Goal: Task Accomplishment & Management: Manage account settings

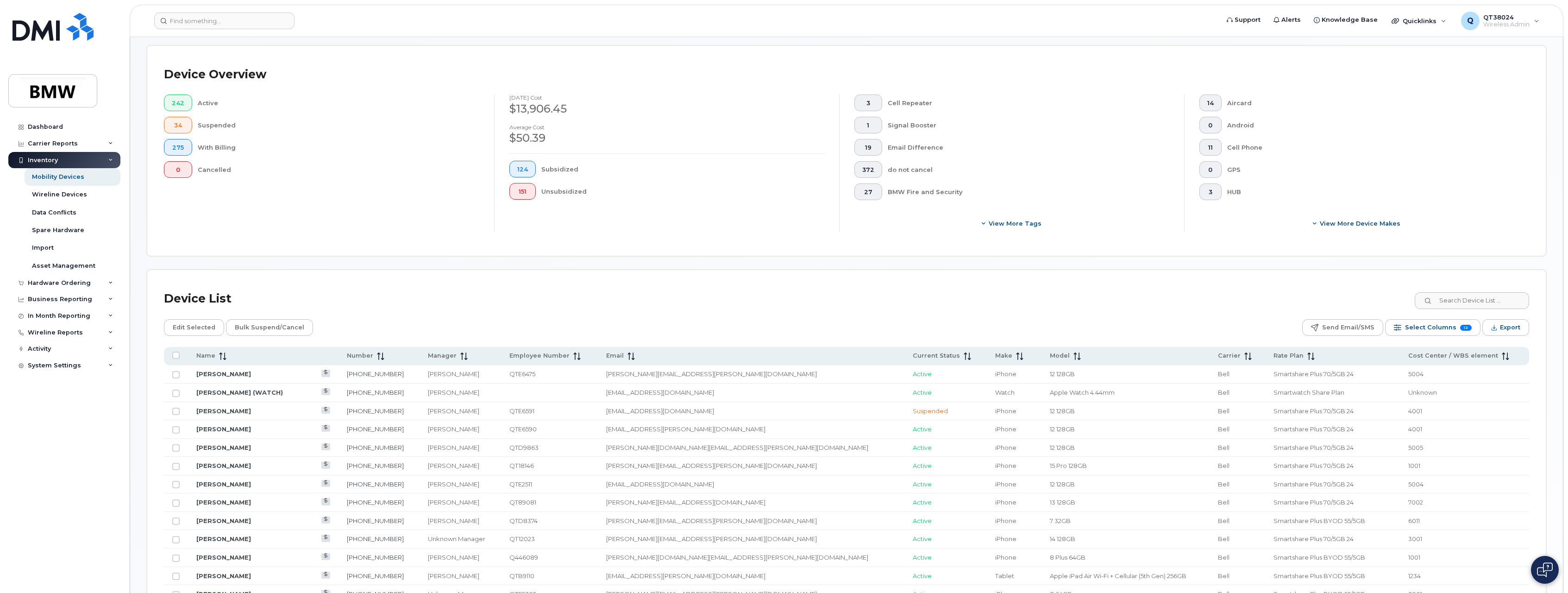
scroll to position [207, 0]
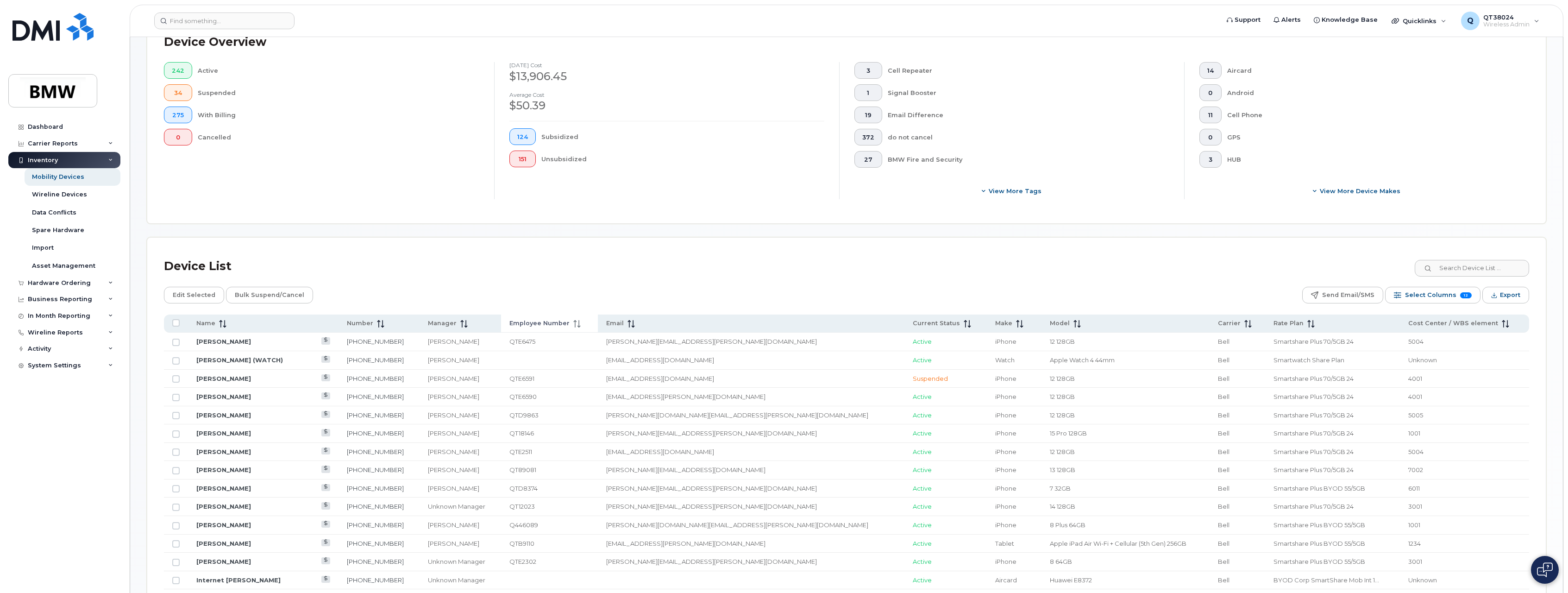
click at [553, 324] on span "Employee Number" at bounding box center [539, 323] width 60 height 9
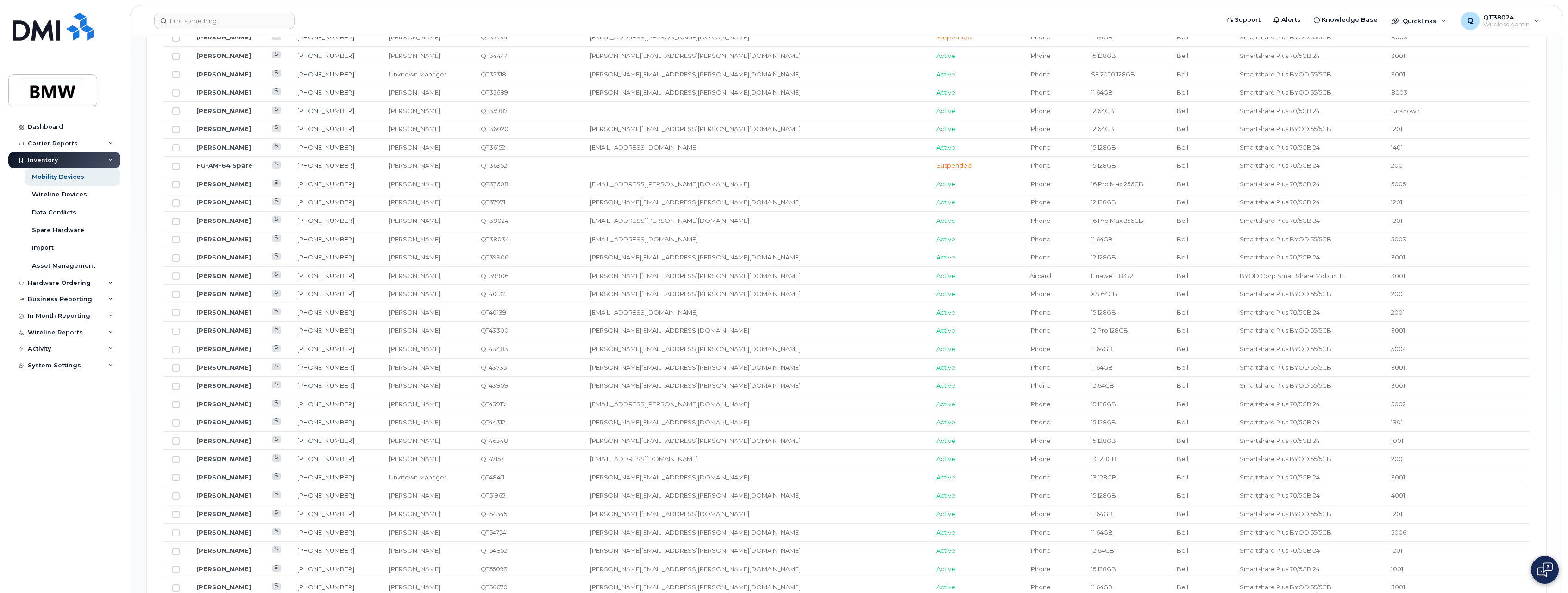
scroll to position [948, 0]
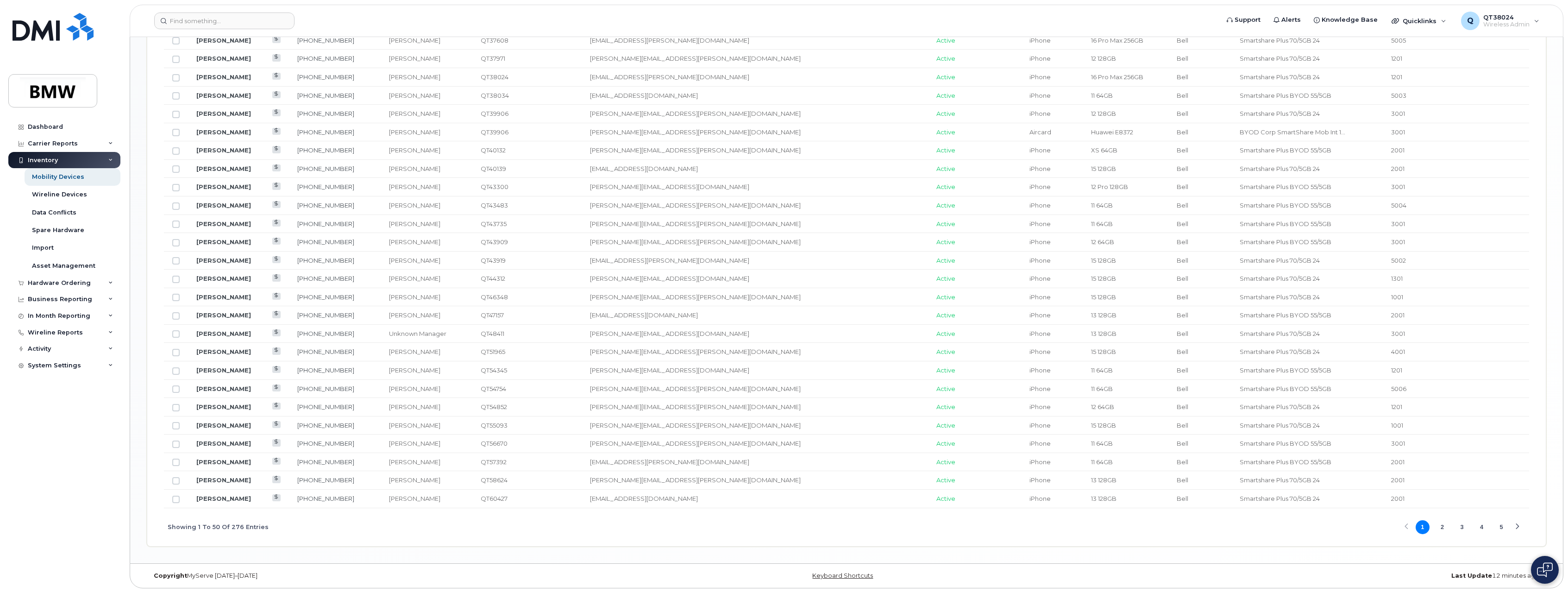
click at [1443, 527] on button "2" at bounding box center [1442, 527] width 14 height 14
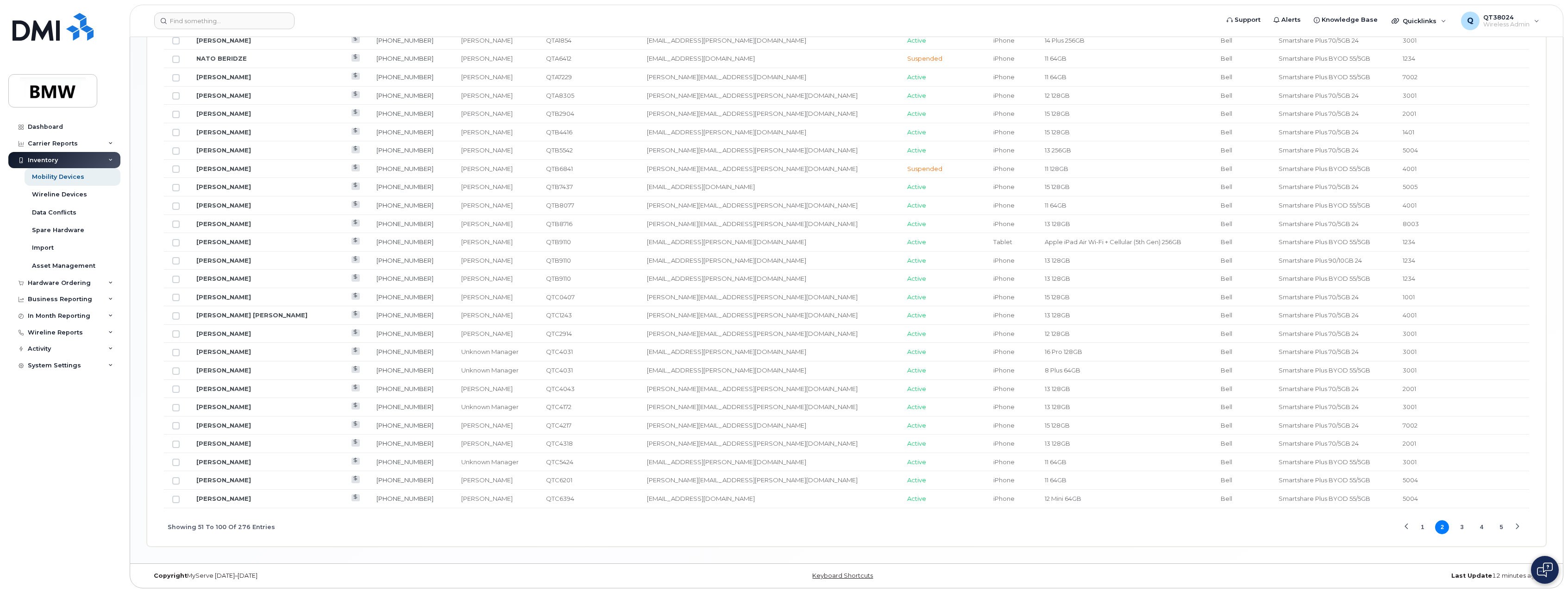
click at [1458, 523] on button "3" at bounding box center [1462, 527] width 14 height 14
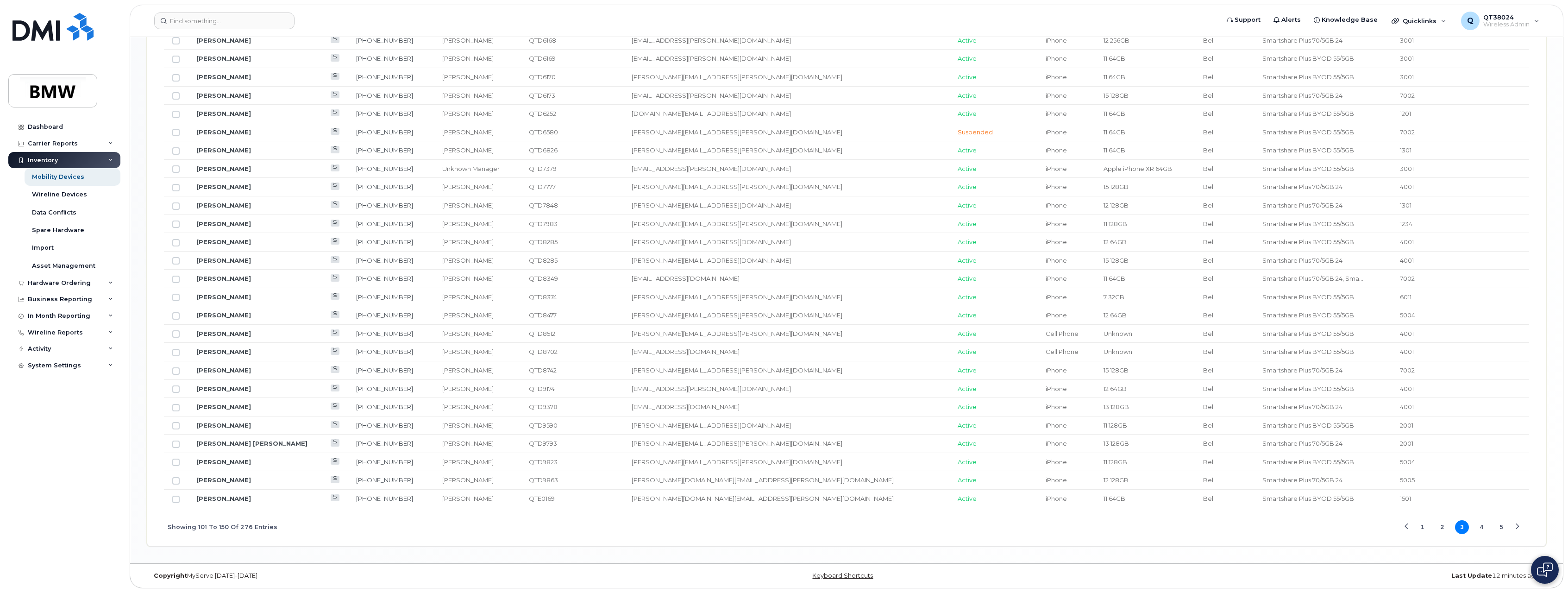
click at [1497, 528] on button "5" at bounding box center [1502, 527] width 14 height 14
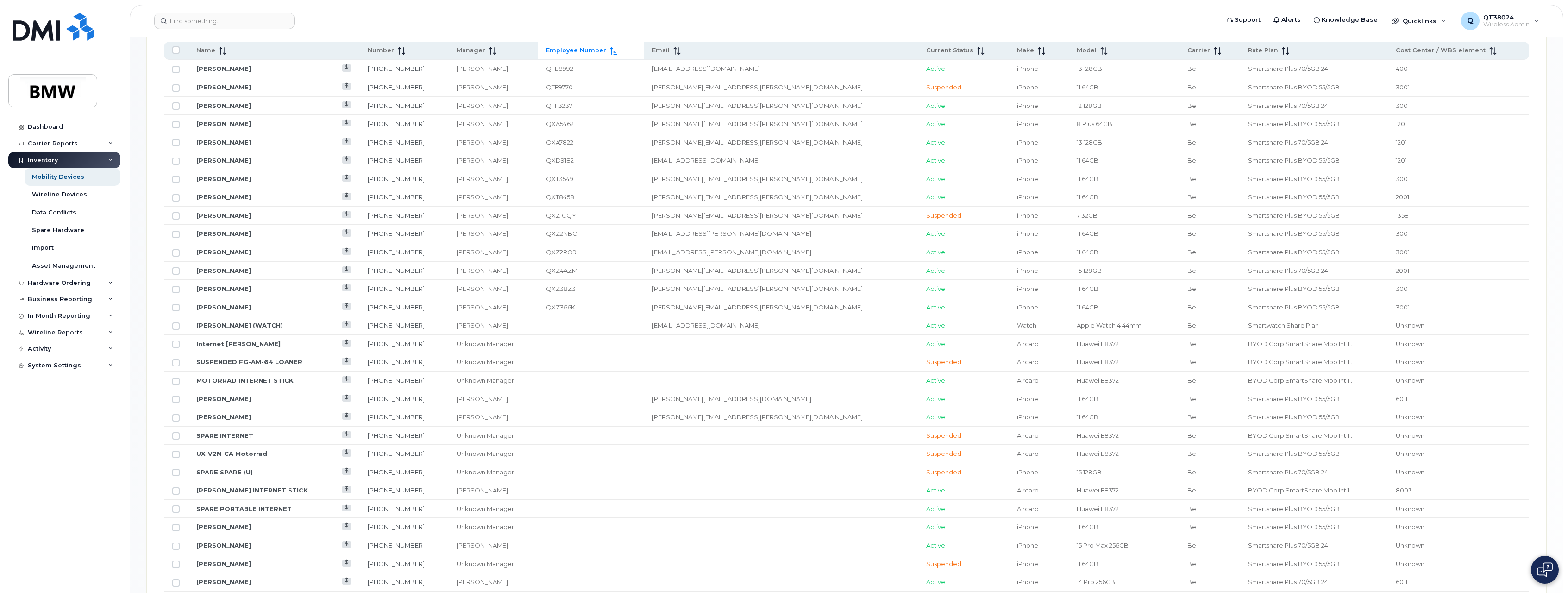
scroll to position [484, 0]
click at [586, 339] on td at bounding box center [591, 339] width 106 height 18
click at [176, 342] on input "Row Unselected" at bounding box center [176, 339] width 7 height 7
checkbox input "true"
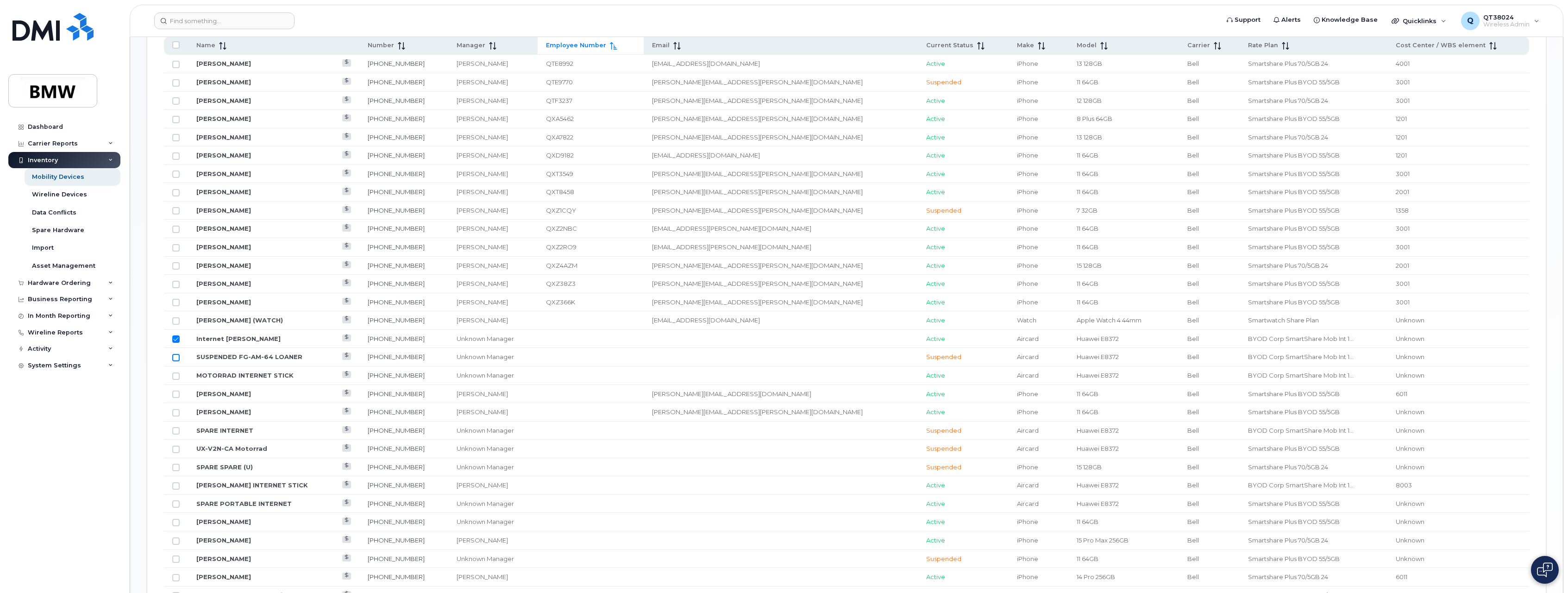
click at [179, 358] on input "Row Unselected" at bounding box center [176, 358] width 7 height 7
checkbox input "true"
click at [178, 376] on input "Row Unselected" at bounding box center [176, 376] width 7 height 7
checkbox input "true"
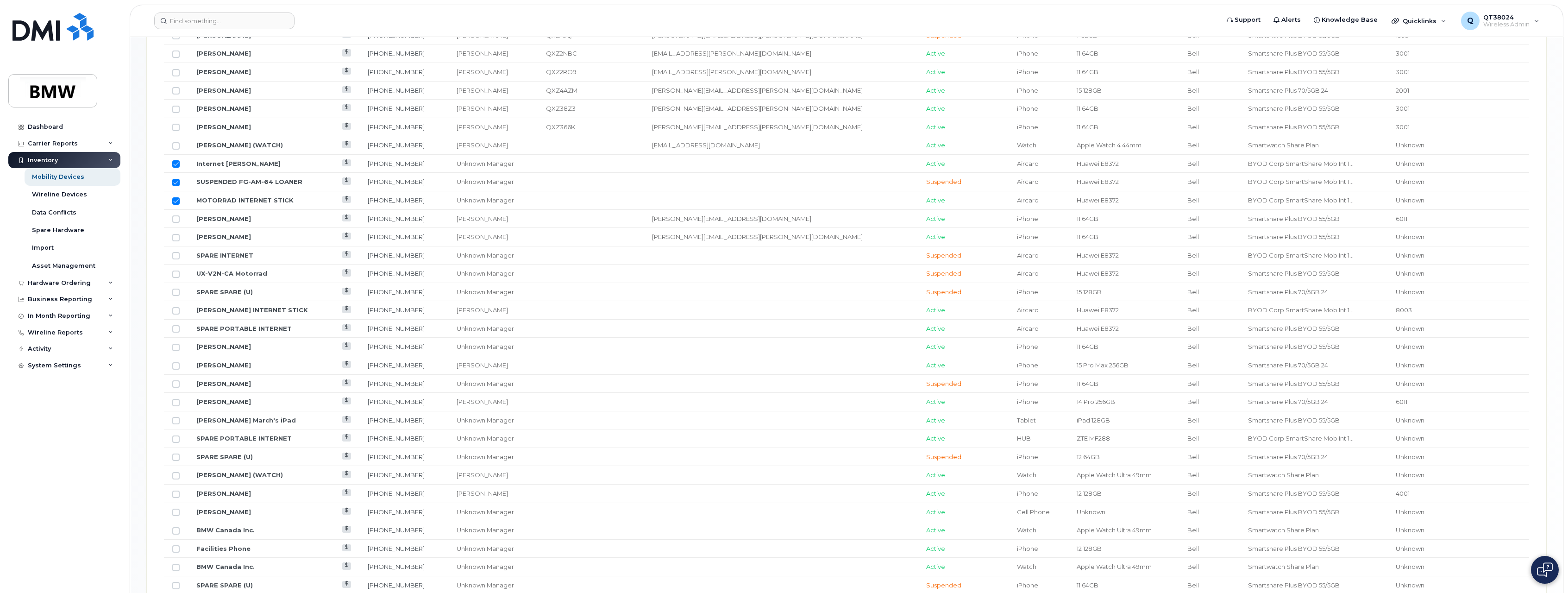
scroll to position [670, 0]
click at [177, 266] on input "Row Unselected" at bounding box center [176, 264] width 7 height 7
checkbox input "true"
click at [177, 243] on input "Row Unselected" at bounding box center [176, 245] width 7 height 7
checkbox input "true"
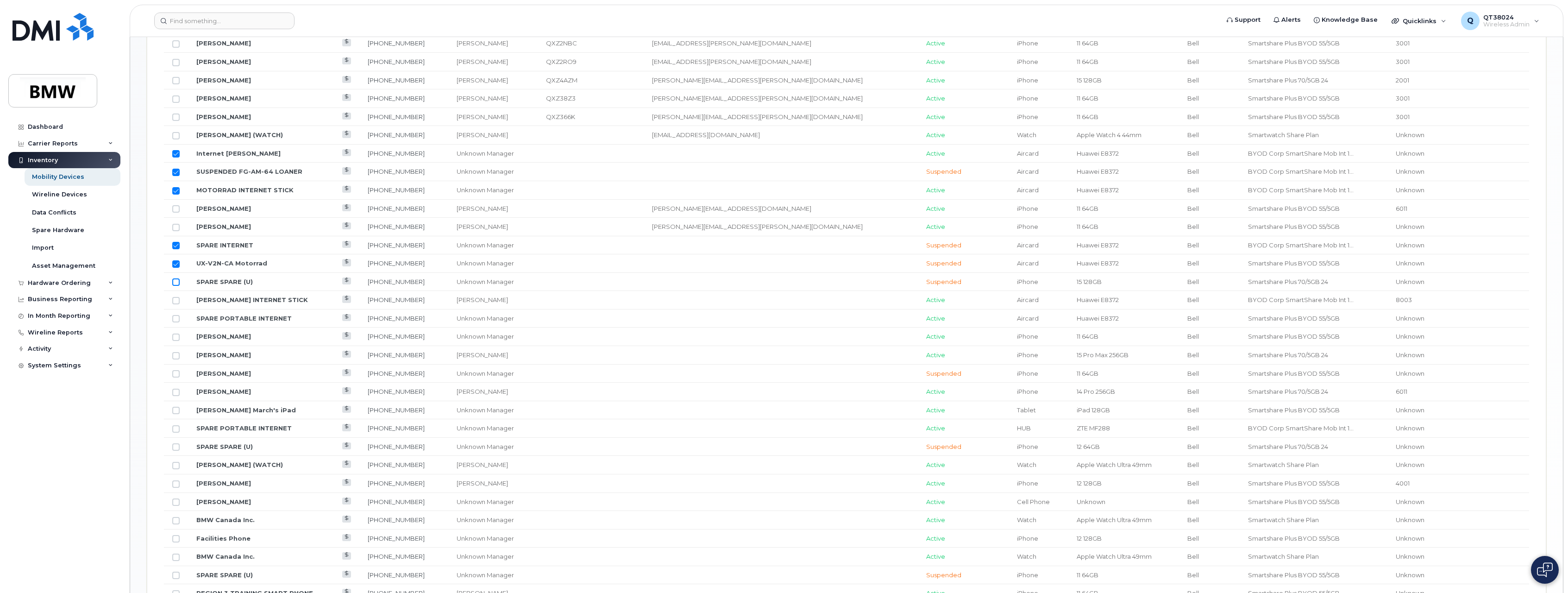
click at [177, 282] on input "Row Unselected" at bounding box center [176, 282] width 7 height 7
checkbox input "true"
click at [170, 324] on td at bounding box center [176, 318] width 24 height 18
click at [174, 319] on input "Row Unselected" at bounding box center [176, 318] width 7 height 7
checkbox input "true"
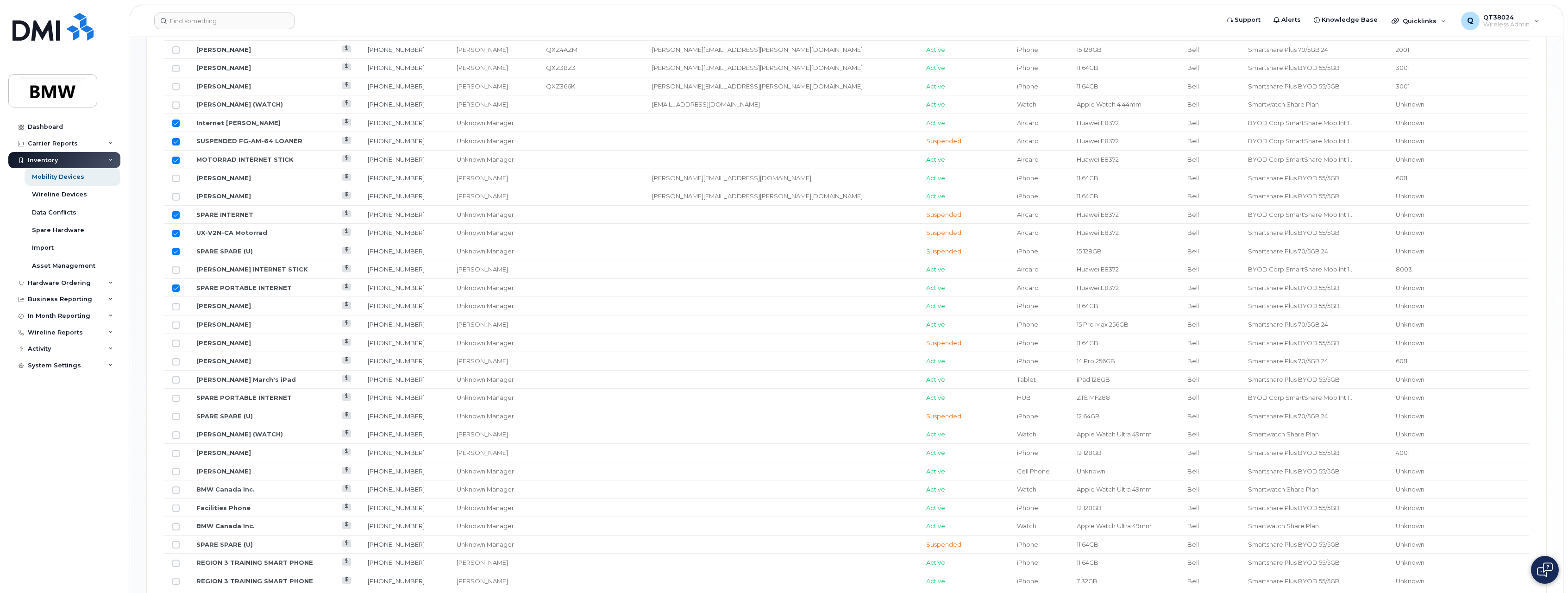
scroll to position [763, 0]
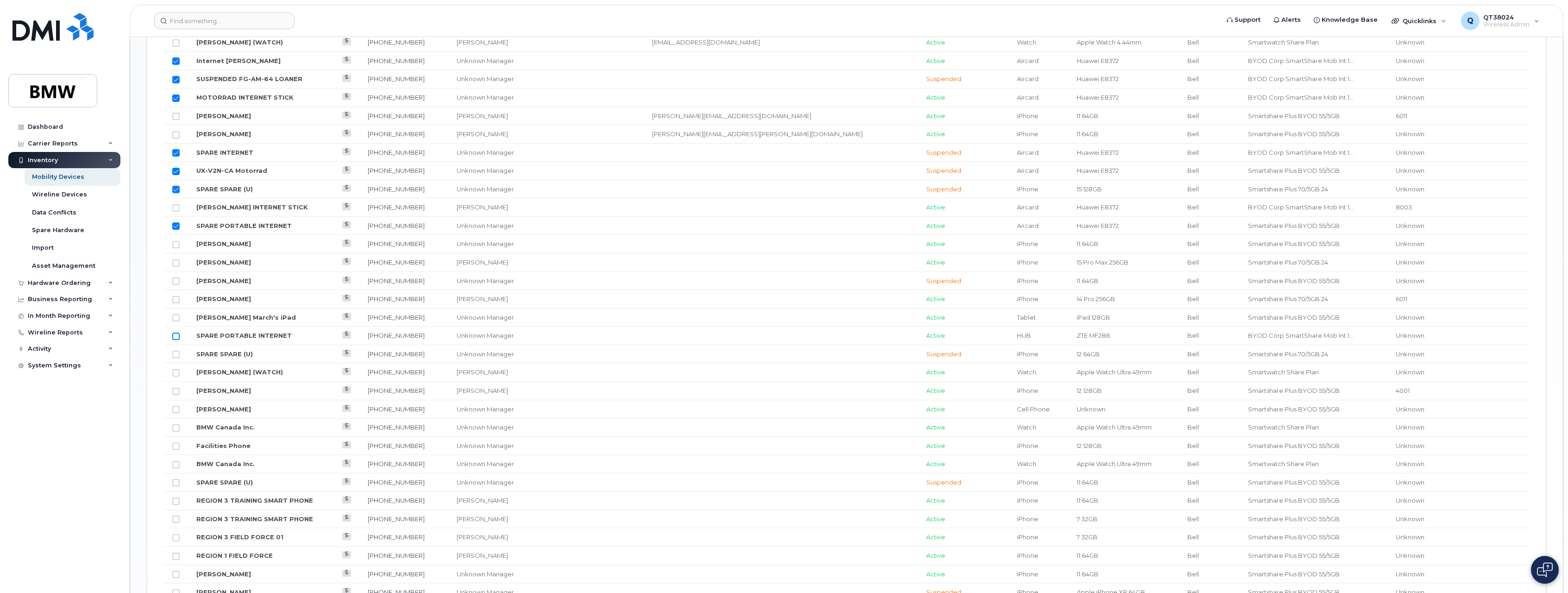
click at [178, 336] on input "Row Unselected" at bounding box center [176, 336] width 7 height 7
checkbox input "true"
click at [178, 351] on input "Row Unselected" at bounding box center [176, 354] width 7 height 7
checkbox input "true"
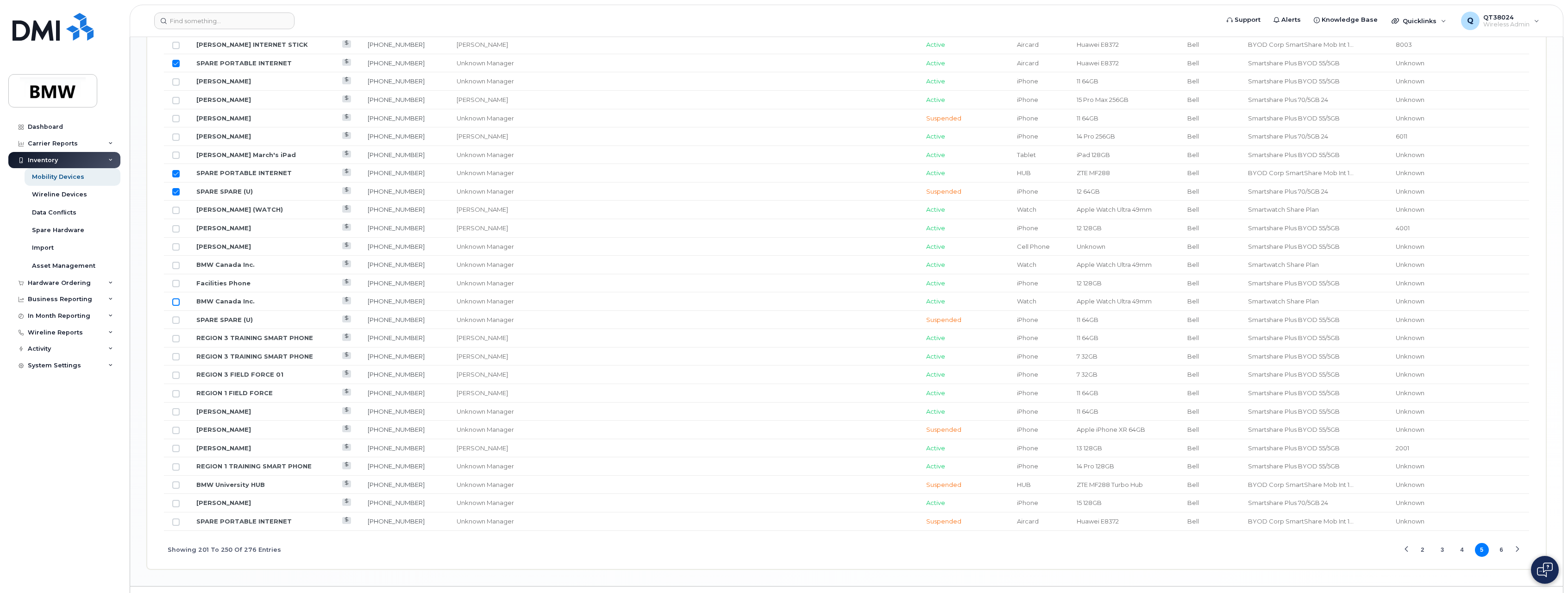
scroll to position [948, 0]
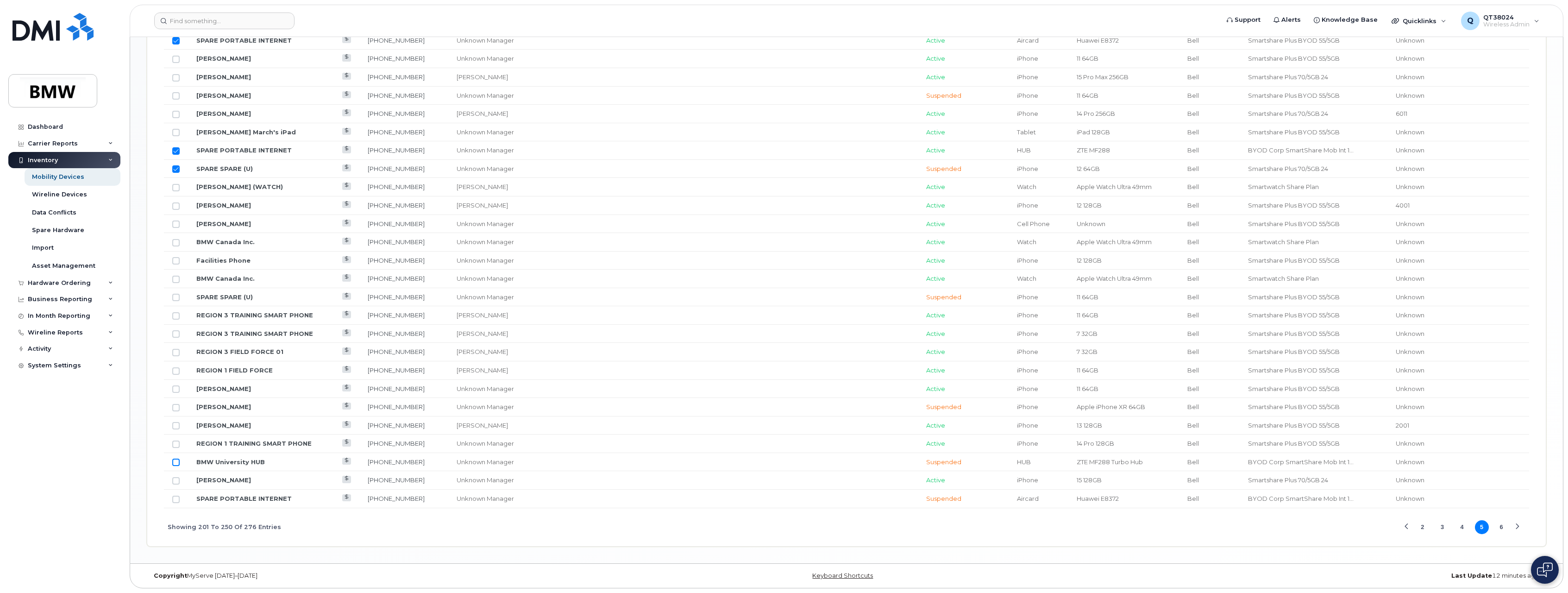
click at [178, 459] on input "Row Unselected" at bounding box center [176, 462] width 7 height 7
checkbox input "true"
click at [176, 500] on input "Row Unselected" at bounding box center [176, 500] width 7 height 7
checkbox input "true"
click at [1504, 529] on button "6" at bounding box center [1502, 527] width 14 height 14
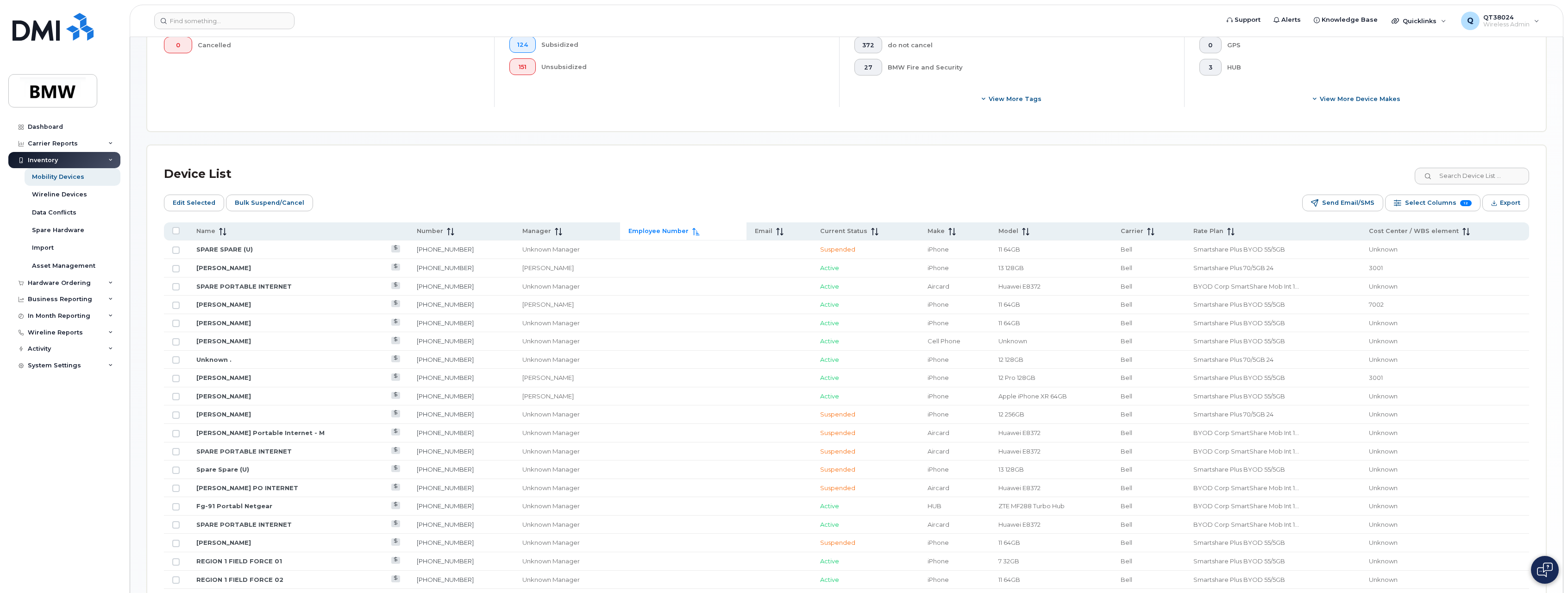
scroll to position [276, 0]
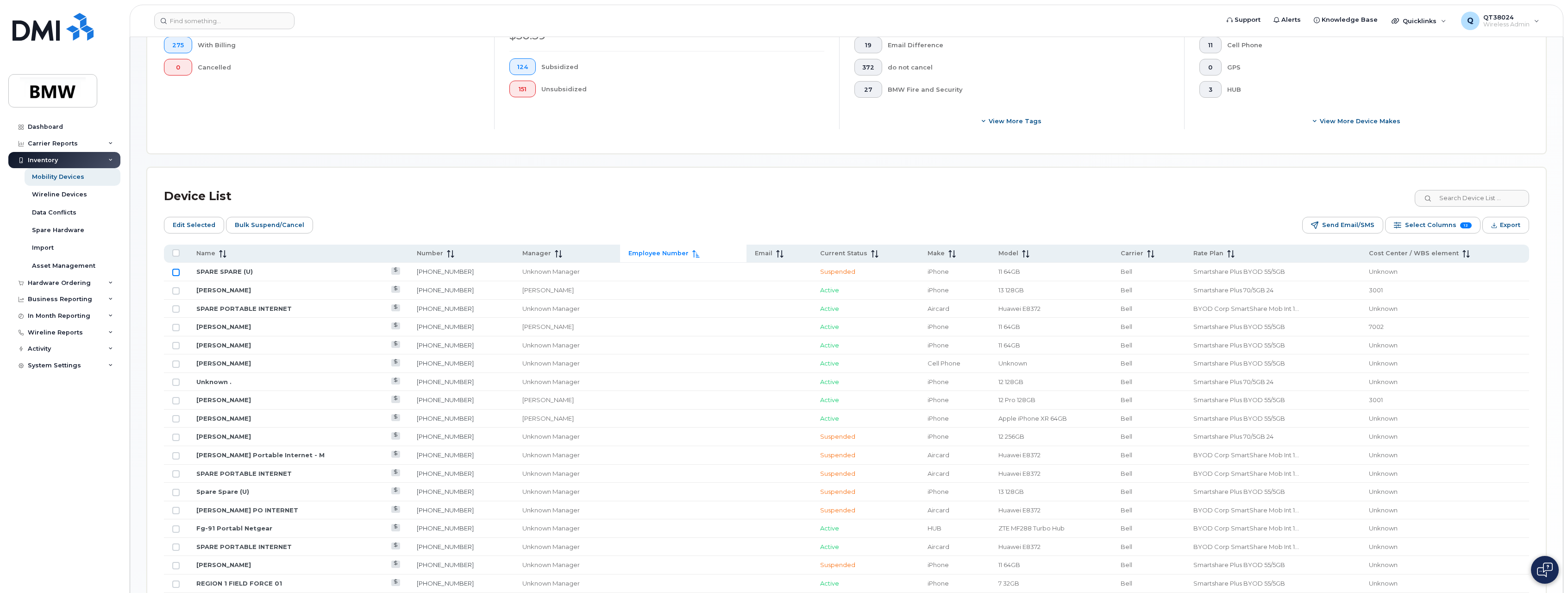
click at [178, 274] on input "Row Unselected" at bounding box center [176, 272] width 7 height 7
checkbox input "true"
click at [176, 307] on input "Row Unselected" at bounding box center [176, 309] width 7 height 7
checkbox input "true"
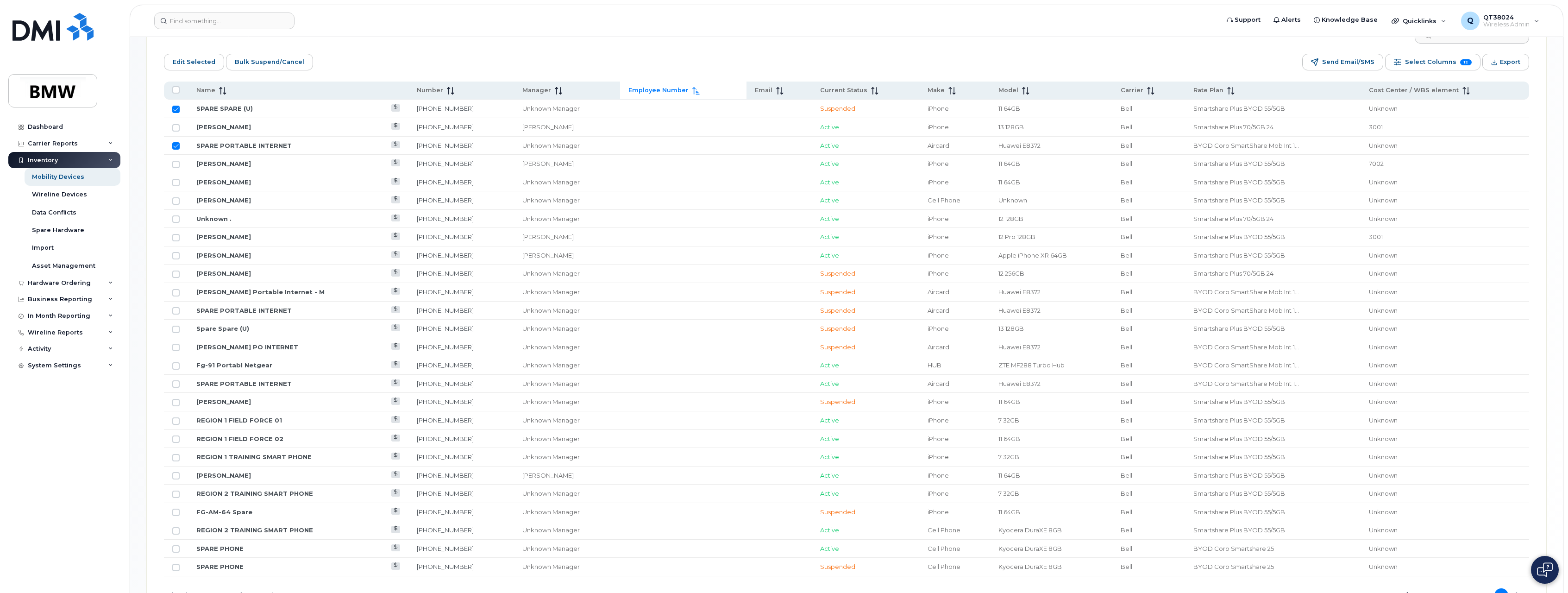
scroll to position [462, 0]
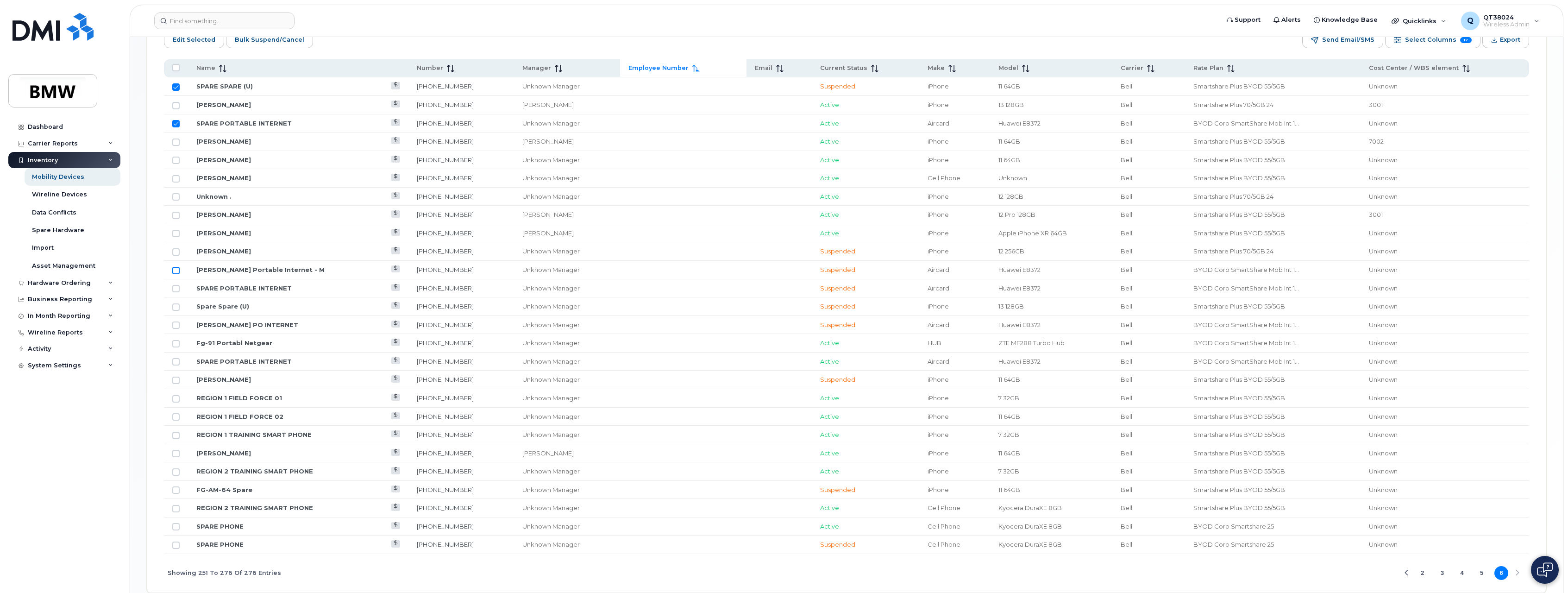
click at [176, 271] on input "Row Unselected" at bounding box center [176, 270] width 7 height 7
checkbox input "true"
click at [174, 288] on input "Row Unselected" at bounding box center [176, 289] width 7 height 7
checkbox input "true"
click at [177, 307] on input "Row Unselected" at bounding box center [176, 307] width 7 height 7
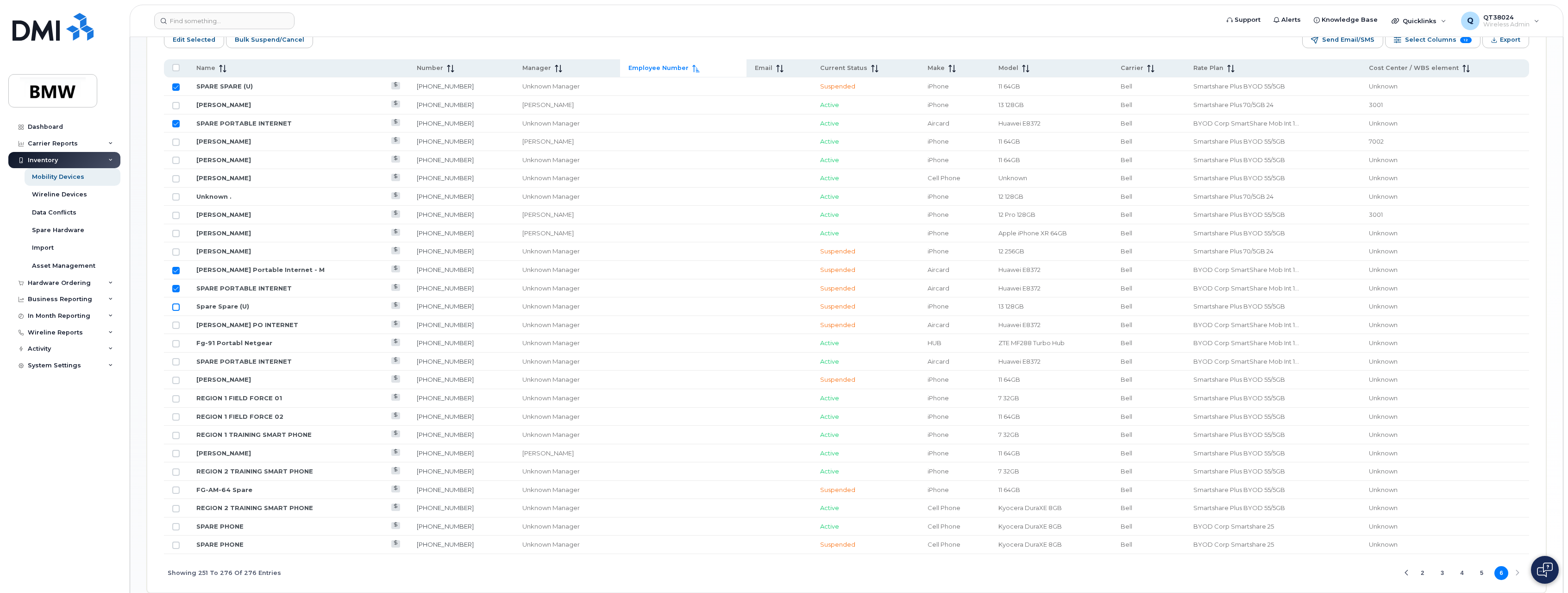
checkbox input "true"
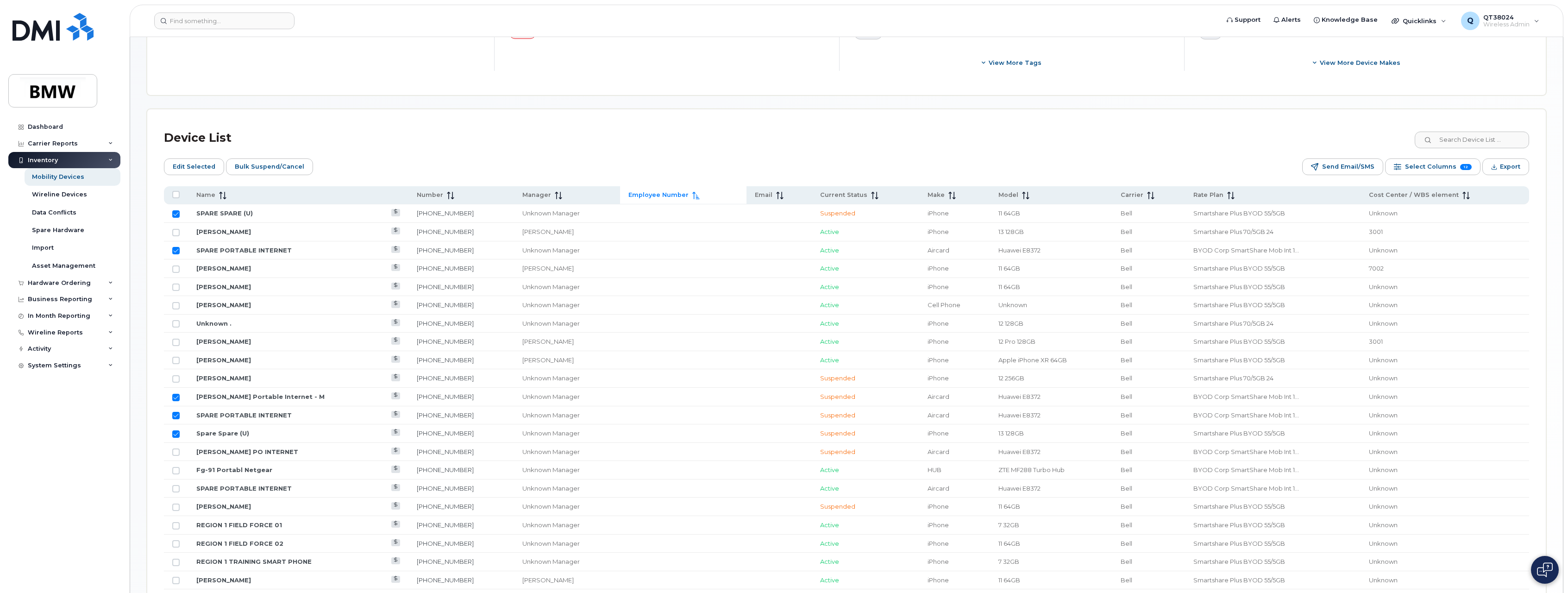
scroll to position [276, 0]
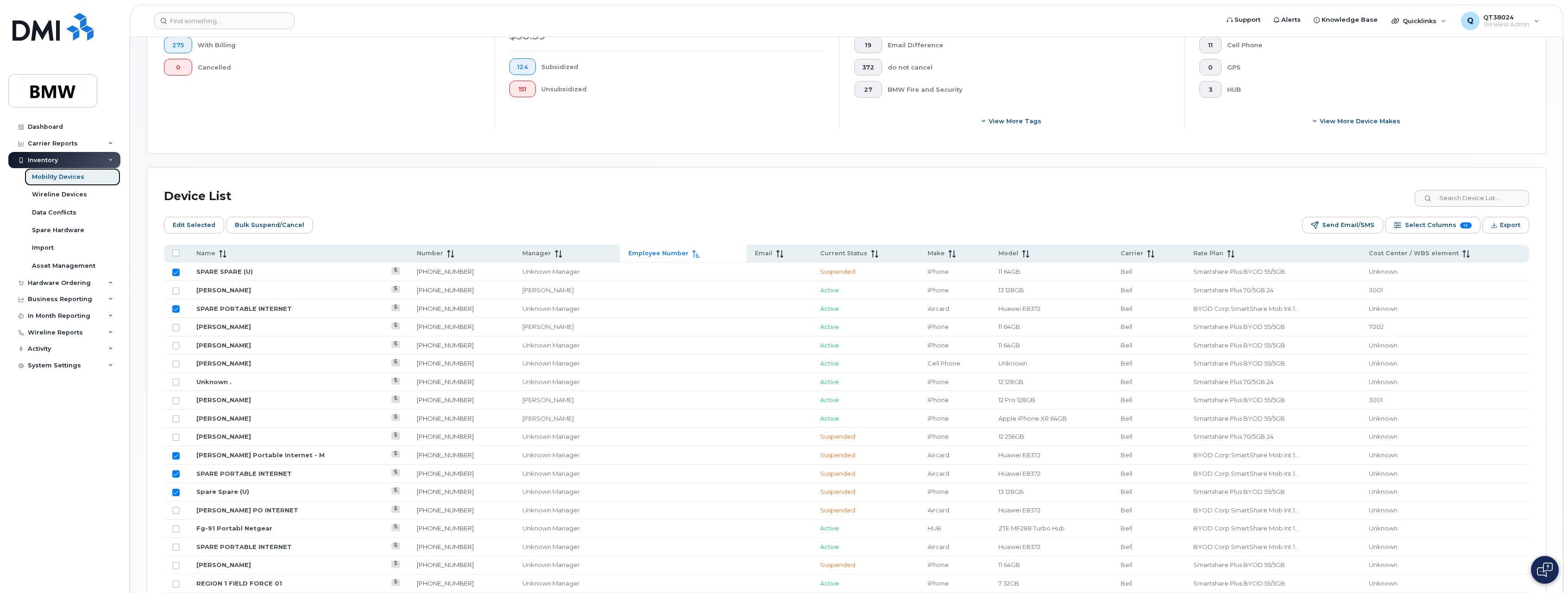
click at [65, 176] on div "Mobility Devices" at bounding box center [58, 177] width 52 height 9
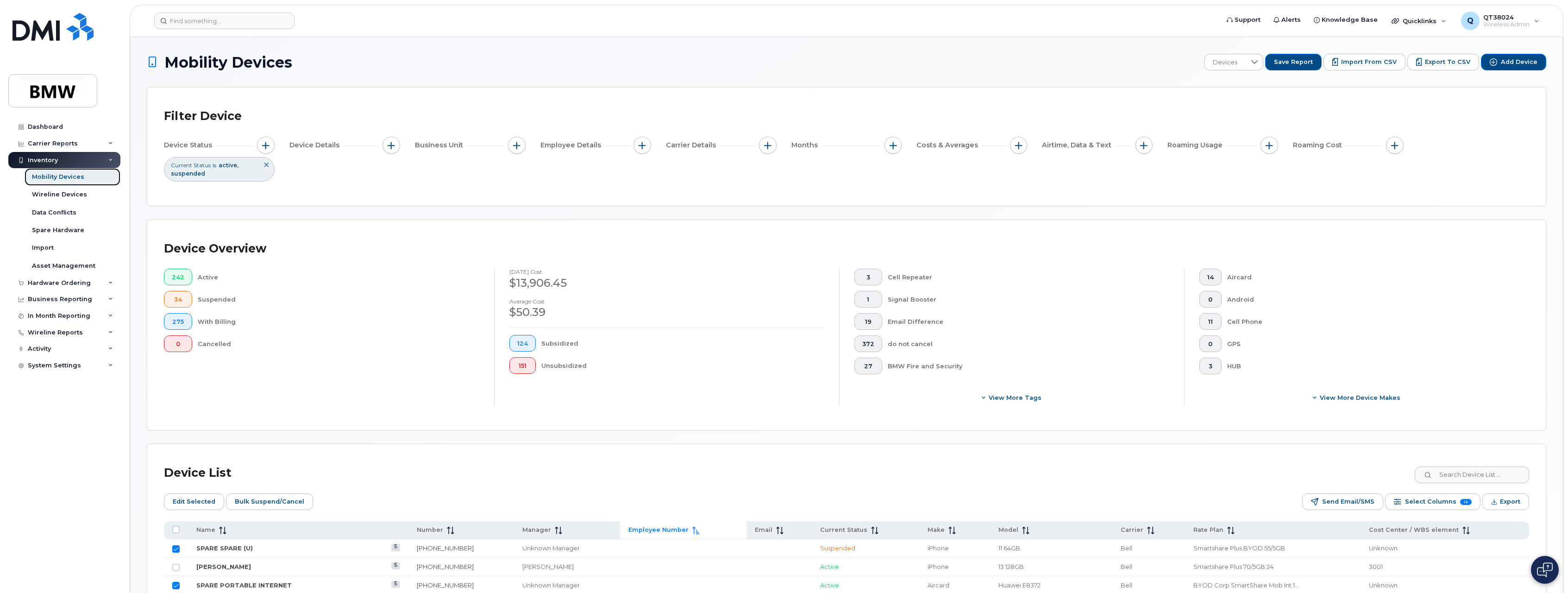
click at [90, 182] on link "Mobility Devices" at bounding box center [72, 177] width 96 height 18
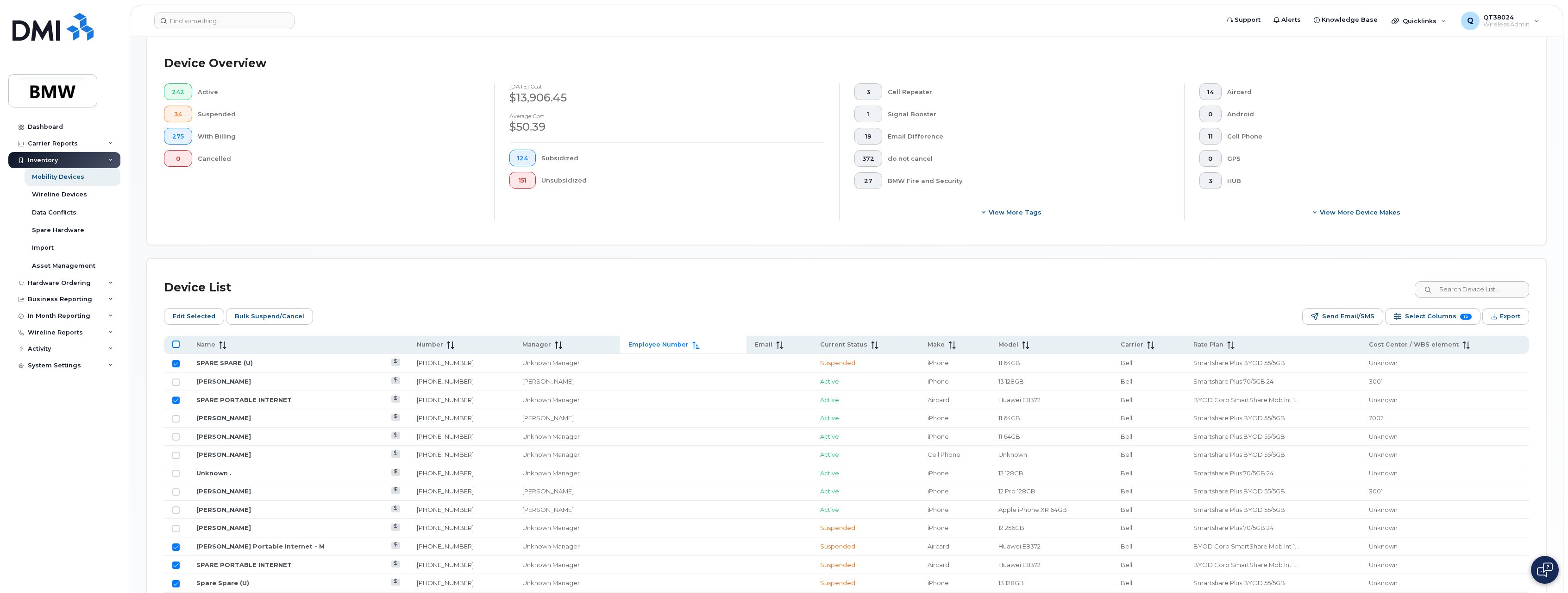
click at [178, 342] on input "All items unselected" at bounding box center [176, 344] width 7 height 7
checkbox input "true"
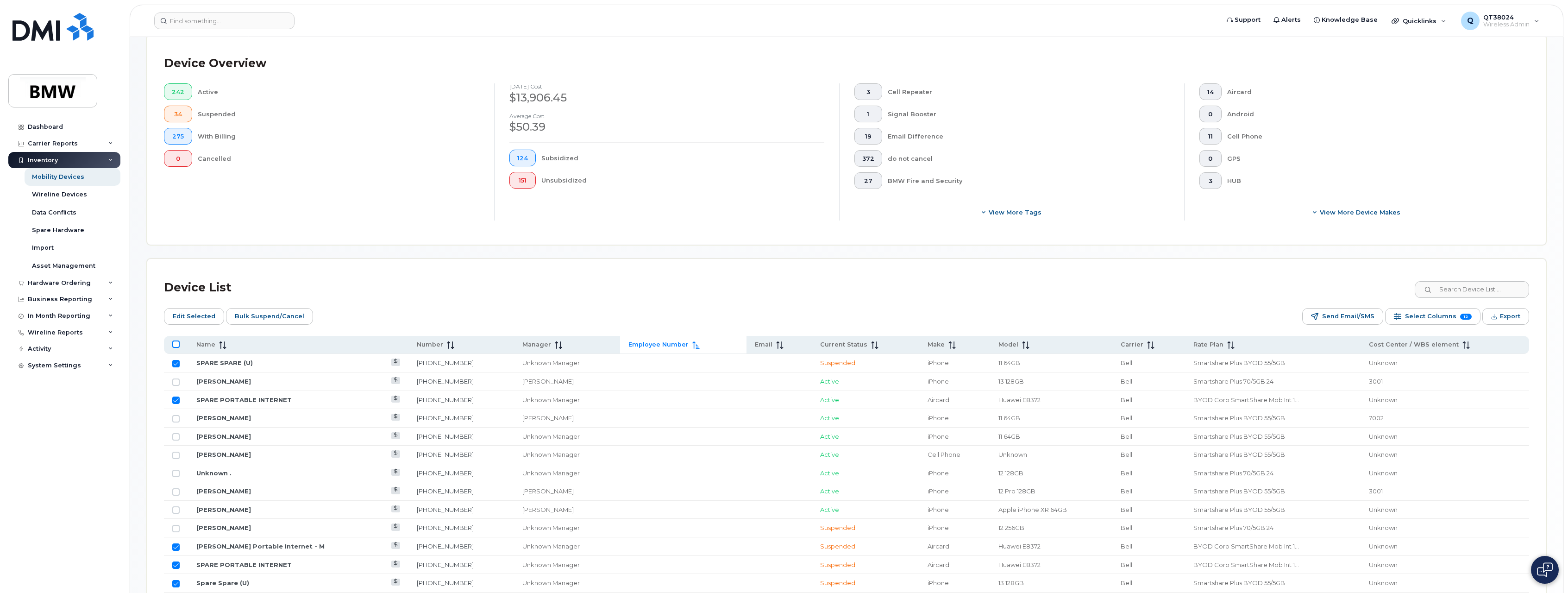
checkbox input "true"
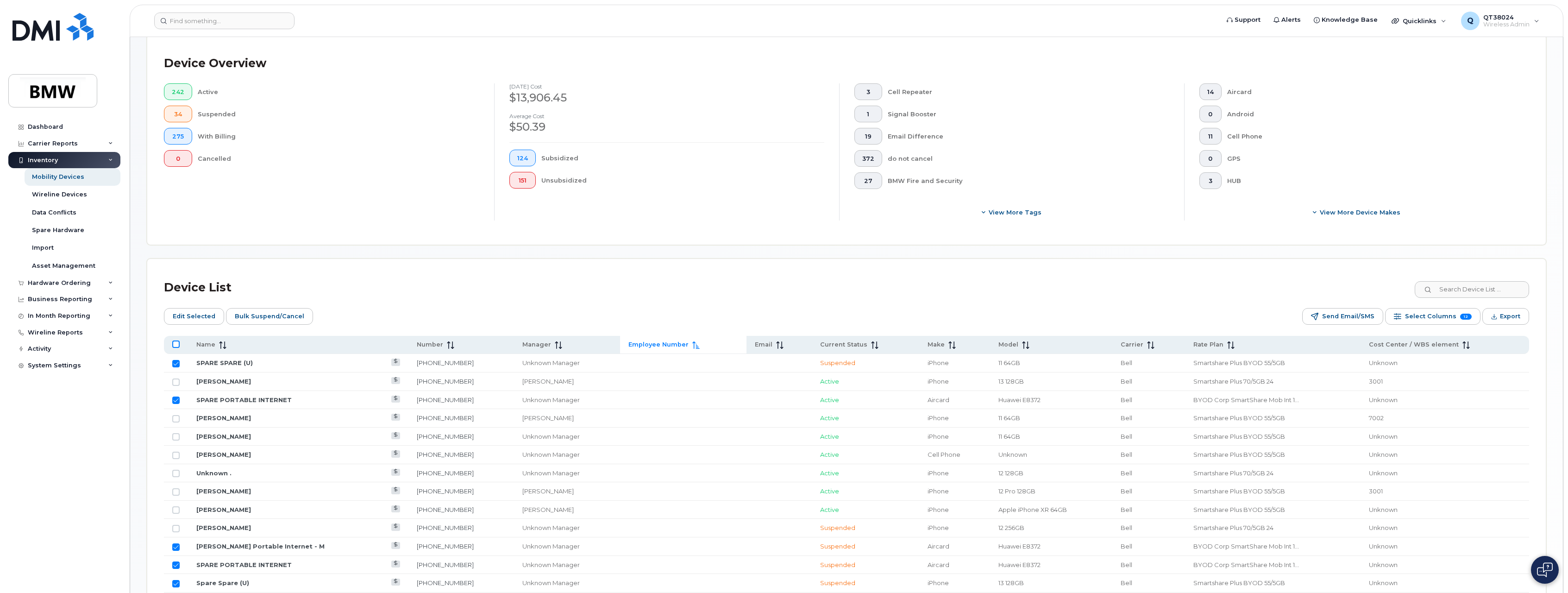
checkbox input "true"
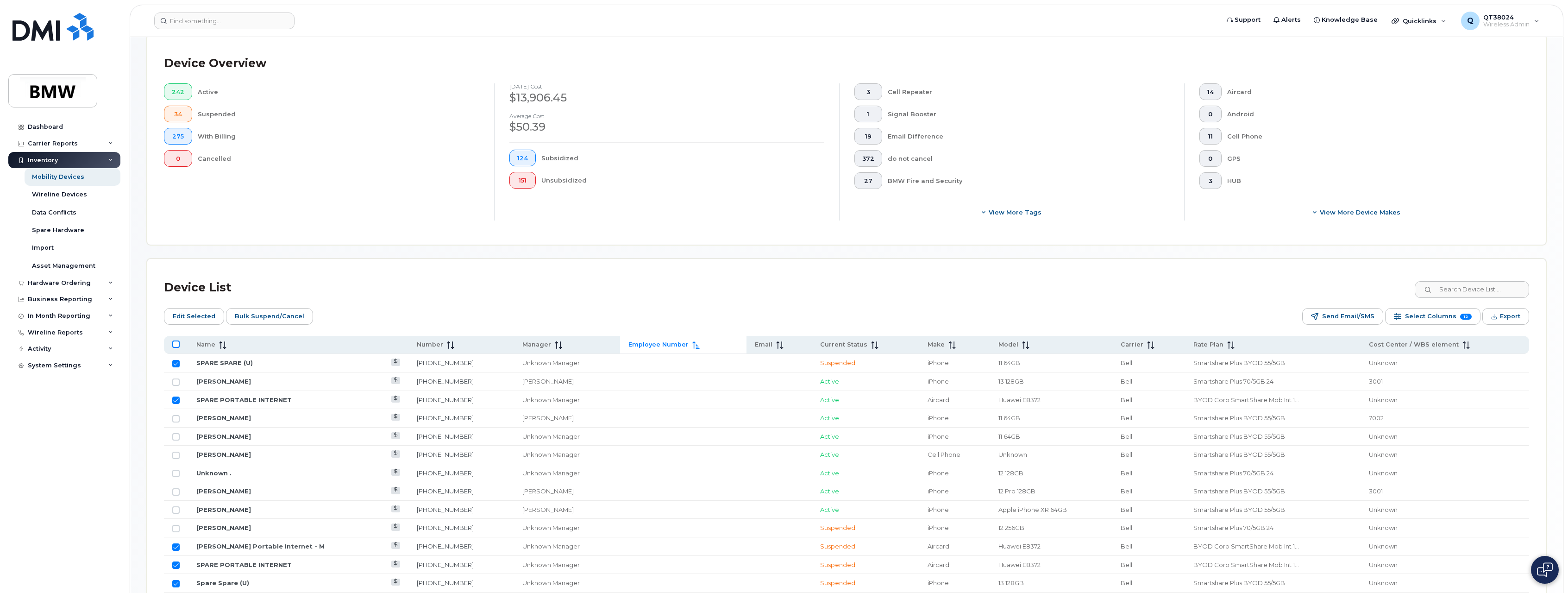
checkbox input "true"
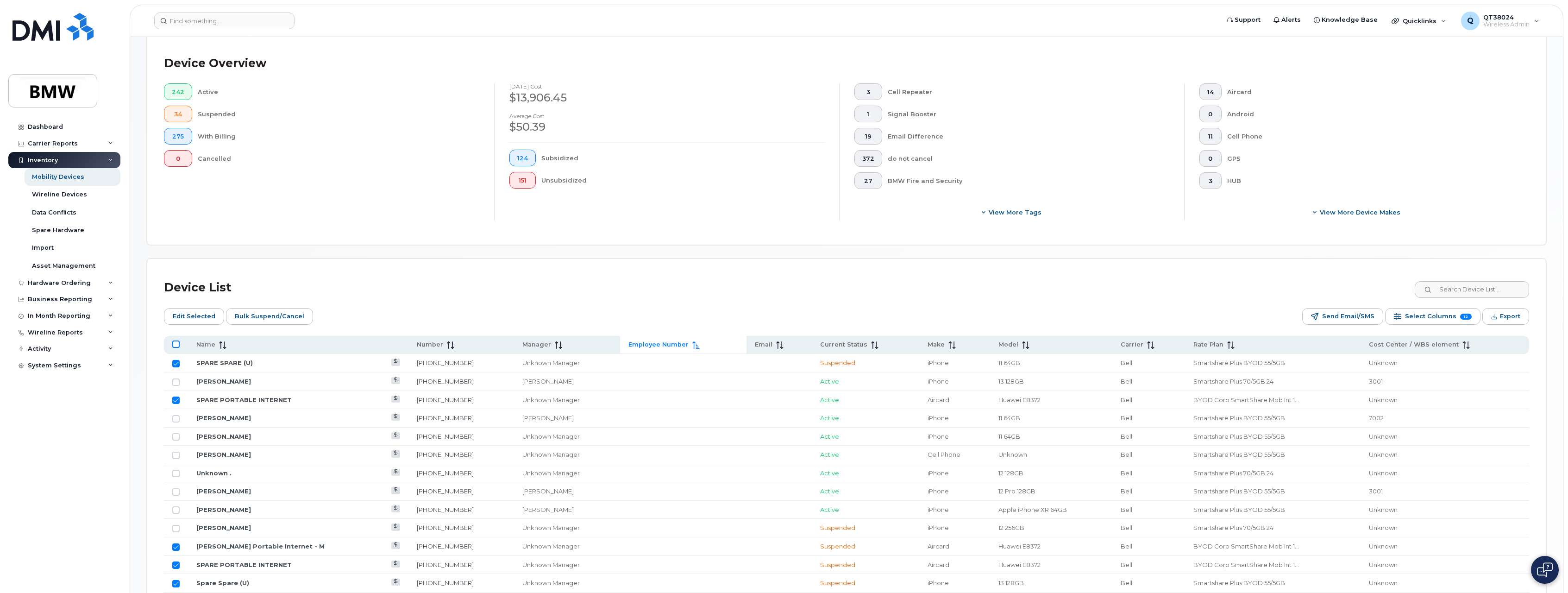
checkbox input "true"
click at [178, 342] on input "All items selected" at bounding box center [176, 344] width 7 height 7
checkbox input "false"
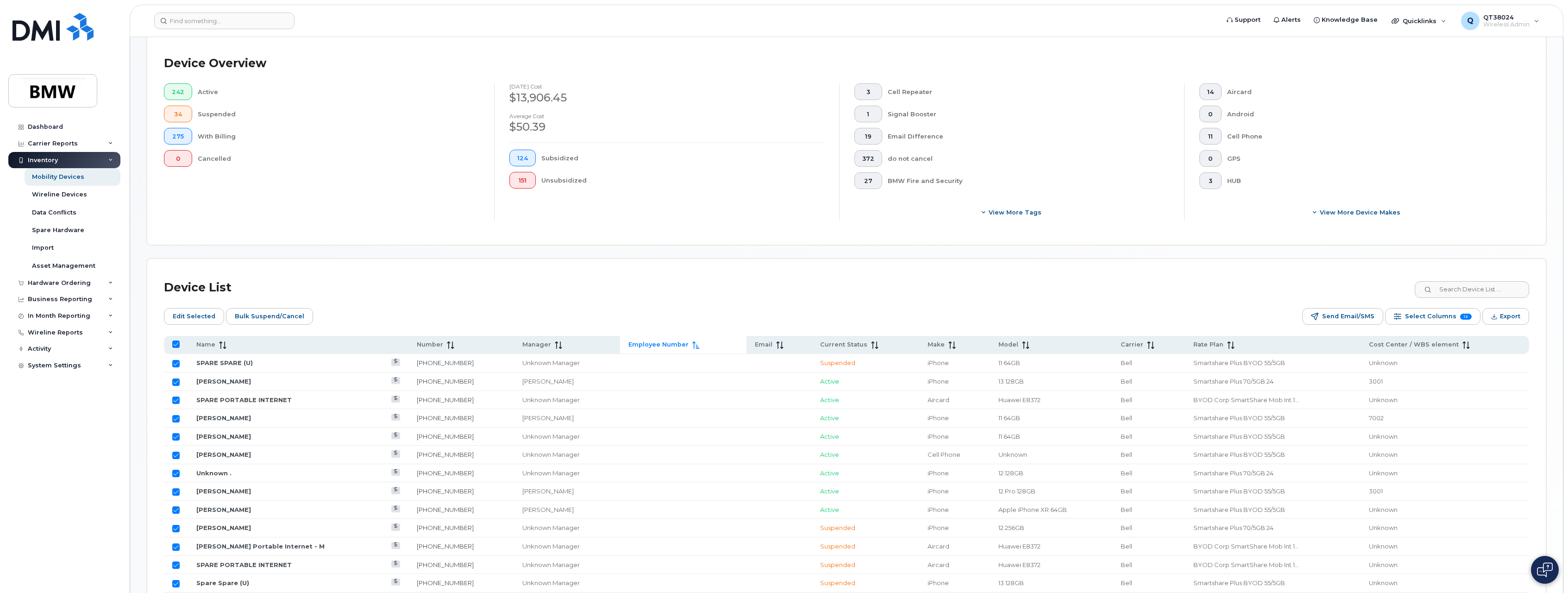
checkbox input "false"
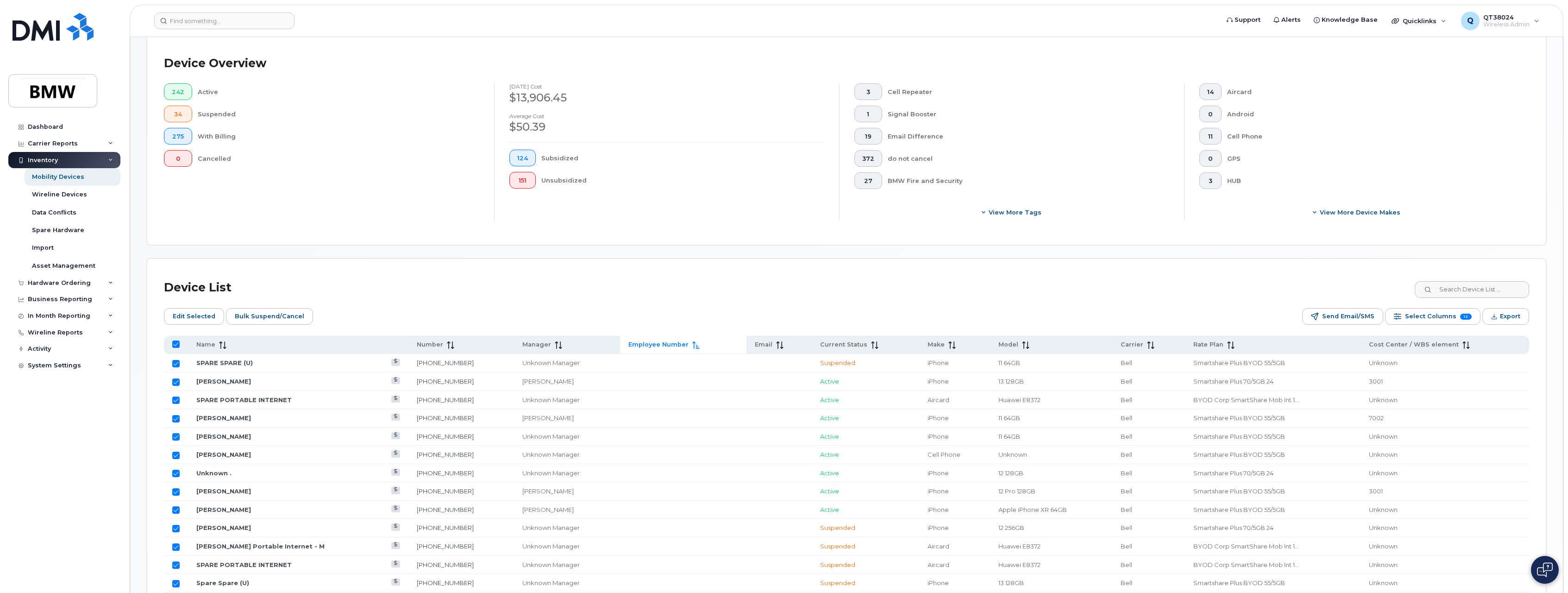
checkbox input "false"
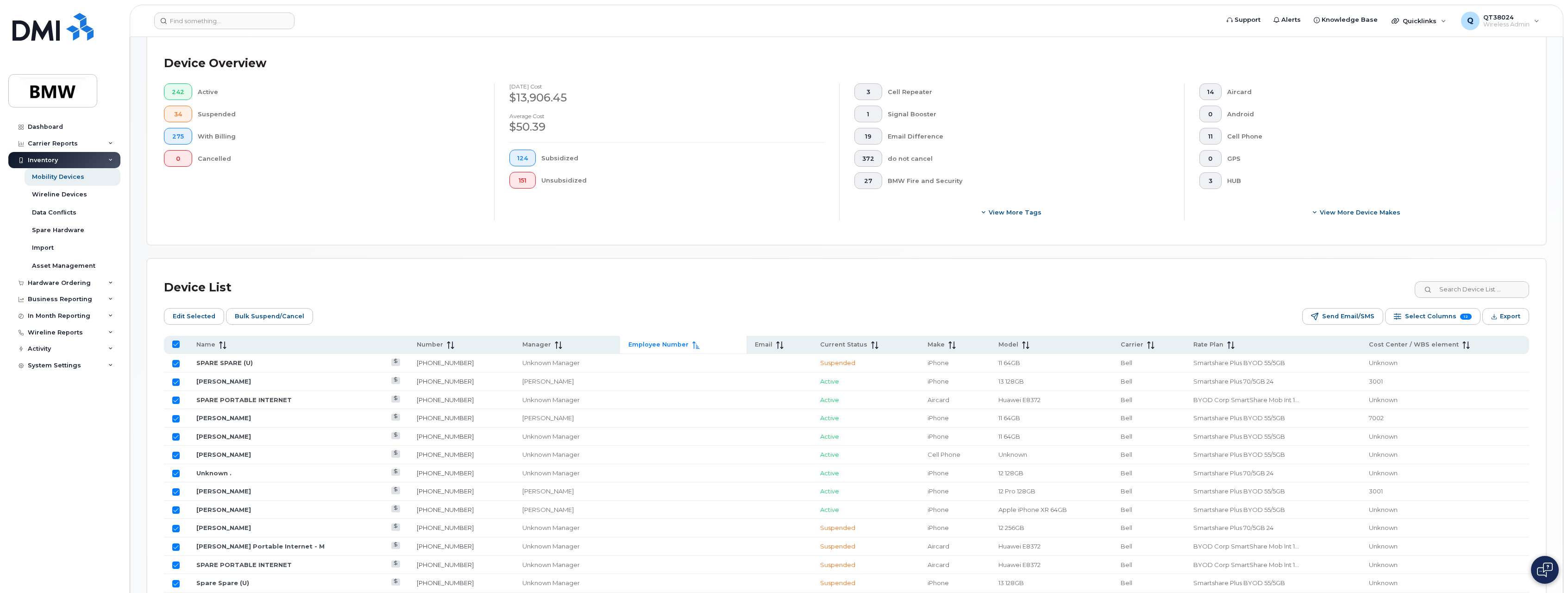
checkbox input "false"
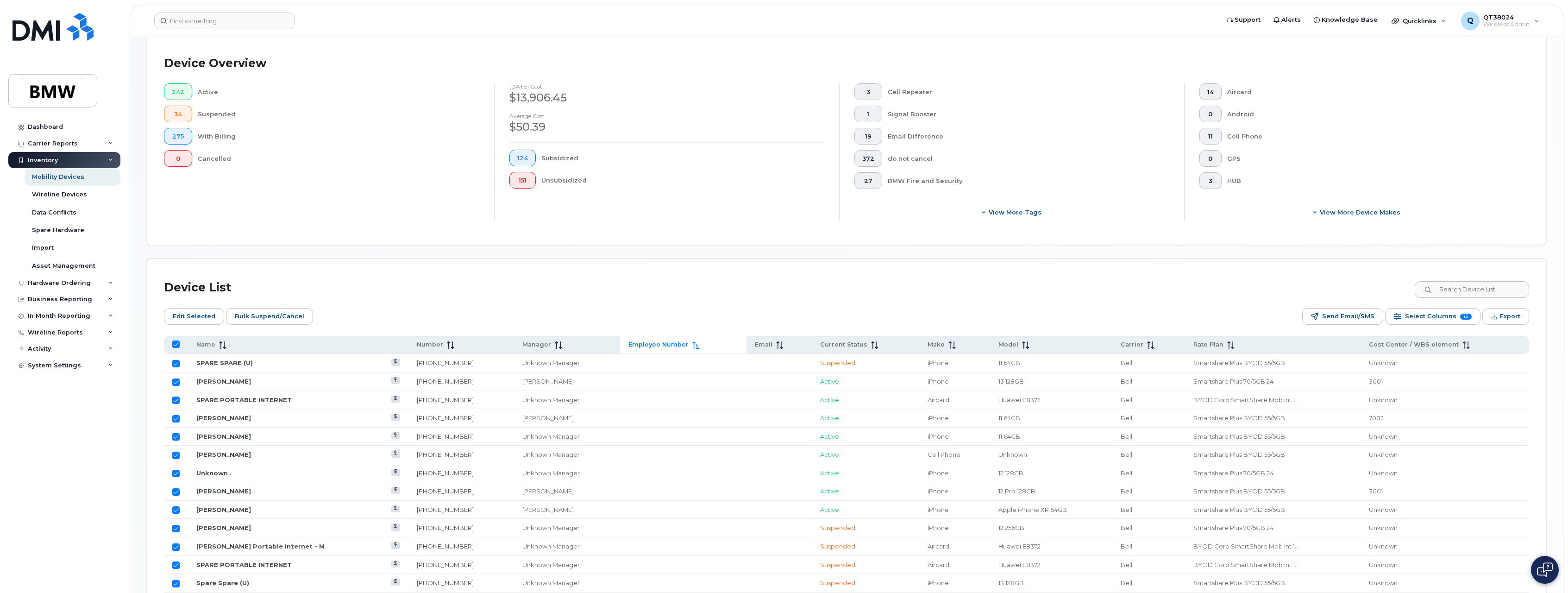
checkbox input "false"
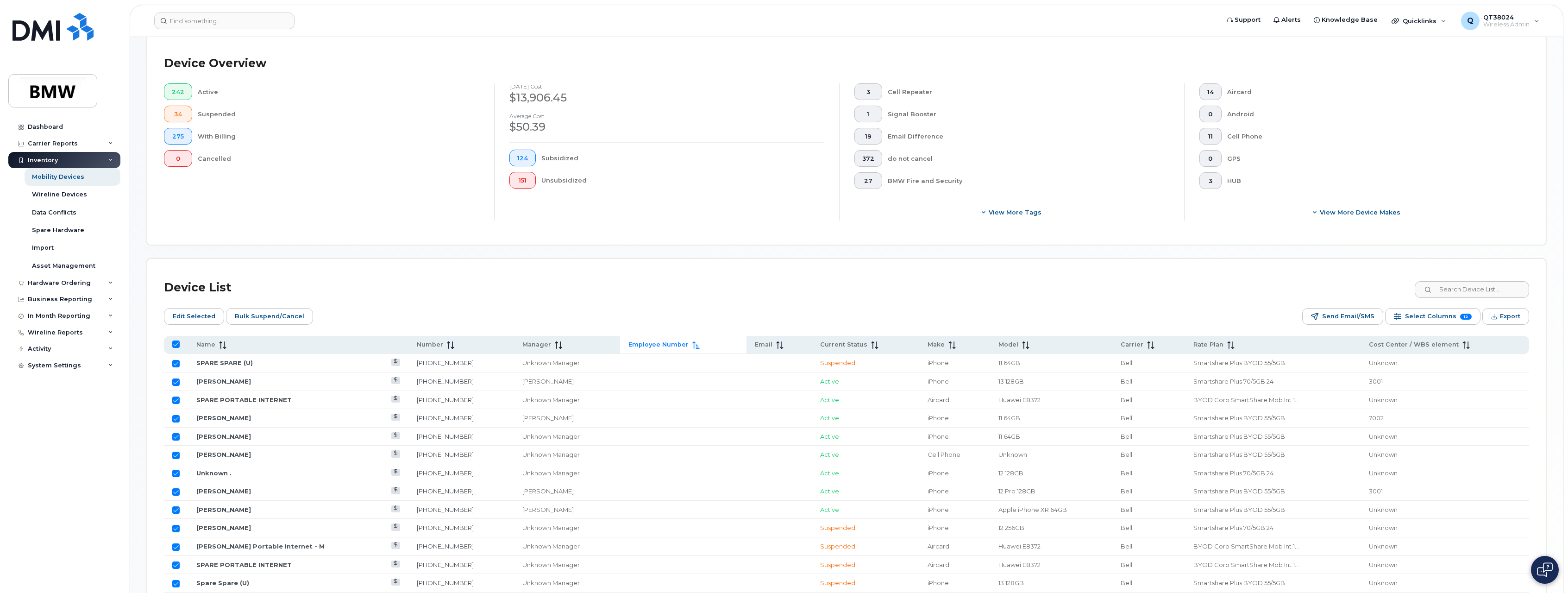
checkbox input "false"
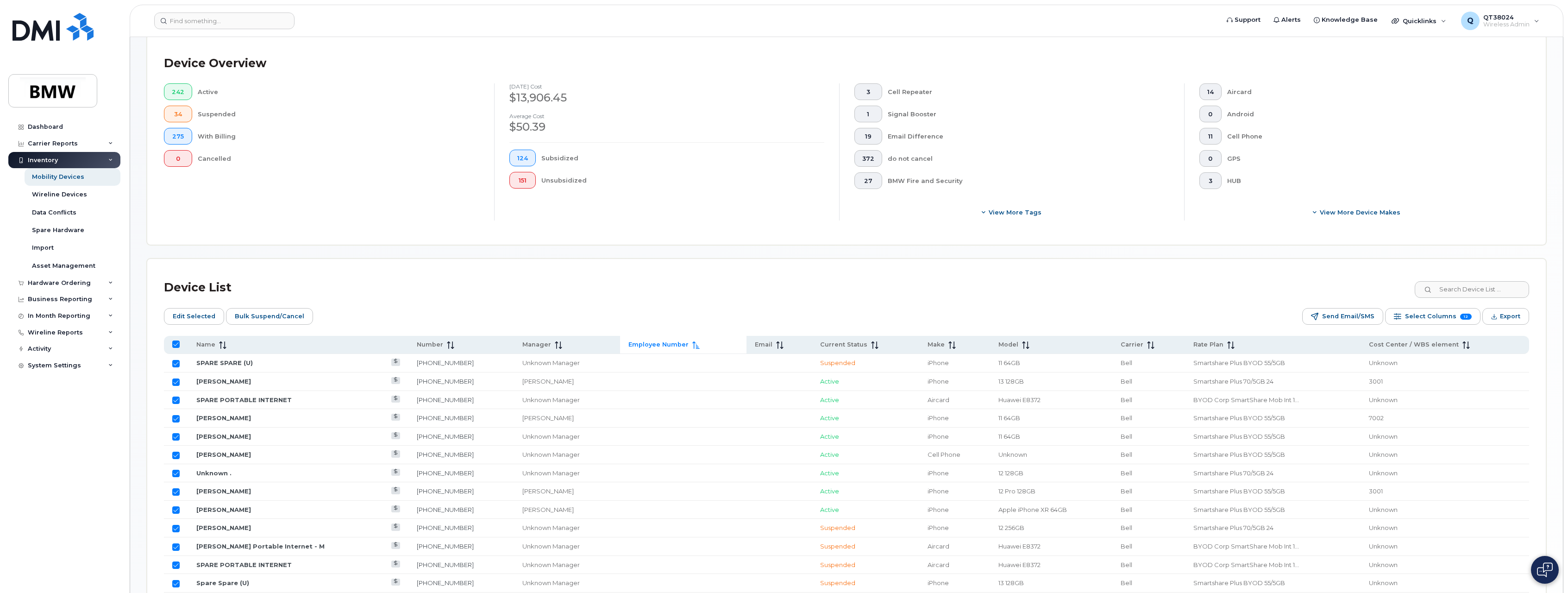
checkbox input "false"
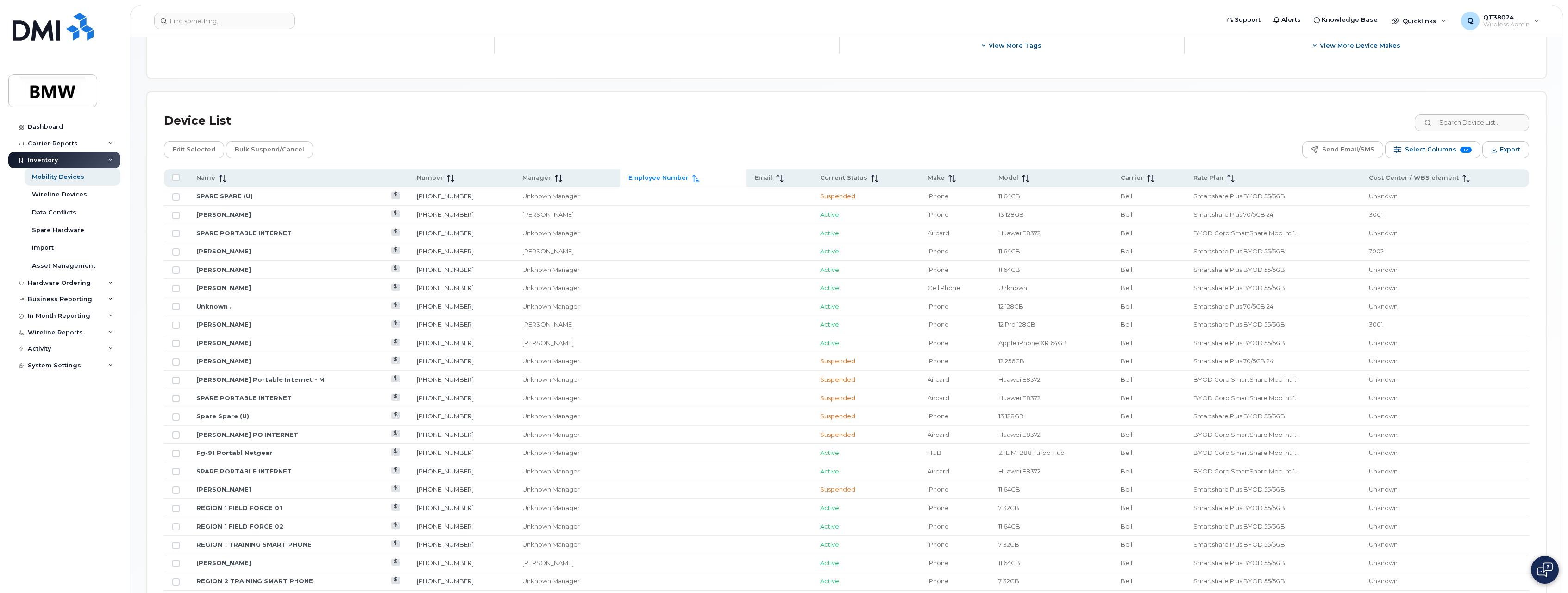
scroll to position [371, 0]
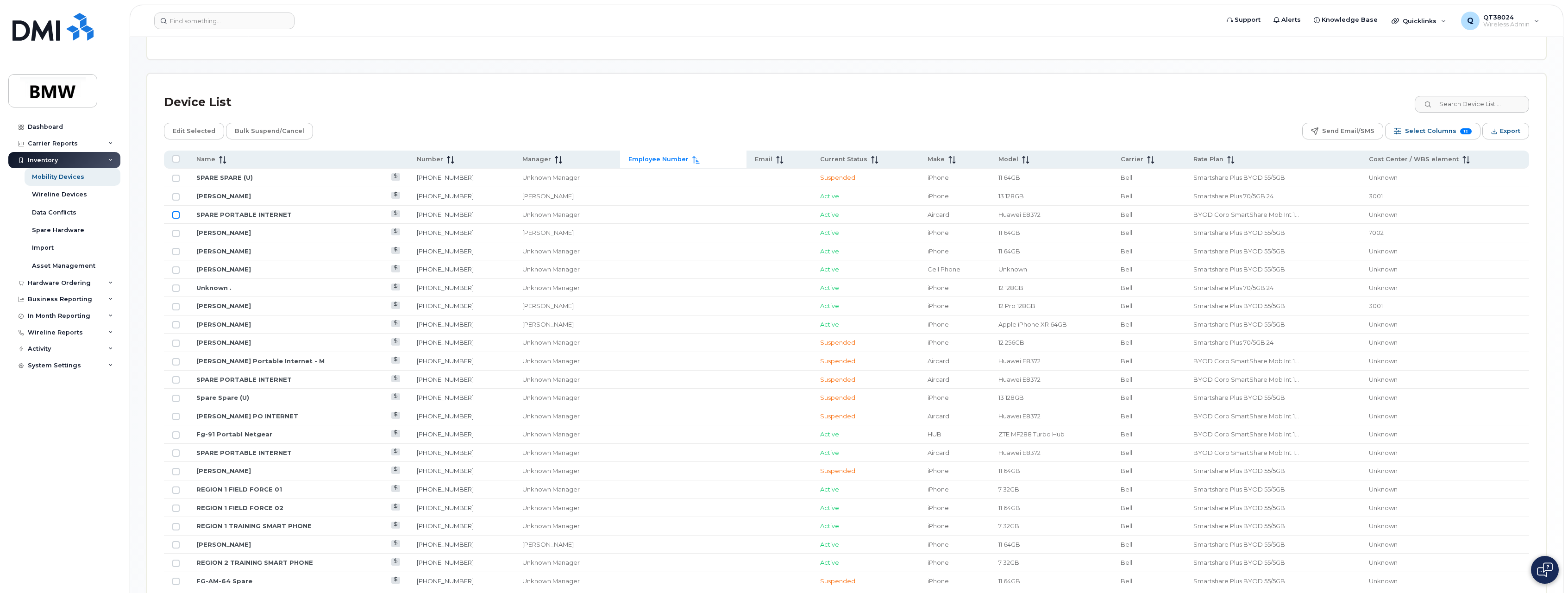
click at [176, 215] on input "Row Unselected" at bounding box center [176, 215] width 7 height 7
checkbox input "true"
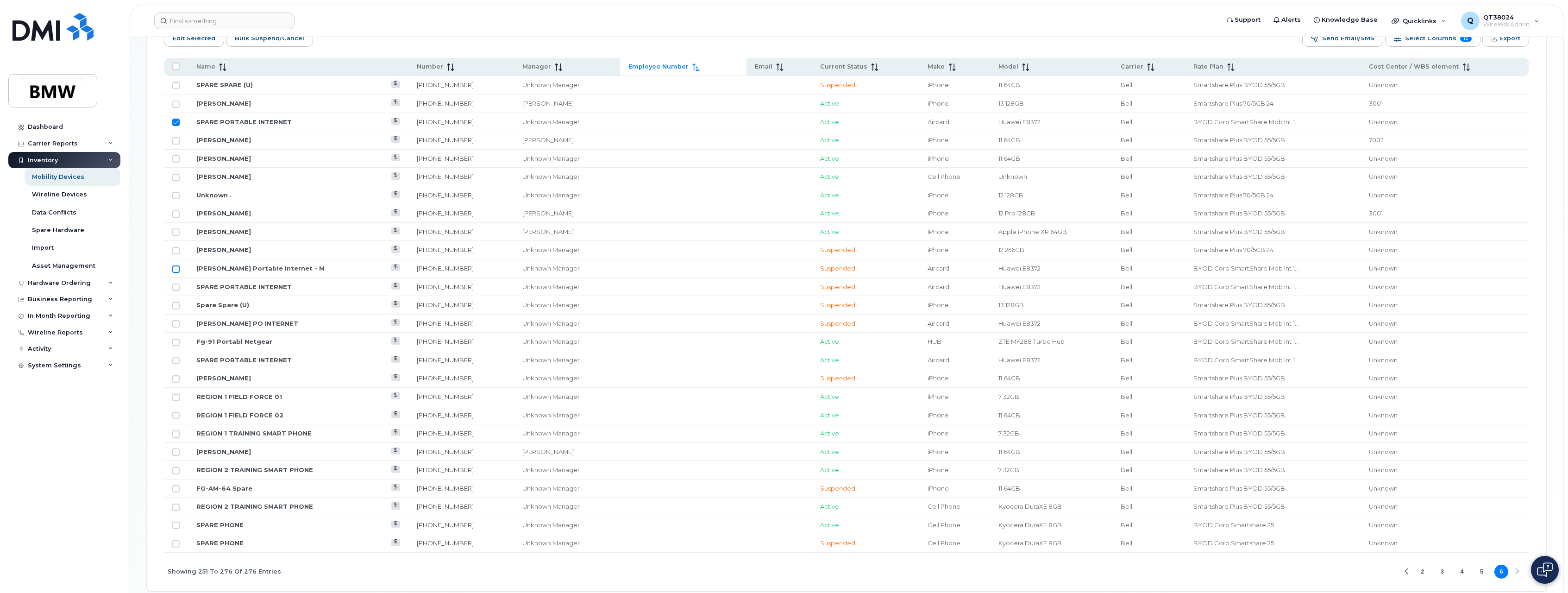
click at [174, 270] on input "Row Unselected" at bounding box center [176, 269] width 7 height 7
checkbox input "true"
click at [174, 287] on input "Row Unselected" at bounding box center [176, 287] width 7 height 7
checkbox input "true"
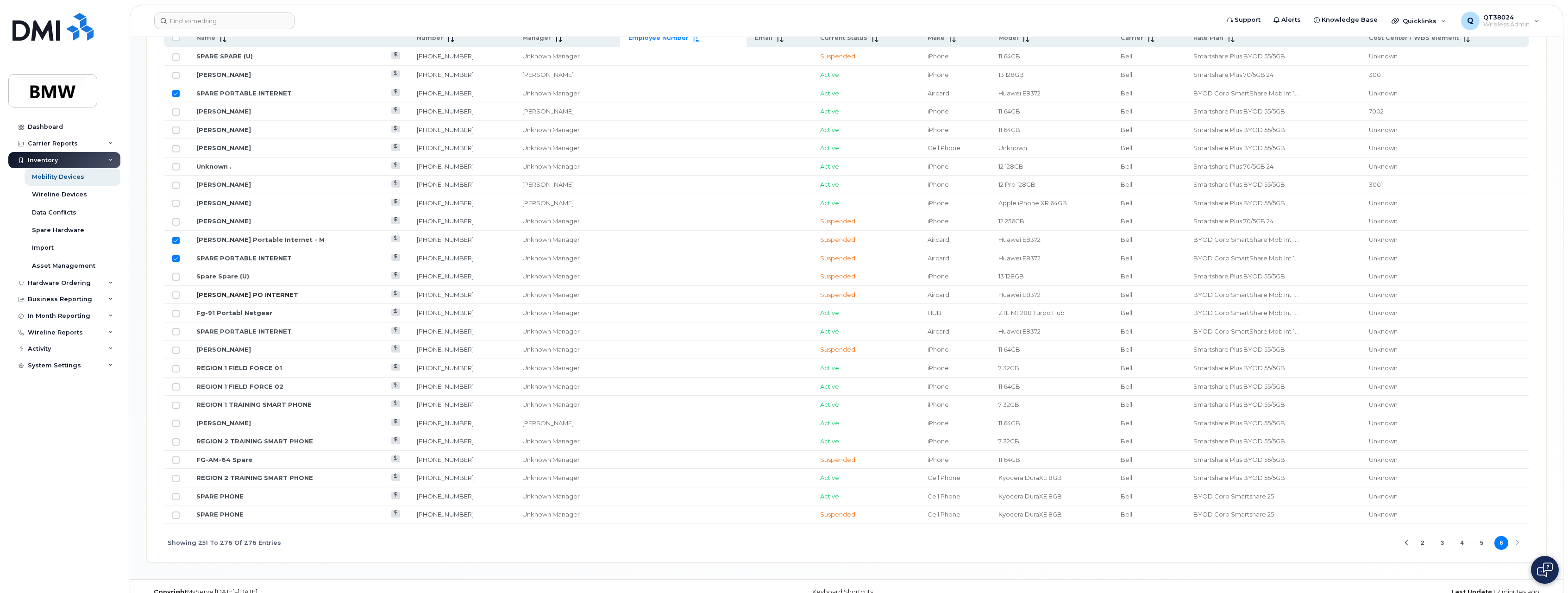
scroll to position [508, 0]
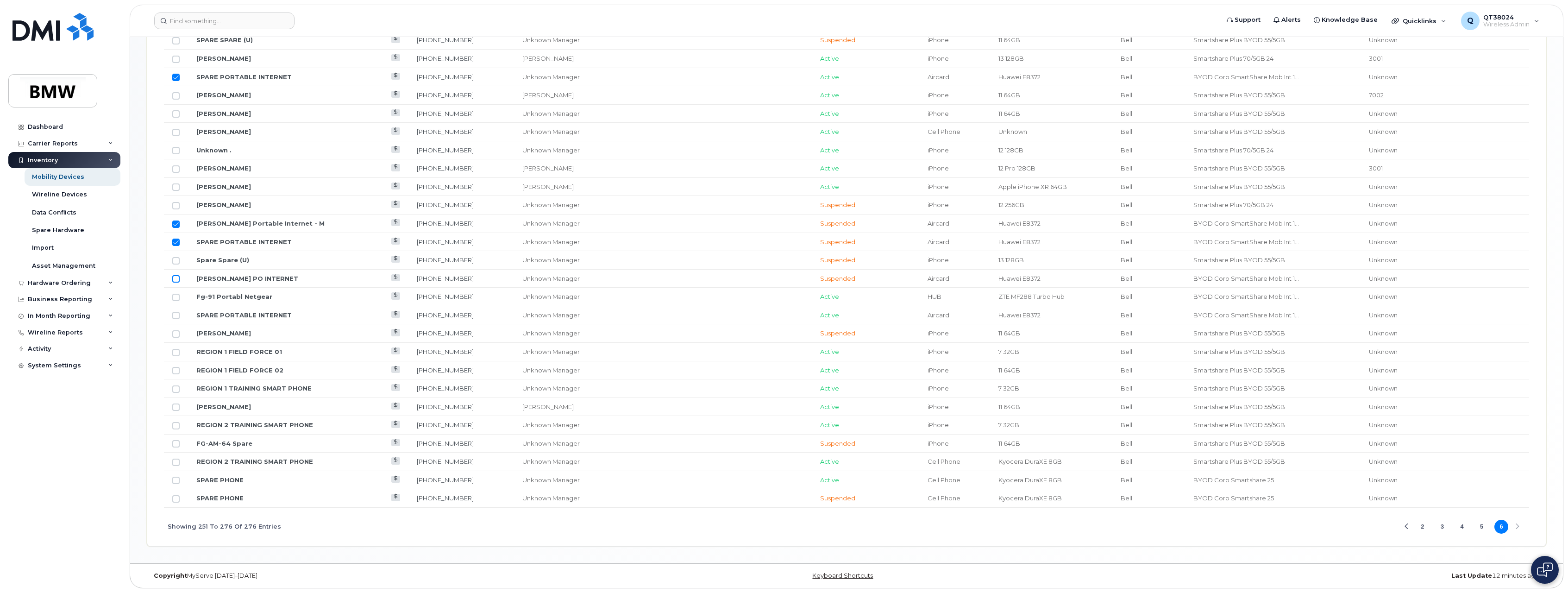
click at [174, 278] on input "Row Unselected" at bounding box center [176, 279] width 7 height 7
checkbox input "true"
click at [177, 298] on input "Row Unselected" at bounding box center [176, 297] width 7 height 7
checkbox input "true"
click at [176, 315] on input "Row Unselected" at bounding box center [176, 315] width 7 height 7
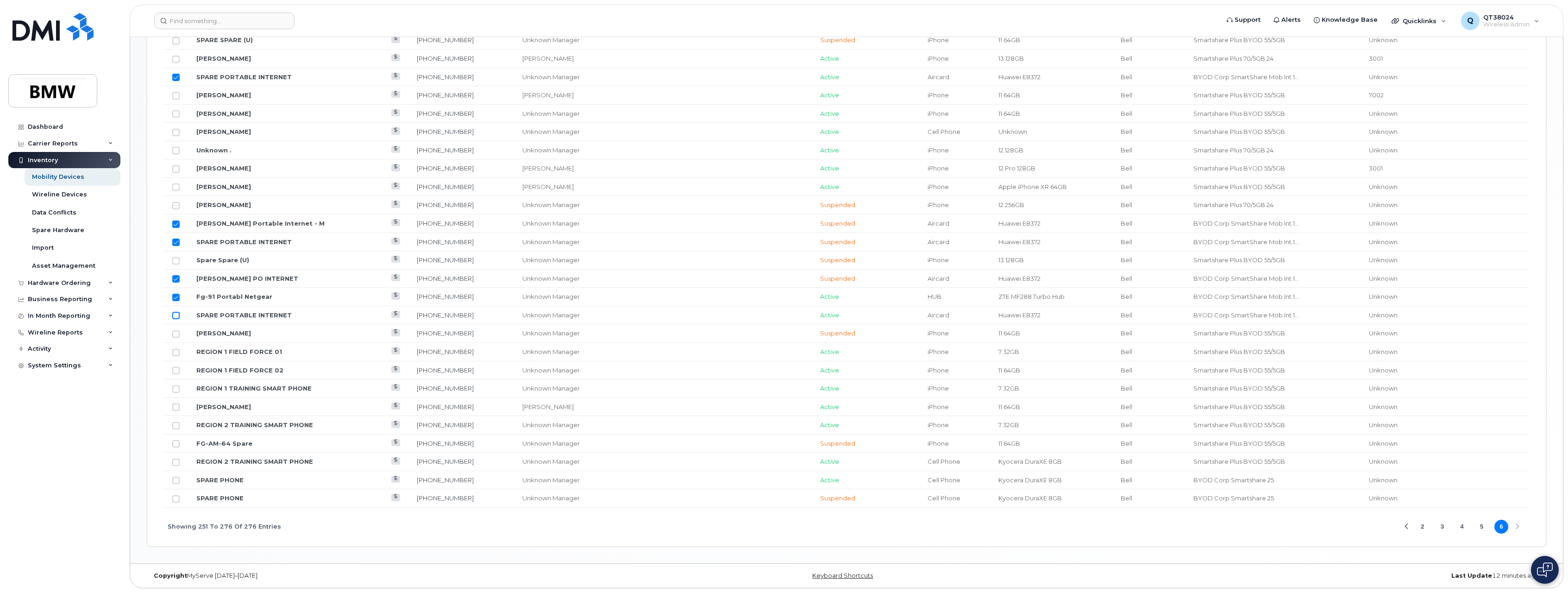
checkbox input "true"
click at [176, 296] on input "Row Selected" at bounding box center [176, 297] width 7 height 7
checkbox input "false"
click at [1483, 531] on button "5" at bounding box center [1482, 527] width 14 height 14
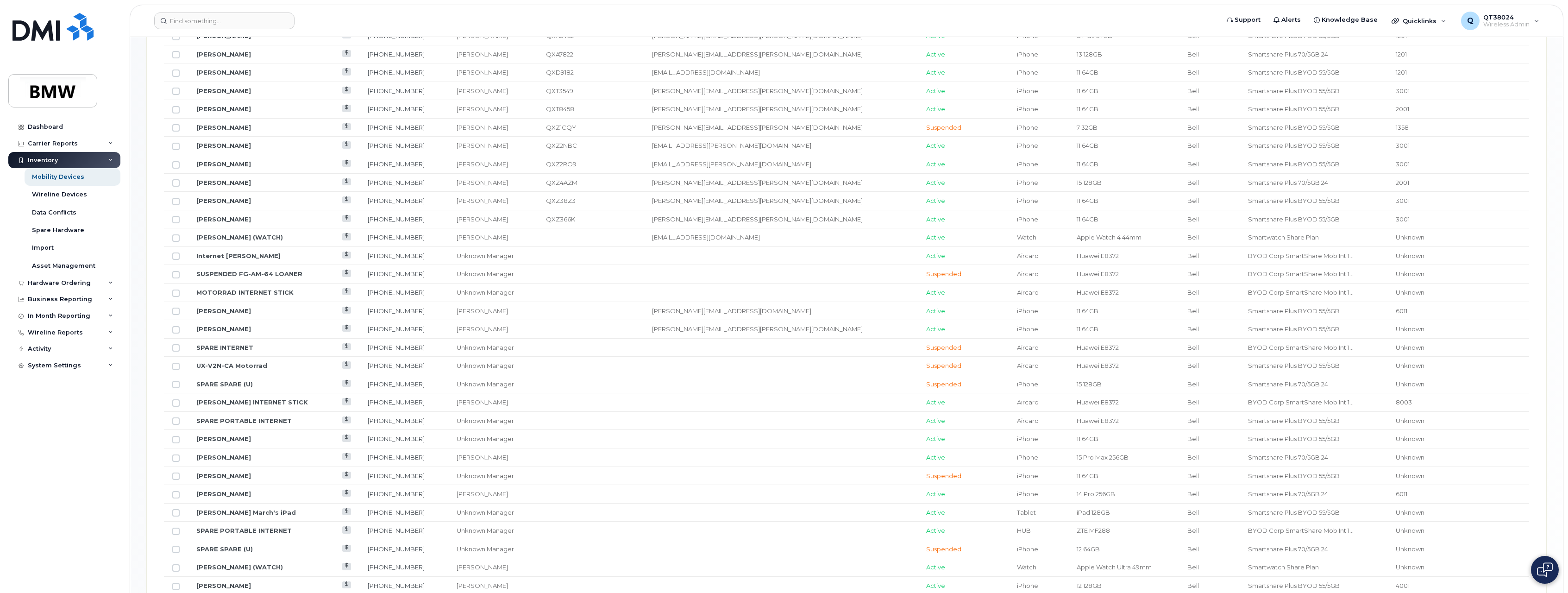
scroll to position [555, 0]
click at [176, 270] on input "Row Unselected" at bounding box center [176, 269] width 7 height 7
checkbox input "true"
click at [177, 304] on input "Row Unselected" at bounding box center [176, 306] width 7 height 7
checkbox input "true"
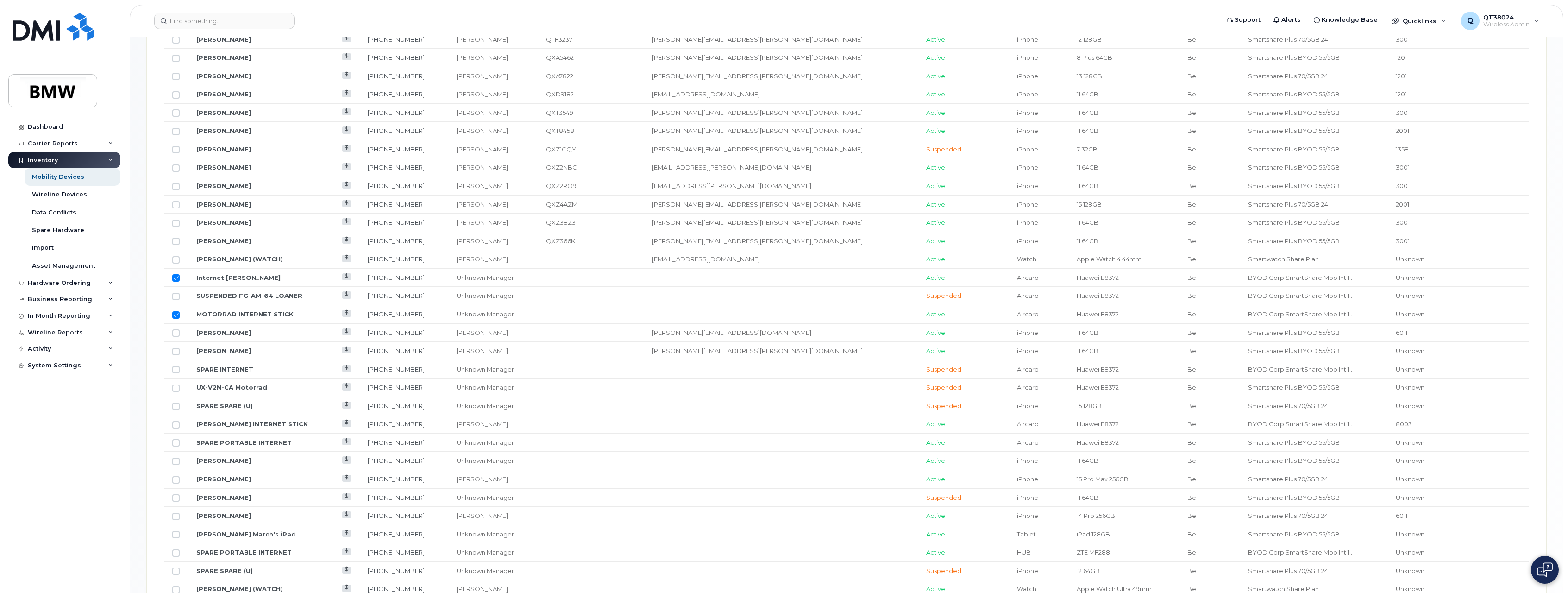
scroll to position [556, 0]
click at [174, 375] on input "Row Unselected" at bounding box center [176, 378] width 7 height 7
checkbox input "true"
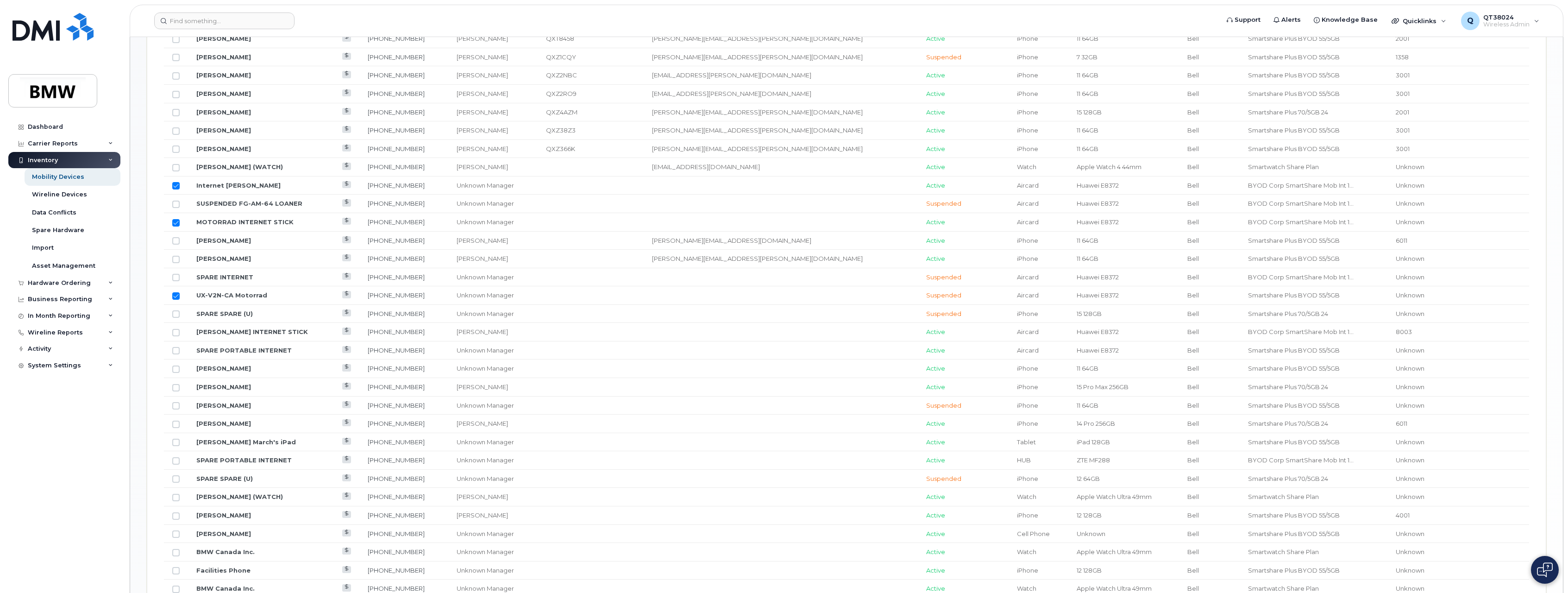
scroll to position [649, 0]
click at [174, 326] on td at bounding box center [176, 322] width 24 height 18
click at [175, 323] on input "Row Unselected" at bounding box center [176, 322] width 7 height 7
checkbox input "true"
click at [176, 337] on input "Row Unselected" at bounding box center [176, 340] width 7 height 7
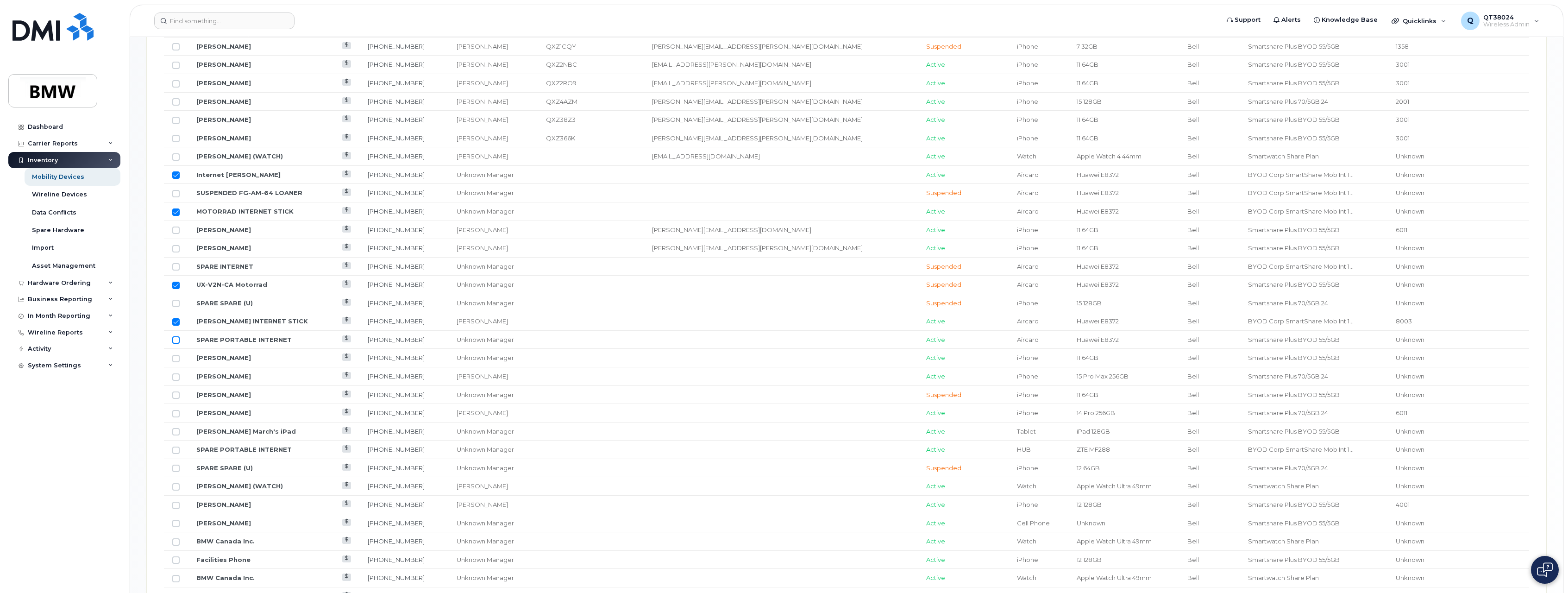
checkbox input "true"
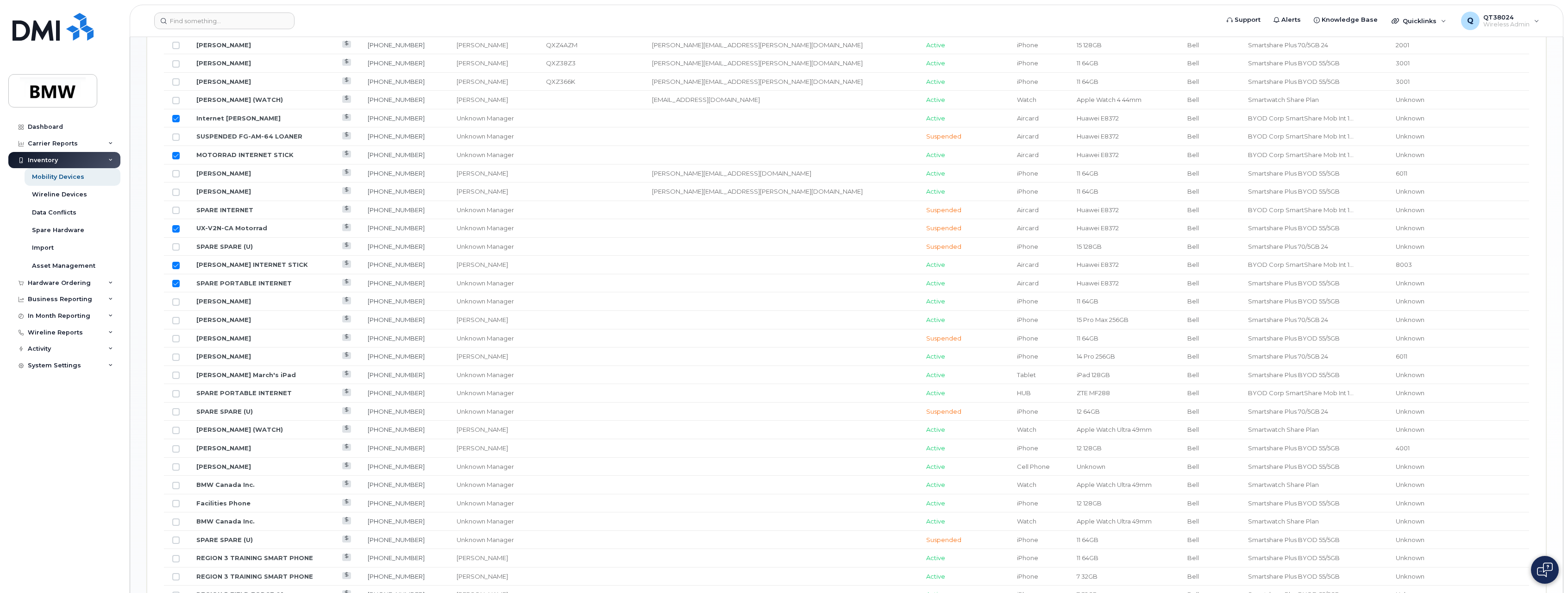
scroll to position [788, 0]
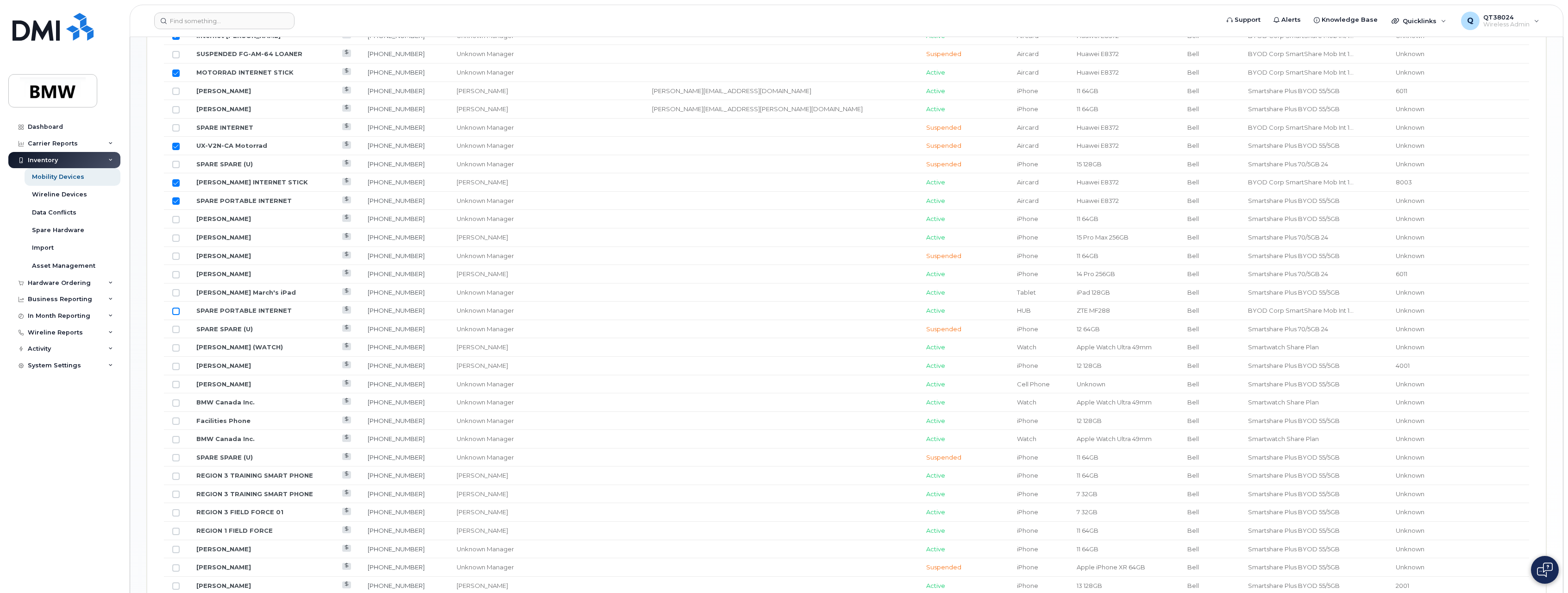
click at [176, 312] on input "Row Unselected" at bounding box center [176, 311] width 7 height 7
checkbox input "true"
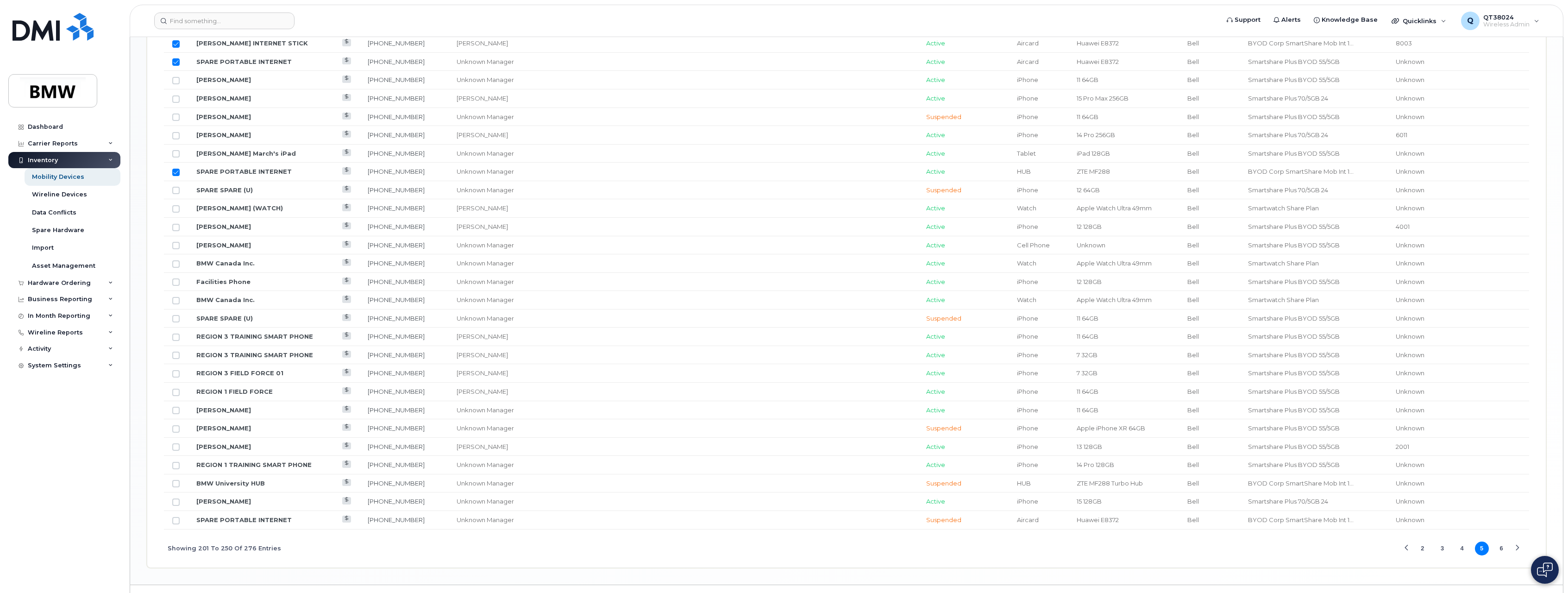
scroll to position [948, 0]
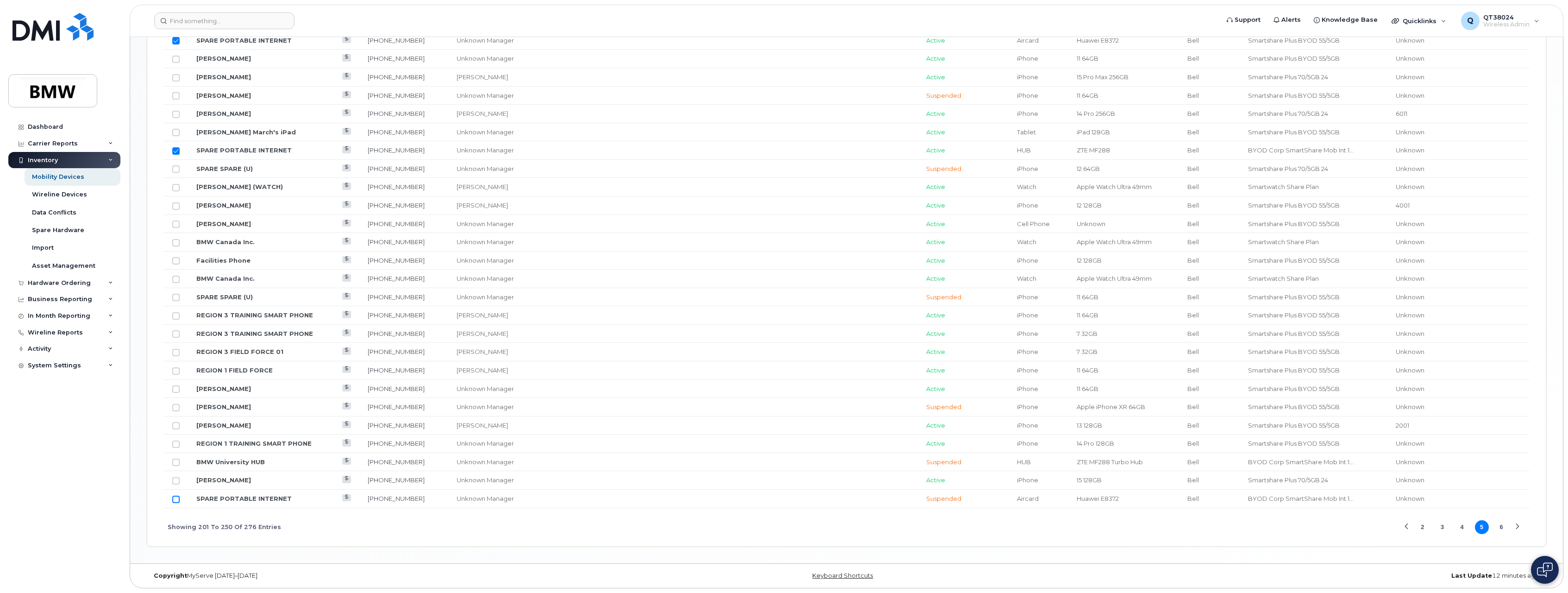
click at [176, 499] on input "Row Unselected" at bounding box center [176, 500] width 7 height 7
checkbox input "true"
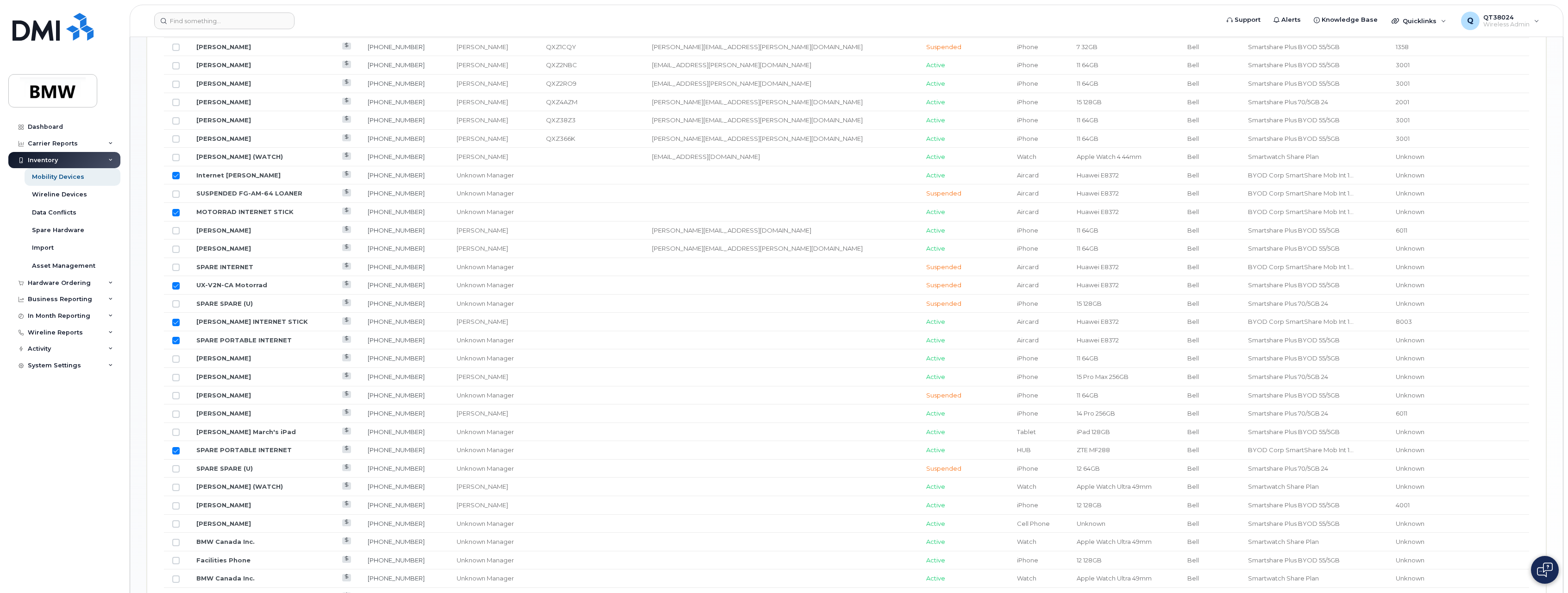
scroll to position [670, 0]
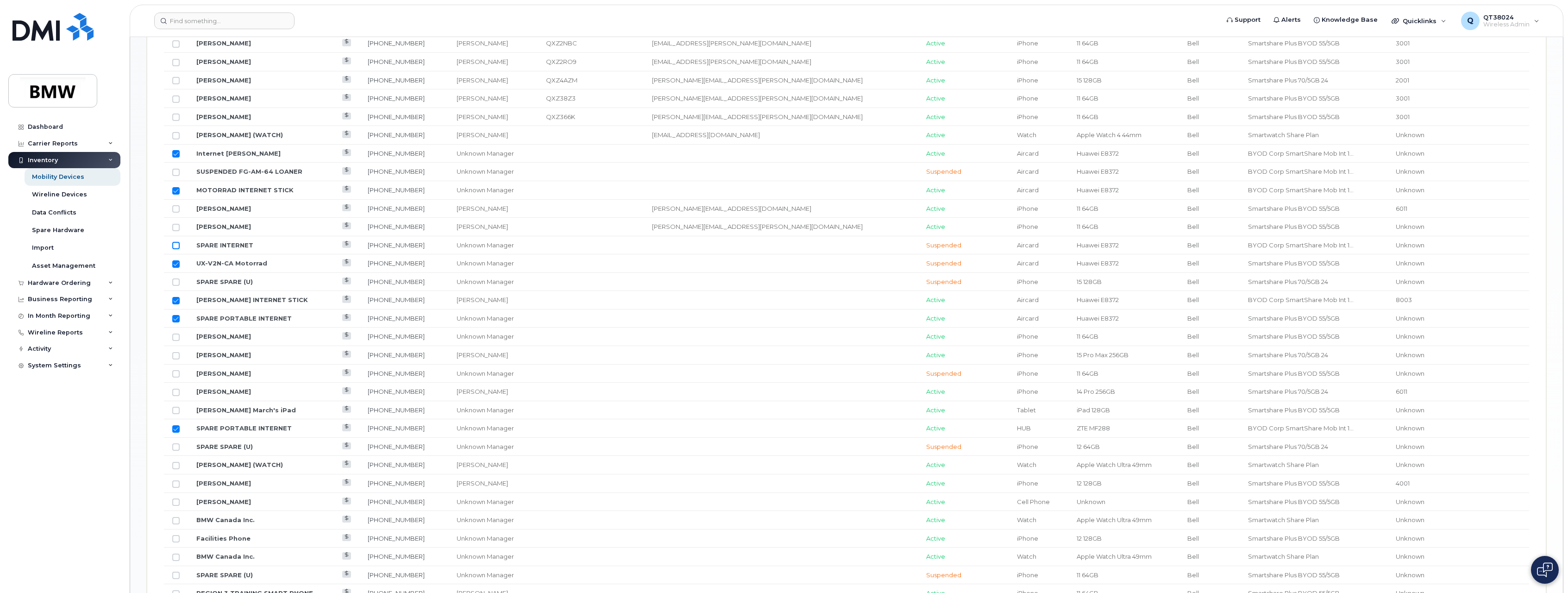
click at [177, 244] on input "Row Unselected" at bounding box center [176, 245] width 7 height 7
checkbox input "true"
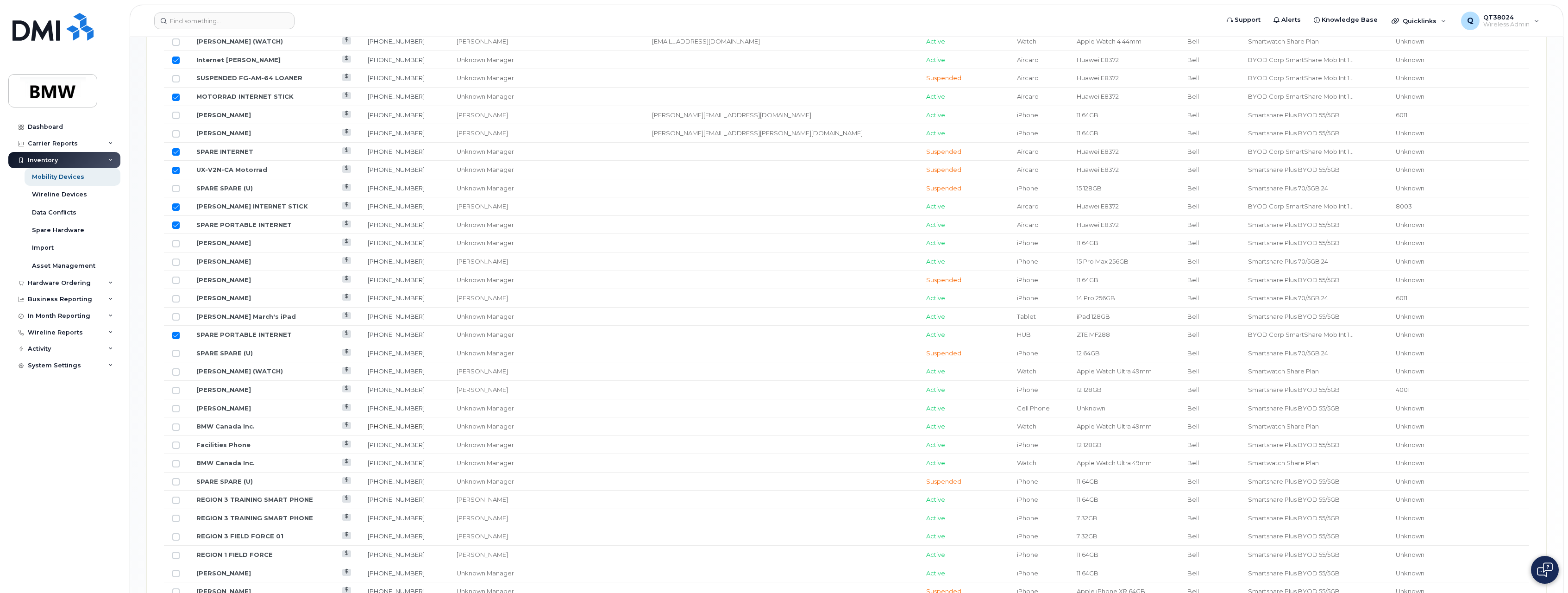
scroll to position [948, 0]
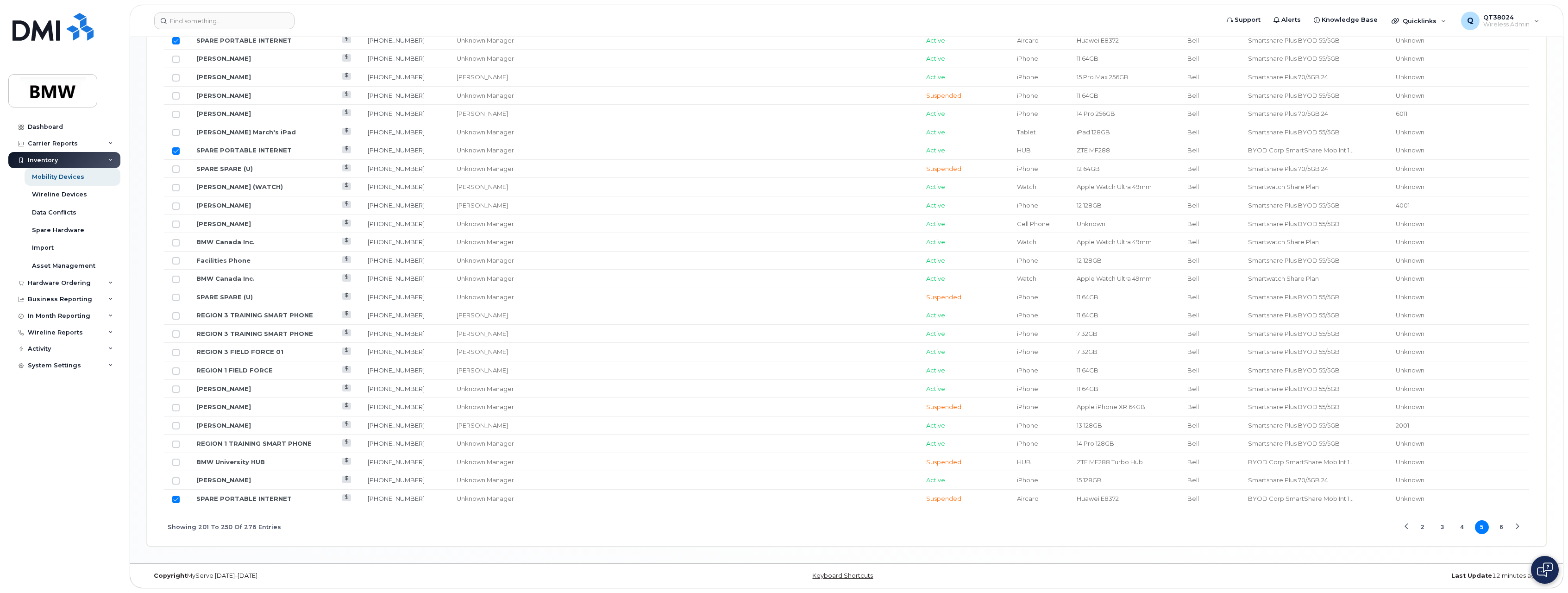
click at [1505, 528] on button "6" at bounding box center [1502, 527] width 14 height 14
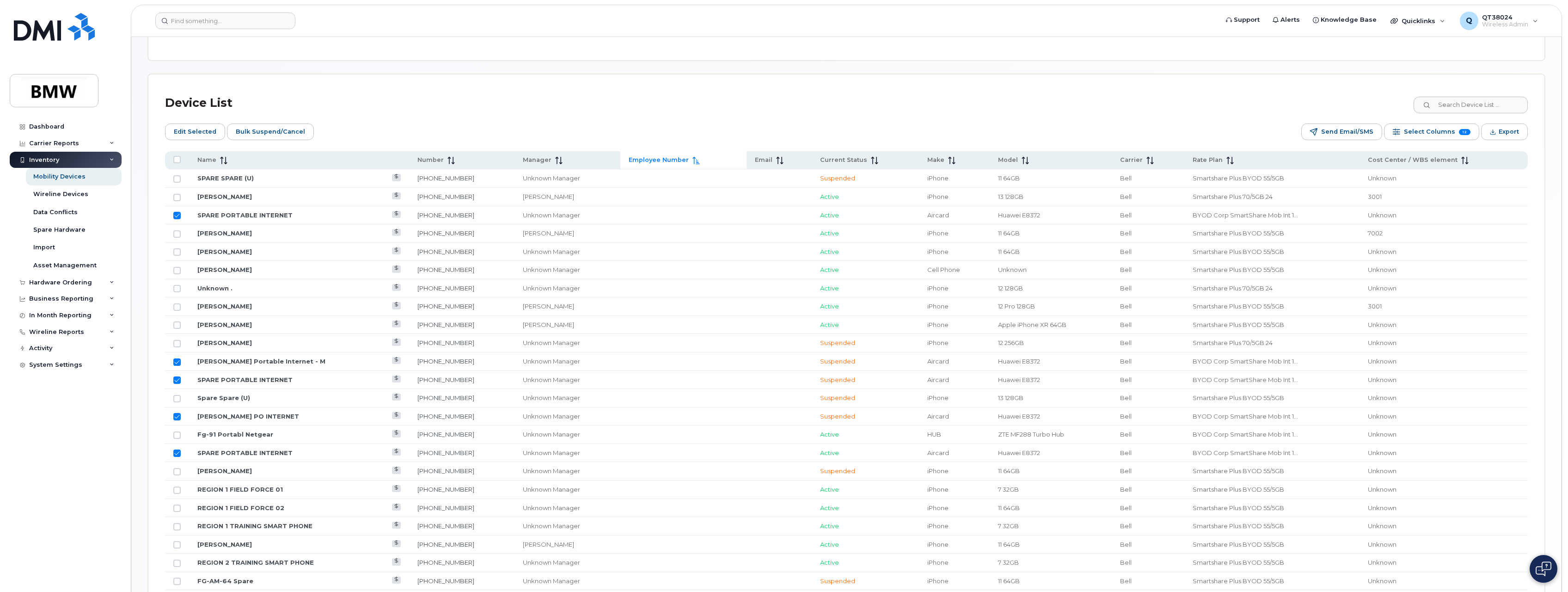
scroll to position [368, 0]
click at [276, 133] on span "Bulk Suspend/Cancel" at bounding box center [269, 132] width 69 height 14
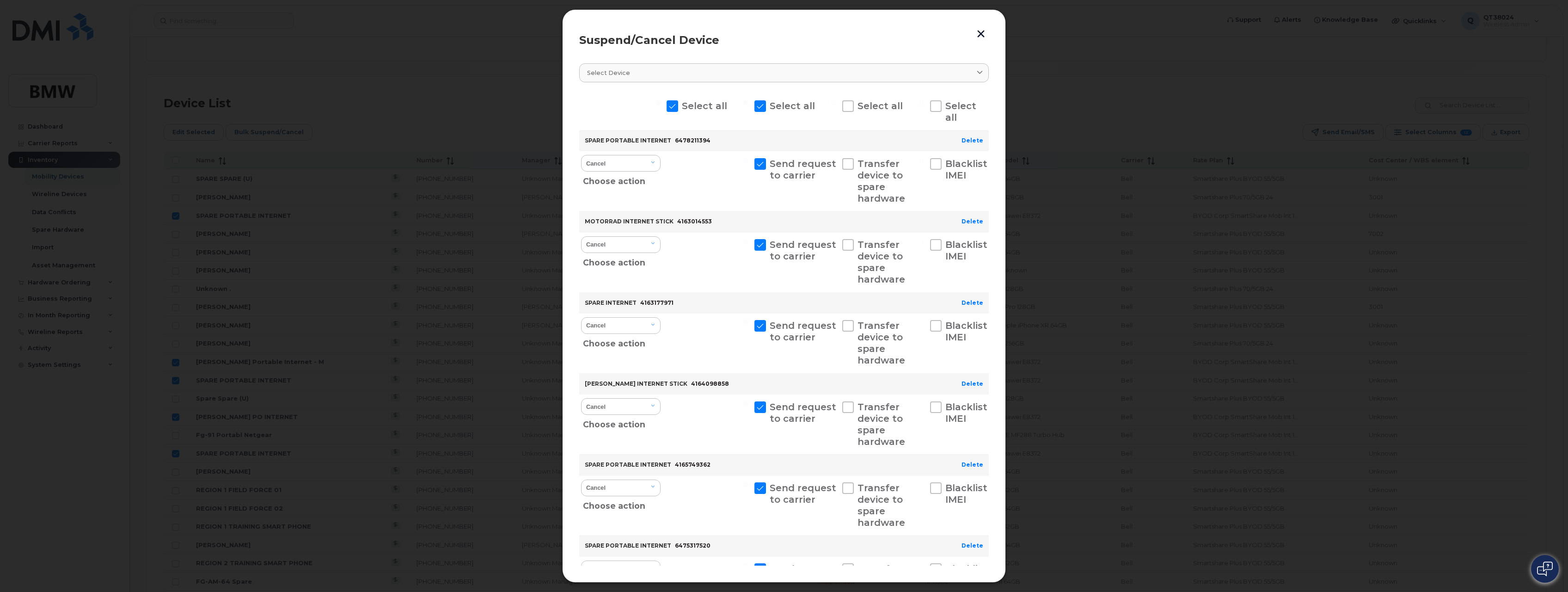
scroll to position [0, 0]
click at [650, 172] on select "Cancel Suspend - Extend Suspension Suspend - Reduced Rate Suspend - Full Rate S…" at bounding box center [621, 164] width 80 height 16
select select "[object Object]"
click at [581, 156] on select "Cancel Suspend - Extend Suspension Suspend - Reduced Rate Suspend - Full Rate S…" at bounding box center [621, 164] width 80 height 16
click at [637, 242] on select "Cancel Suspend - Extend Suspension Suspend - Reduced Rate Suspend - Full Rate S…" at bounding box center [621, 245] width 80 height 16
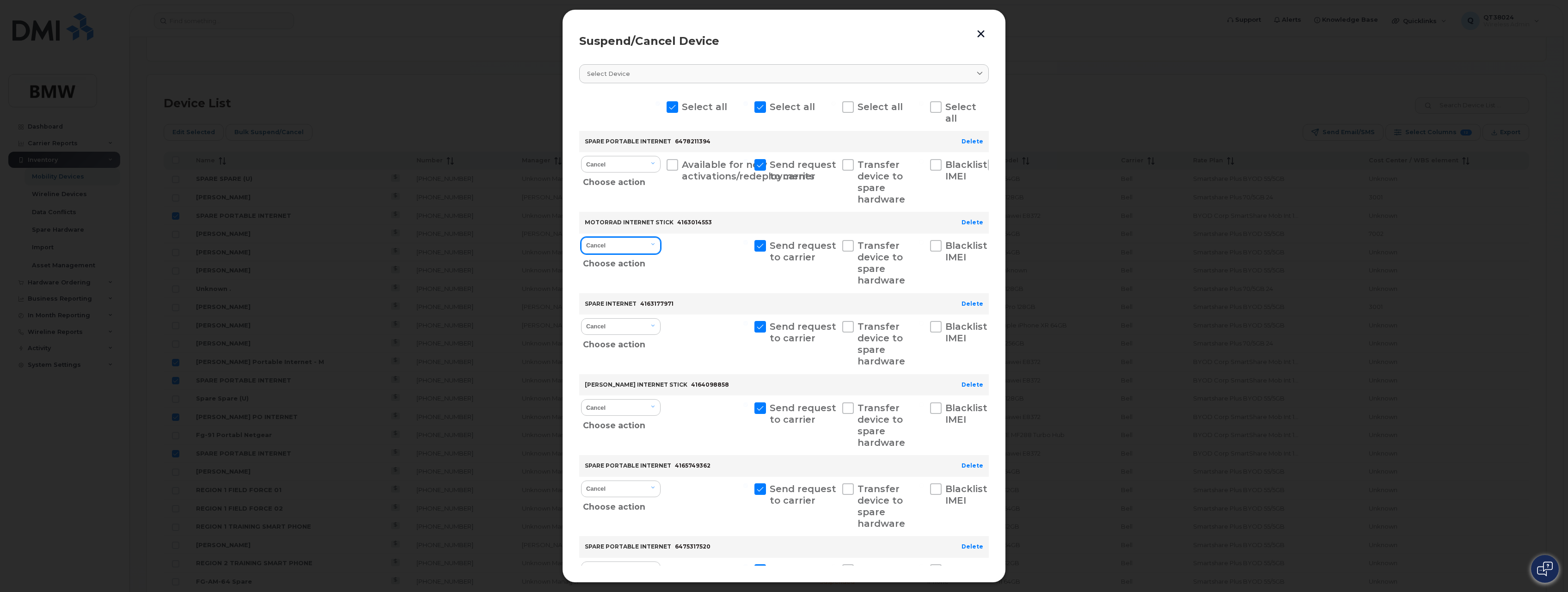
select select "[object Object]"
click at [581, 238] on select "Cancel Suspend - Extend Suspension Suspend - Reduced Rate Suspend - Full Rate S…" at bounding box center [621, 245] width 80 height 16
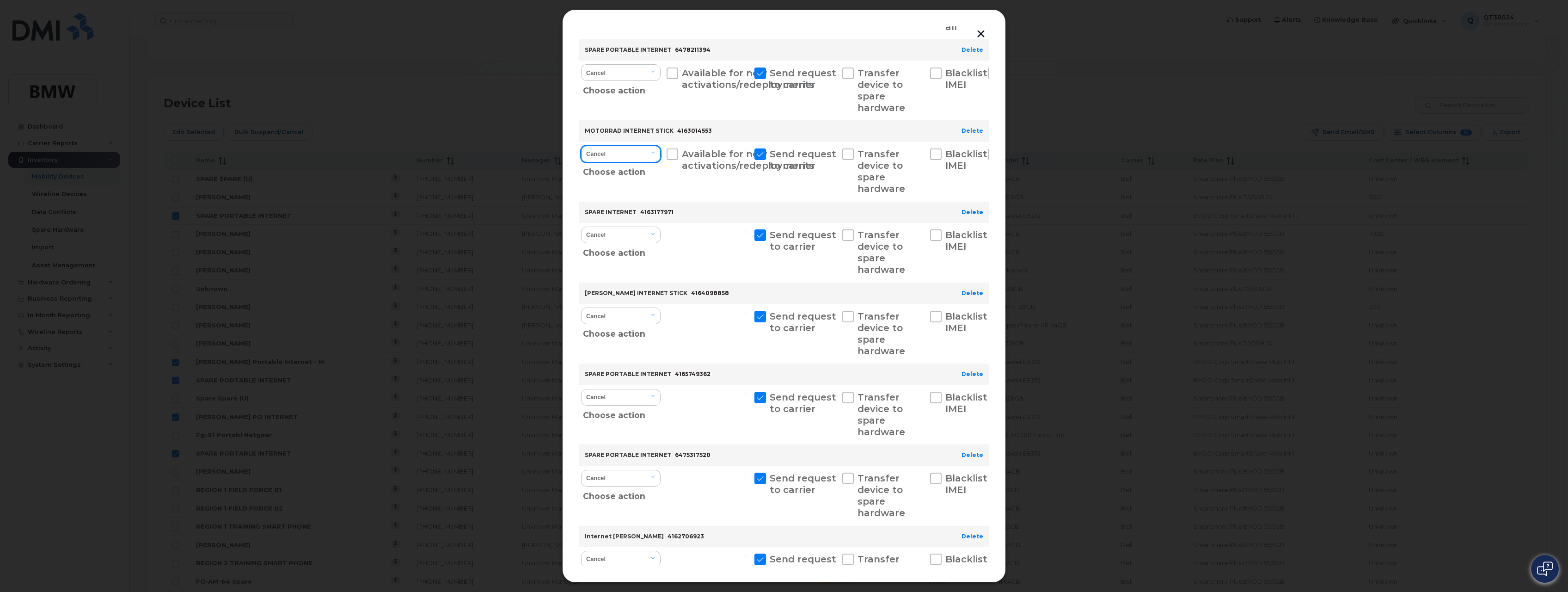
scroll to position [93, 0]
click at [632, 229] on select "Cancel Suspend - Extend Suspension Reactivate" at bounding box center [621, 234] width 80 height 16
select select "[object Object]"
click at [581, 226] on select "Cancel Suspend - Extend Suspension Reactivate" at bounding box center [621, 234] width 80 height 16
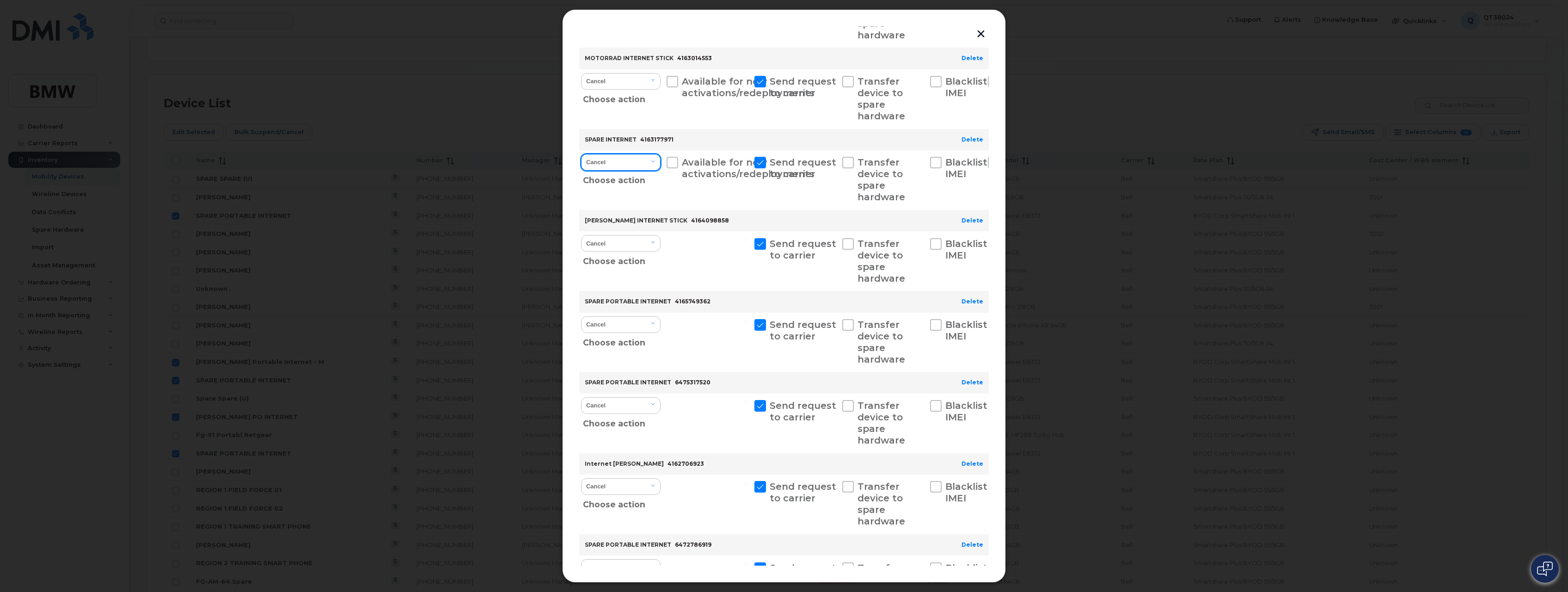
scroll to position [185, 0]
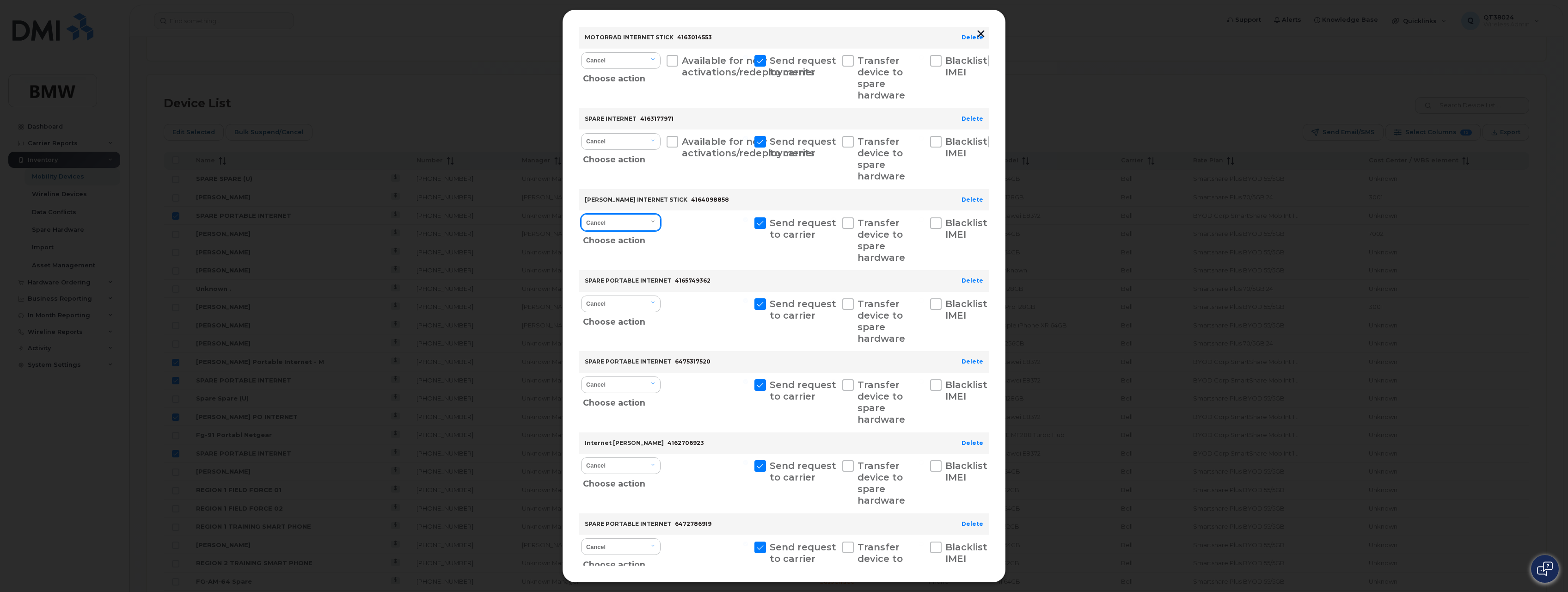
click at [621, 219] on select "Cancel Suspend - Extend Suspension Suspend - Reduced Rate Suspend - Full Rate S…" at bounding box center [621, 222] width 80 height 16
select select "[object Object]"
click at [581, 214] on select "Cancel Suspend - Extend Suspension Suspend - Reduced Rate Suspend - Full Rate S…" at bounding box center [621, 222] width 80 height 16
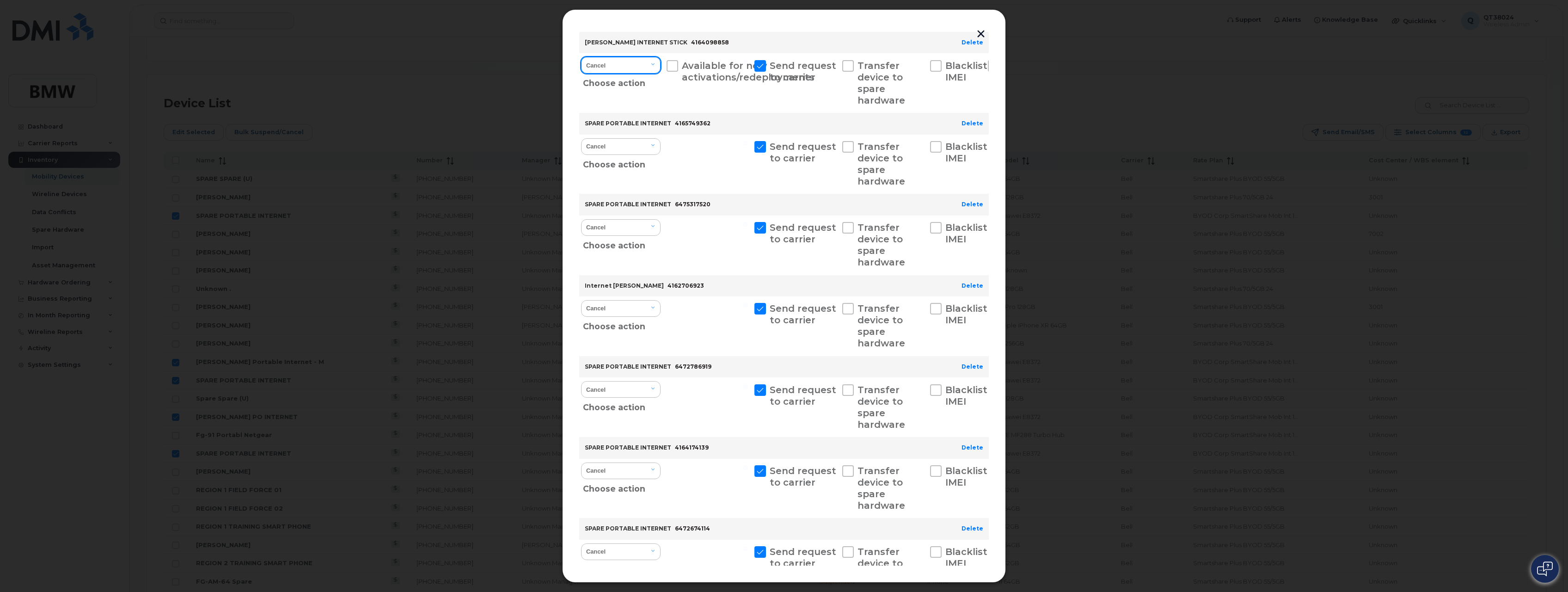
scroll to position [370, 0]
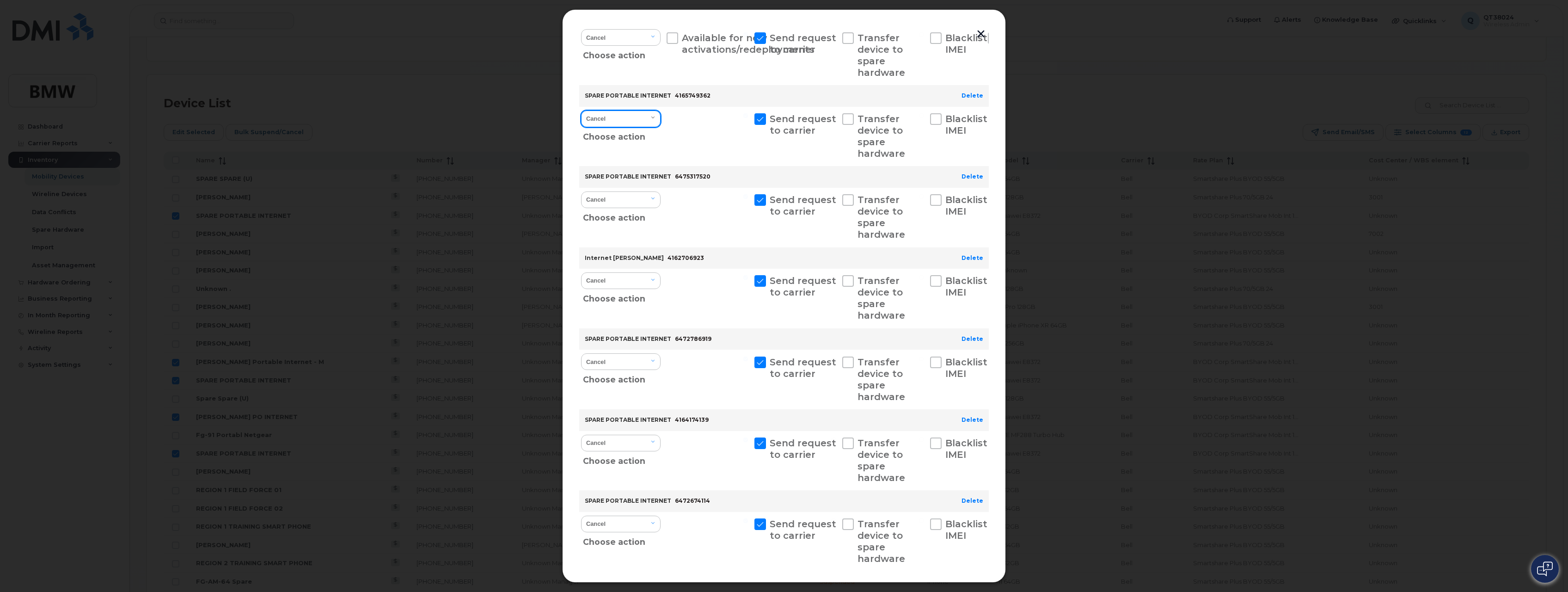
click at [626, 119] on select "Cancel Suspend - Extend Suspension Suspend - Reduced Rate Suspend - Full Rate S…" at bounding box center [621, 119] width 80 height 16
select select "[object Object]"
click at [581, 111] on select "Cancel Suspend - Extend Suspension Suspend - Reduced Rate Suspend - Full Rate S…" at bounding box center [621, 119] width 80 height 16
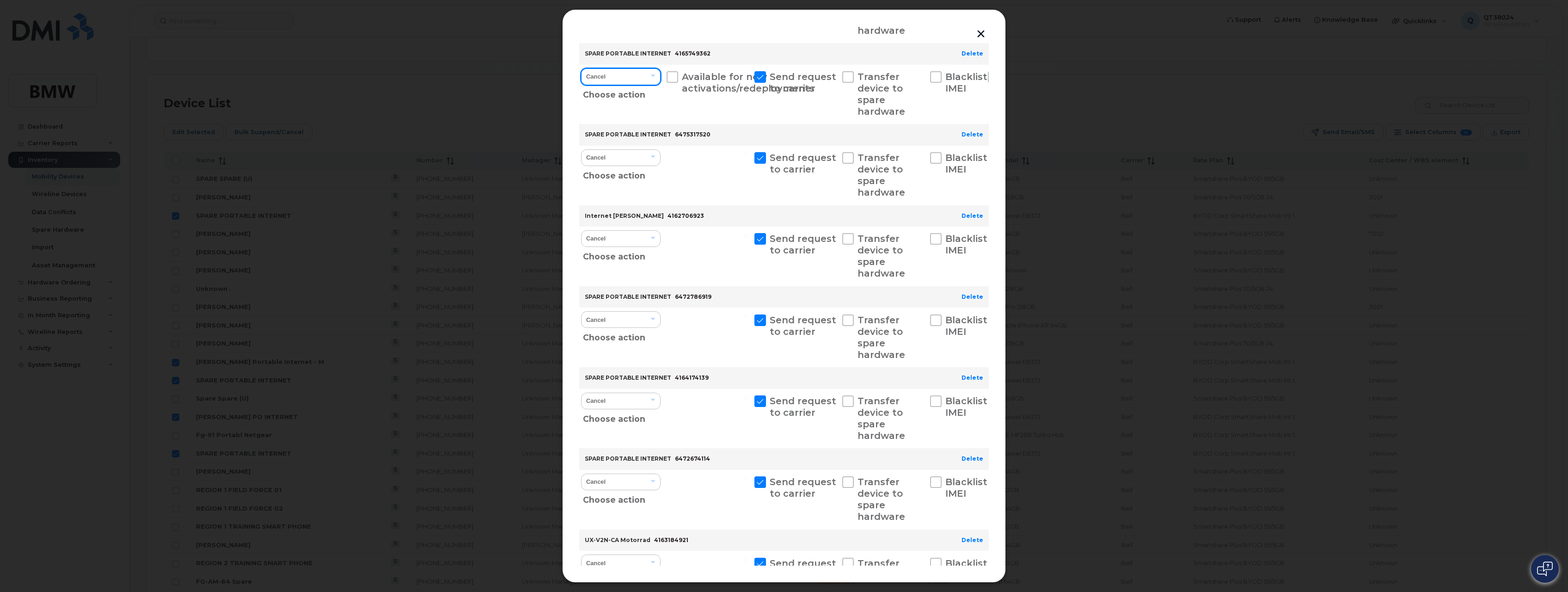
scroll to position [462, 0]
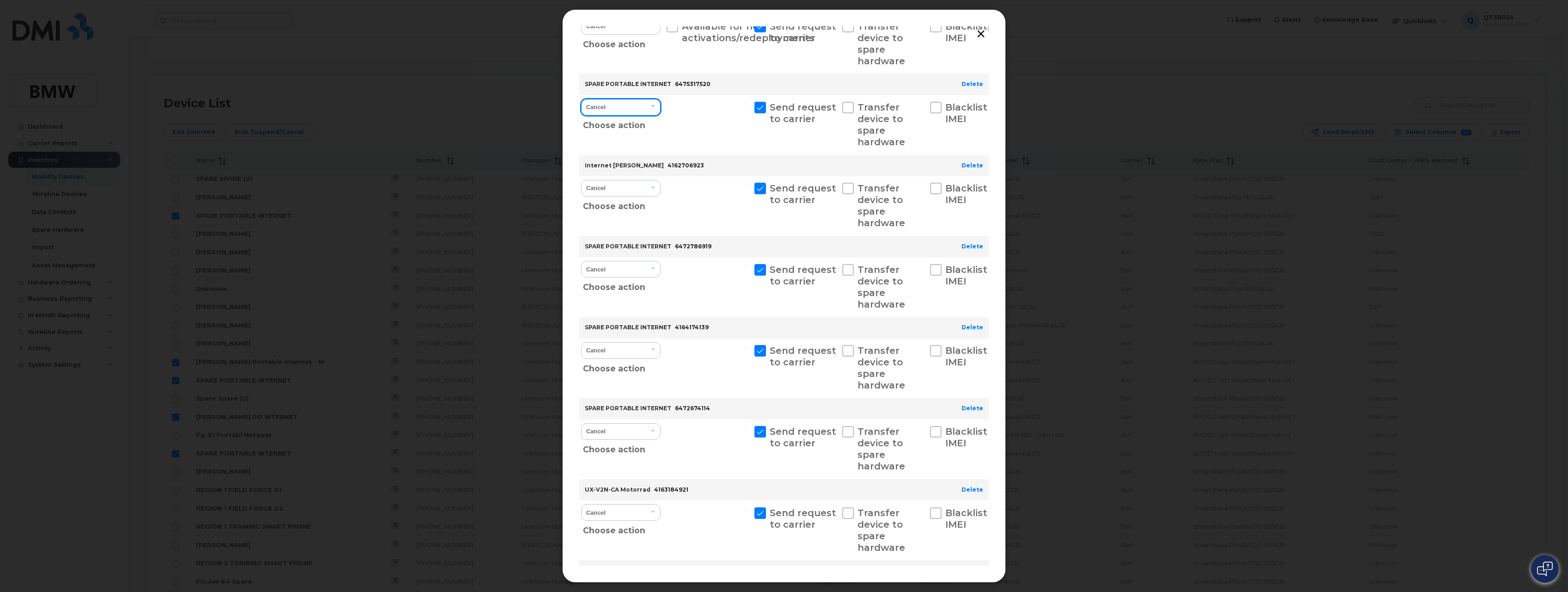
click at [614, 106] on select "Cancel Suspend - Extend Suspension Reactivate" at bounding box center [621, 107] width 80 height 16
select select "[object Object]"
click at [581, 99] on select "Cancel Suspend - Extend Suspension Reactivate" at bounding box center [621, 107] width 80 height 16
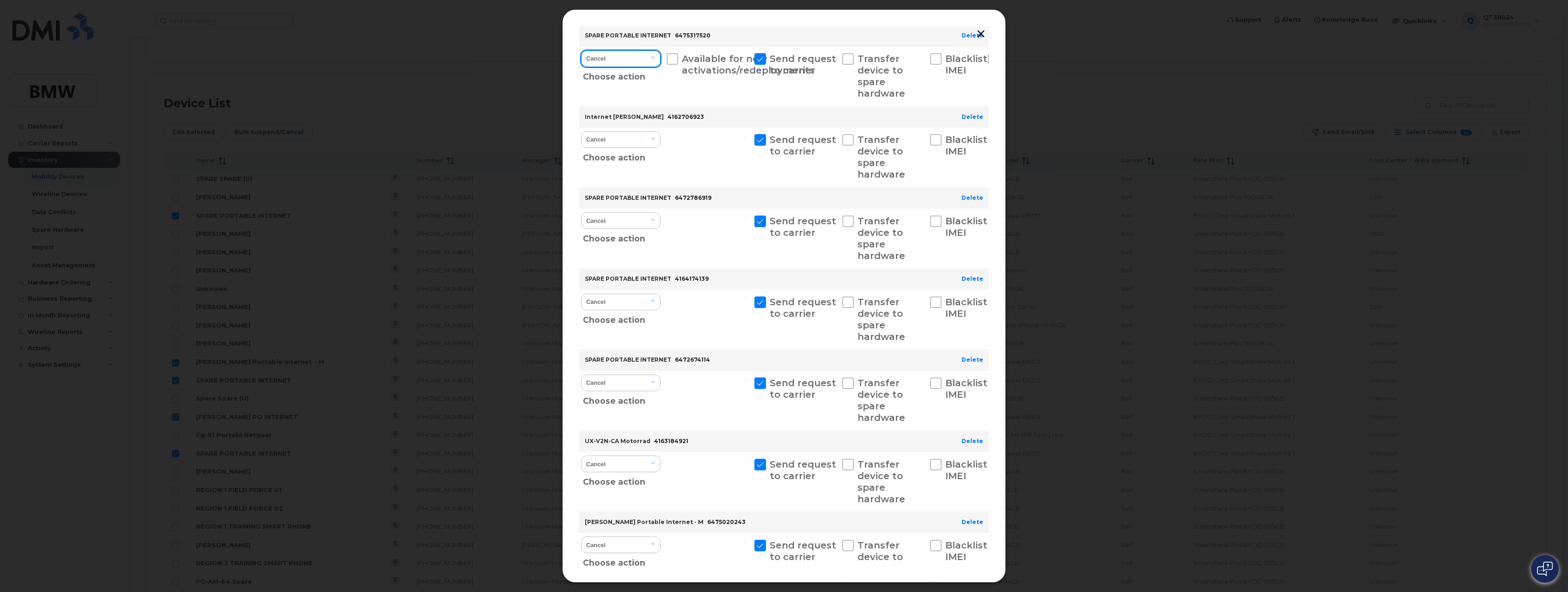
scroll to position [555, 0]
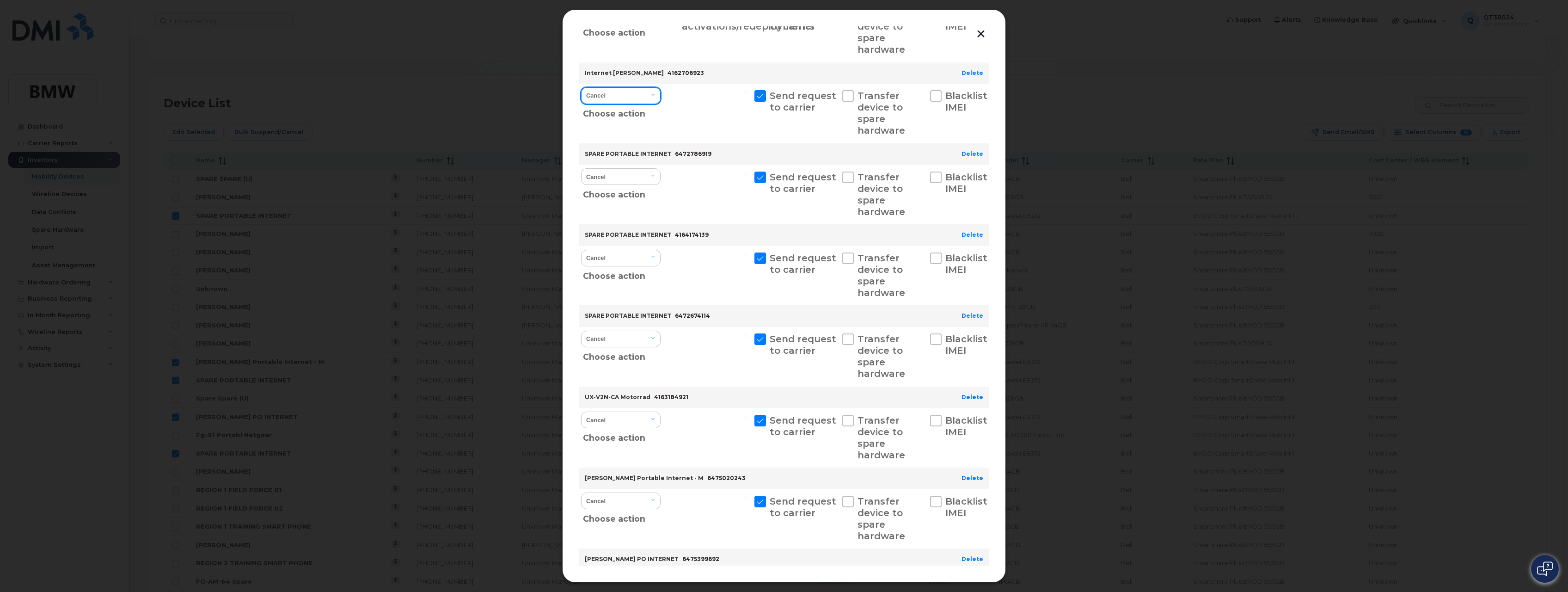
click at [610, 102] on select "Cancel Suspend - Extend Suspension Suspend - Reduced Rate Suspend - Full Rate S…" at bounding box center [621, 96] width 80 height 16
select select "[object Object]"
click at [581, 88] on select "Cancel Suspend - Extend Suspension Suspend - Reduced Rate Suspend - Full Rate S…" at bounding box center [621, 96] width 80 height 16
click at [609, 173] on select "Cancel Suspend - Extend Suspension Suspend - Reduced Rate Suspend - Full Rate S…" at bounding box center [621, 176] width 80 height 16
select select "[object Object]"
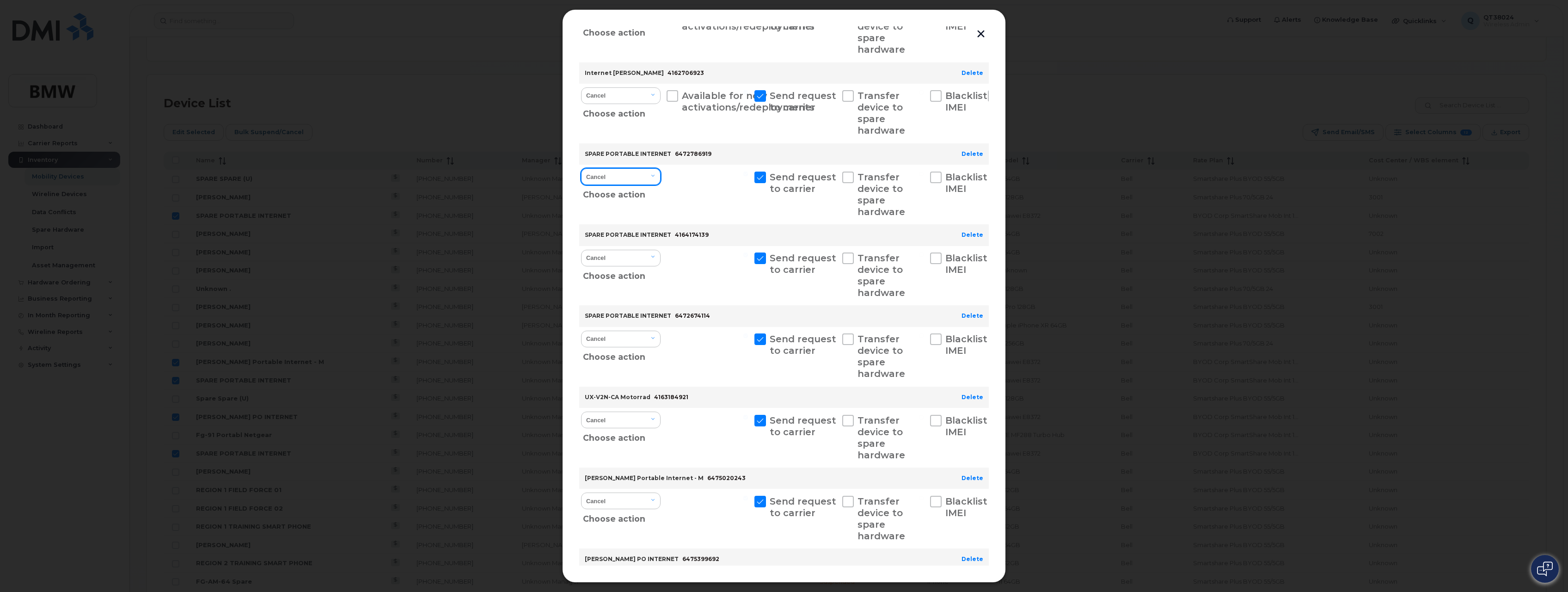
click at [581, 168] on select "Cancel Suspend - Extend Suspension Suspend - Reduced Rate Suspend - Full Rate S…" at bounding box center [621, 176] width 80 height 16
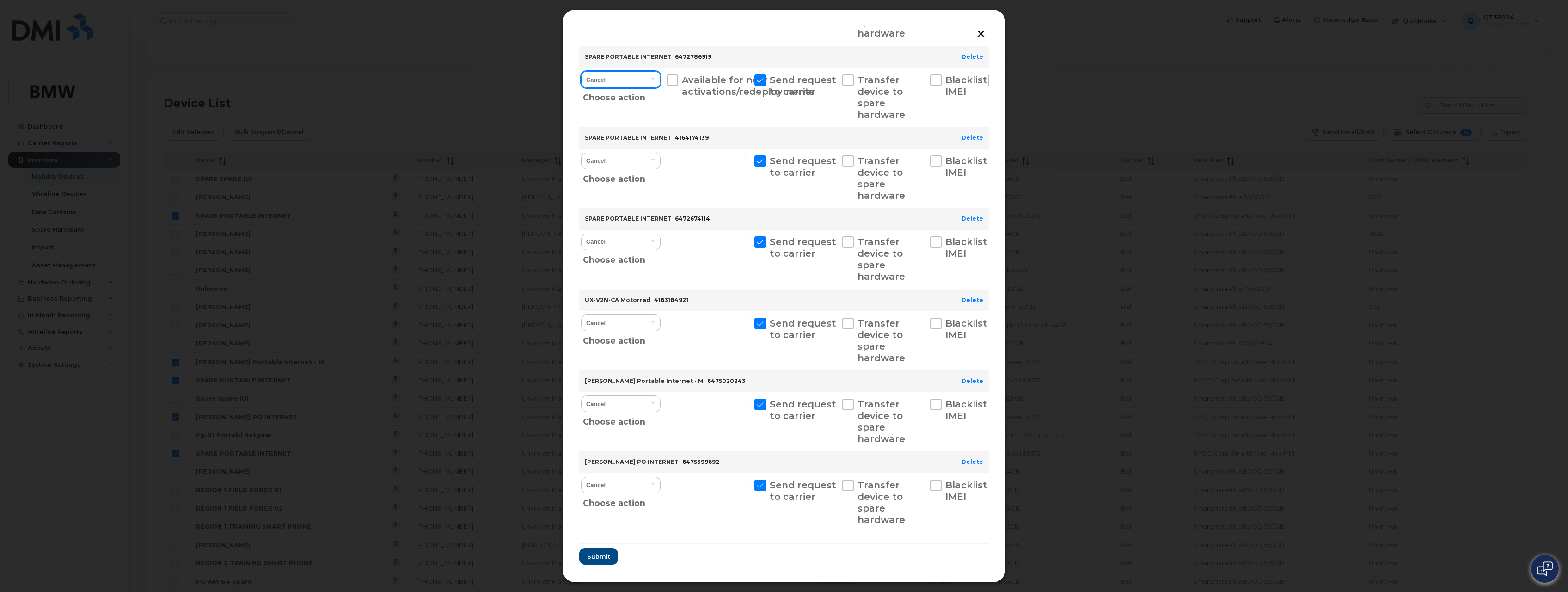
scroll to position [663, 0]
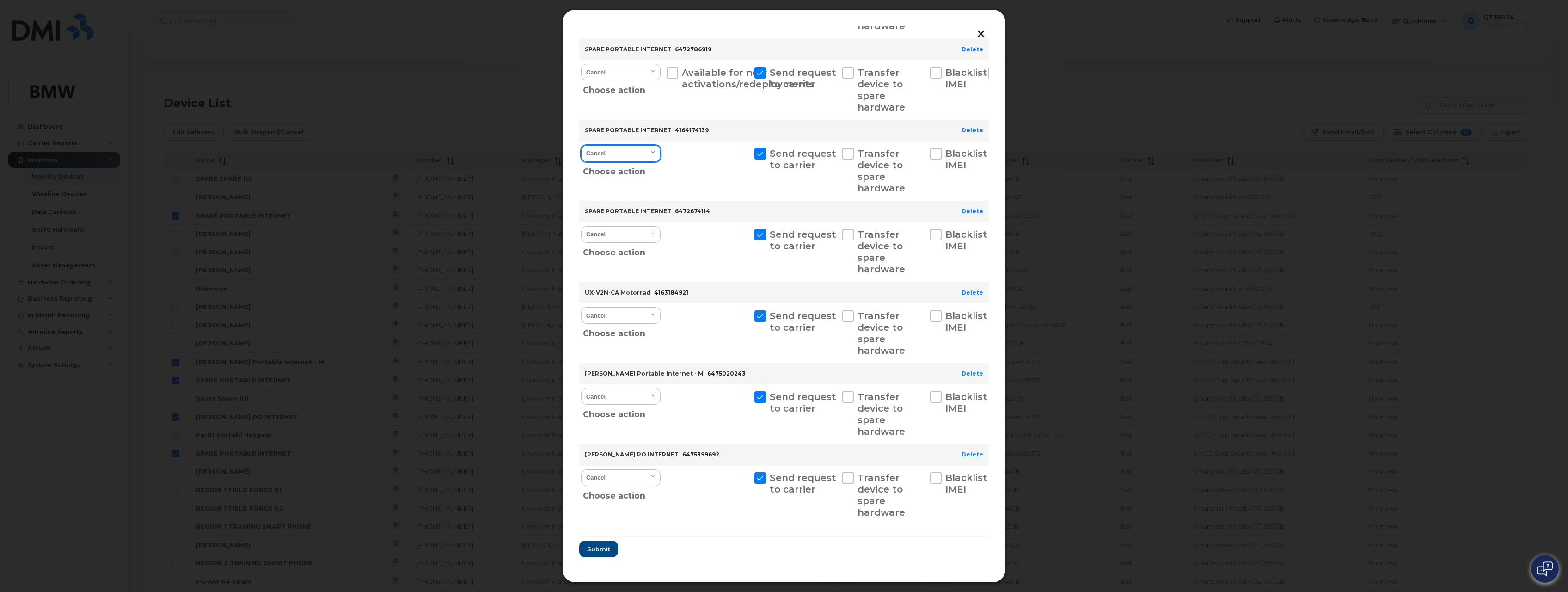
click at [618, 146] on select "Cancel Suspend - Extend Suspension Suspend - Reduced Rate Suspend - Full Rate S…" at bounding box center [621, 153] width 80 height 16
select select "[object Object]"
click at [581, 145] on select "Cancel Suspend - Extend Suspension Suspend - Reduced Rate Suspend - Full Rate S…" at bounding box center [621, 153] width 80 height 16
click at [612, 227] on select "Cancel Suspend - Extend Suspension Reactivate" at bounding box center [621, 234] width 80 height 16
select select "[object Object]"
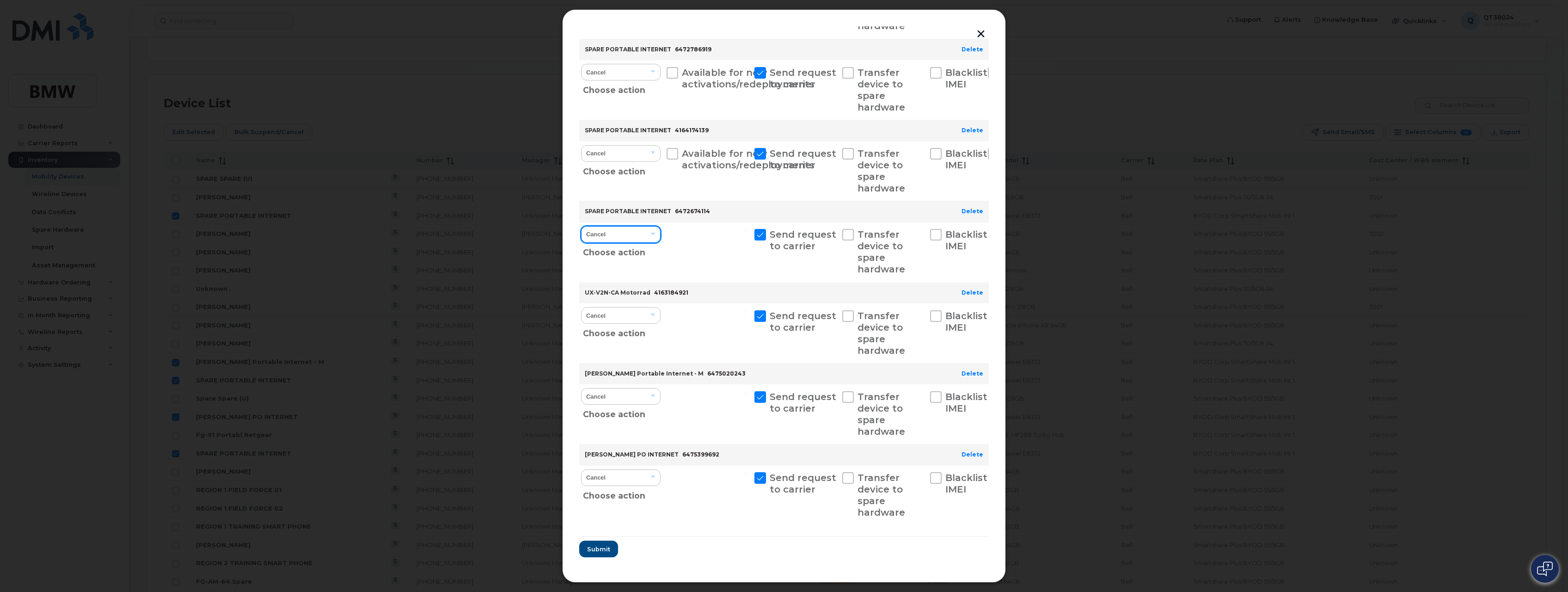
click at [581, 226] on select "Cancel Suspend - Extend Suspension Reactivate" at bounding box center [621, 234] width 80 height 16
click at [631, 317] on select "Cancel Suspend - Extend Suspension Reactivate" at bounding box center [621, 315] width 80 height 16
select select "[object Object]"
click at [581, 307] on select "Cancel Suspend - Extend Suspension Reactivate" at bounding box center [621, 315] width 80 height 16
click at [695, 405] on div at bounding box center [707, 414] width 85 height 60
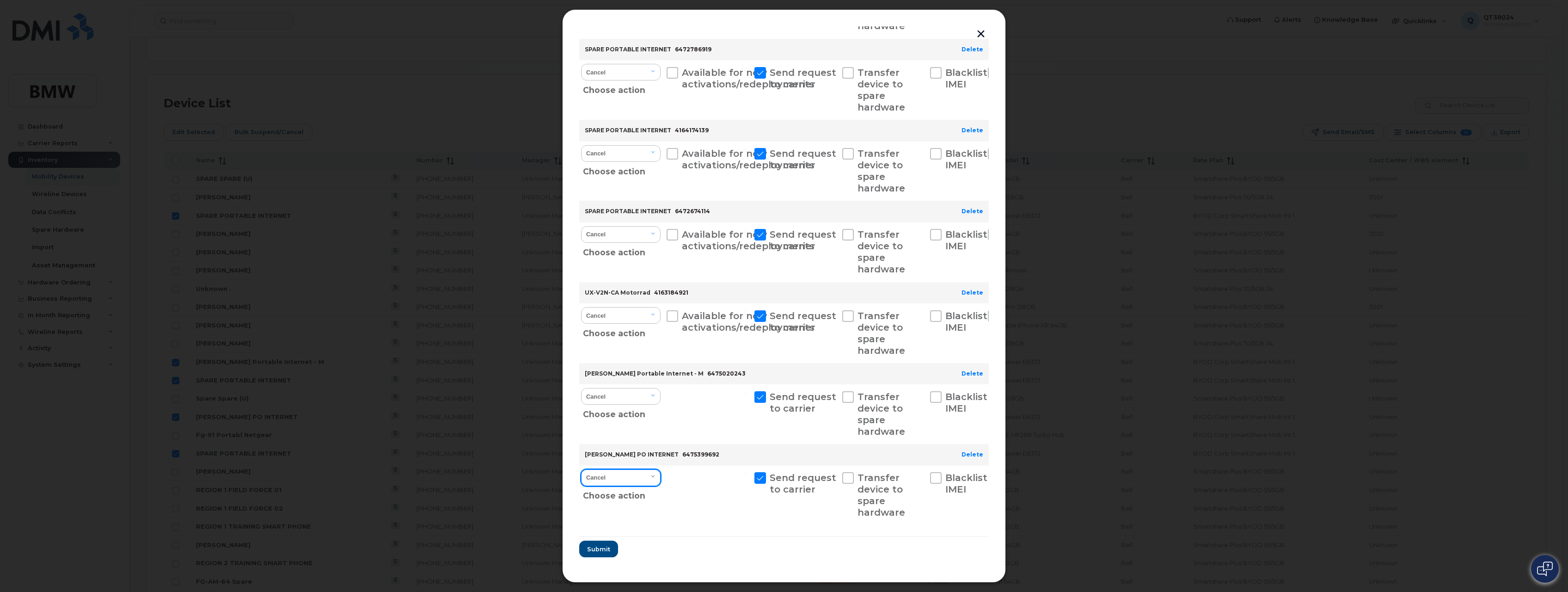
click at [633, 472] on select "Cancel Suspend - Extend Suspension Reactivate" at bounding box center [621, 477] width 80 height 16
click at [699, 409] on div at bounding box center [707, 414] width 85 height 60
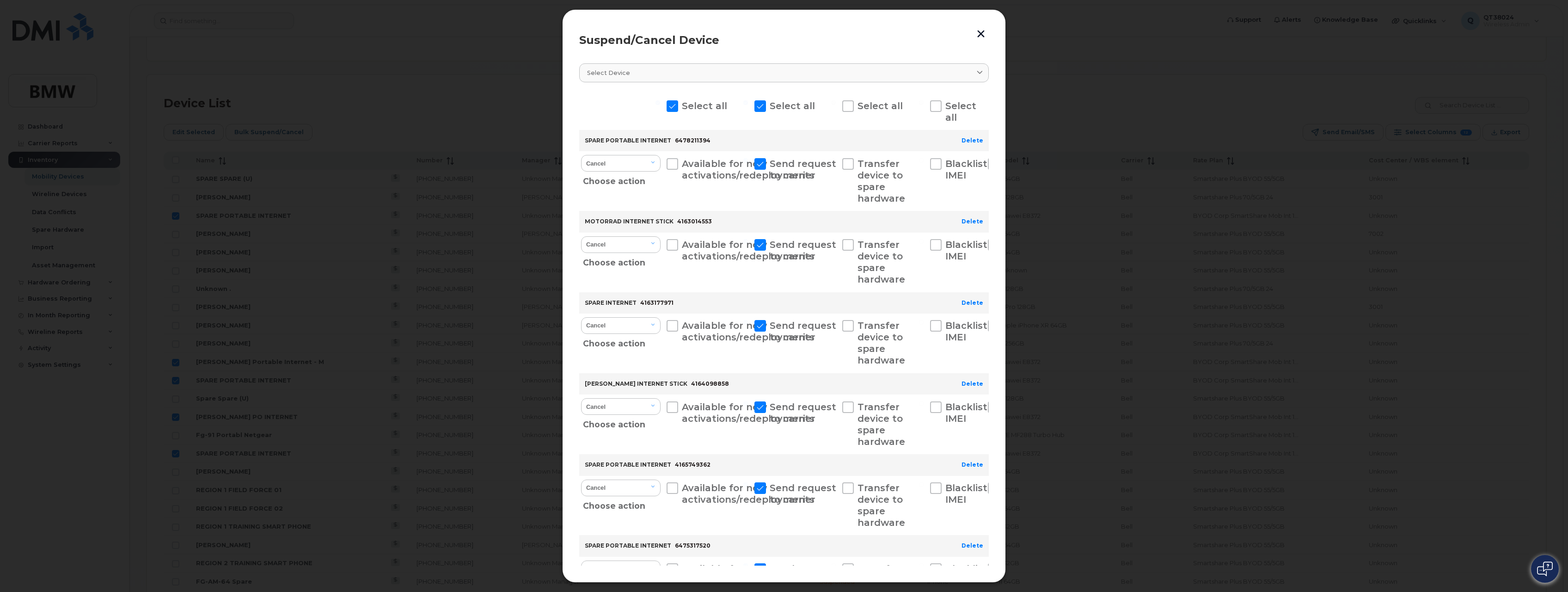
scroll to position [0, 0]
click at [651, 167] on select "Cancel Suspend - Extend Suspension Suspend - Reduced Rate Suspend - Full Rate S…" at bounding box center [621, 164] width 80 height 16
click at [581, 156] on select "Cancel Suspend - Extend Suspension Suspend - Reduced Rate Suspend - Full Rate S…" at bounding box center [621, 164] width 80 height 16
click at [657, 164] on select "Cancel Suspend - Extend Suspension Suspend - Reduced Rate Suspend - Full Rate S…" at bounding box center [621, 164] width 80 height 16
select select "[object Object]"
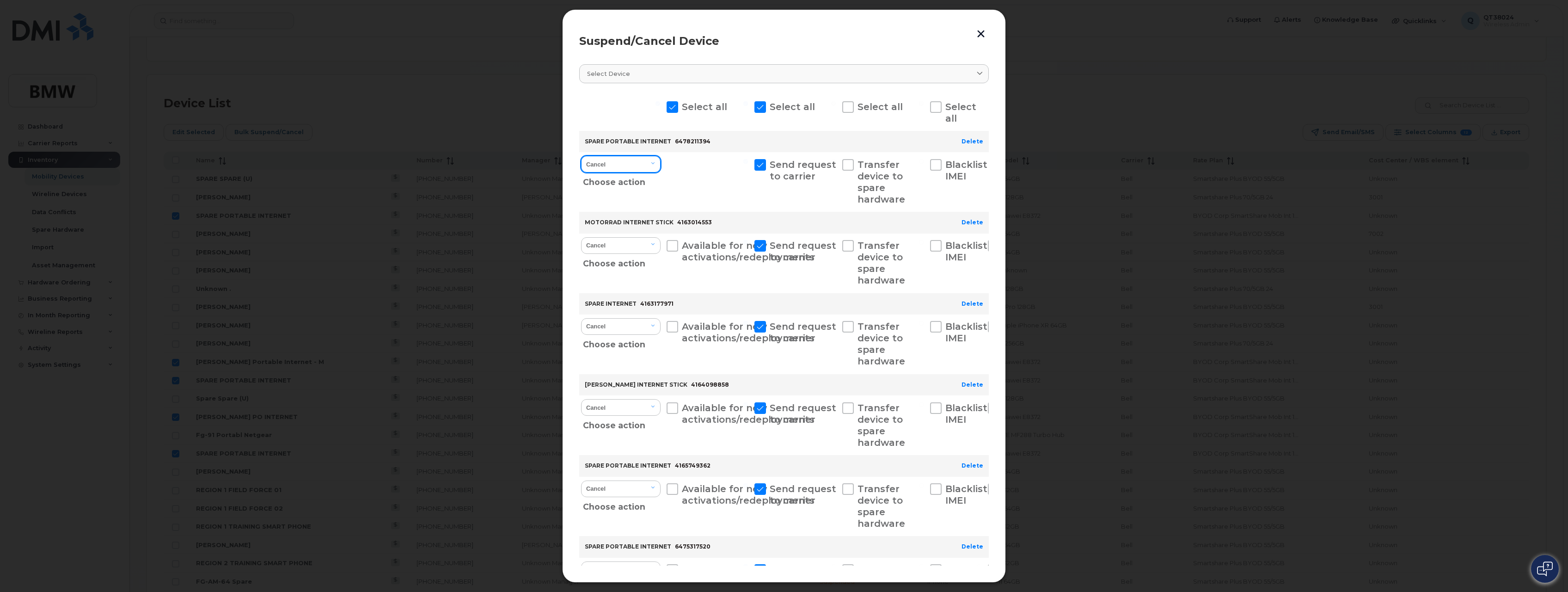
click at [581, 156] on select "Cancel Suspend - Extend Suspension Suspend - Reduced Rate Suspend - Full Rate S…" at bounding box center [621, 164] width 80 height 16
click at [646, 243] on select "Cancel Suspend - Extend Suspension Suspend - Reduced Rate Suspend - Full Rate S…" at bounding box center [621, 245] width 80 height 16
select select "[object Object]"
click at [581, 238] on select "Cancel Suspend - Extend Suspension Suspend - Reduced Rate Suspend - Full Rate S…" at bounding box center [621, 245] width 80 height 16
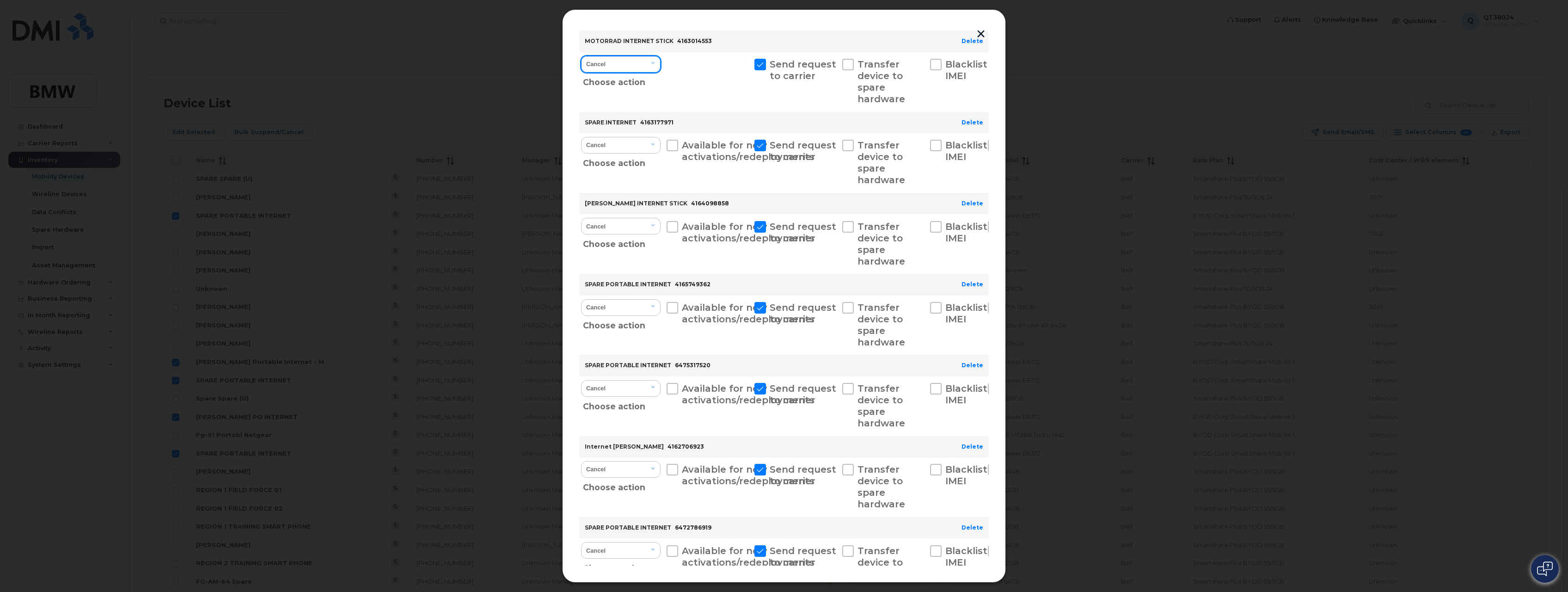
scroll to position [185, 0]
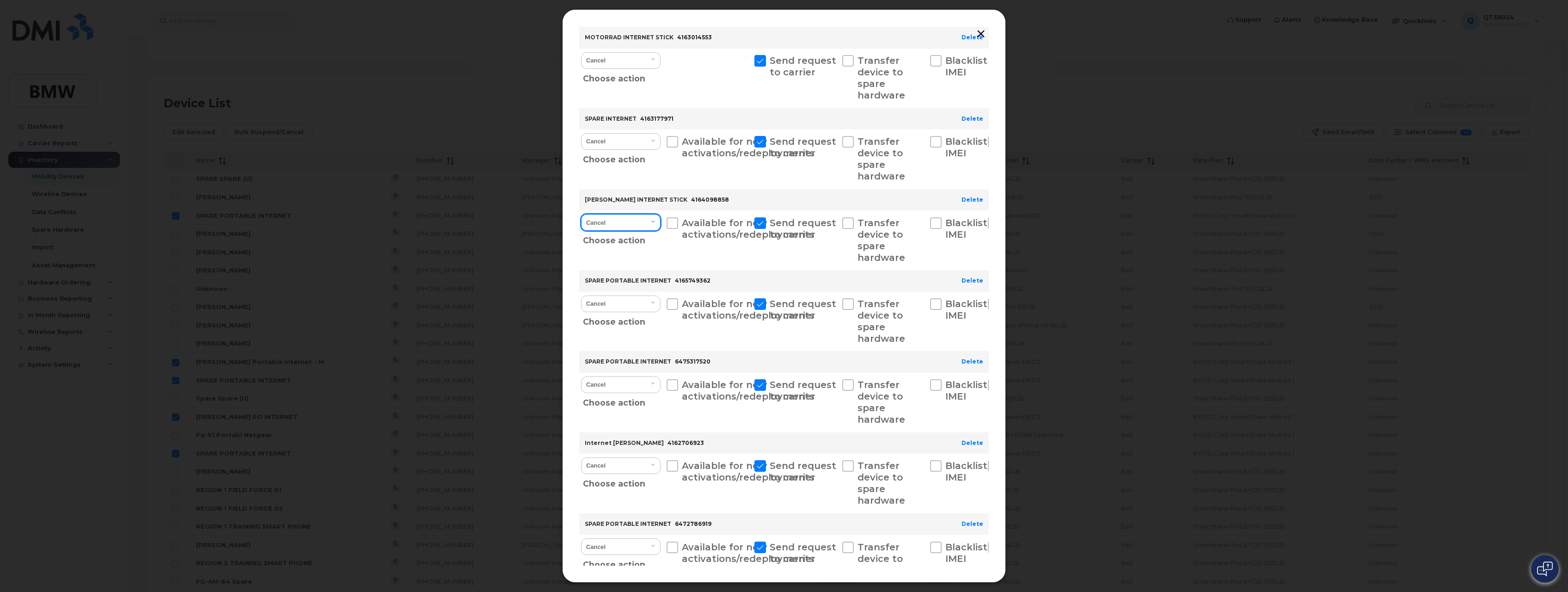
click at [651, 228] on select "Cancel Suspend - Extend Suspension Suspend - Reduced Rate Suspend - Full Rate S…" at bounding box center [621, 222] width 80 height 16
select select "[object Object]"
click at [581, 214] on select "Cancel Suspend - Extend Suspension Suspend - Reduced Rate Suspend - Full Rate S…" at bounding box center [621, 222] width 80 height 16
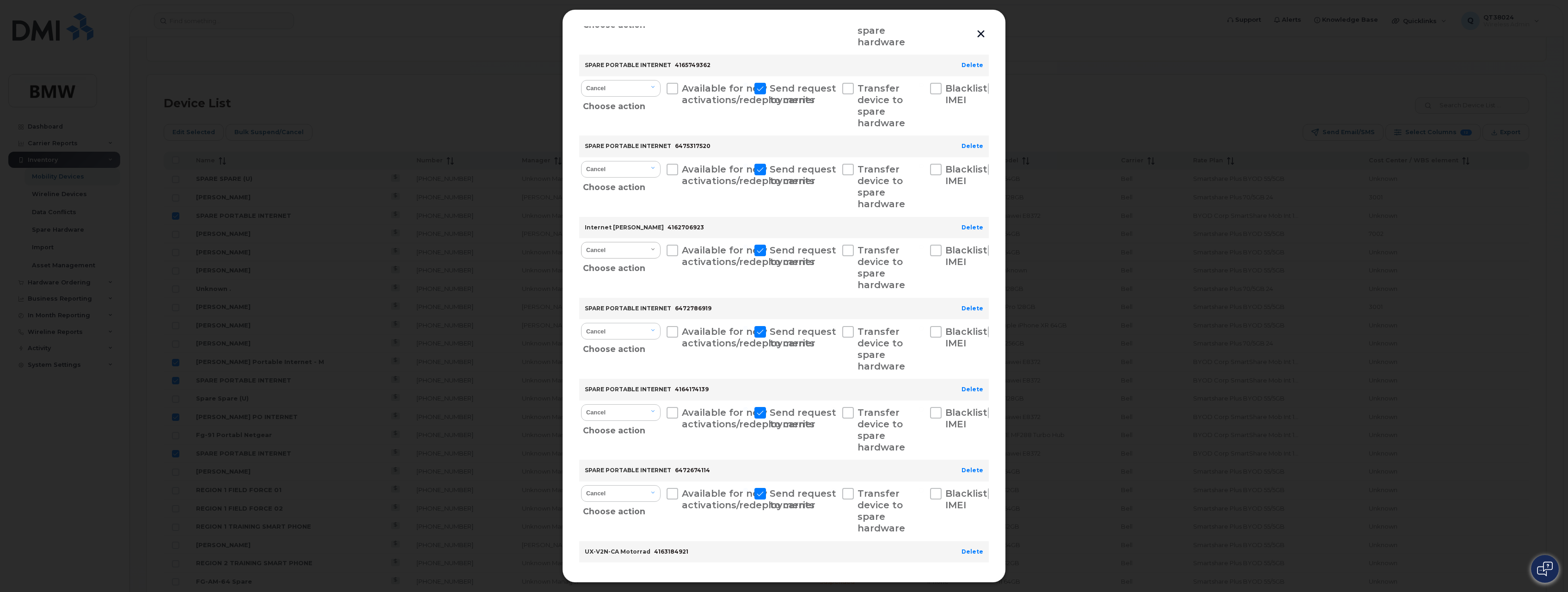
scroll to position [416, 0]
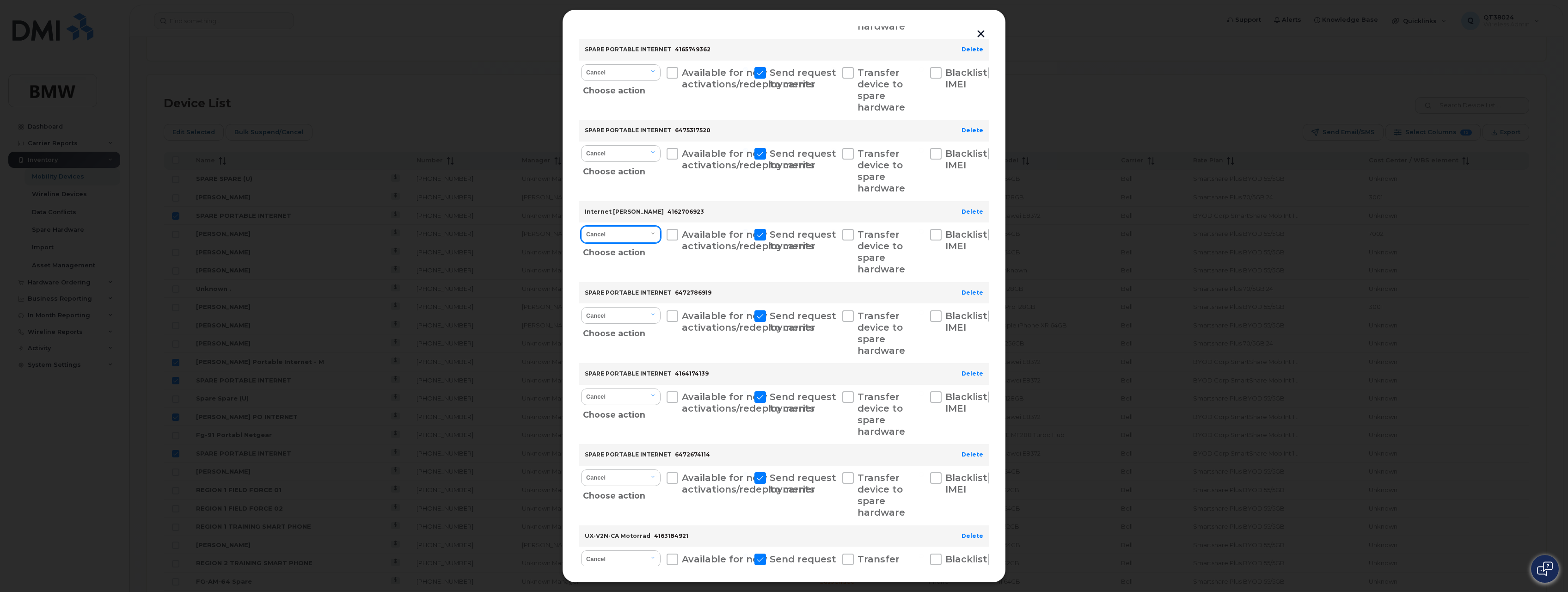
click at [649, 238] on select "Cancel Suspend - Extend Suspension Suspend - Reduced Rate Suspend - Full Rate S…" at bounding box center [621, 234] width 80 height 16
click at [971, 213] on link "Delete" at bounding box center [973, 211] width 22 height 7
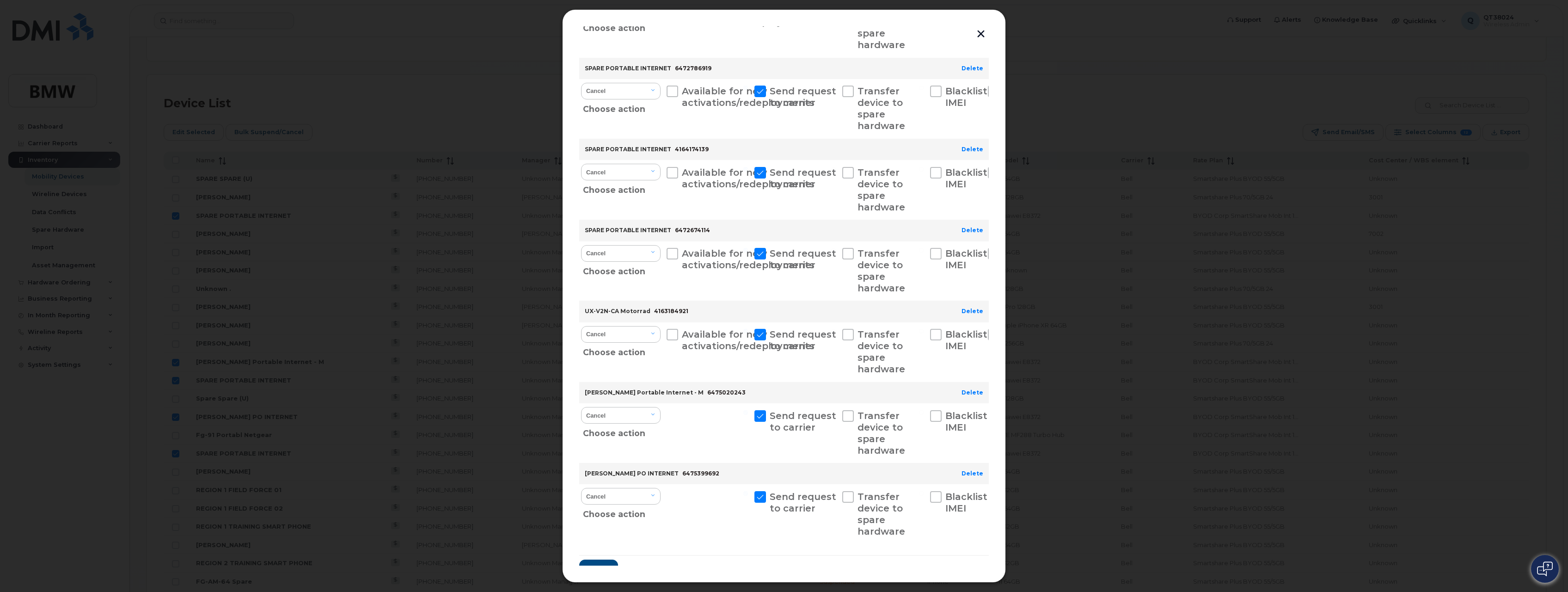
scroll to position [582, 0]
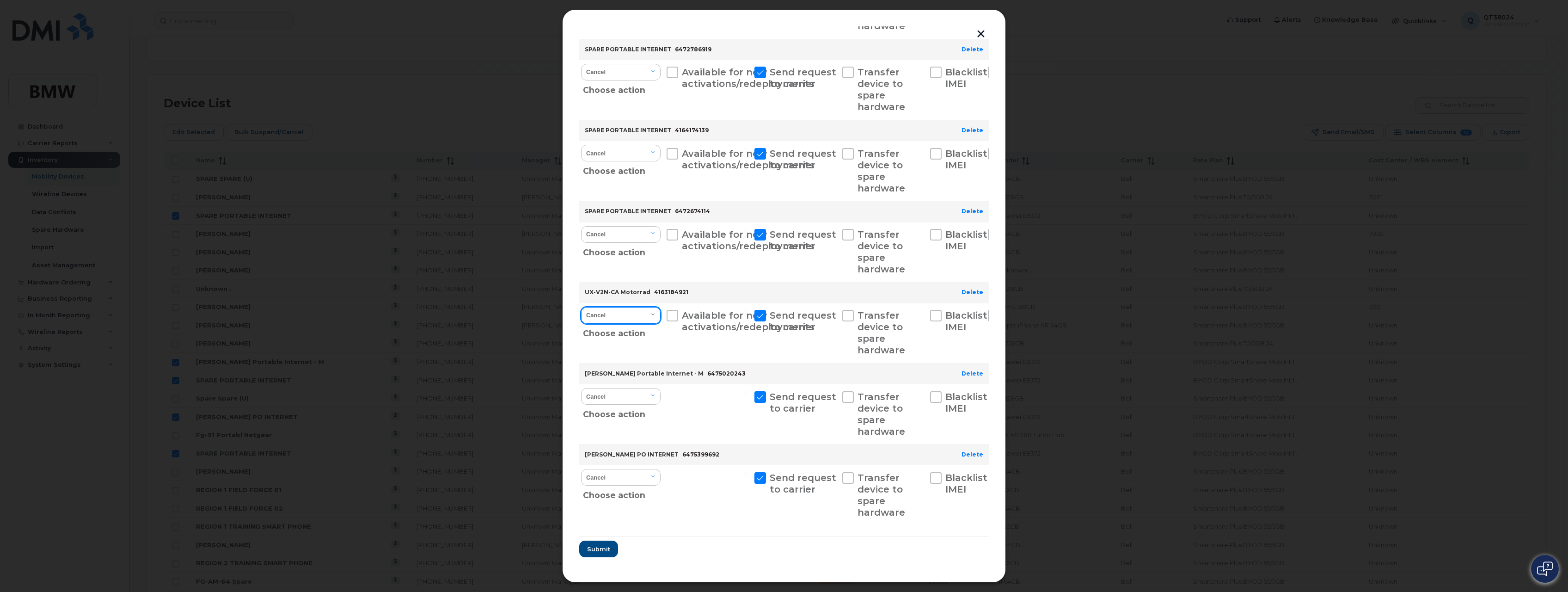
click at [631, 310] on select "Cancel Suspend - Extend Suspension Reactivate" at bounding box center [621, 315] width 80 height 16
select select "[object Object]"
click at [581, 307] on select "Cancel Suspend - Extend Suspension Reactivate" at bounding box center [621, 315] width 80 height 16
click at [590, 547] on span "Submit" at bounding box center [598, 549] width 23 height 9
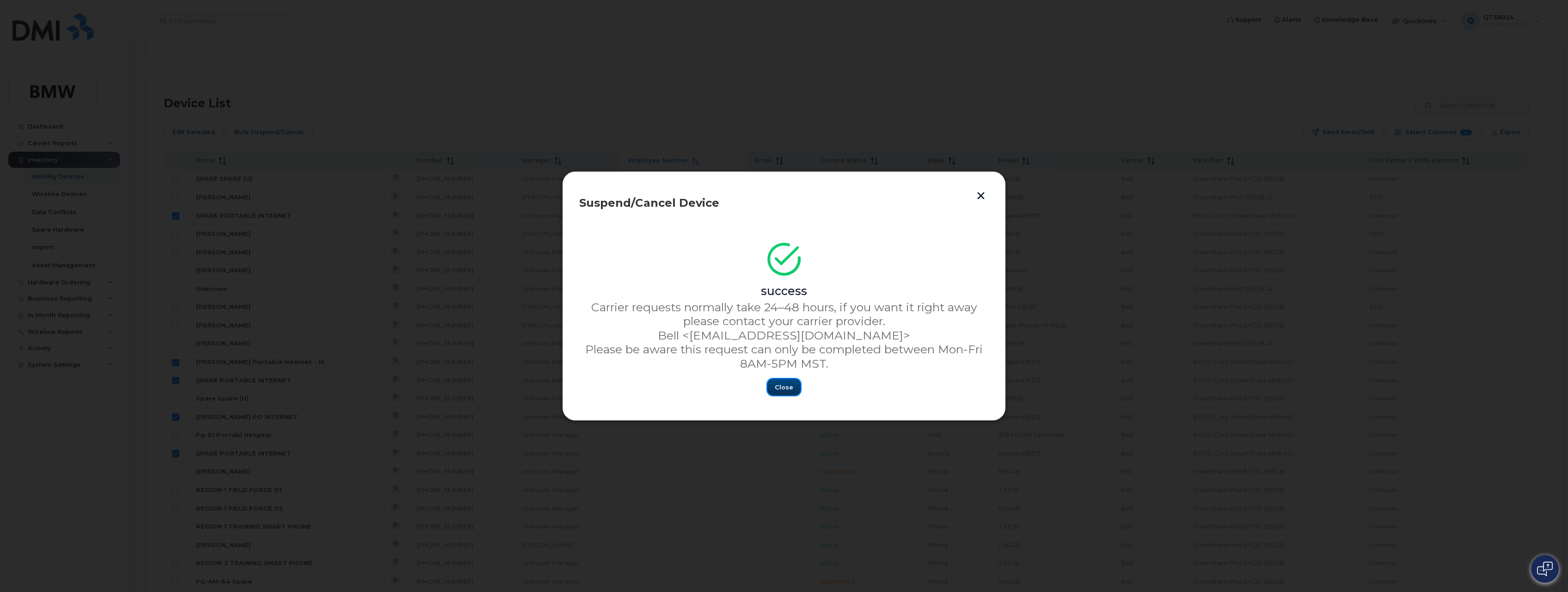
click at [789, 390] on span "Close" at bounding box center [784, 387] width 18 height 9
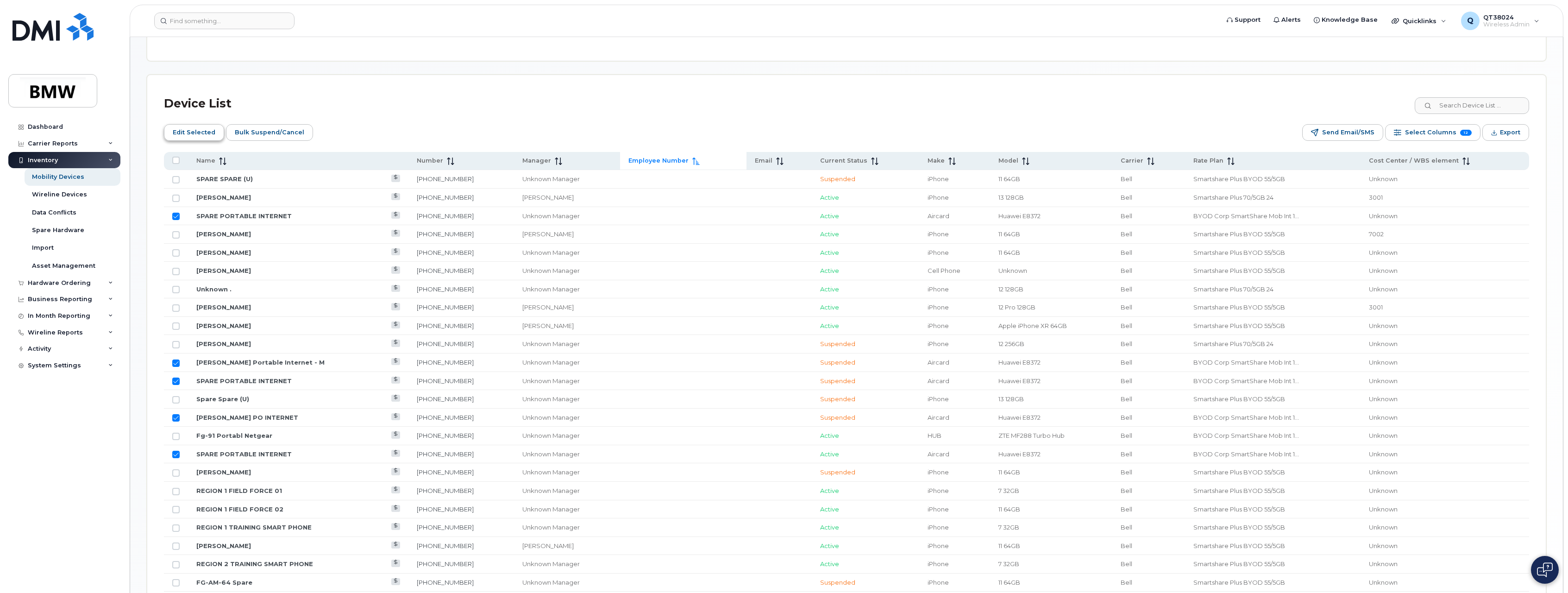
click at [177, 126] on span "Edit Selected" at bounding box center [194, 132] width 43 height 14
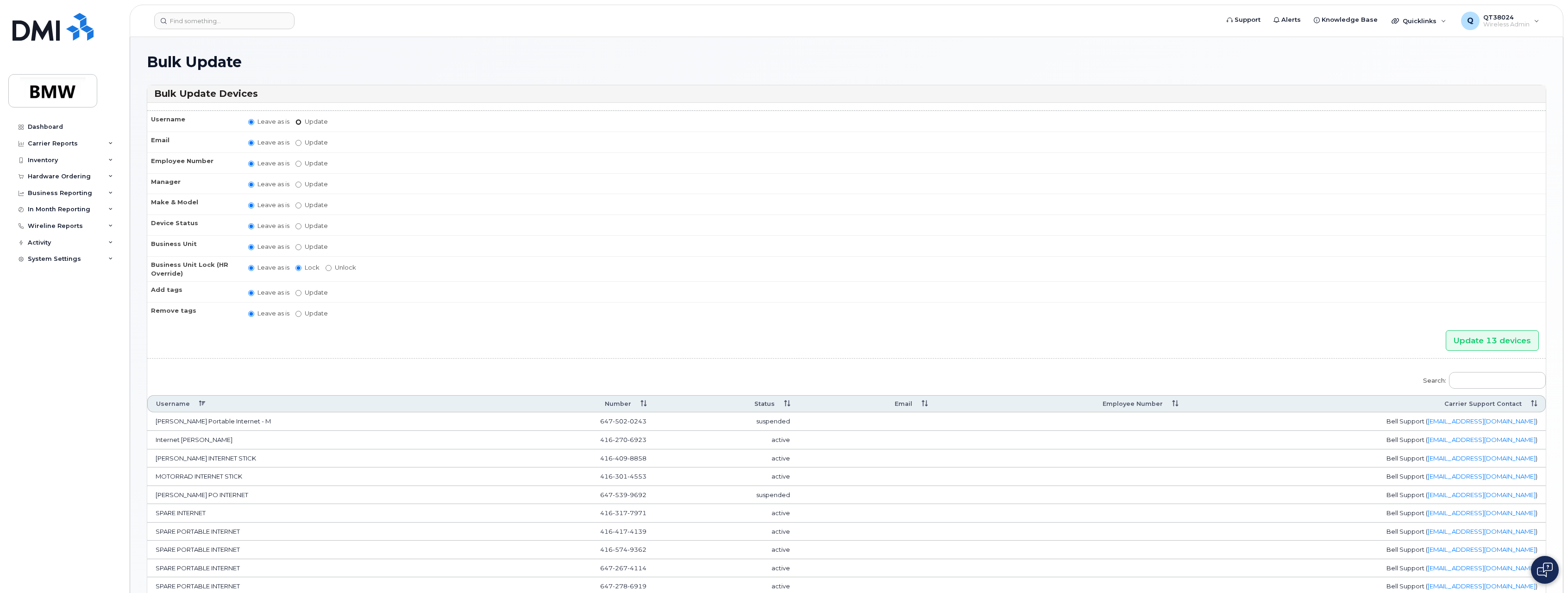
click at [296, 124] on input "Update" at bounding box center [299, 122] width 6 height 6
radio input "true"
radio input "false"
click at [349, 126] on input "Update" at bounding box center [371, 122] width 85 height 12
click at [388, 126] on input "FG-AM-64 Spare" at bounding box center [371, 122] width 85 height 12
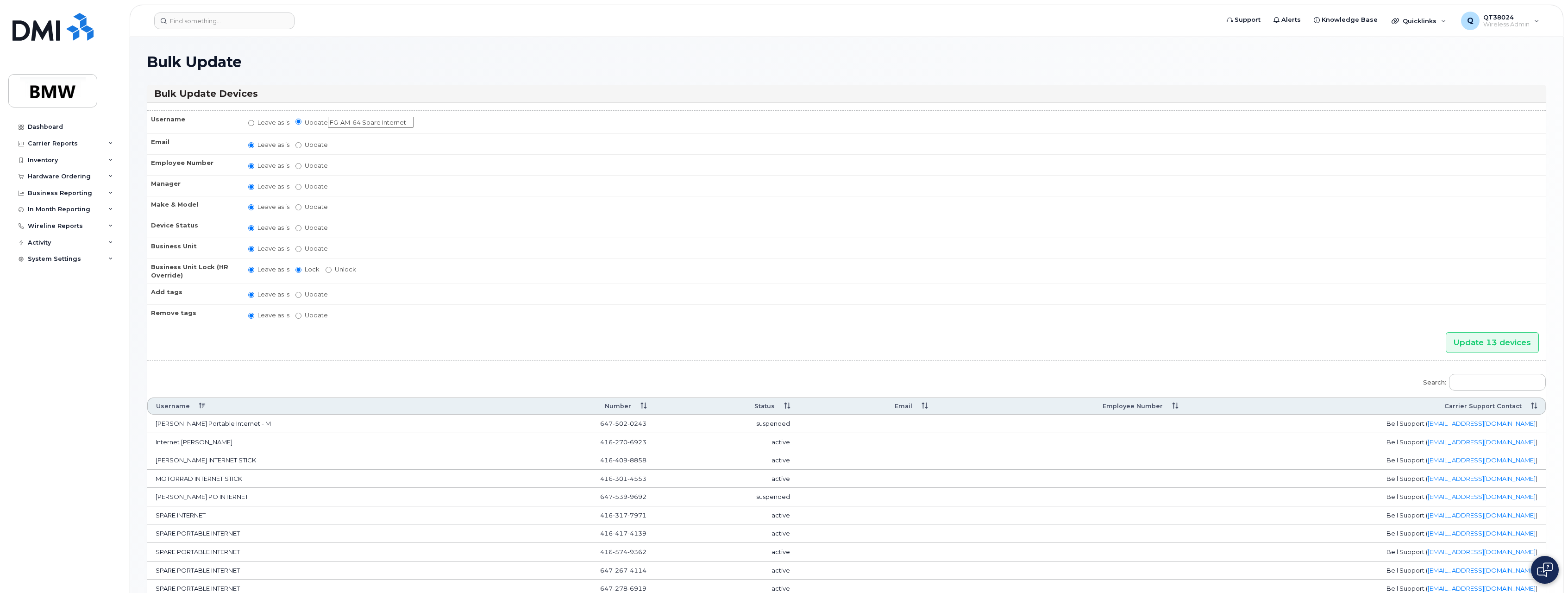
scroll to position [0, 5]
type input "FG-AM-64 Spare Internet"
click at [1455, 342] on input "Update 13 devices" at bounding box center [1492, 343] width 93 height 21
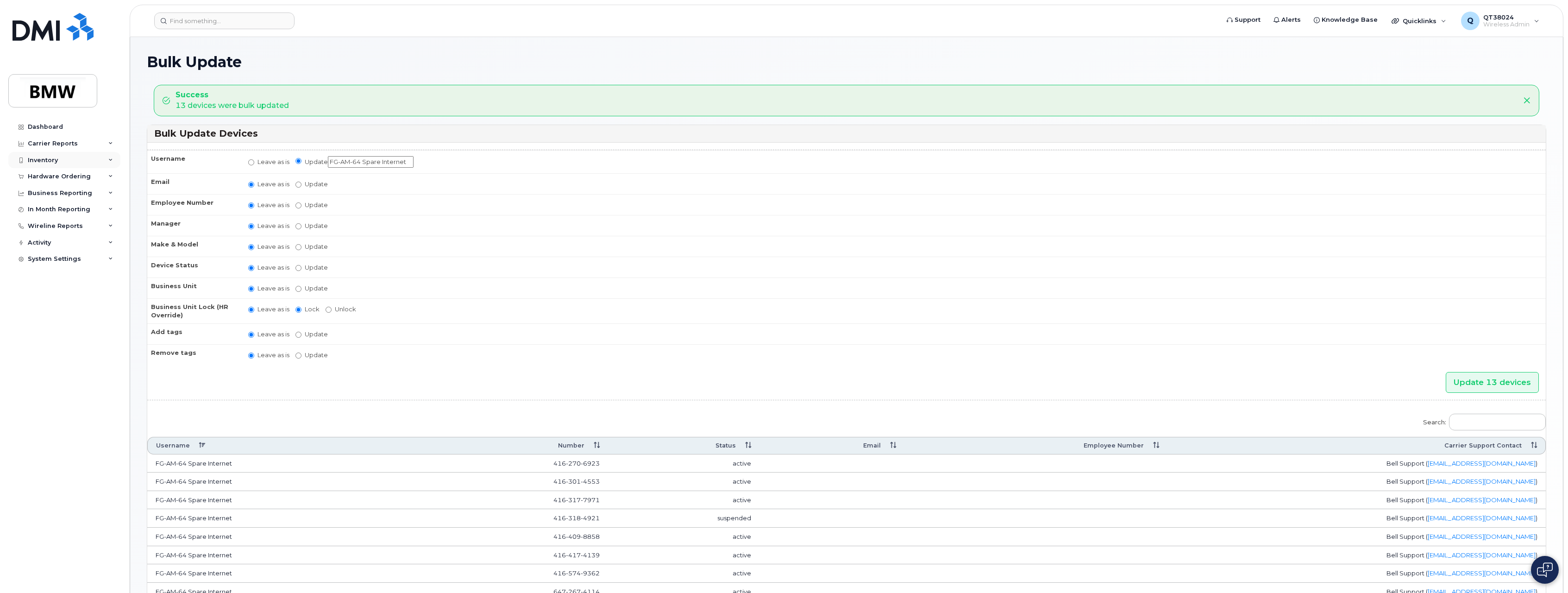
click at [76, 157] on div "Inventory" at bounding box center [65, 160] width 112 height 16
click at [64, 177] on div "Mobility Devices" at bounding box center [58, 177] width 52 height 9
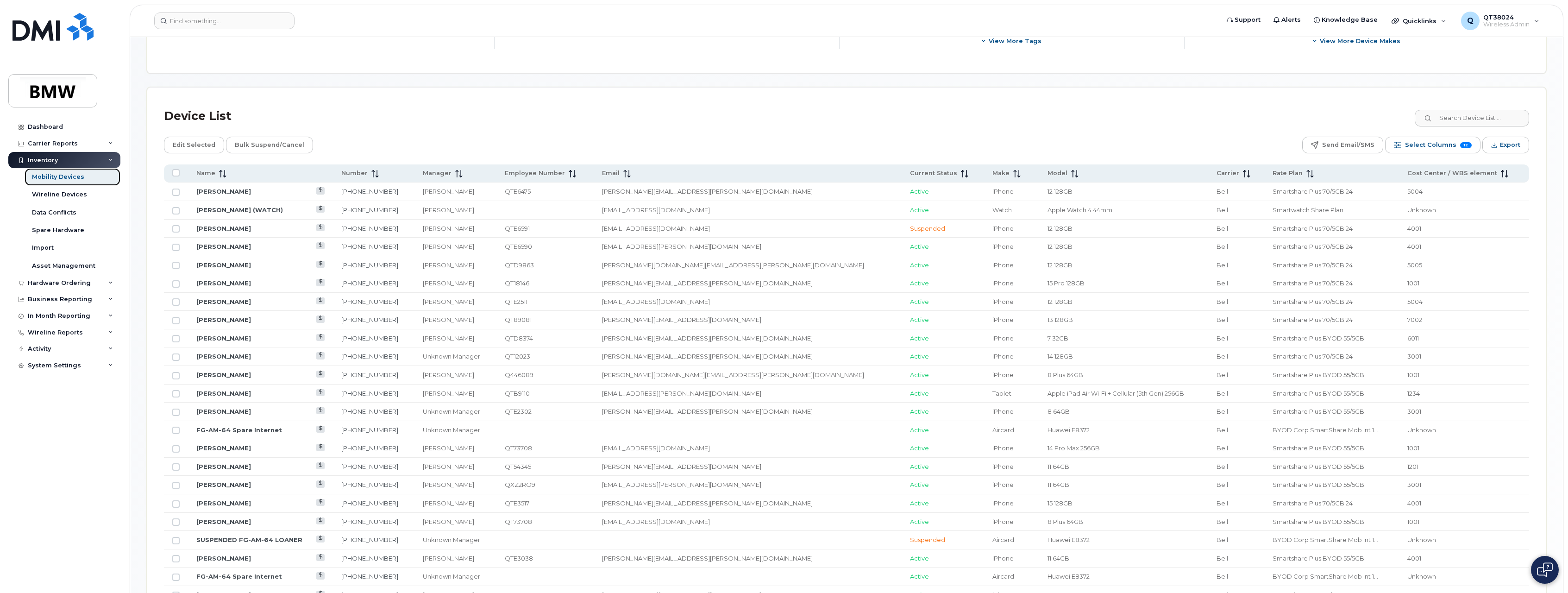
scroll to position [371, 0]
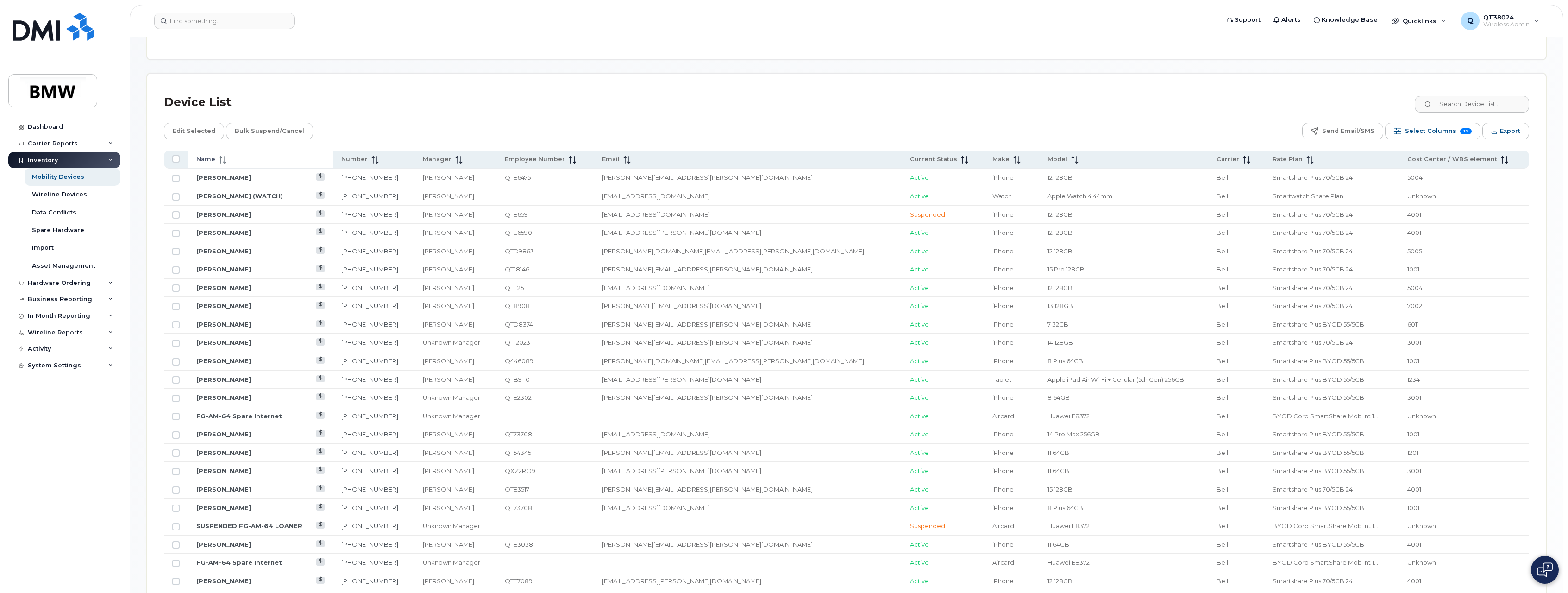
click at [213, 161] on span "Name" at bounding box center [206, 159] width 19 height 9
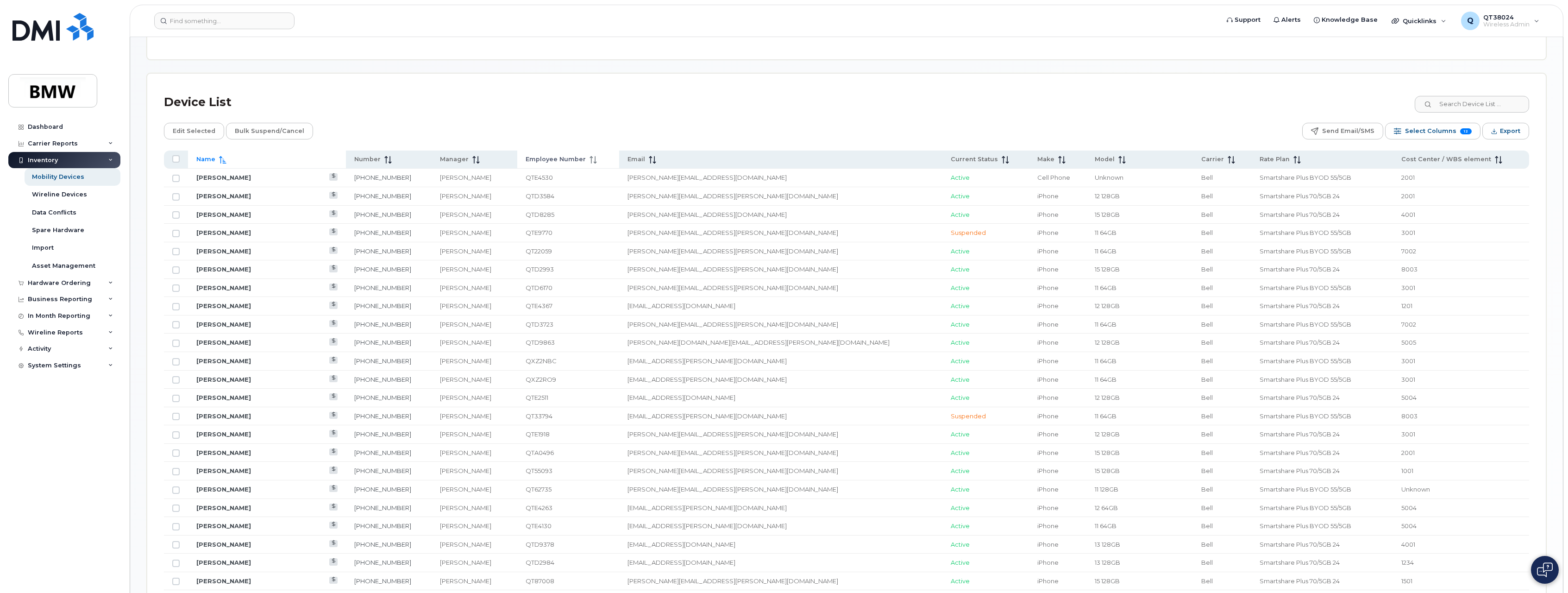
click at [559, 159] on span "Employee Number" at bounding box center [556, 159] width 60 height 9
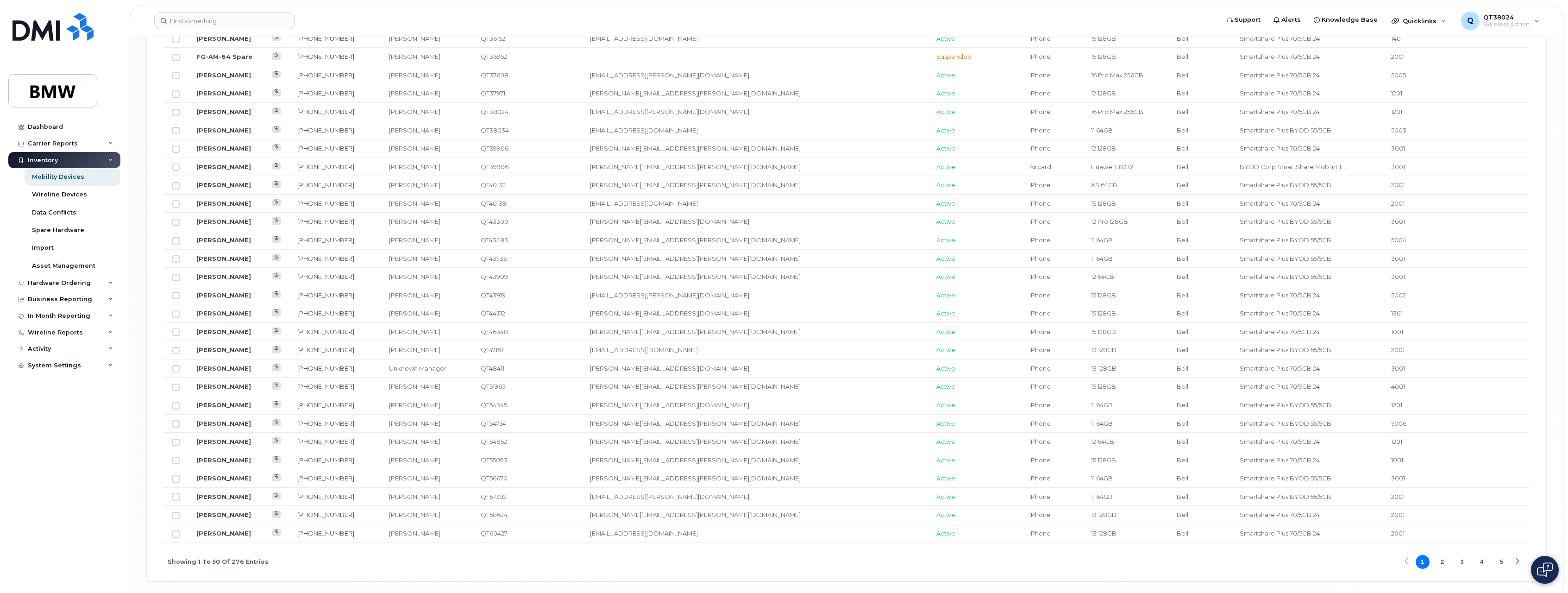
scroll to position [948, 0]
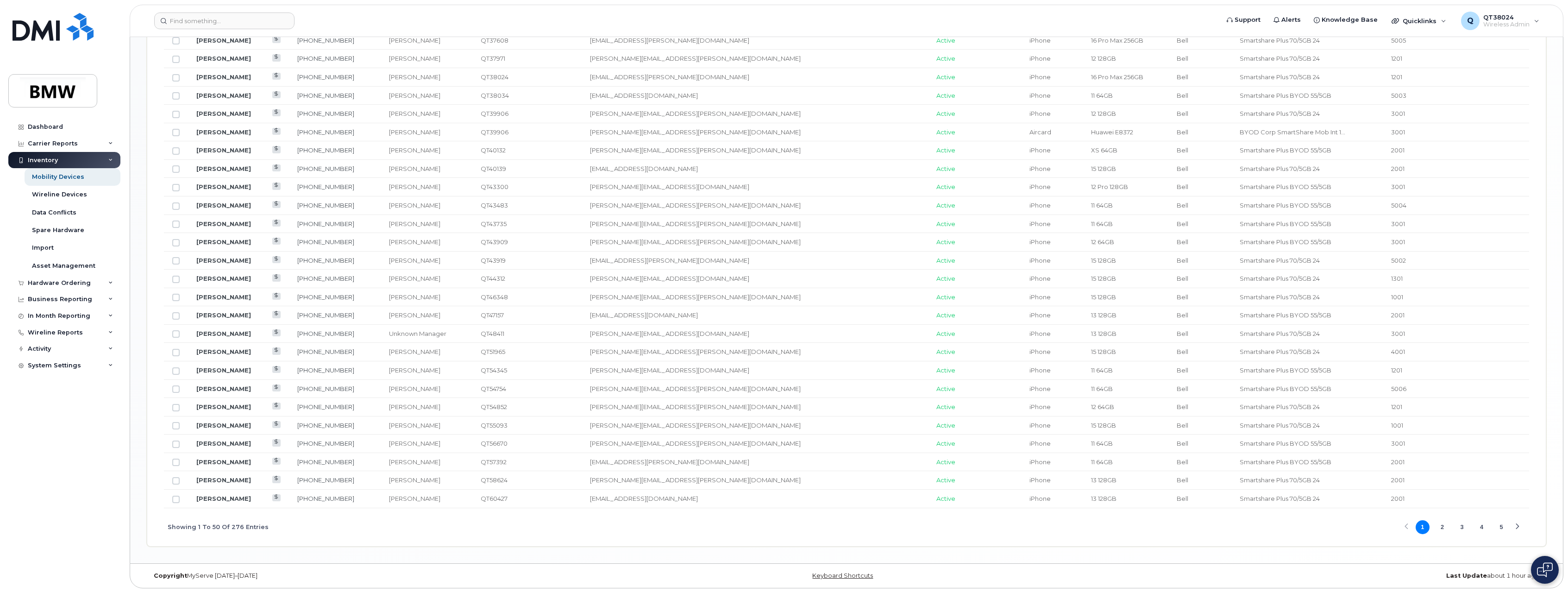
click at [1480, 527] on button "4" at bounding box center [1482, 527] width 14 height 14
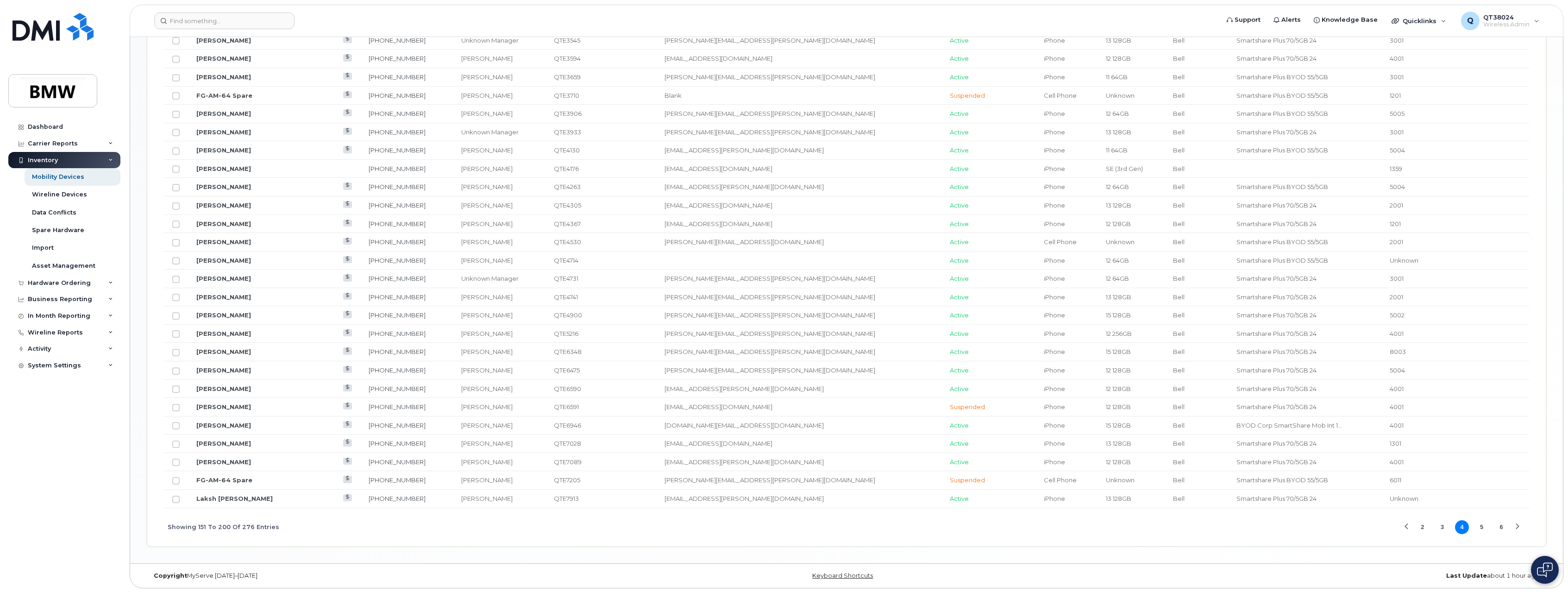
click at [1477, 526] on button "5" at bounding box center [1482, 527] width 14 height 14
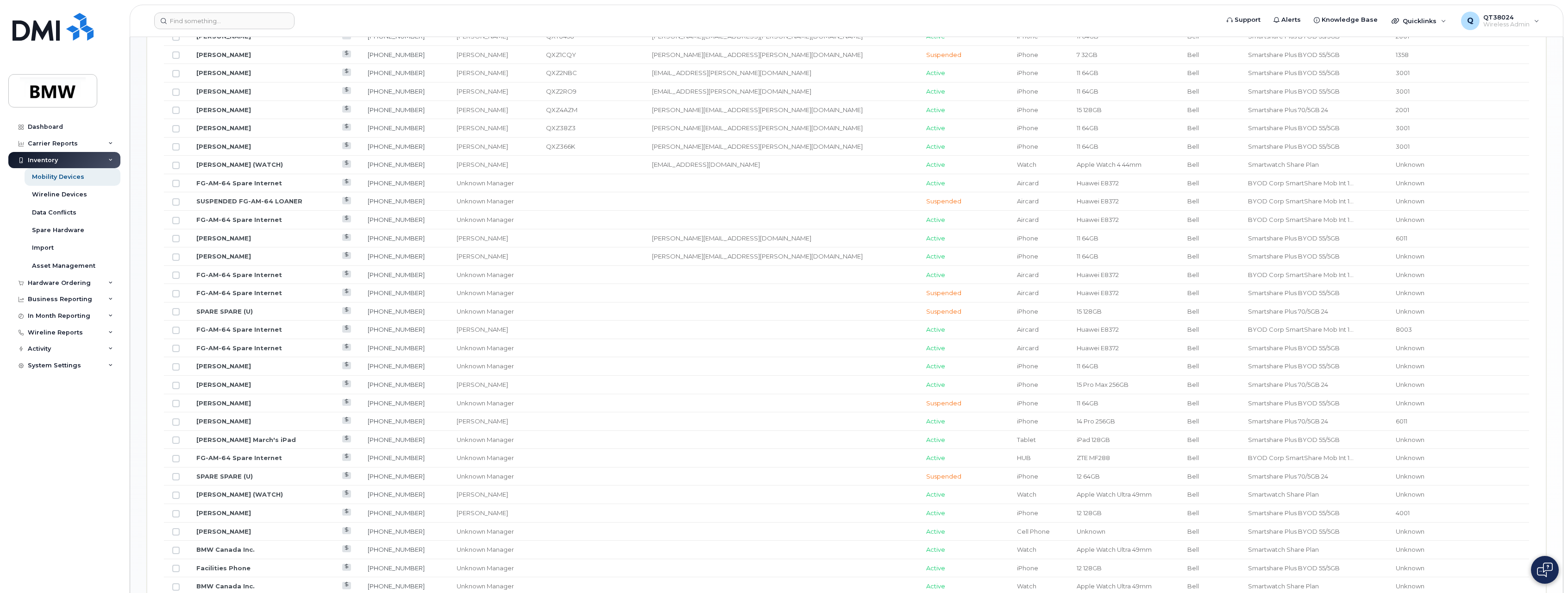
scroll to position [624, 0]
click at [177, 199] on input "Row Unselected" at bounding box center [176, 200] width 7 height 7
click at [172, 234] on td at bounding box center [176, 237] width 24 height 18
click at [176, 204] on td at bounding box center [176, 200] width 24 height 18
click at [177, 203] on input "Row Selected" at bounding box center [176, 200] width 7 height 7
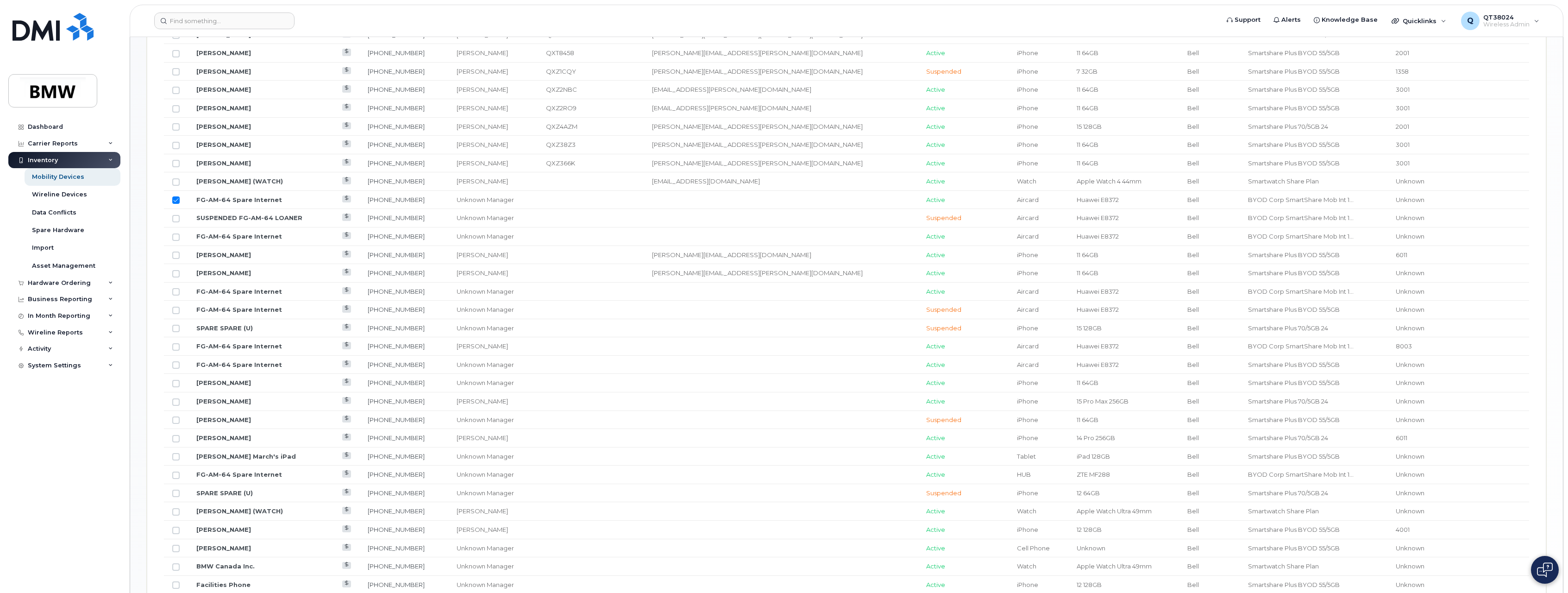
checkbox input "false"
click at [176, 217] on input "Row Unselected" at bounding box center [176, 218] width 7 height 7
checkbox input "true"
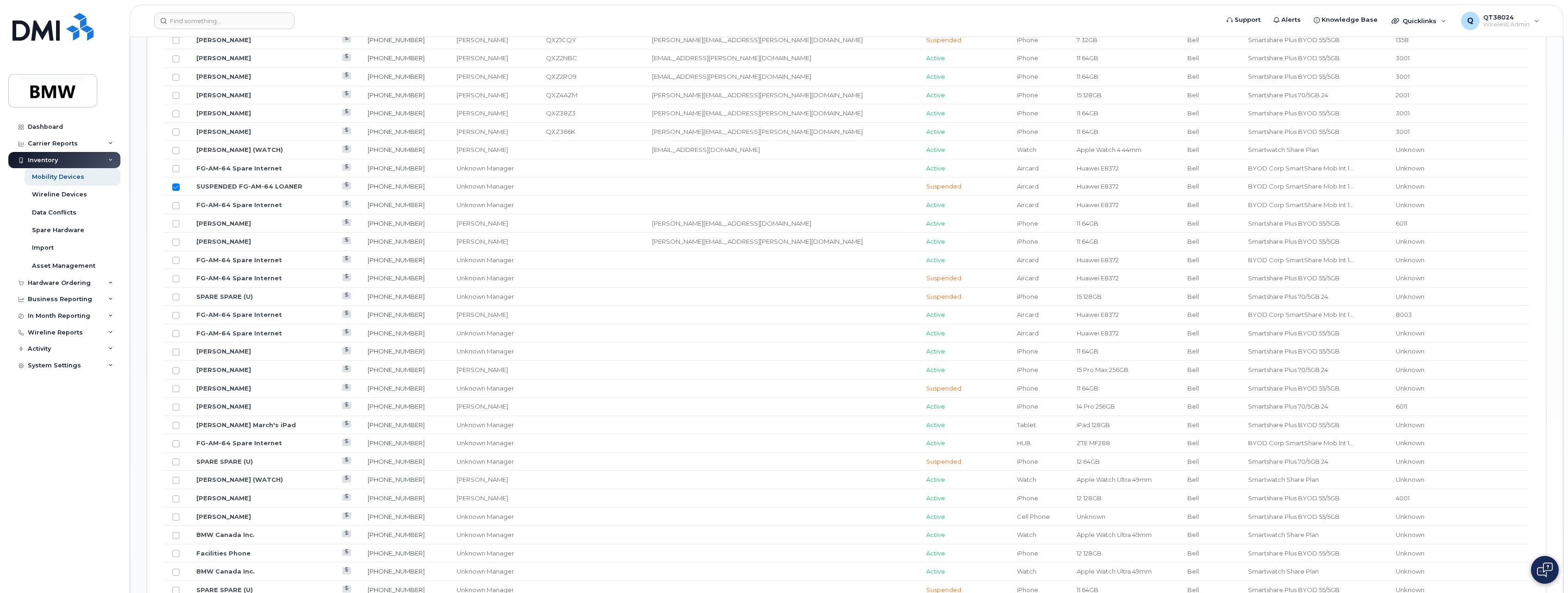
scroll to position [716, 0]
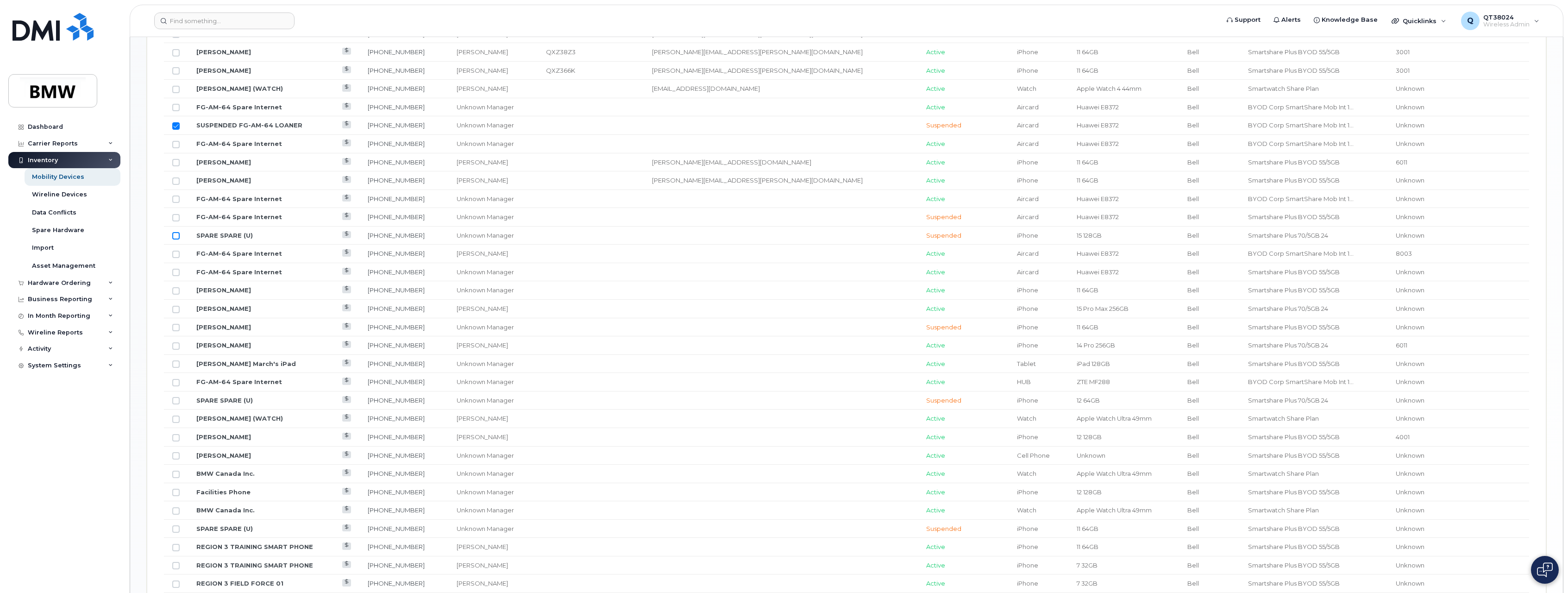
click at [176, 236] on input "Row Unselected" at bounding box center [176, 235] width 7 height 7
checkbox input "true"
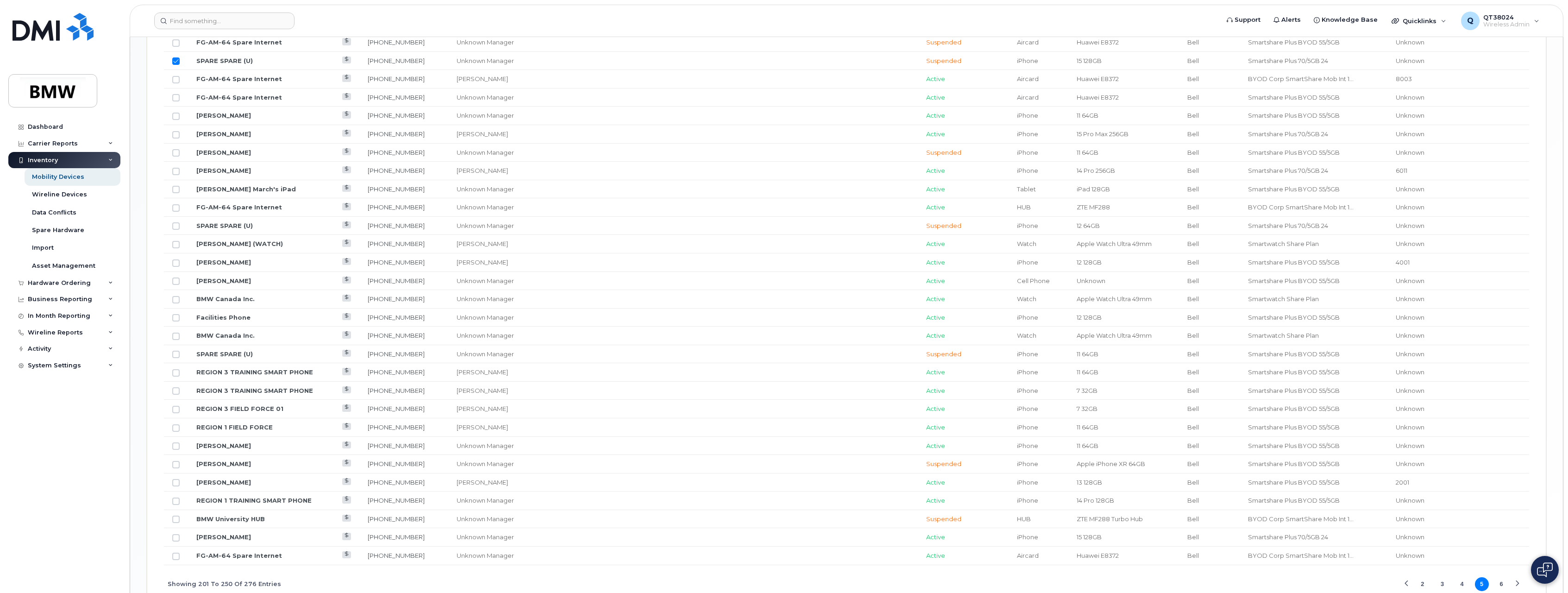
scroll to position [902, 0]
click at [173, 217] on input "Row Unselected" at bounding box center [176, 215] width 7 height 7
checkbox input "true"
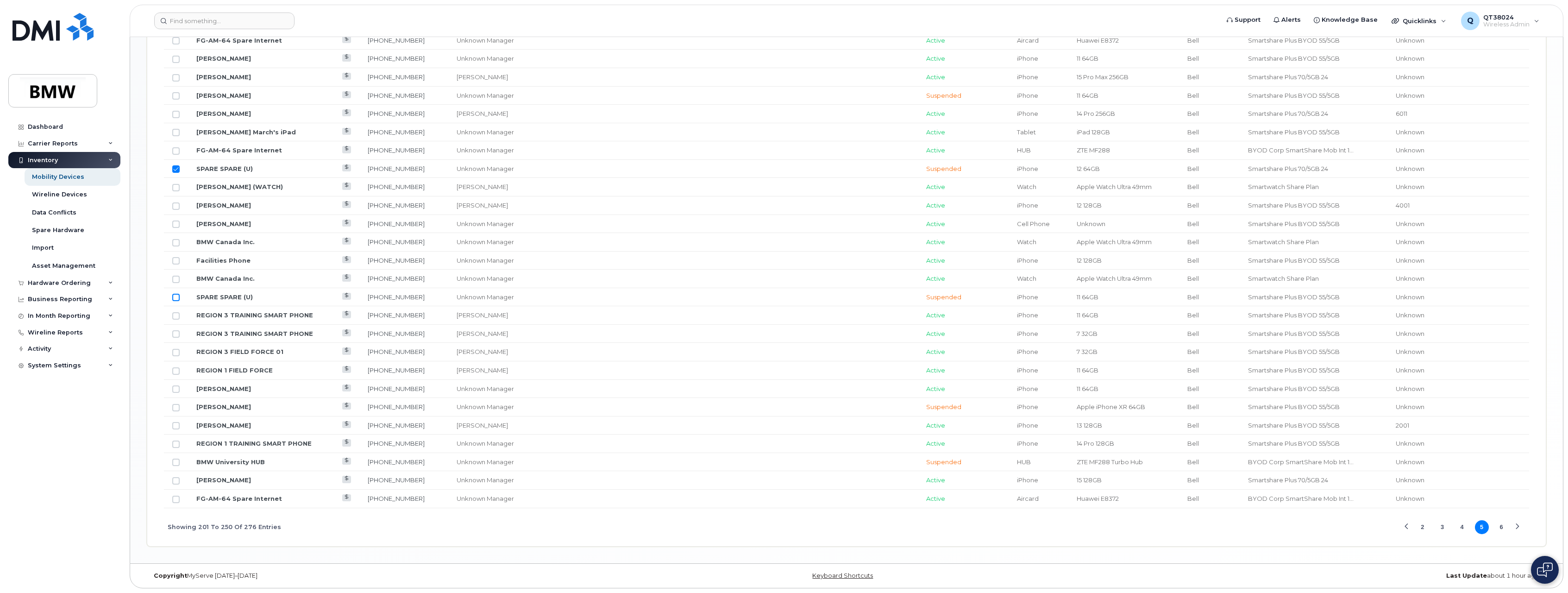
click at [174, 297] on input "Row Unselected" at bounding box center [176, 297] width 7 height 7
checkbox input "true"
click at [1501, 530] on button "6" at bounding box center [1502, 527] width 14 height 14
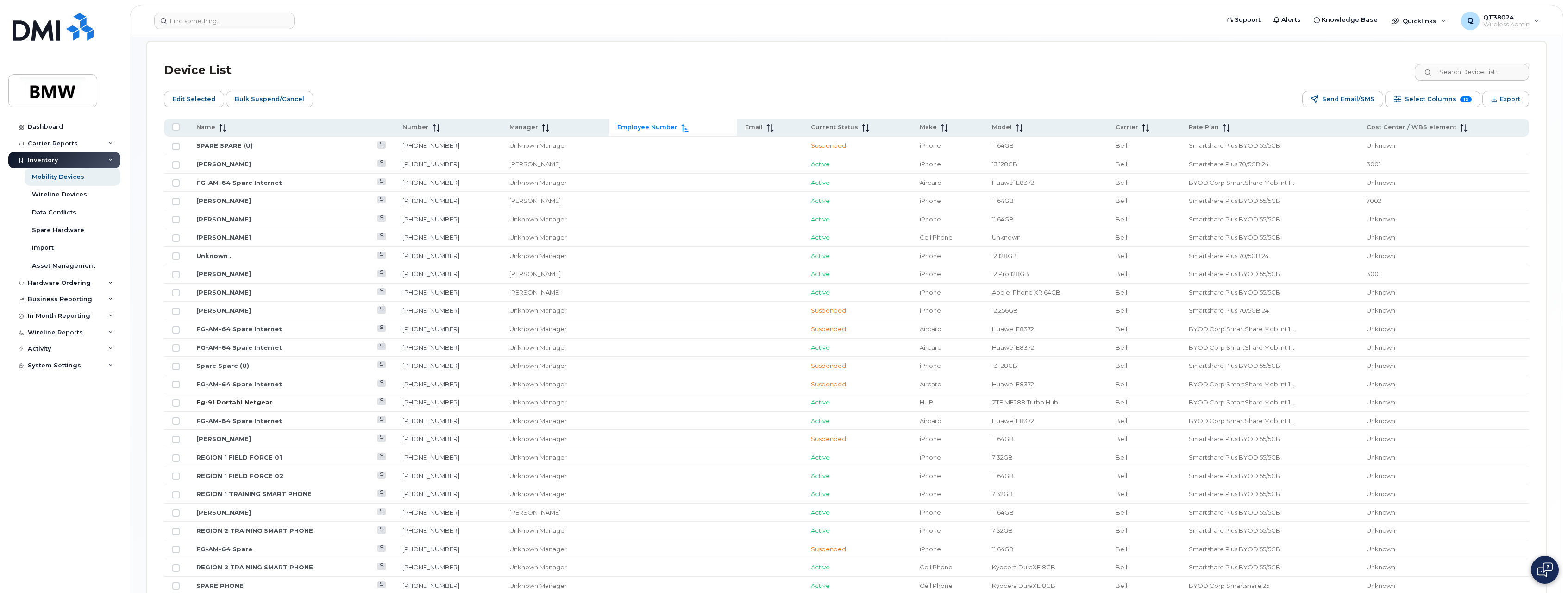
scroll to position [369, 0]
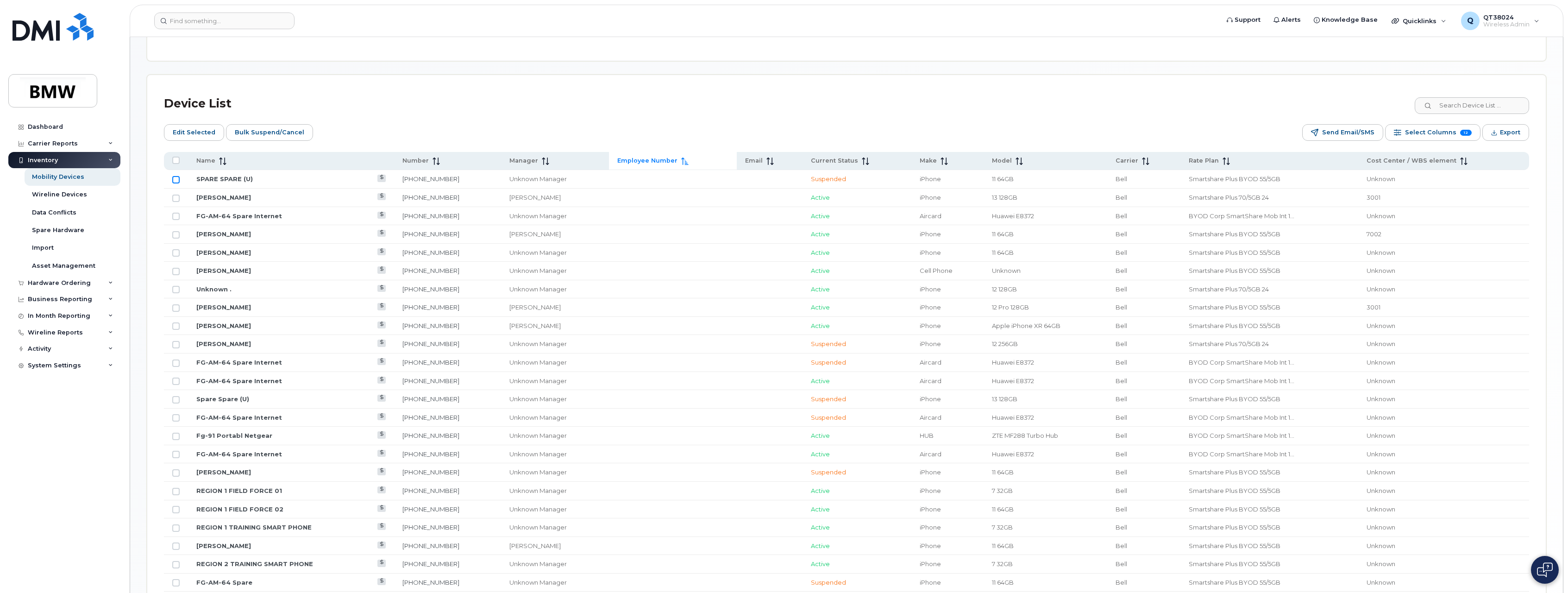
click at [178, 181] on input "Row Unselected" at bounding box center [176, 180] width 7 height 7
checkbox input "true"
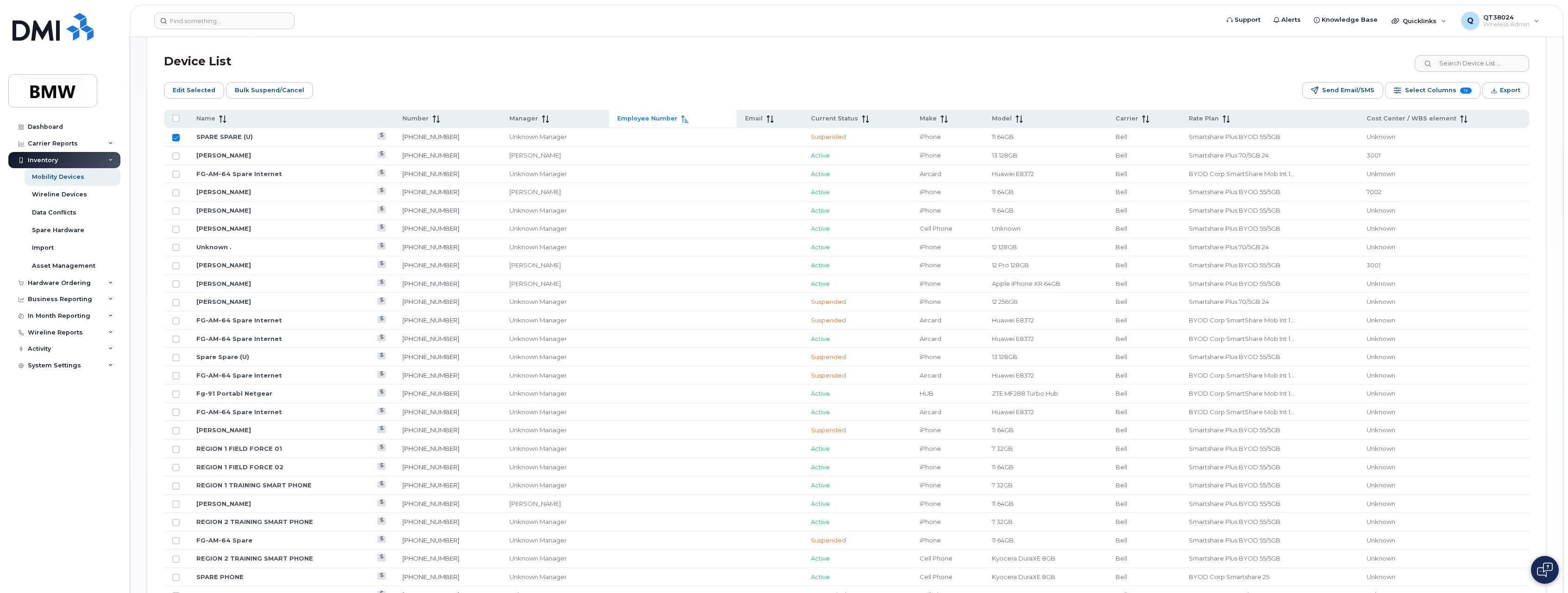
scroll to position [462, 0]
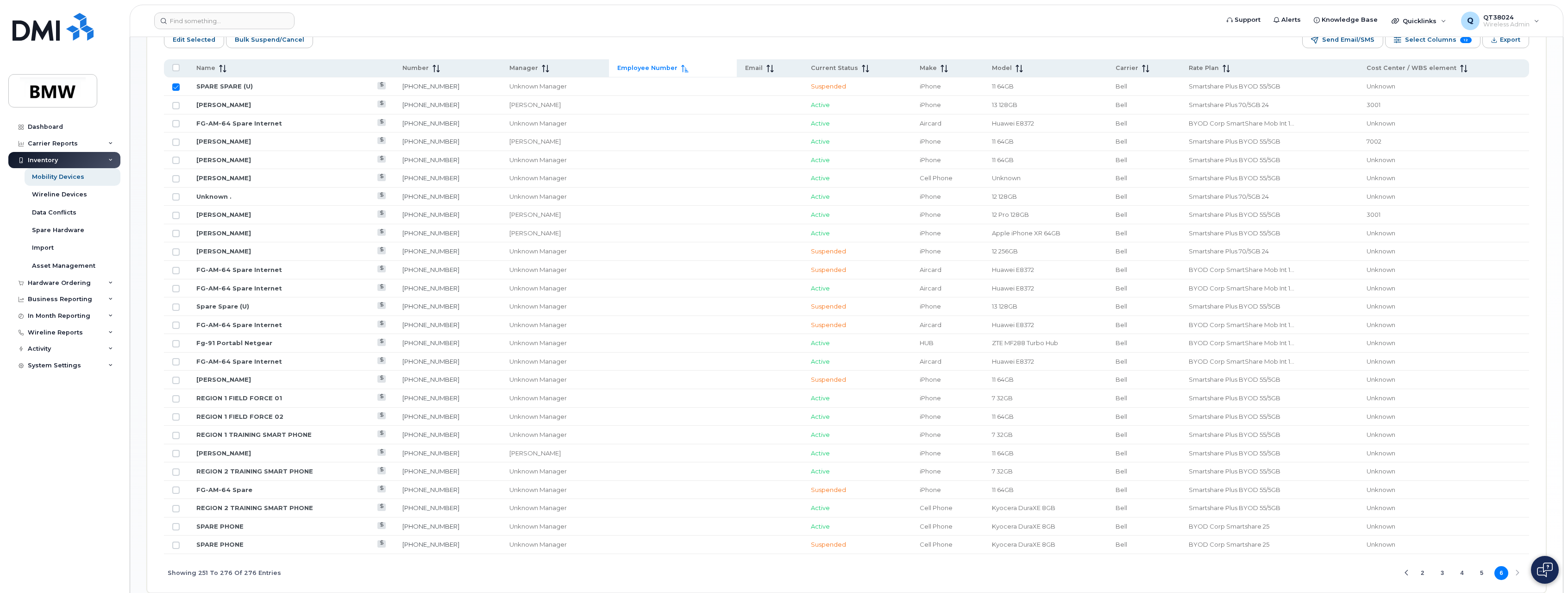
click at [174, 312] on td at bounding box center [176, 307] width 24 height 18
click at [174, 308] on input "Row Unselected" at bounding box center [176, 307] width 7 height 7
checkbox input "true"
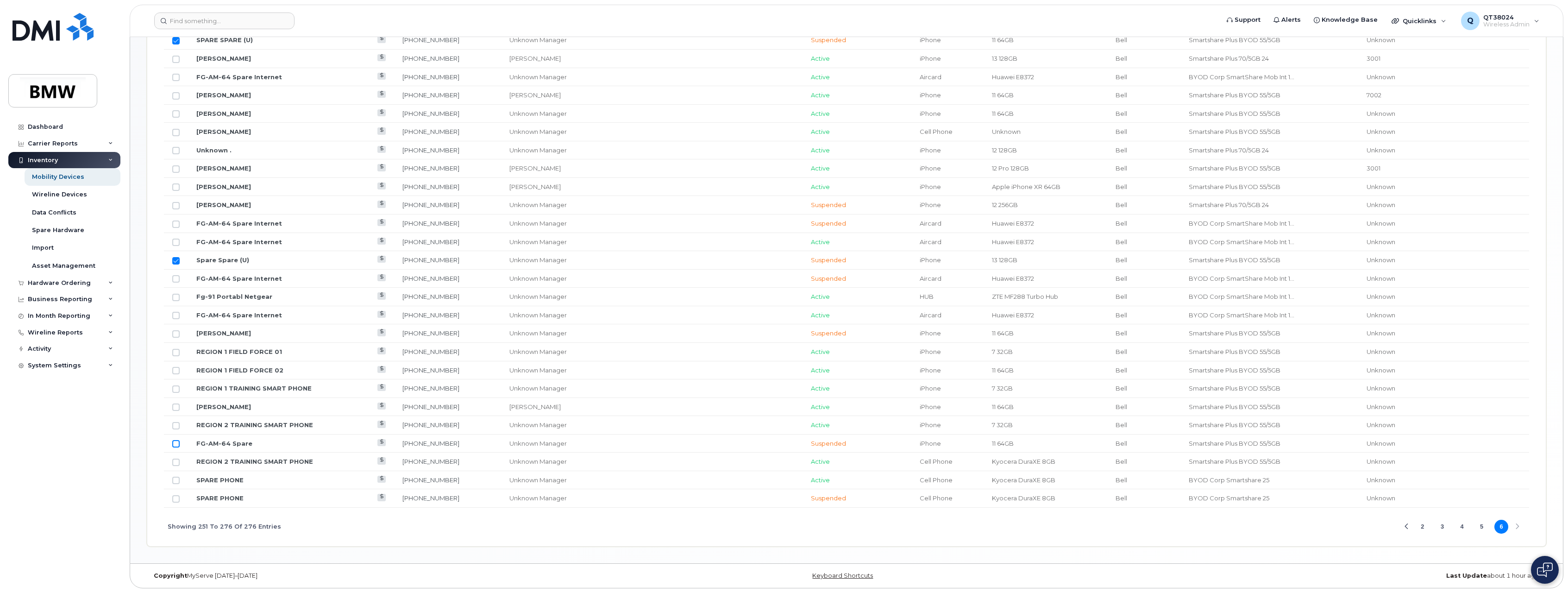
click at [176, 442] on input "Row Unselected" at bounding box center [176, 444] width 7 height 7
checkbox input "true"
click at [174, 481] on input "Row Unselected" at bounding box center [176, 480] width 7 height 7
checkbox input "true"
click at [176, 496] on input "Row Unselected" at bounding box center [176, 499] width 7 height 7
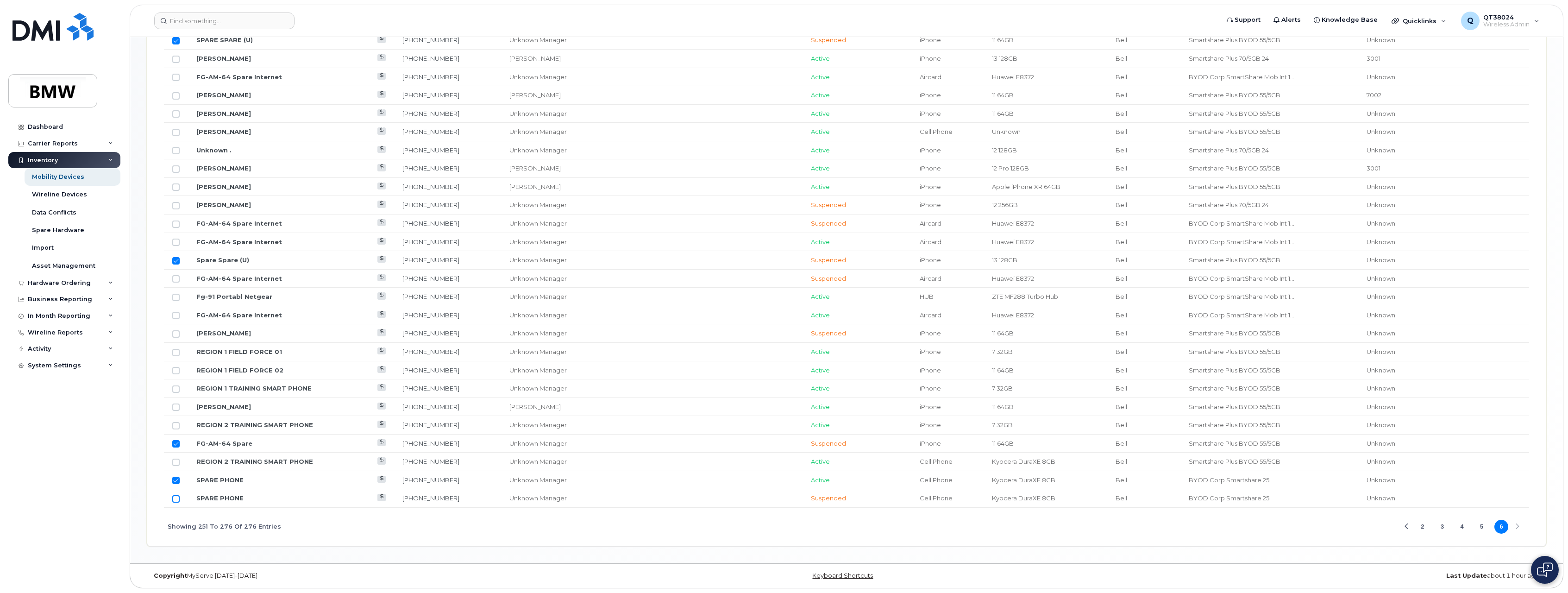
checkbox input "true"
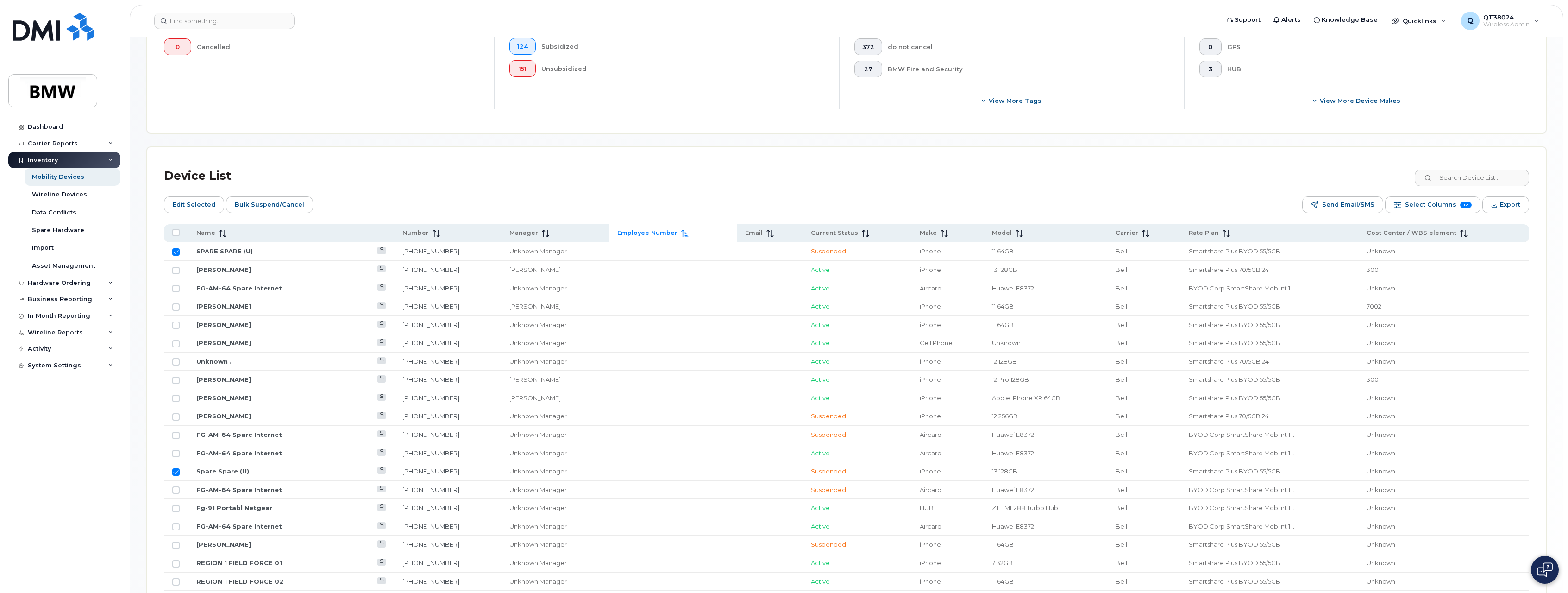
scroll to position [276, 0]
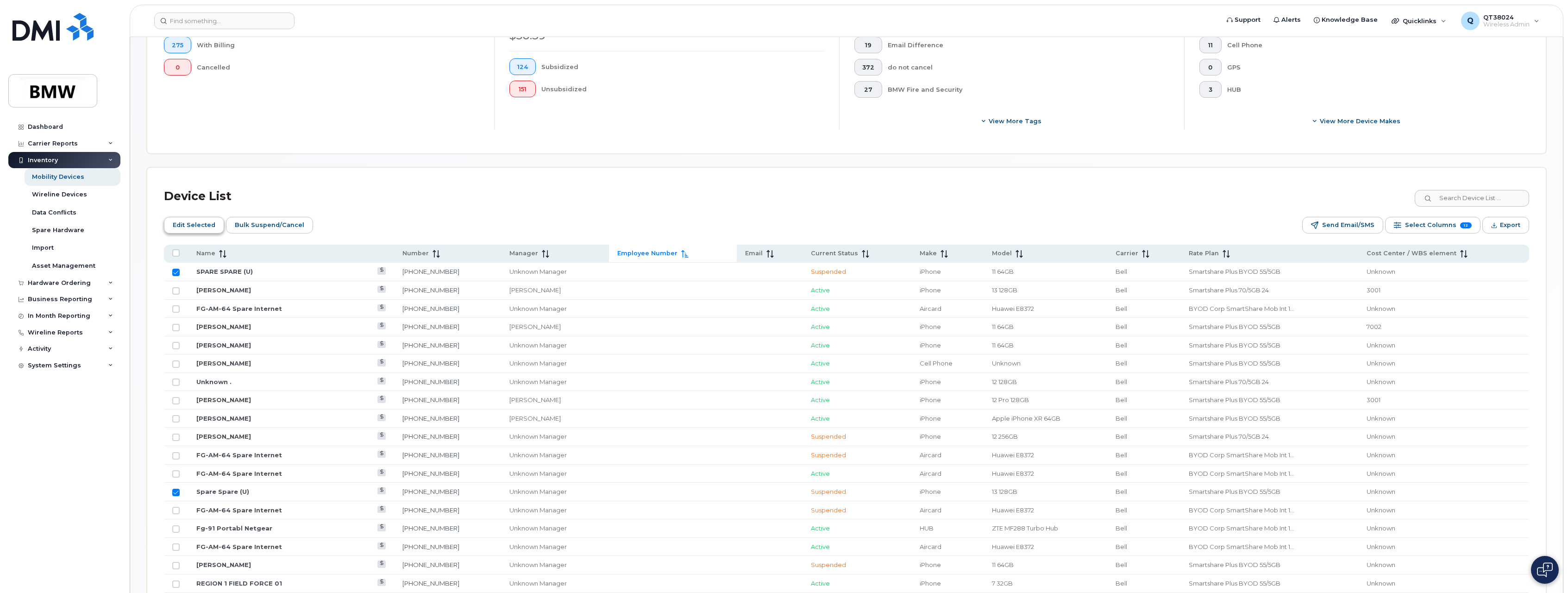
click at [192, 228] on span "Edit Selected" at bounding box center [194, 225] width 43 height 14
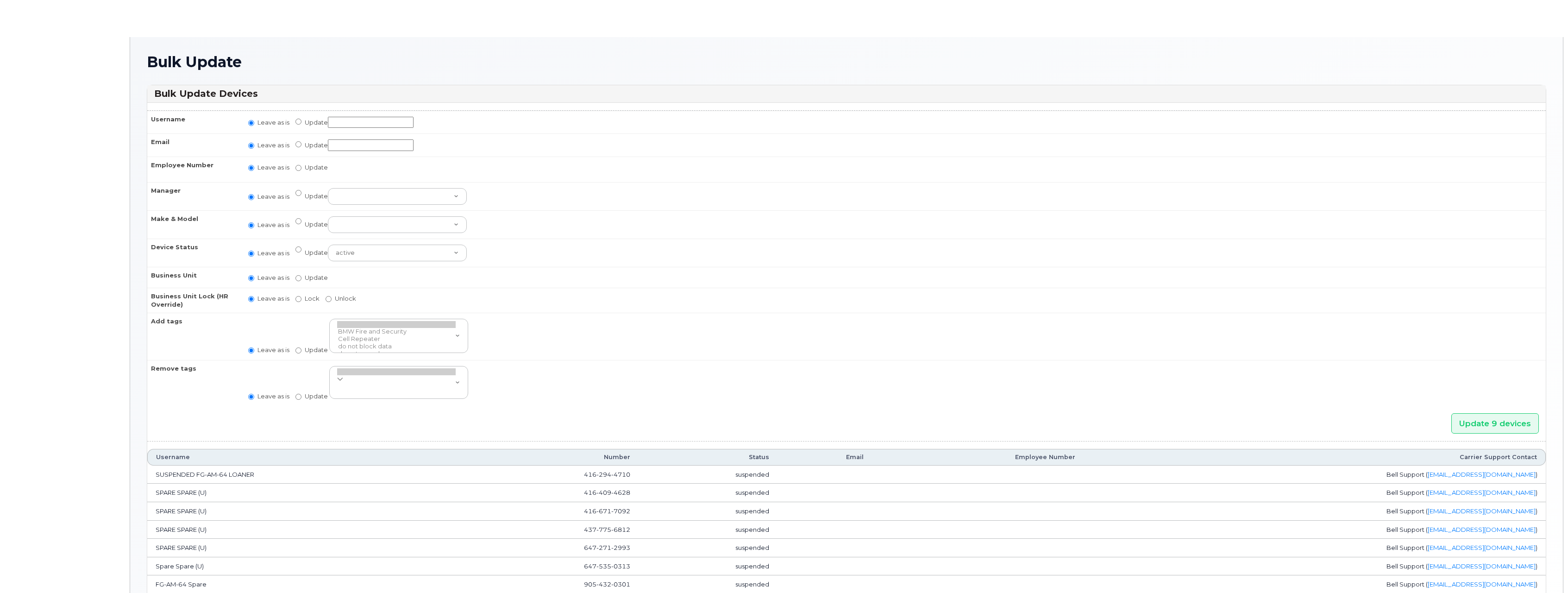
radio input "true"
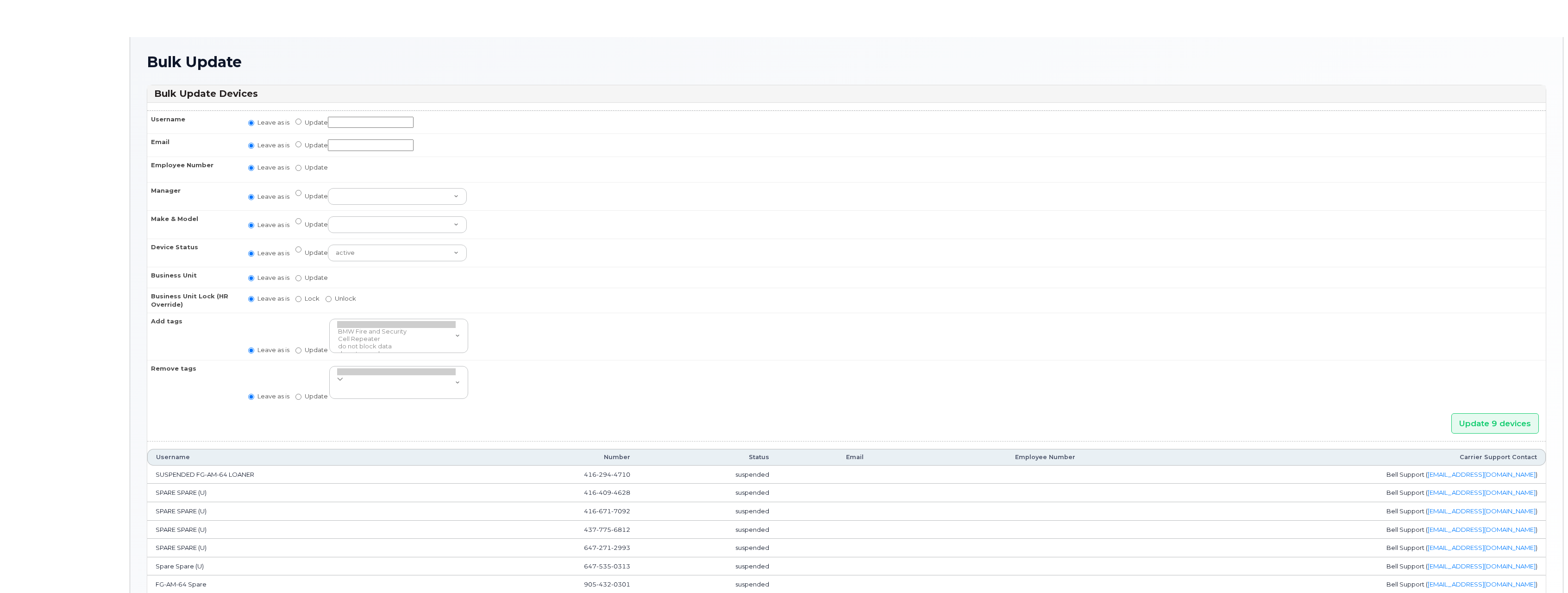
radio input "true"
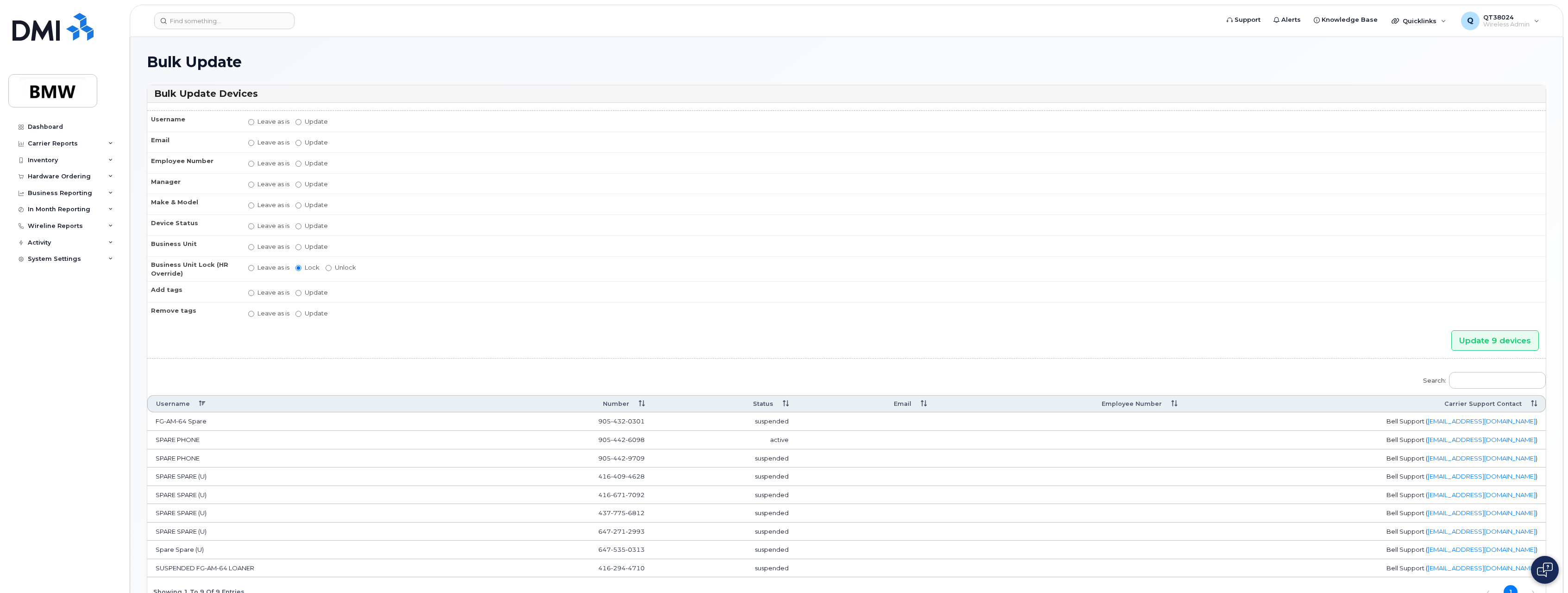
click at [309, 120] on label "Update" at bounding box center [312, 121] width 32 height 9
click at [301, 120] on input "Update" at bounding box center [299, 122] width 6 height 6
radio input "true"
radio input "false"
click at [349, 120] on input "Update" at bounding box center [371, 122] width 85 height 12
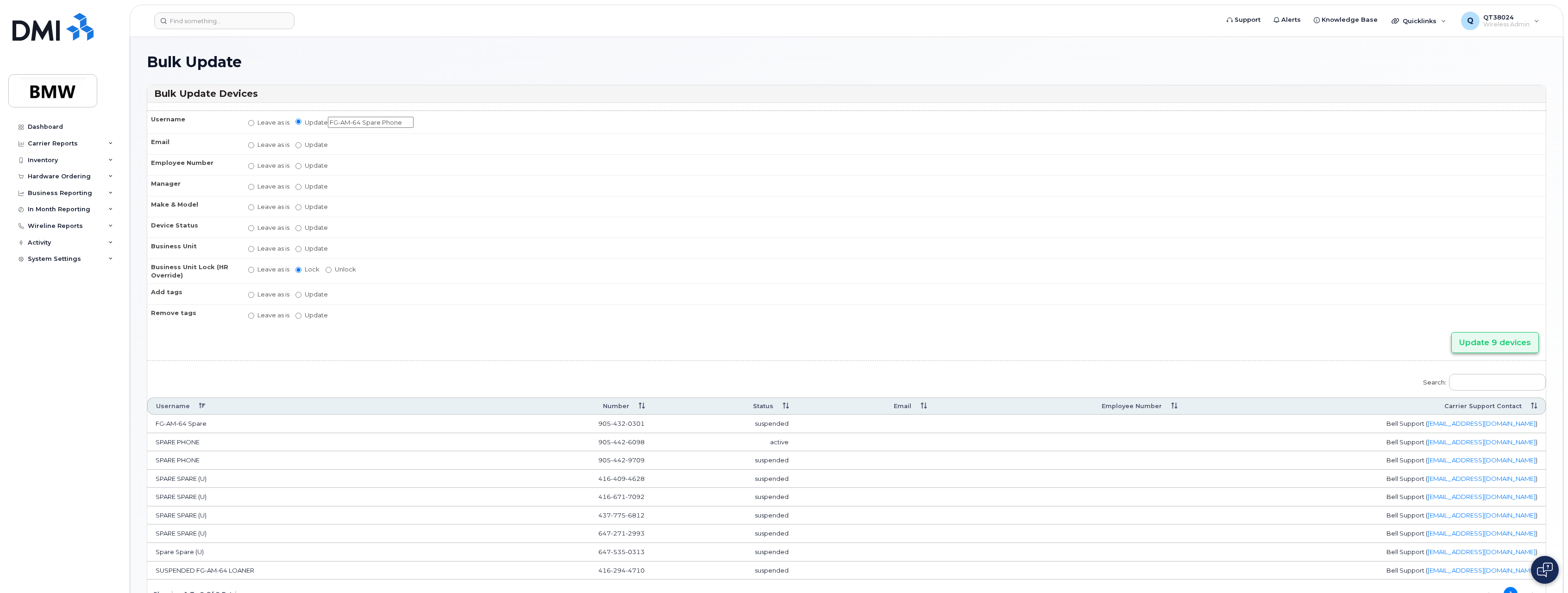
type input "FG-AM-64 Spare Phone"
click at [1461, 342] on input "Update 9 devices" at bounding box center [1495, 343] width 88 height 21
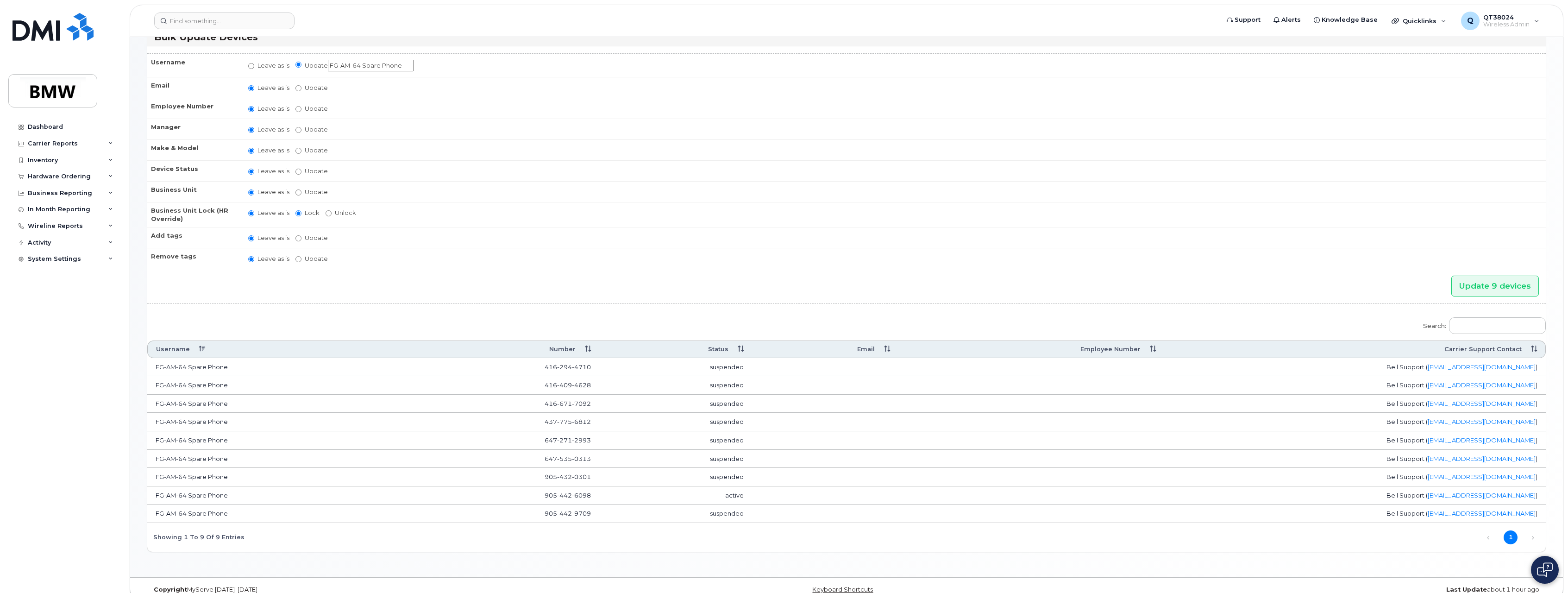
scroll to position [110, 0]
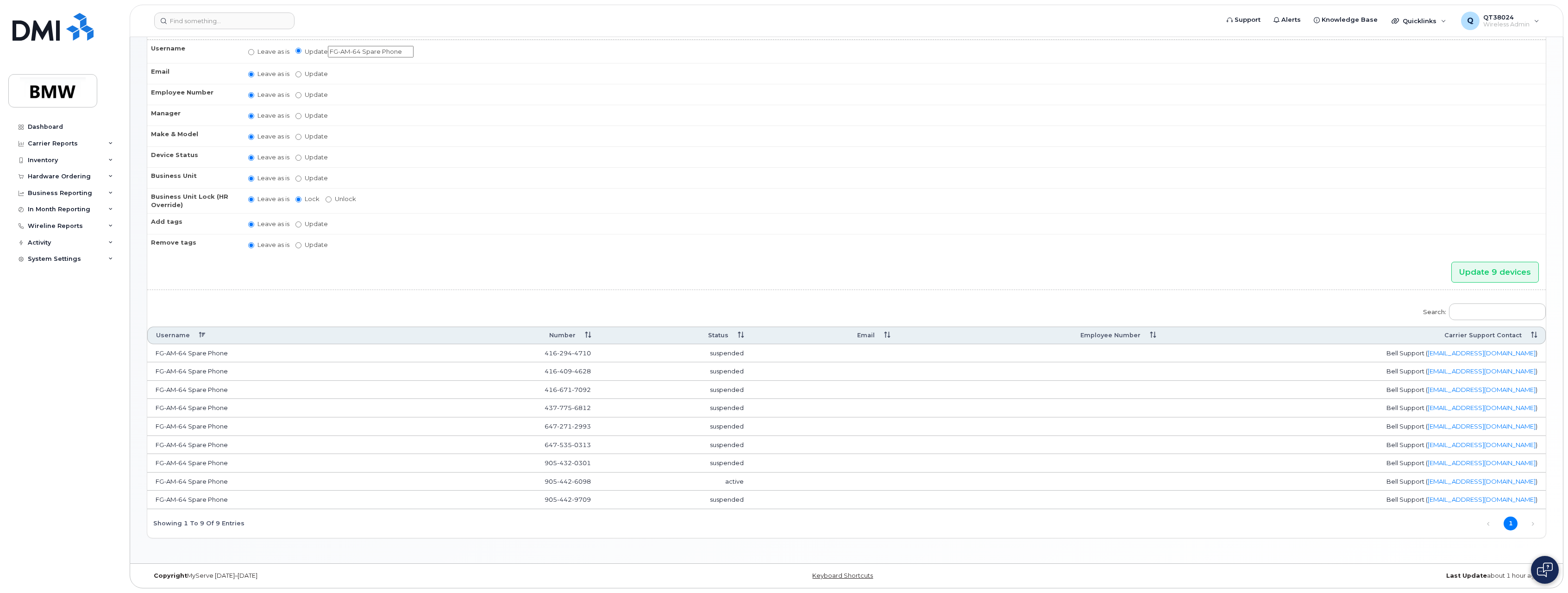
click at [341, 481] on td "FG-AM-64 Spare Phone" at bounding box center [279, 482] width 263 height 18
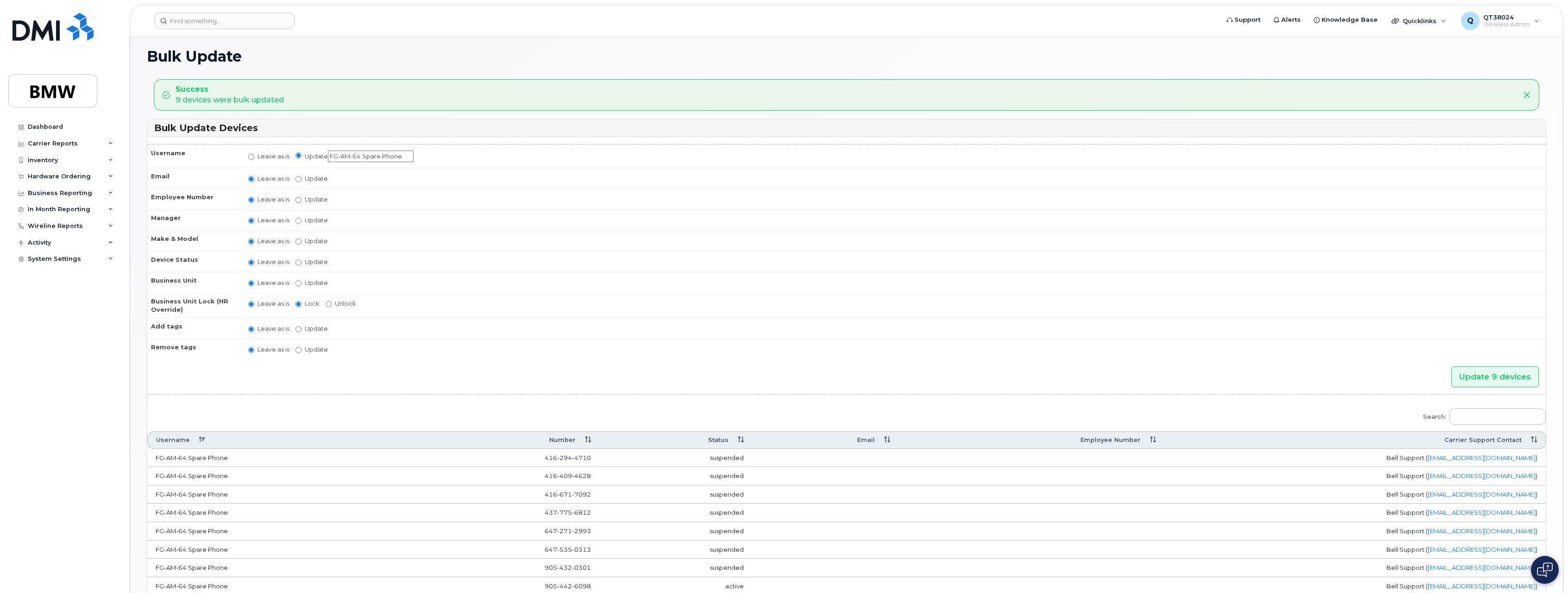
scroll to position [0, 0]
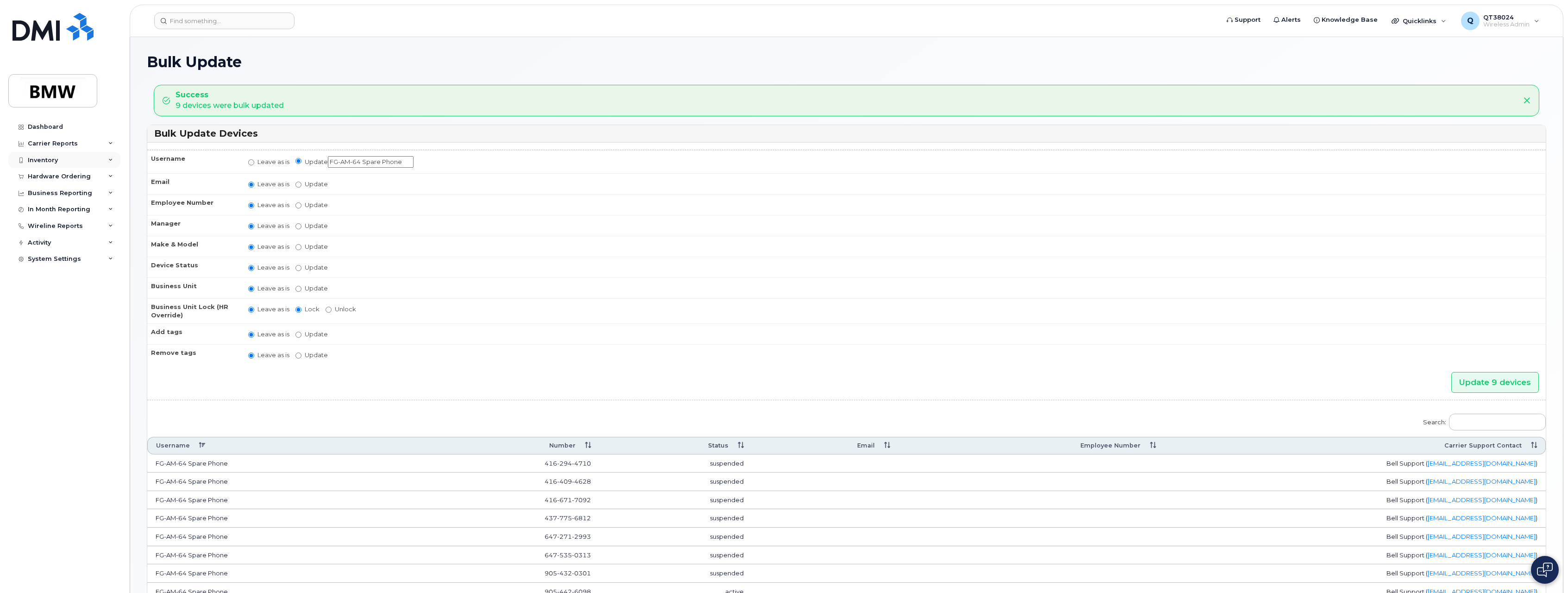
click at [52, 160] on div "Inventory" at bounding box center [43, 160] width 30 height 7
drag, startPoint x: 52, startPoint y: 160, endPoint x: 53, endPoint y: 176, distance: 16.0
click at [51, 175] on div "Mobility Devices" at bounding box center [58, 177] width 52 height 9
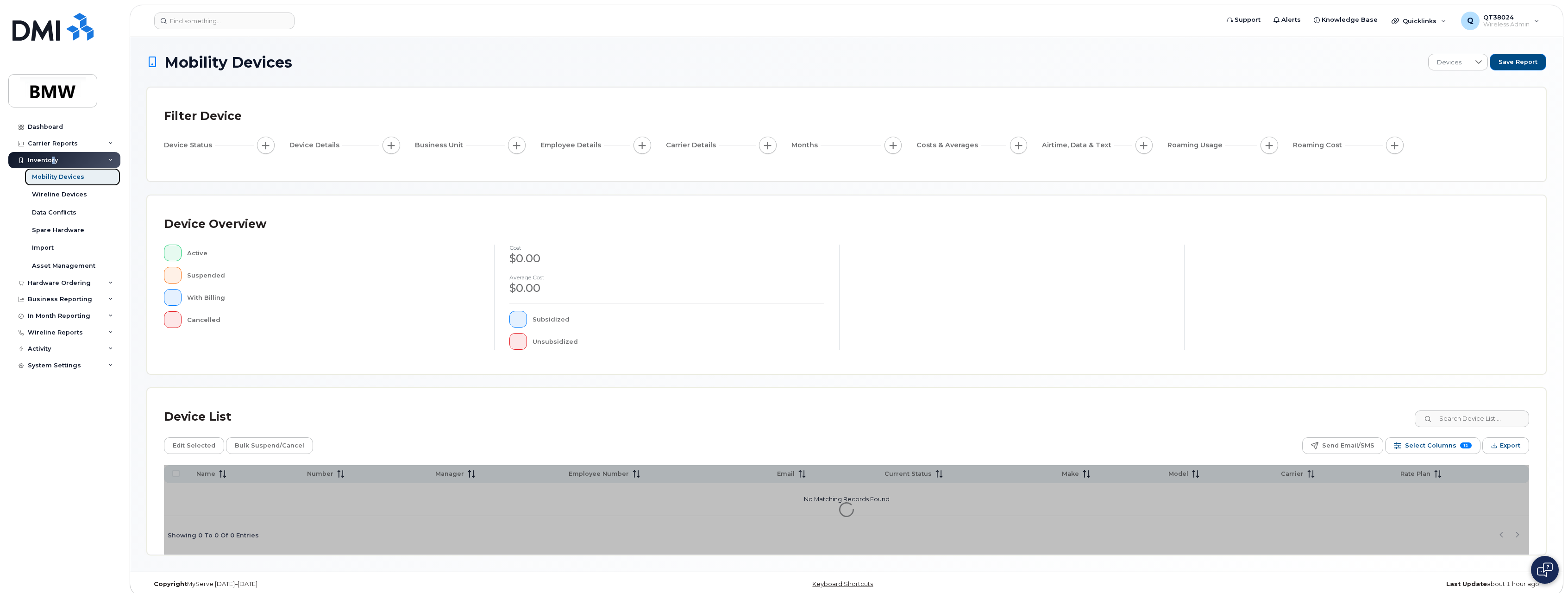
click at [61, 176] on div "Mobility Devices" at bounding box center [58, 177] width 52 height 9
click at [66, 178] on div "Mobility Devices" at bounding box center [58, 177] width 52 height 9
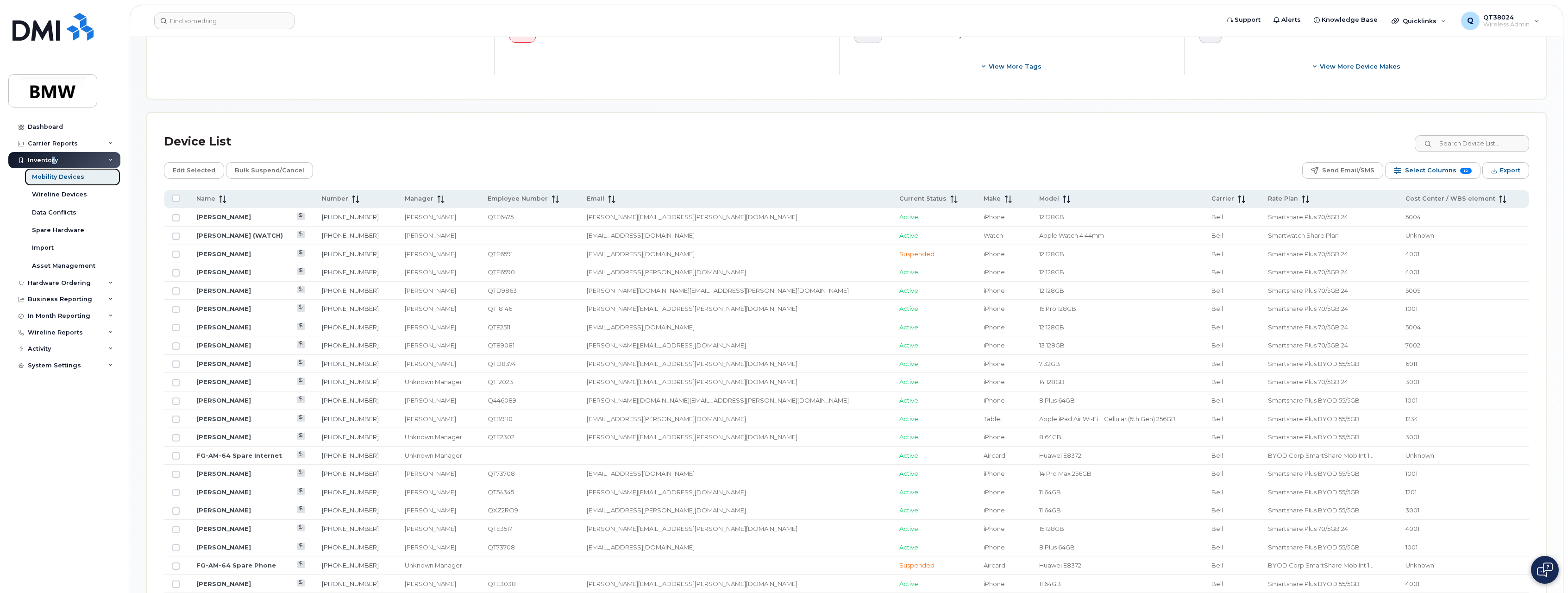
scroll to position [332, 0]
click at [535, 198] on span "Employee Number" at bounding box center [518, 198] width 60 height 9
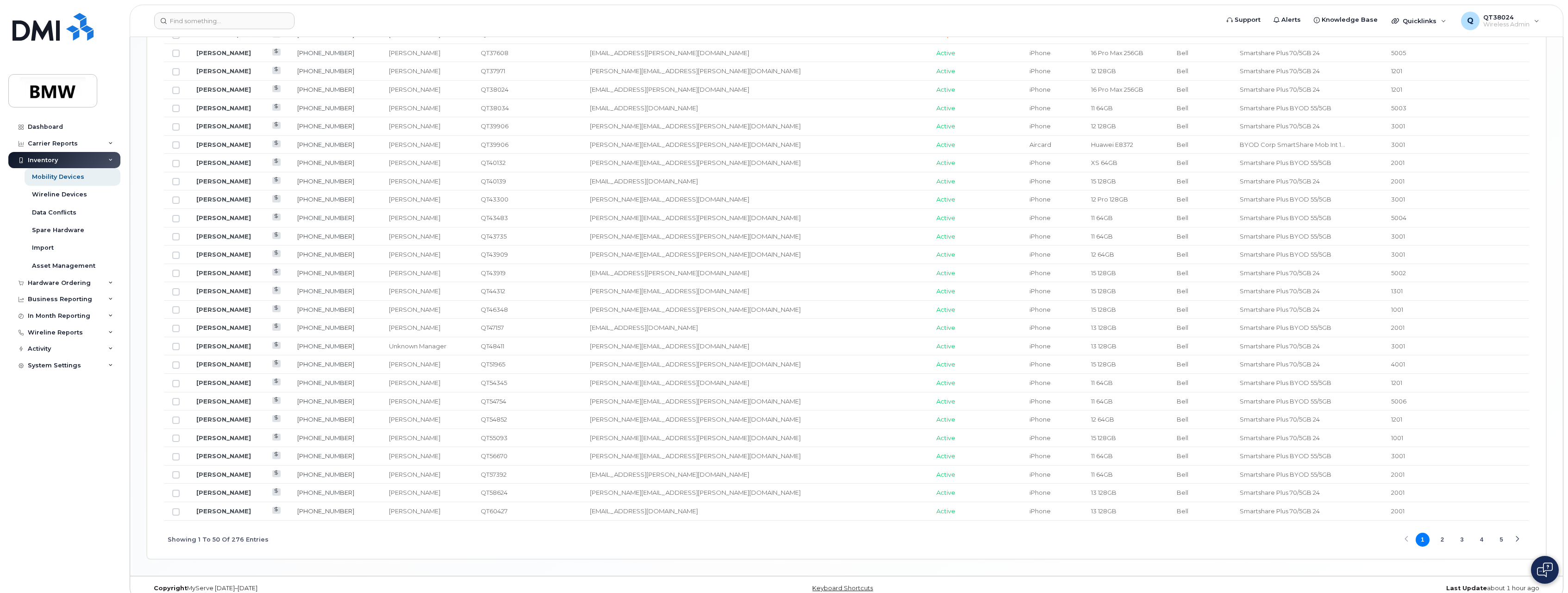
scroll to position [948, 0]
click at [1443, 527] on button "2" at bounding box center [1442, 527] width 14 height 14
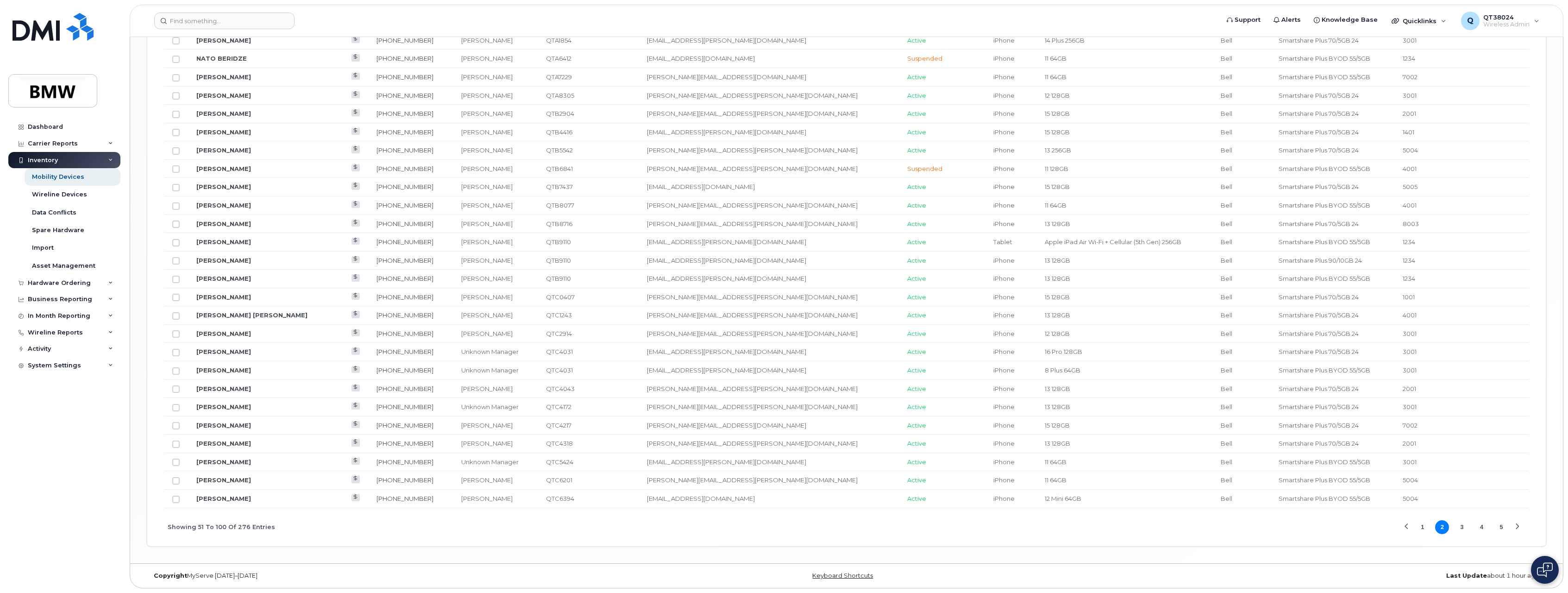
click at [1466, 528] on button "3" at bounding box center [1462, 527] width 14 height 14
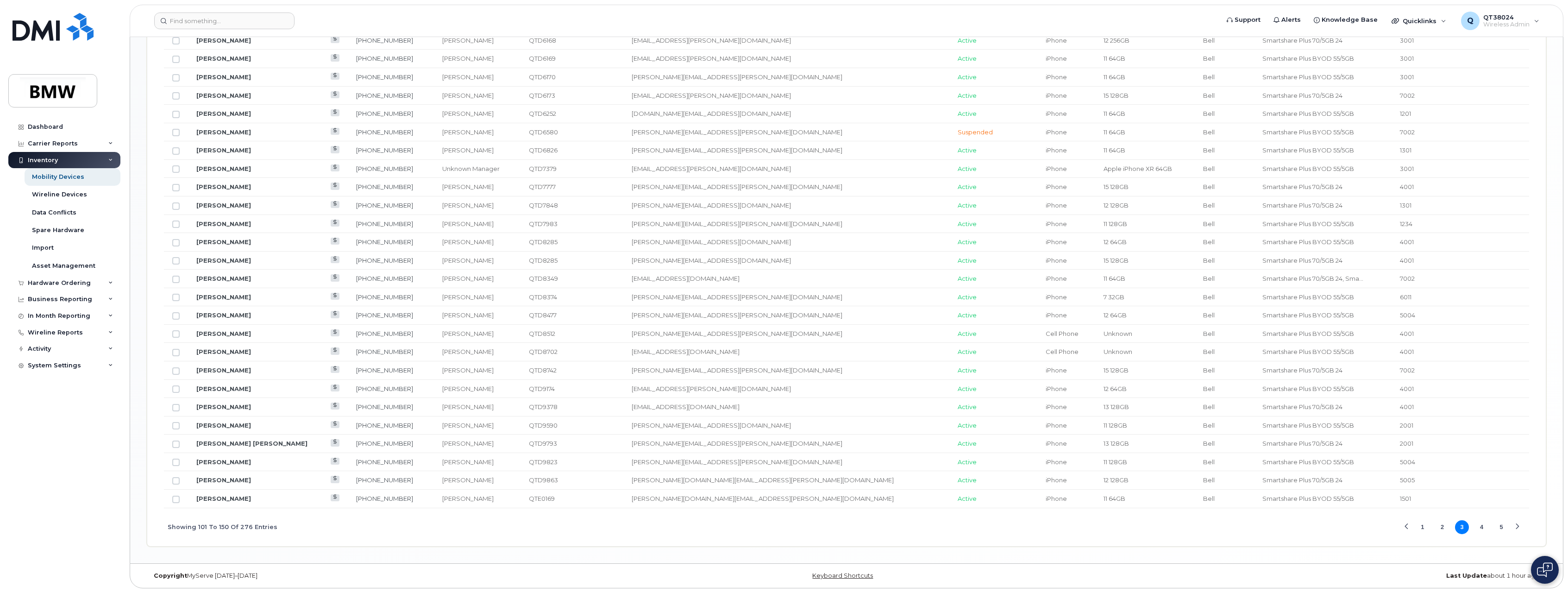
click at [1477, 524] on button "4" at bounding box center [1482, 527] width 14 height 14
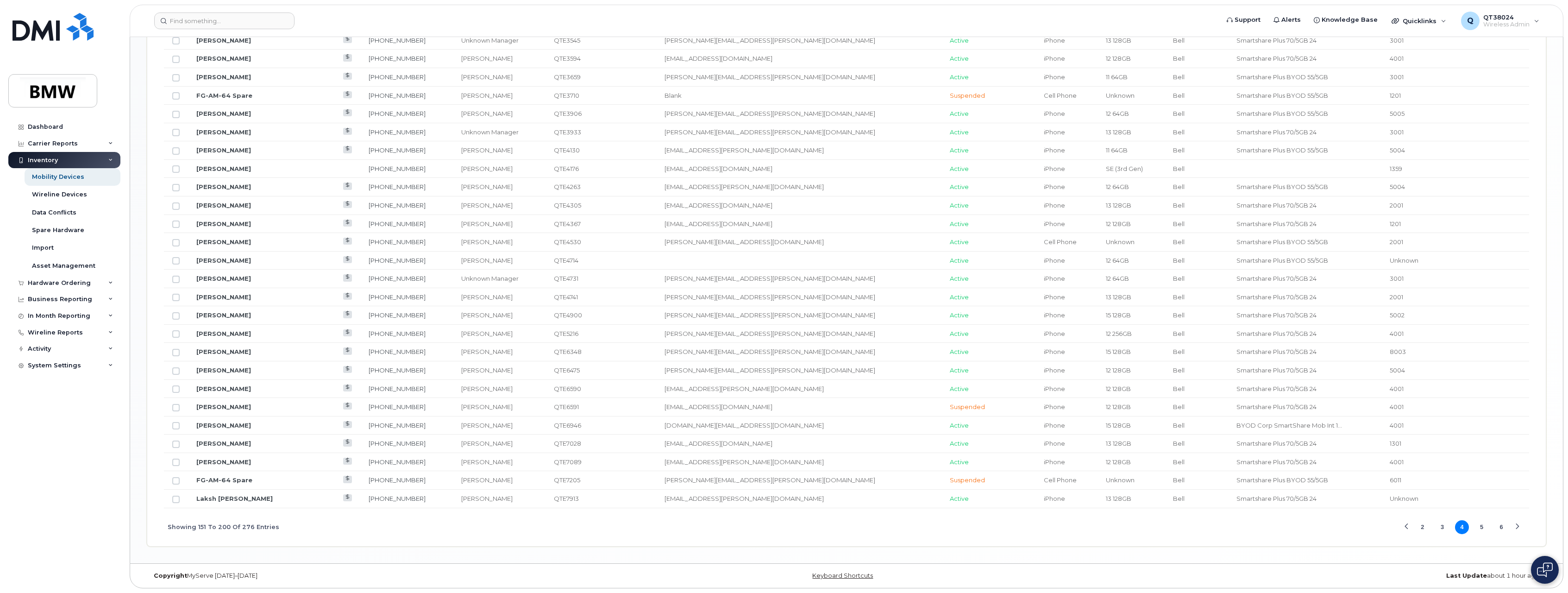
click at [1483, 529] on button "5" at bounding box center [1482, 527] width 14 height 14
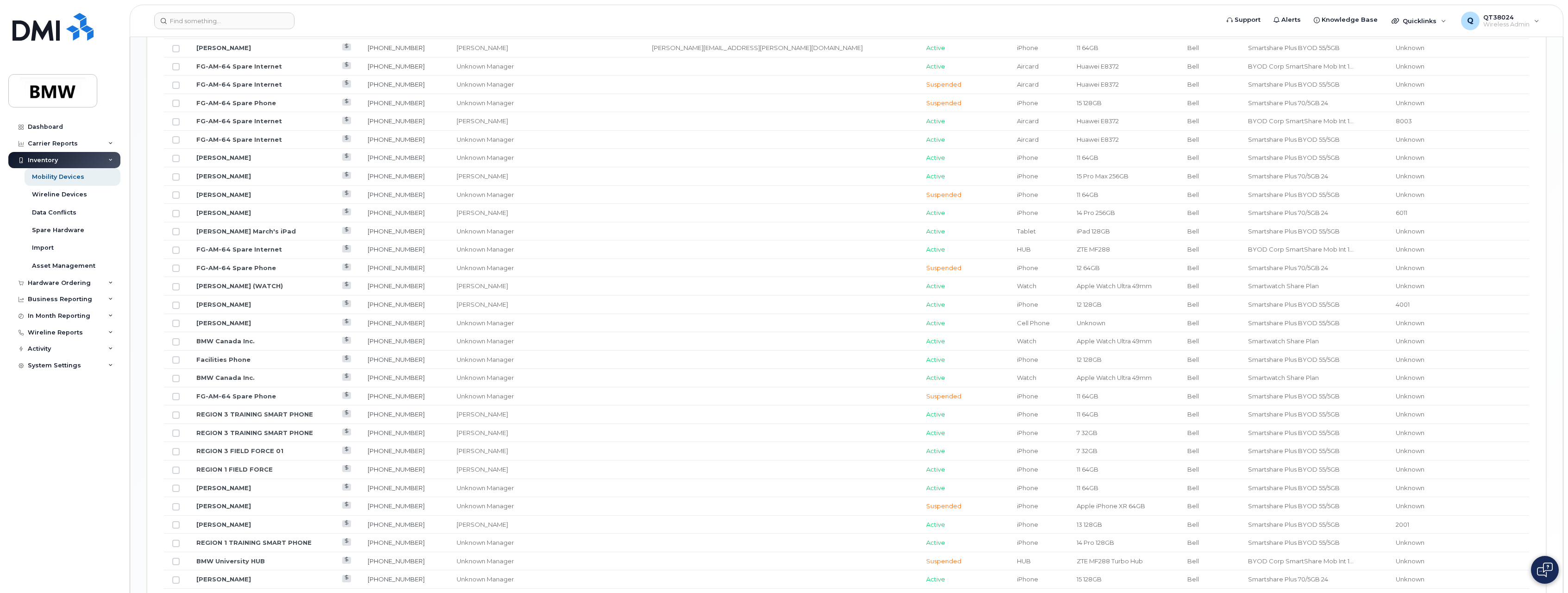
scroll to position [902, 0]
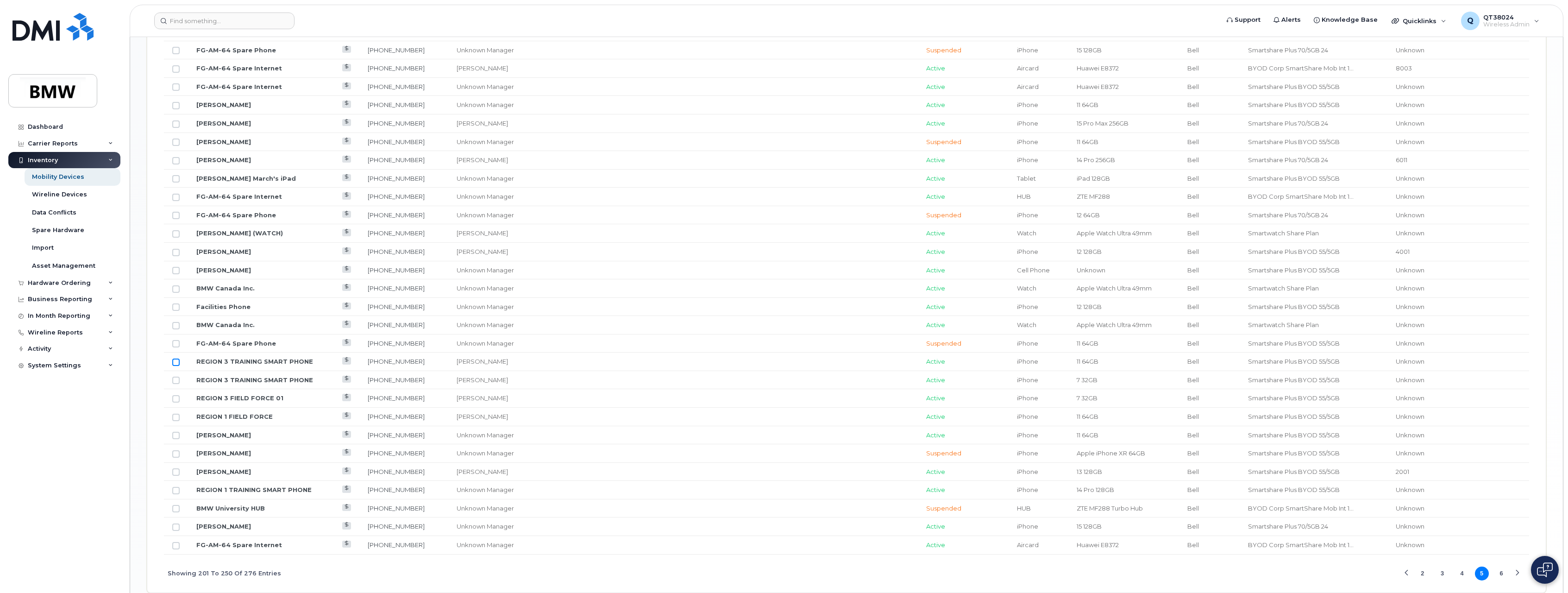
click at [174, 365] on input "Row Unselected" at bounding box center [176, 362] width 7 height 7
checkbox input "true"
click at [177, 380] on input "Row Unselected" at bounding box center [176, 380] width 7 height 7
checkbox input "true"
click at [176, 403] on td at bounding box center [176, 398] width 24 height 18
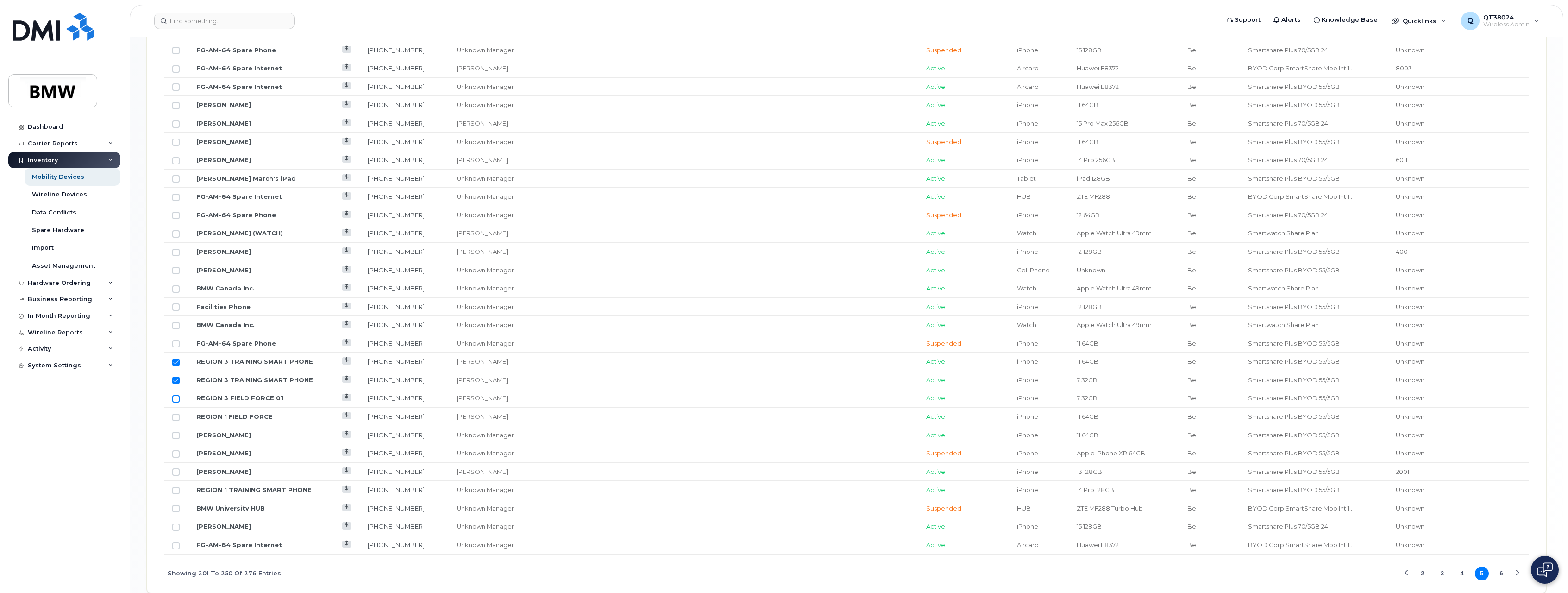
click at [176, 398] on input "Row Unselected" at bounding box center [176, 399] width 7 height 7
checkbox input "true"
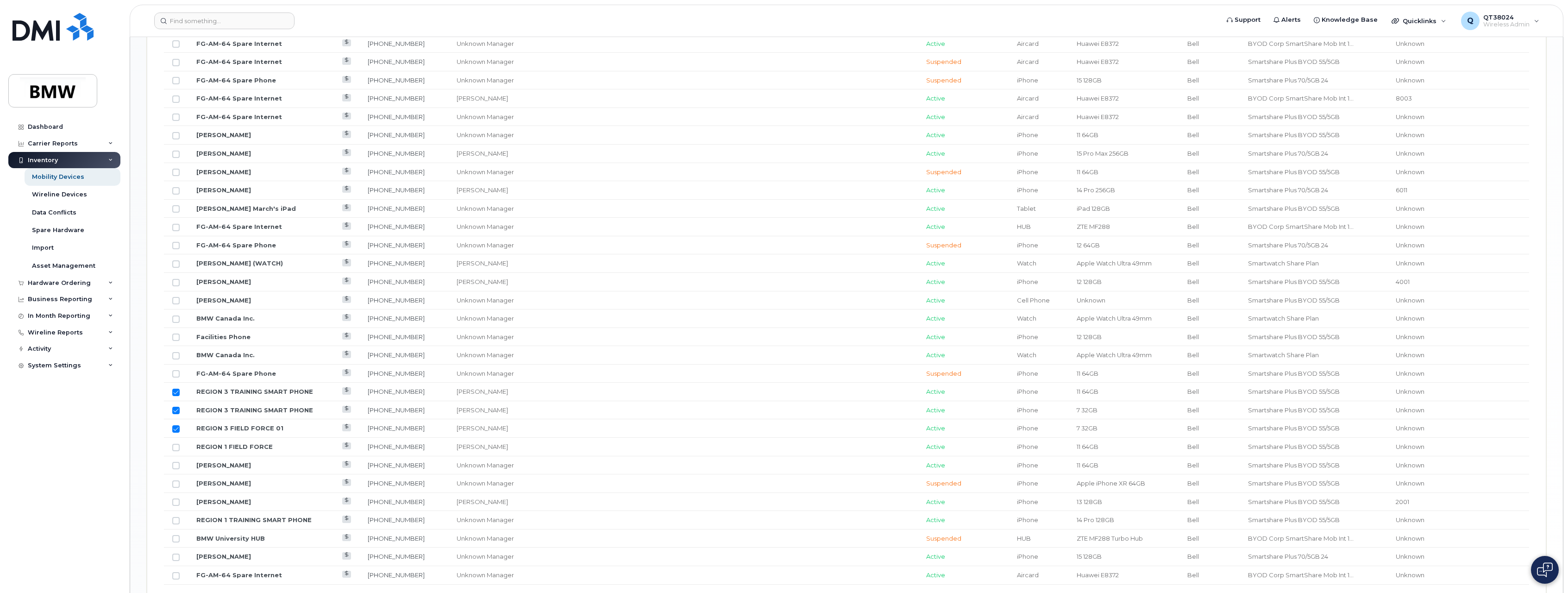
scroll to position [855, 0]
click at [176, 406] on input "Row Selected" at bounding box center [176, 409] width 7 height 7
checkbox input "false"
click at [176, 425] on input "Row Selected" at bounding box center [176, 426] width 7 height 7
checkbox input "false"
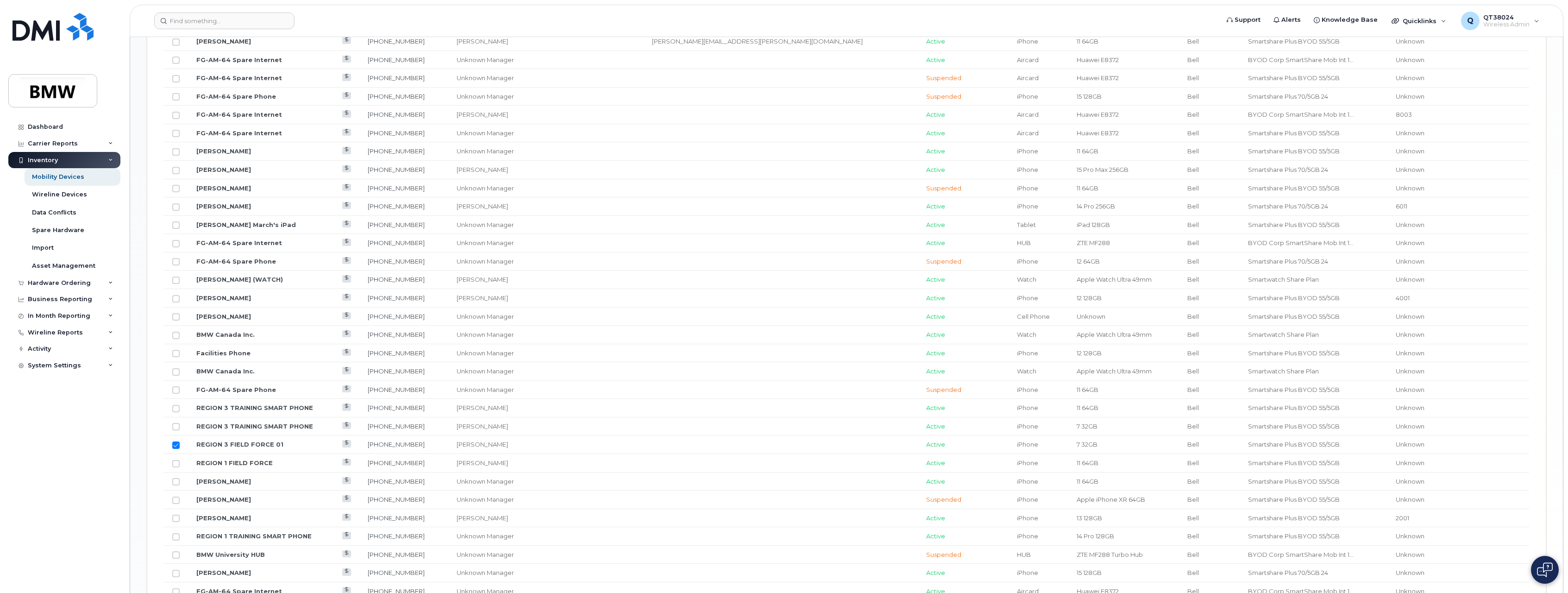
click at [176, 444] on input "Row Selected" at bounding box center [176, 445] width 7 height 7
checkbox input "false"
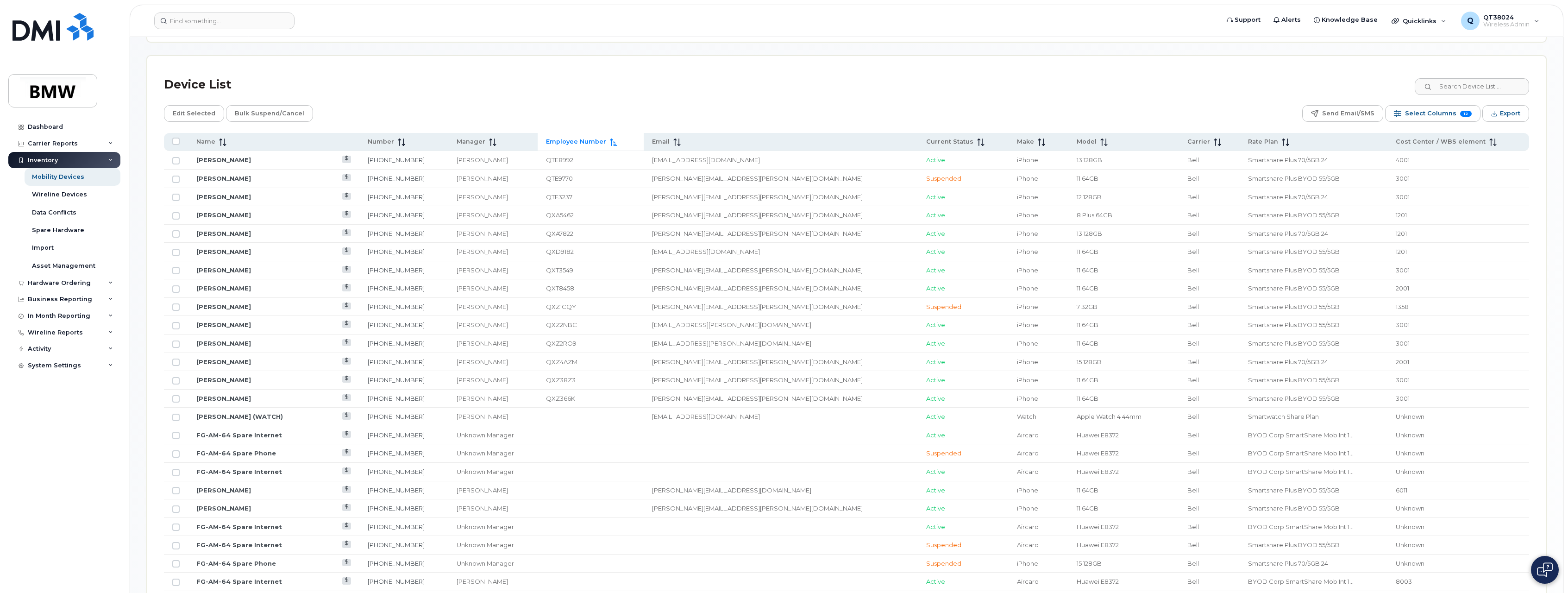
scroll to position [160, 0]
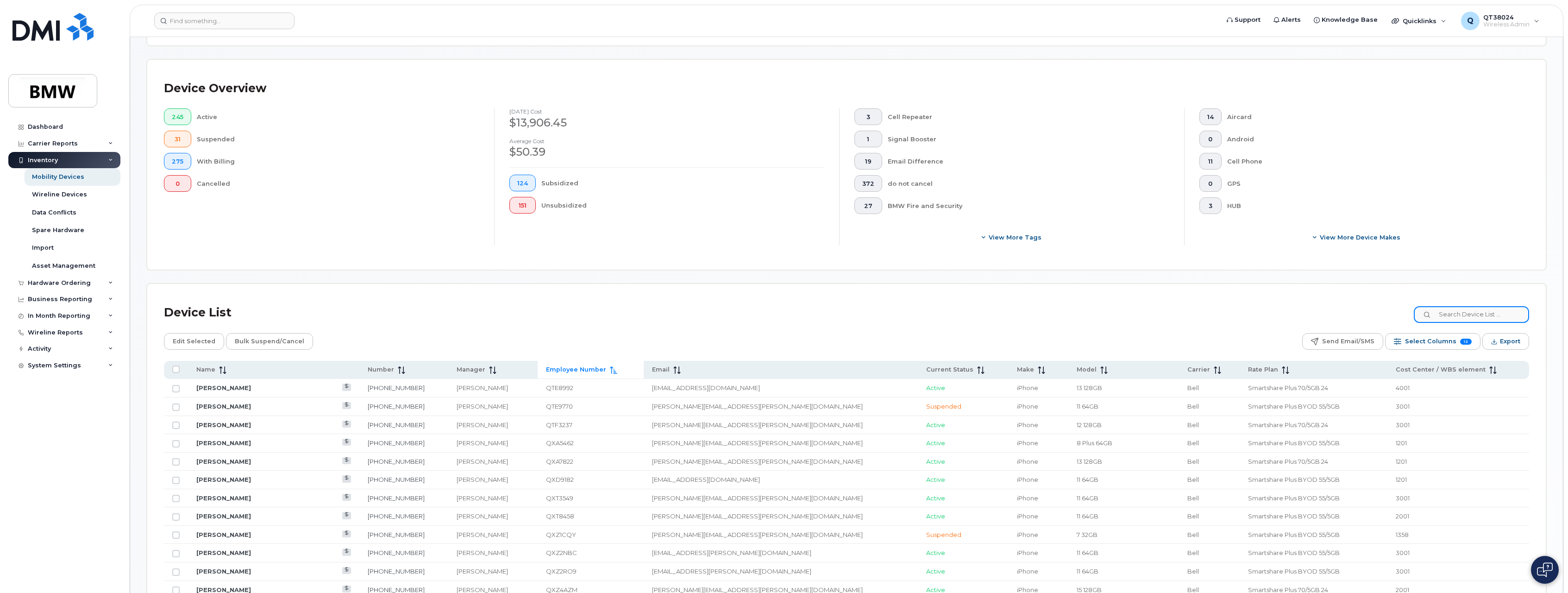
click at [1463, 317] on input at bounding box center [1472, 314] width 115 height 16
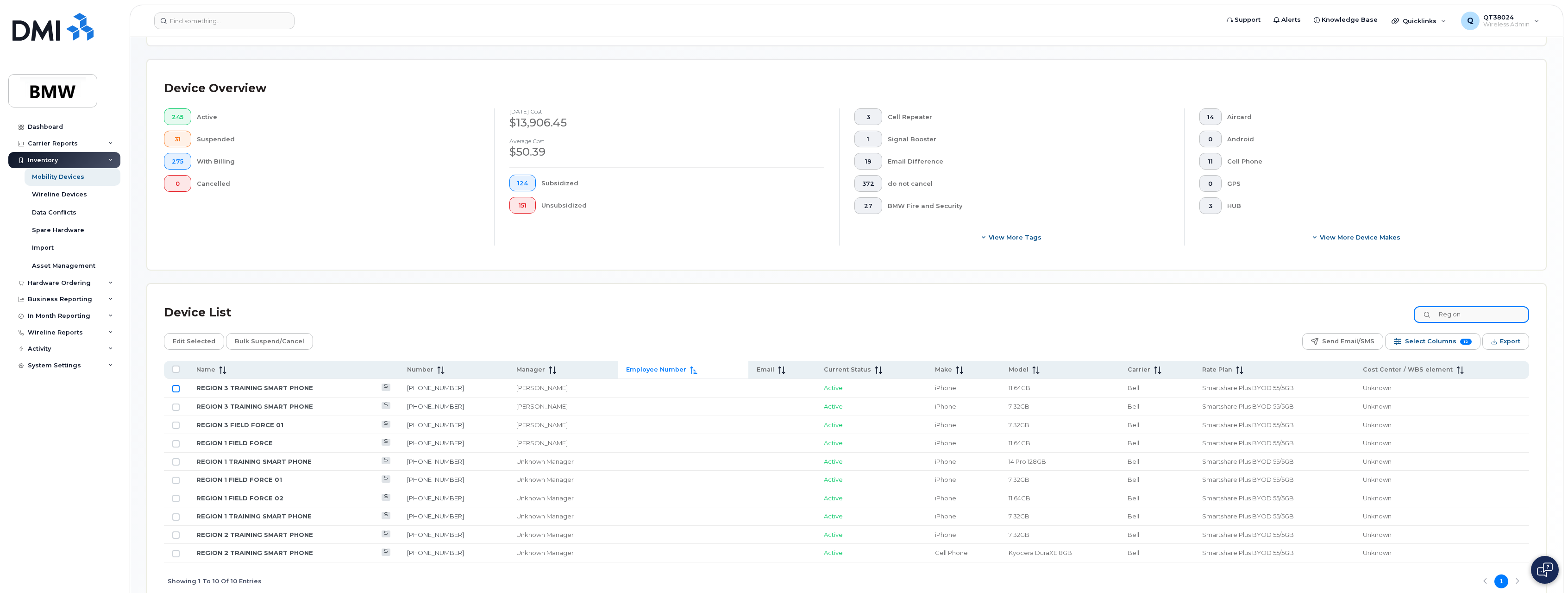
type input "Region"
click at [174, 388] on input "Row Unselected" at bounding box center [176, 389] width 7 height 7
checkbox input "true"
click at [173, 406] on input "Row Unselected" at bounding box center [176, 407] width 7 height 7
checkbox input "true"
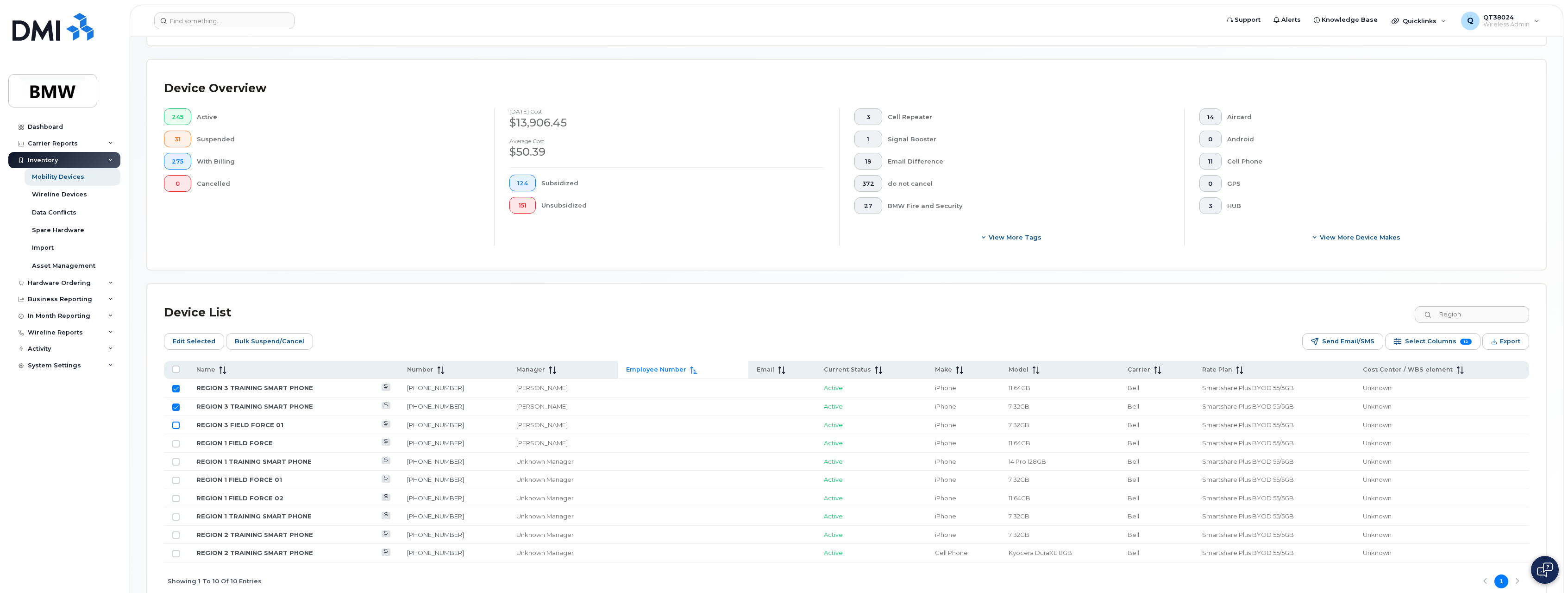
click at [176, 429] on input "Row Unselected" at bounding box center [176, 425] width 7 height 7
checkbox input "true"
click at [183, 346] on span "Edit Selected" at bounding box center [194, 341] width 43 height 14
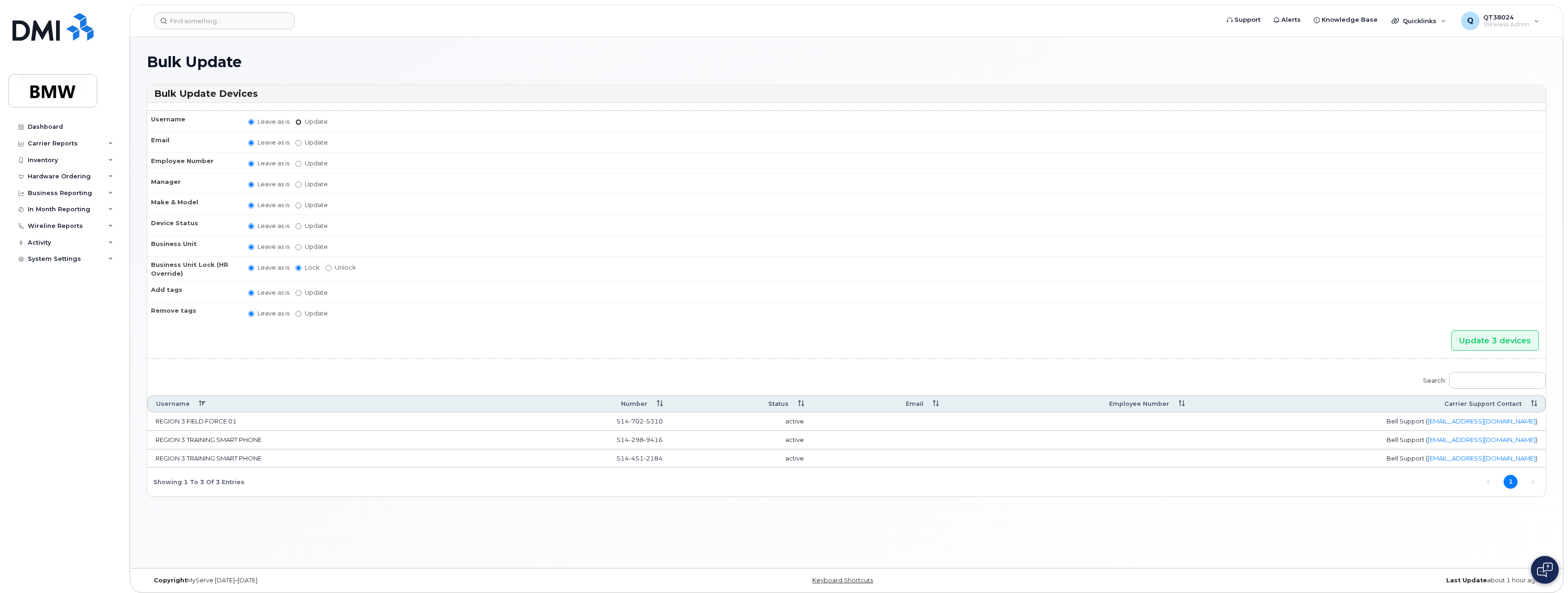
click at [301, 123] on input "Update" at bounding box center [299, 122] width 6 height 6
radio input "true"
radio input "false"
click at [359, 129] on td "Leave as is Update" at bounding box center [893, 123] width 1306 height 23
click at [362, 125] on input "Update" at bounding box center [371, 122] width 85 height 12
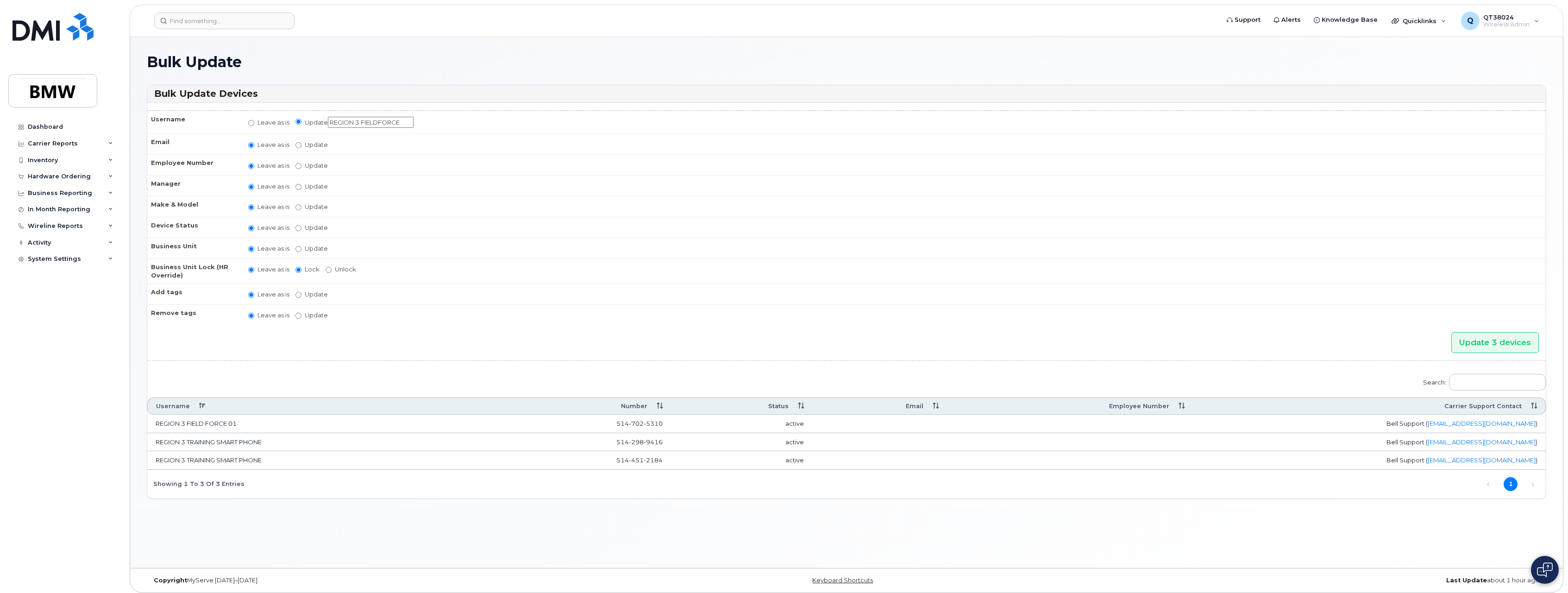
type input "REGION 3 FIELDFORCE"
click at [317, 184] on label "Update Aaron Barton Aaron Clapp Aaron Dobbs Aaron Grener Aaron Kuck Adam Broomh…" at bounding box center [312, 186] width 32 height 9
click at [301, 184] on input "Update Aaron Barton Aaron Clapp Aaron Dobbs Aaron Grener Aaron Kuck Adam Broomh…" at bounding box center [299, 187] width 6 height 6
radio input "true"
radio input "false"
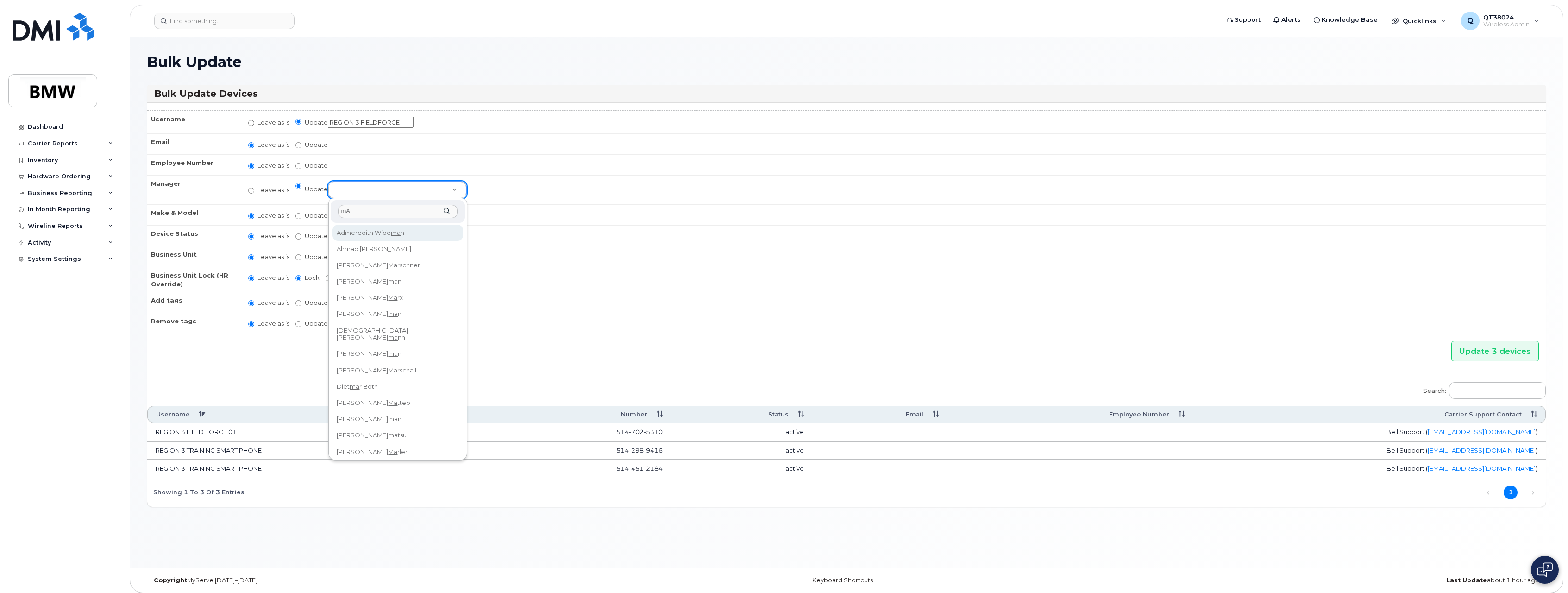
type input "m"
type input "sCOTT"
select select "1895230"
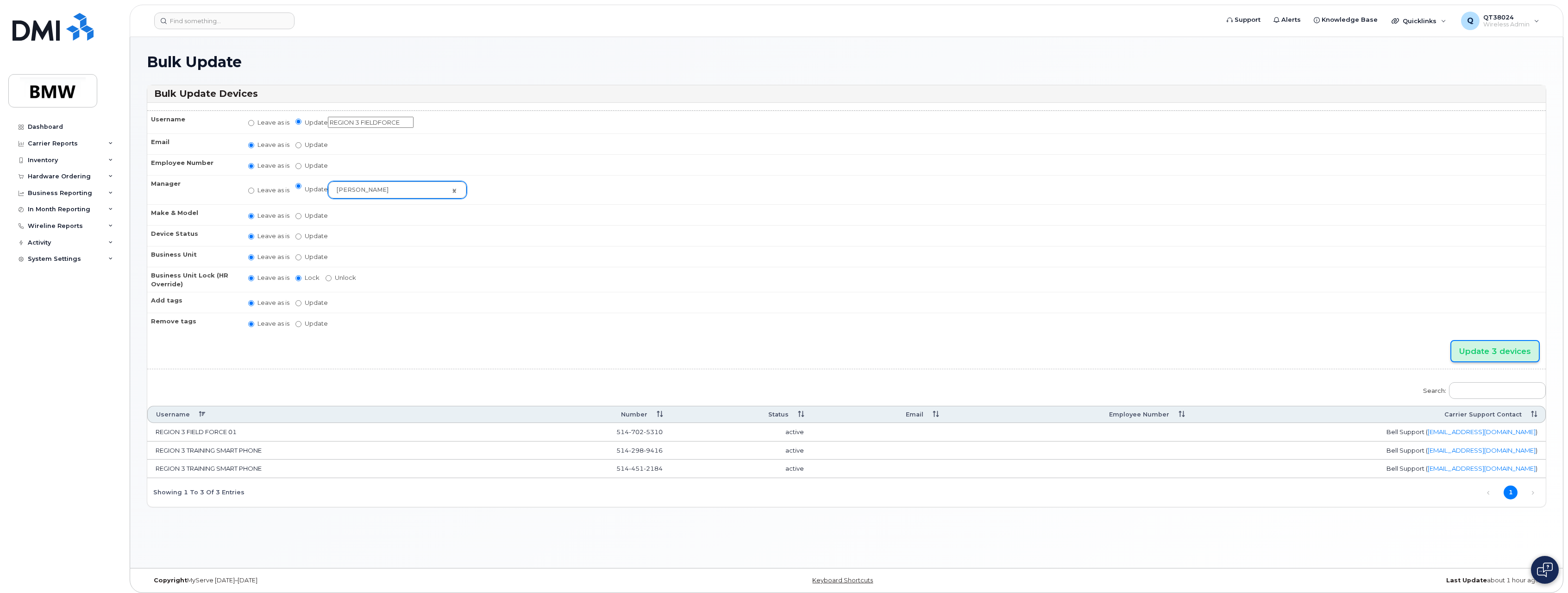
click at [1494, 350] on input "Update 3 devices" at bounding box center [1495, 351] width 88 height 21
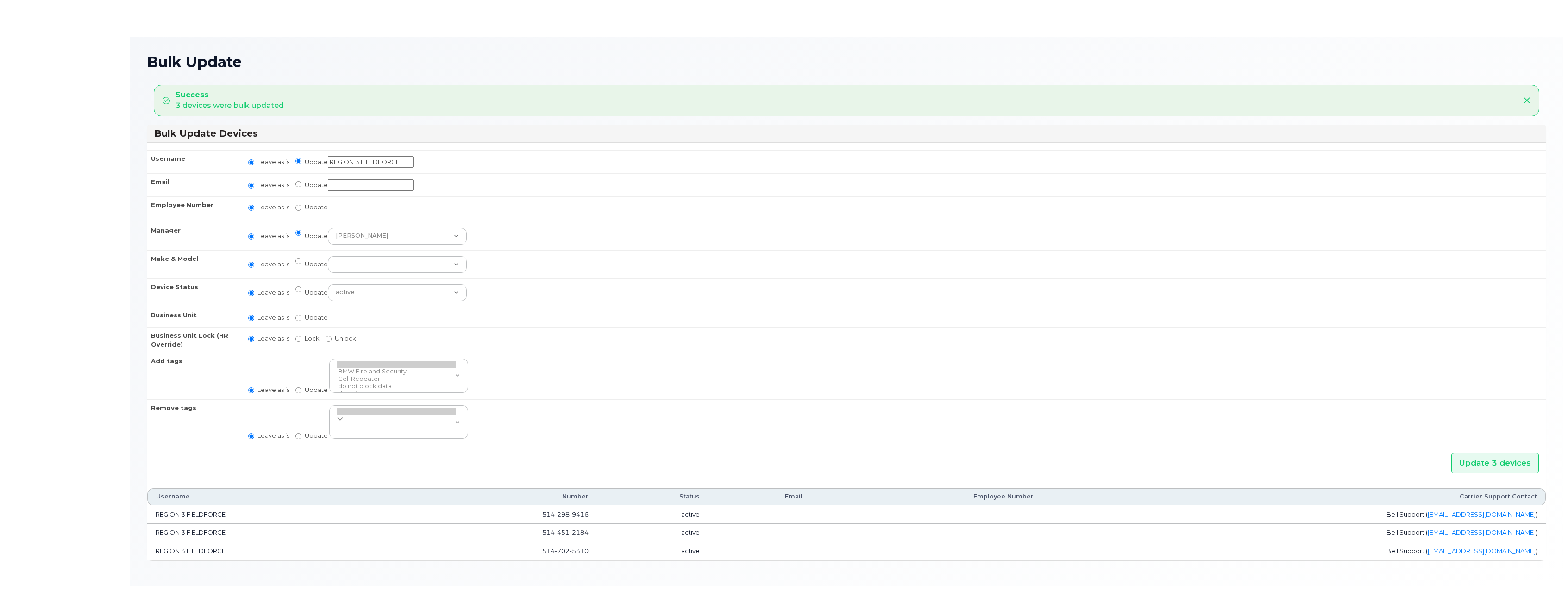
radio input "true"
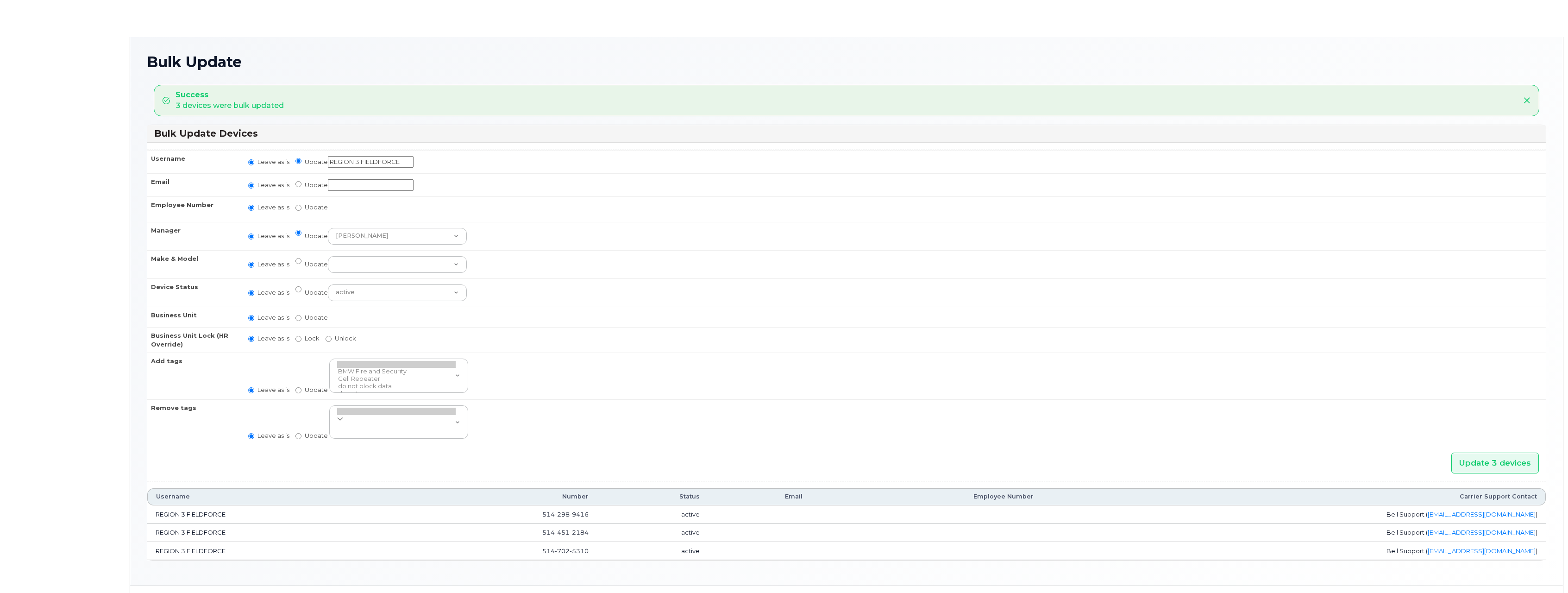
radio input "true"
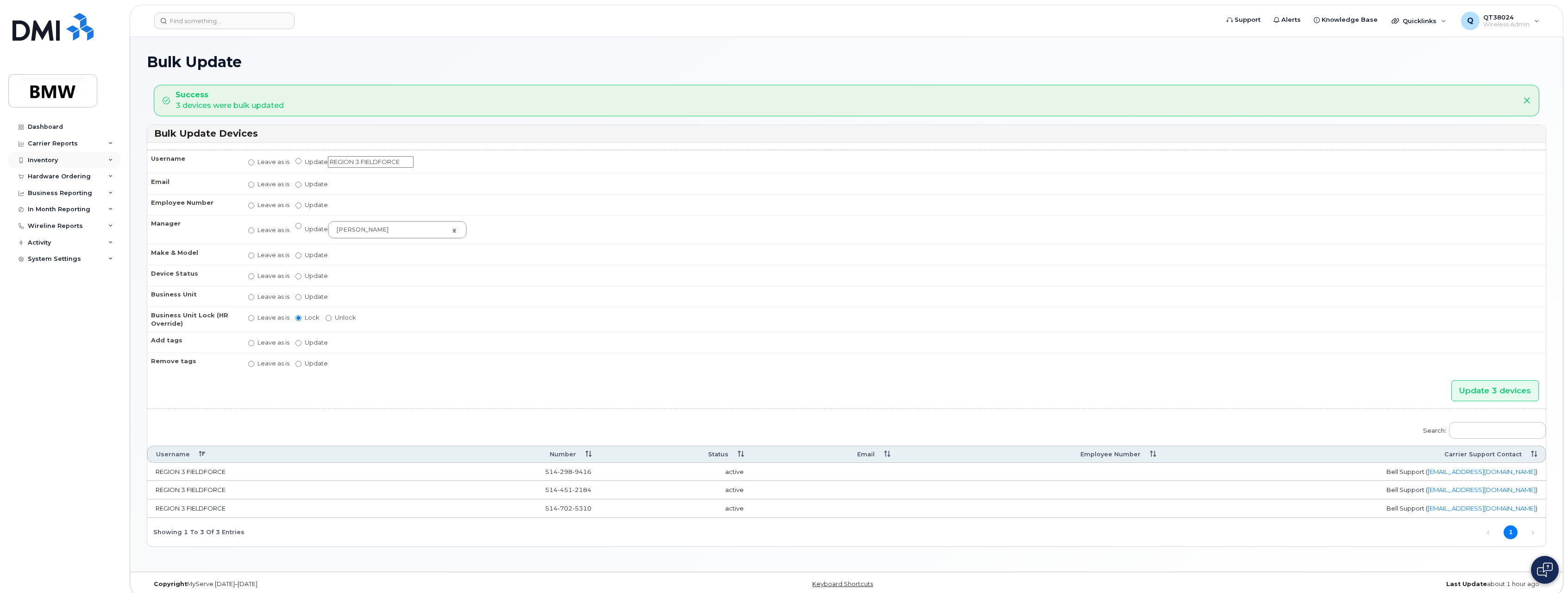
click at [45, 158] on div "Inventory" at bounding box center [43, 160] width 30 height 7
click at [47, 173] on div "Mobility Devices" at bounding box center [58, 177] width 52 height 9
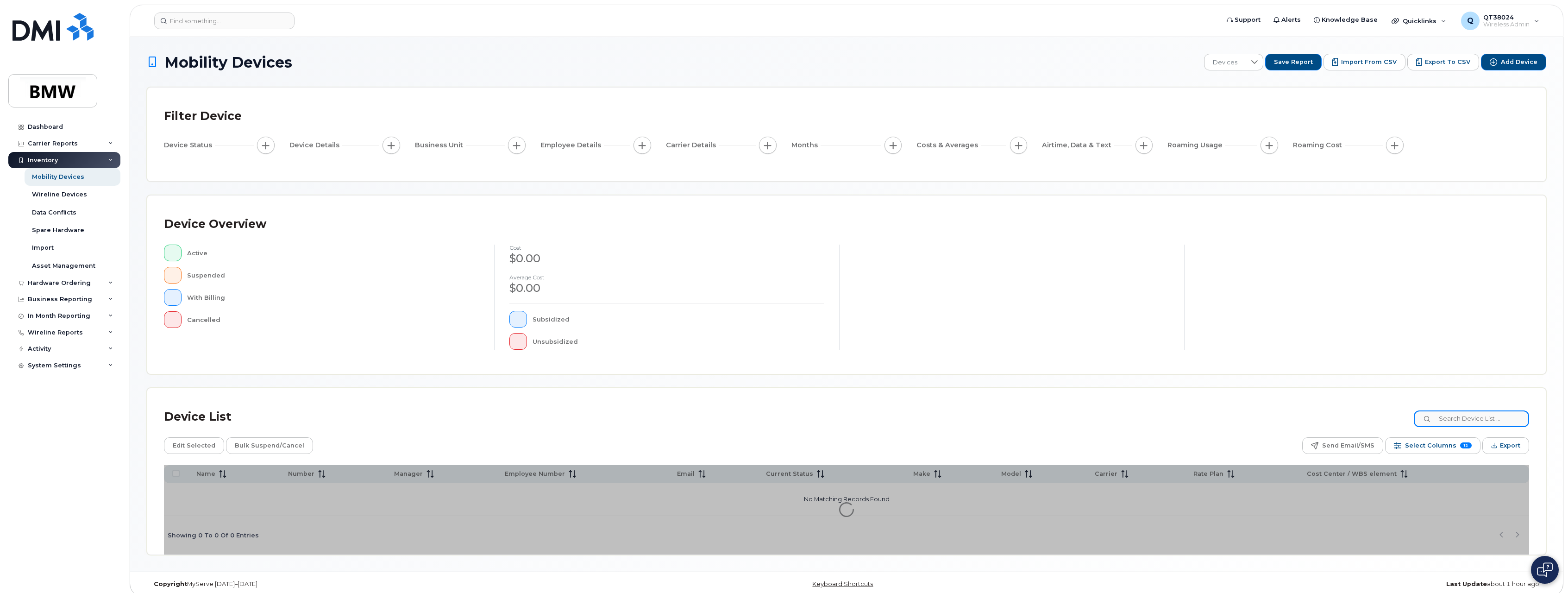
click at [1497, 425] on input at bounding box center [1472, 419] width 115 height 16
type input "r"
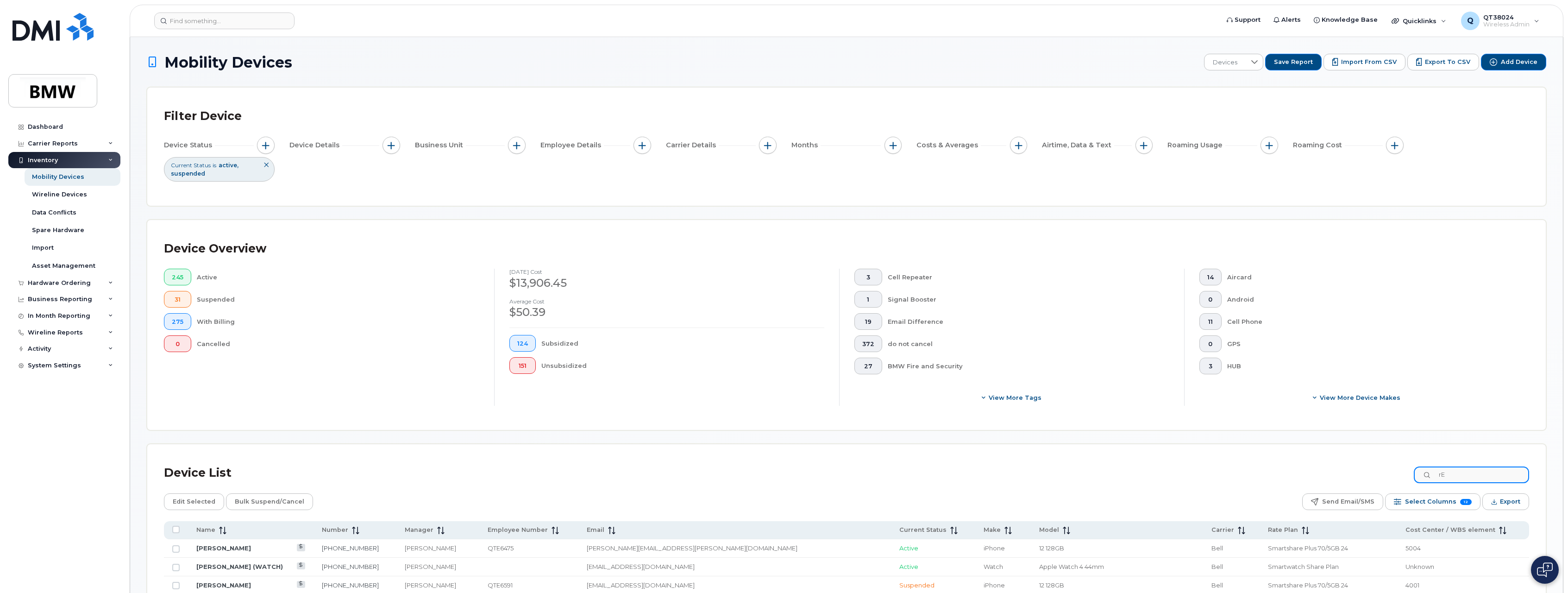
type input "r"
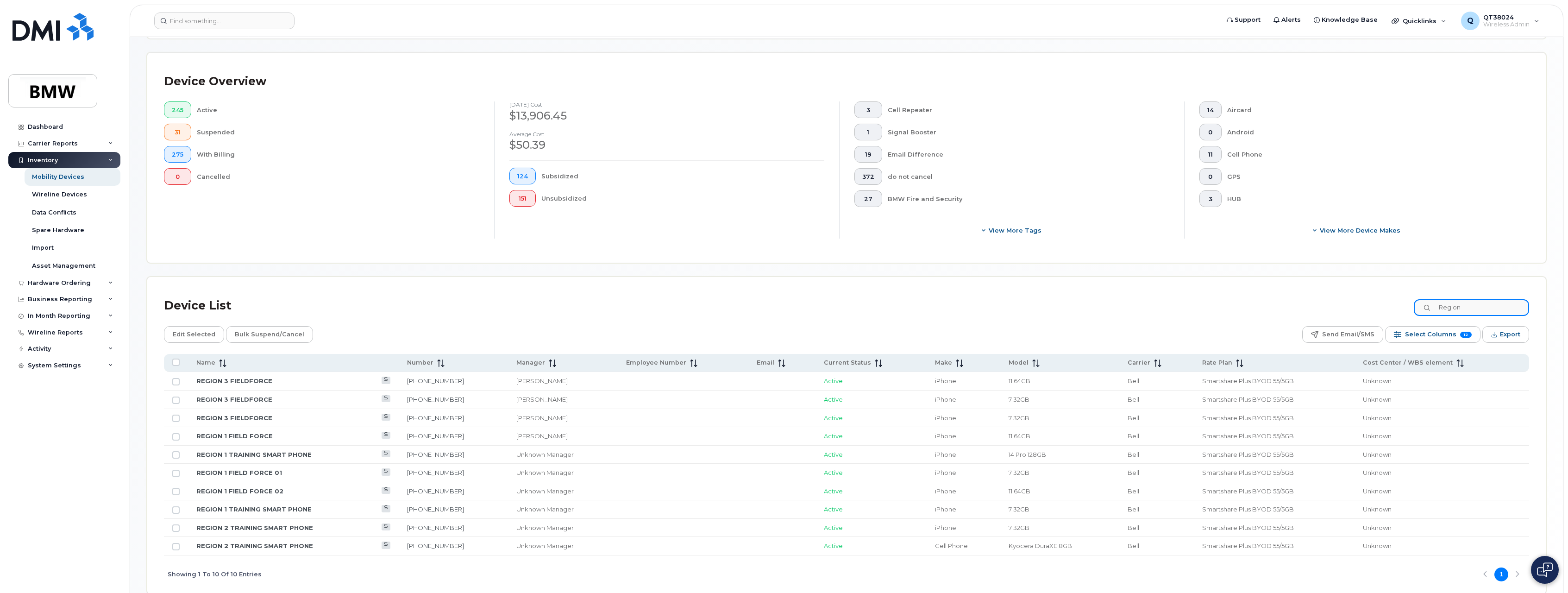
scroll to position [185, 0]
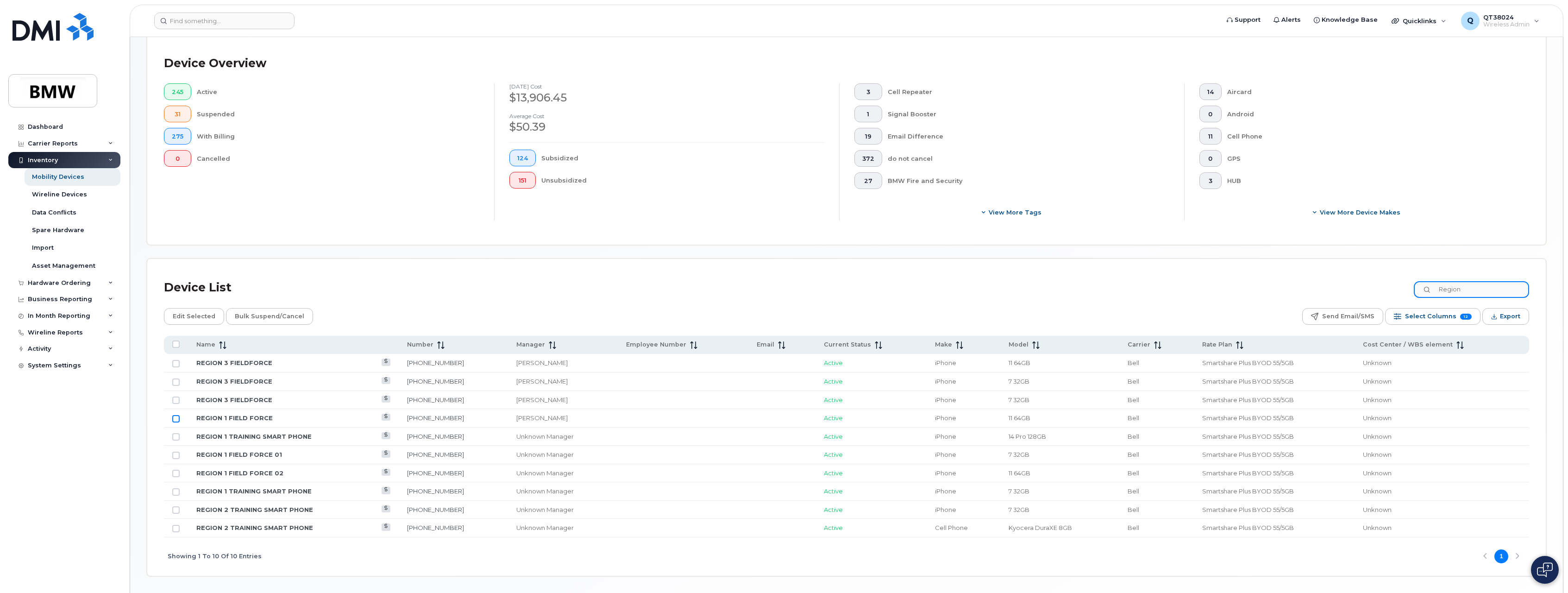
type input "Region"
click at [175, 419] on input "Row Unselected" at bounding box center [176, 419] width 7 height 7
checkbox input "true"
click at [174, 439] on input "Row Unselected" at bounding box center [176, 437] width 7 height 7
checkbox input "true"
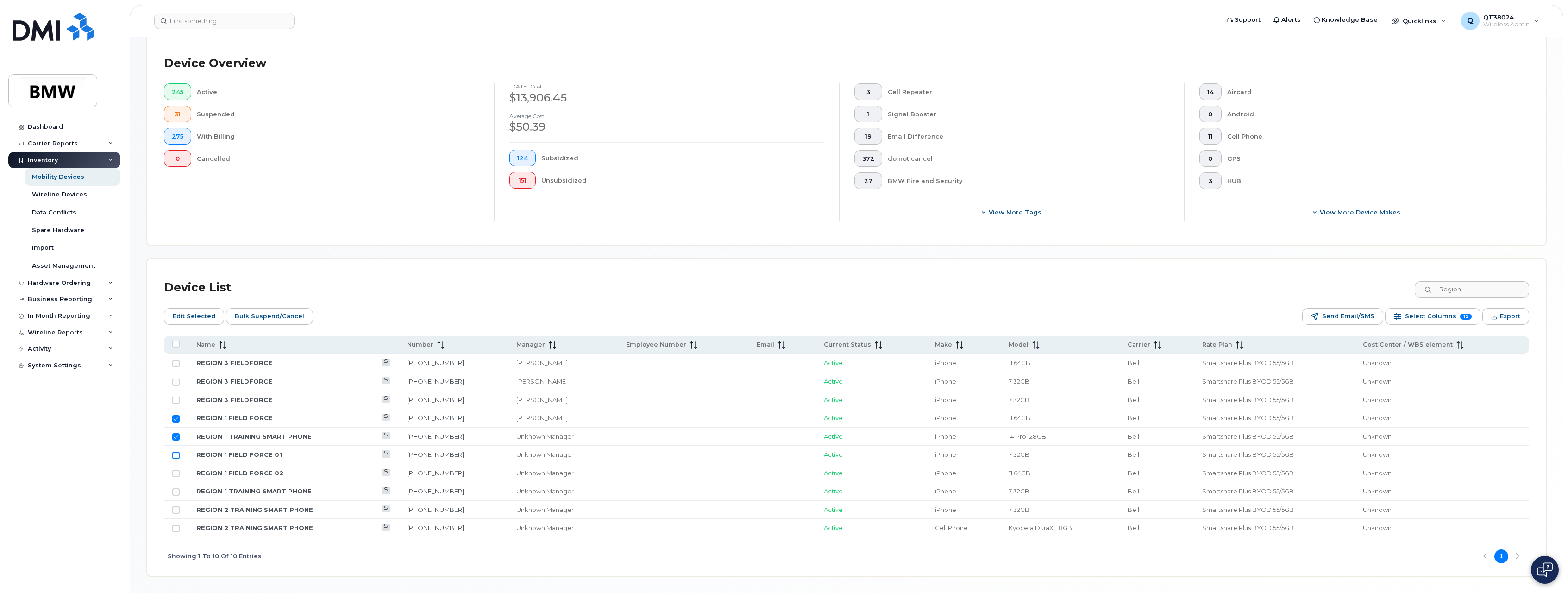
click at [173, 455] on input "Row Unselected" at bounding box center [176, 455] width 7 height 7
checkbox input "true"
click at [177, 474] on input "Row Unselected" at bounding box center [176, 473] width 7 height 7
checkbox input "true"
click at [176, 495] on input "Row Unselected" at bounding box center [176, 492] width 7 height 7
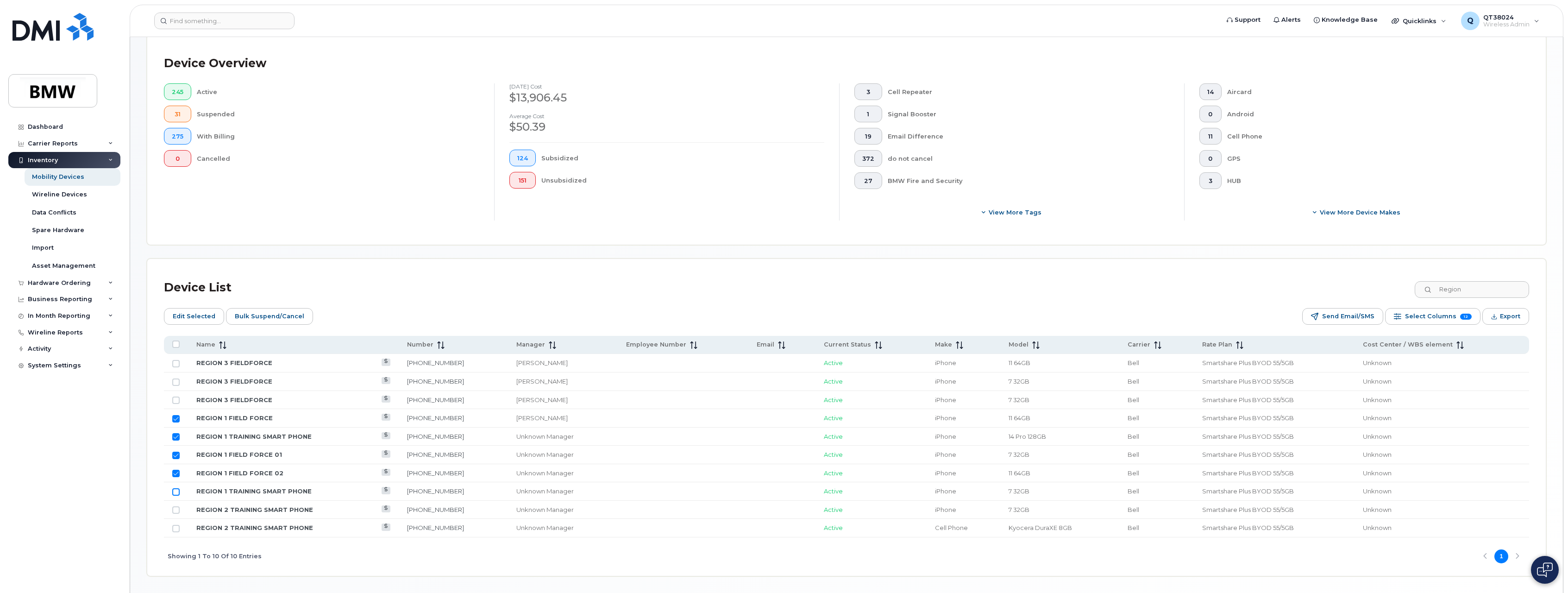
checkbox input "true"
click at [201, 317] on span "Edit Selected" at bounding box center [194, 316] width 43 height 14
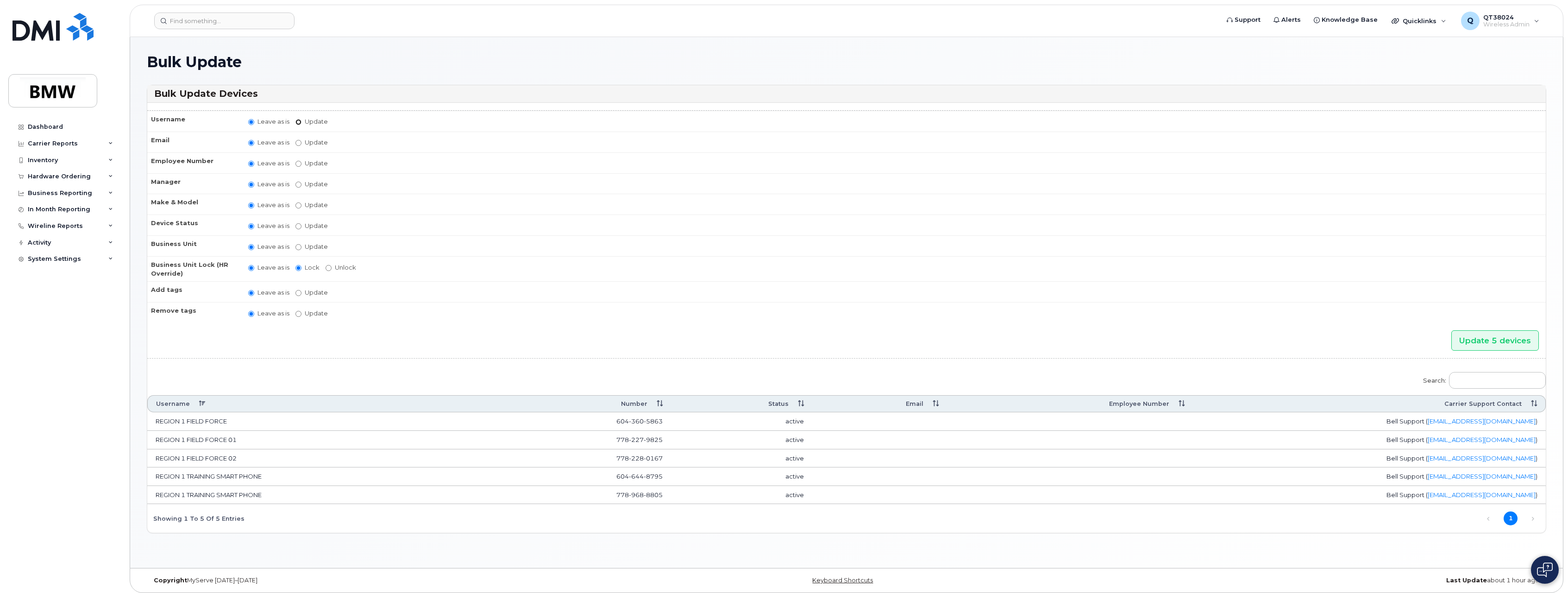
click at [298, 122] on input "Update" at bounding box center [299, 122] width 6 height 6
radio input "true"
radio input "false"
click at [299, 122] on input "Update" at bounding box center [299, 121] width 6 height 6
click at [336, 124] on input "Update" at bounding box center [371, 122] width 85 height 12
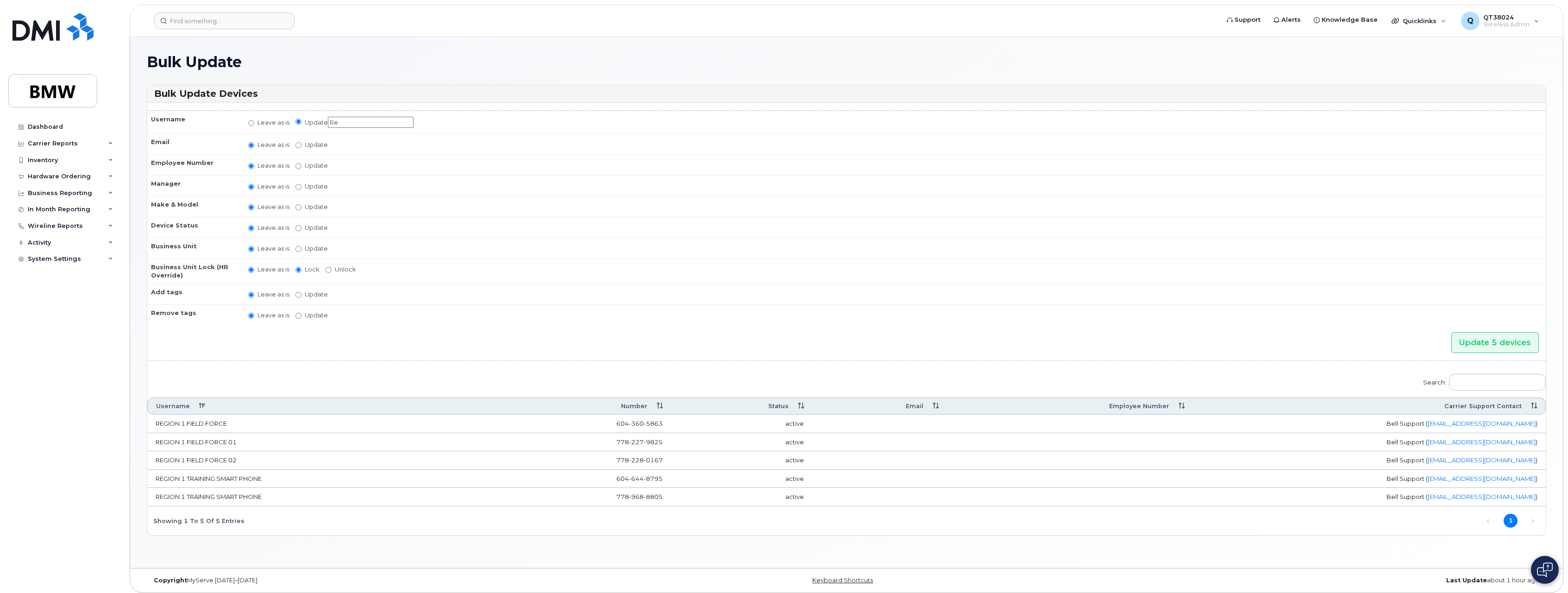
type input "R"
click at [359, 124] on input "REGION 3 FIELDFORCE" at bounding box center [371, 122] width 85 height 12
type input "REGION 1 FIELDFORCE"
click at [1466, 340] on input "Update 5 devices" at bounding box center [1495, 343] width 88 height 21
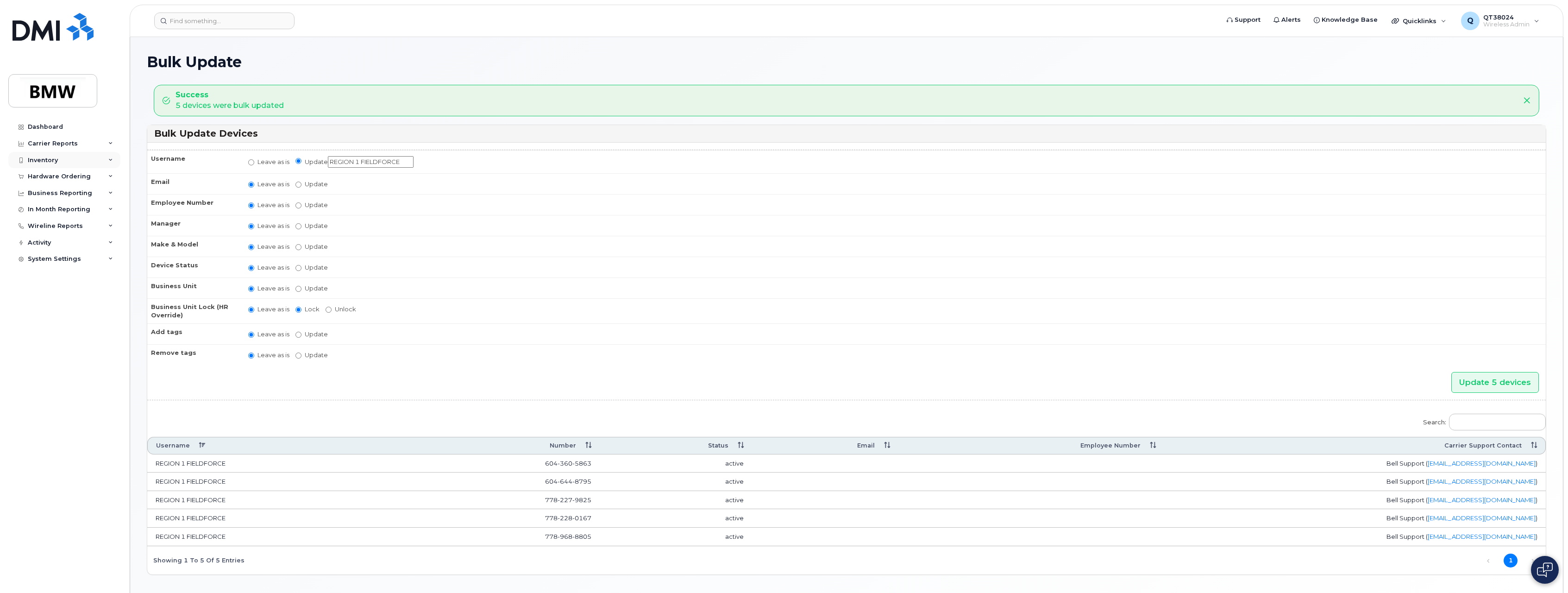
click at [42, 161] on div "Inventory" at bounding box center [43, 160] width 30 height 7
click at [68, 176] on div "Mobility Devices" at bounding box center [58, 177] width 52 height 9
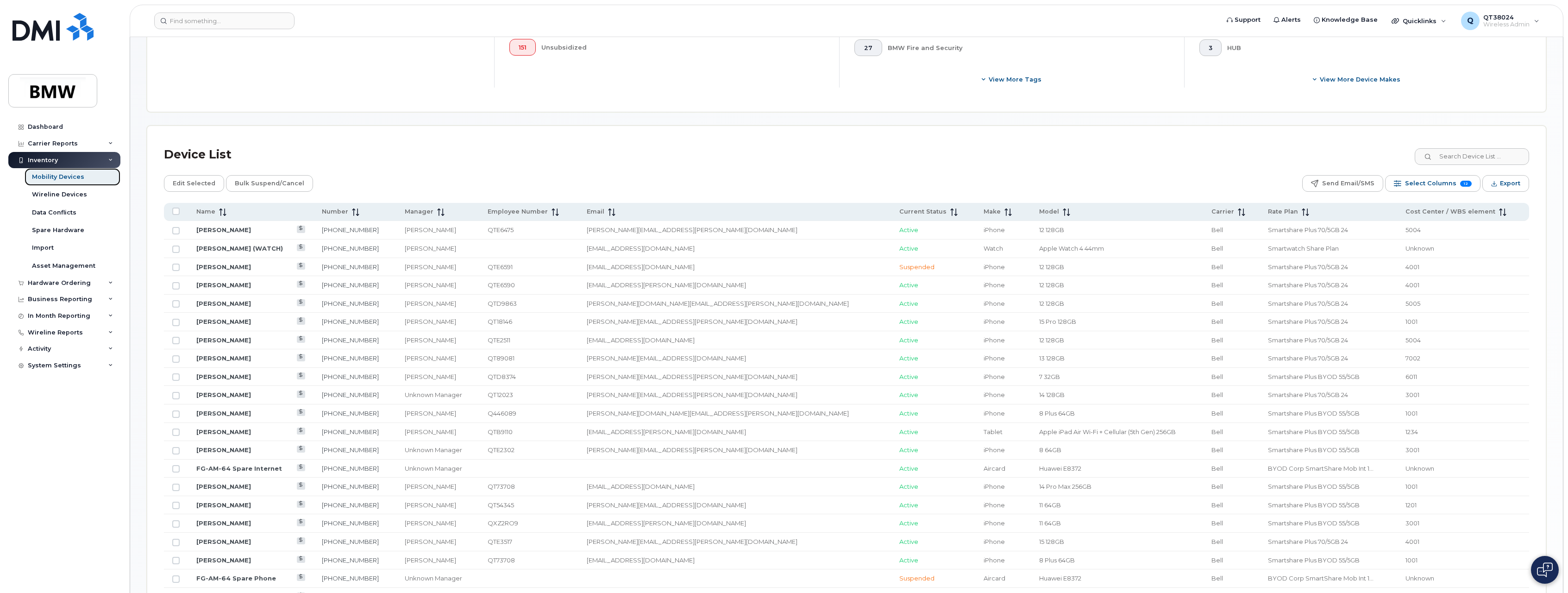
scroll to position [325, 0]
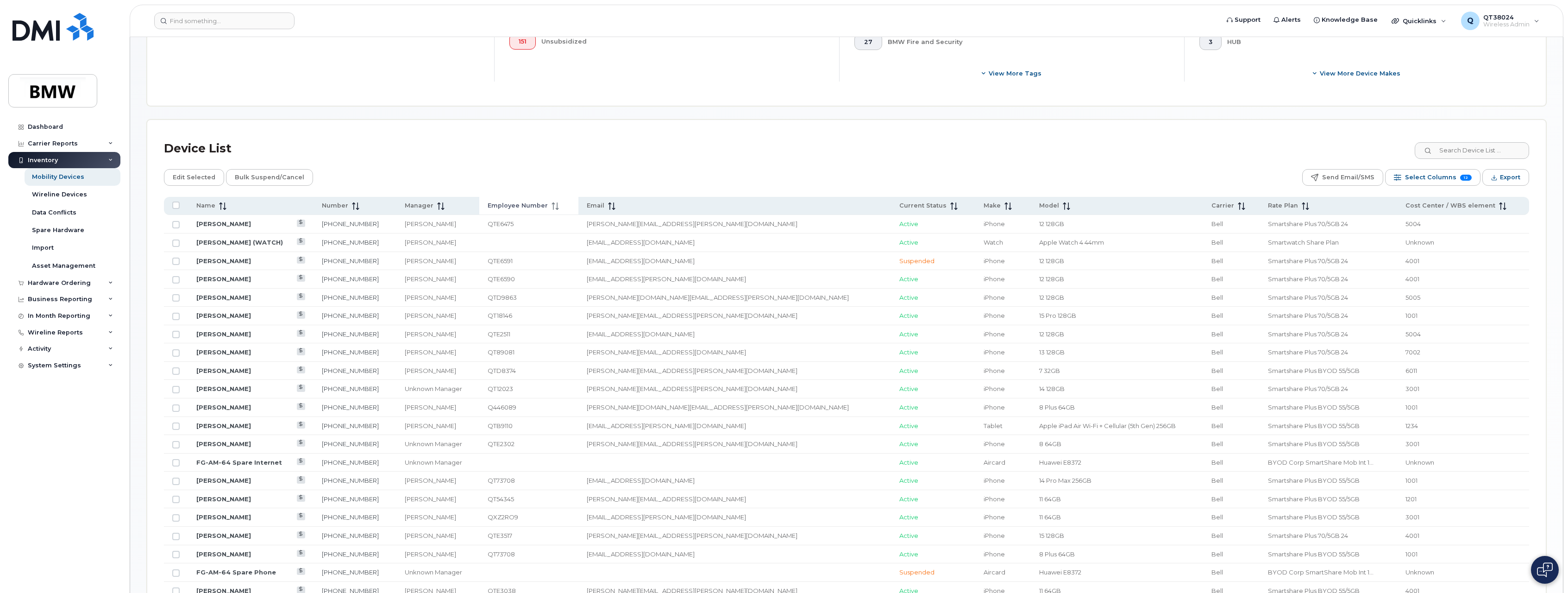
click at [543, 204] on span "Employee Number" at bounding box center [518, 206] width 60 height 9
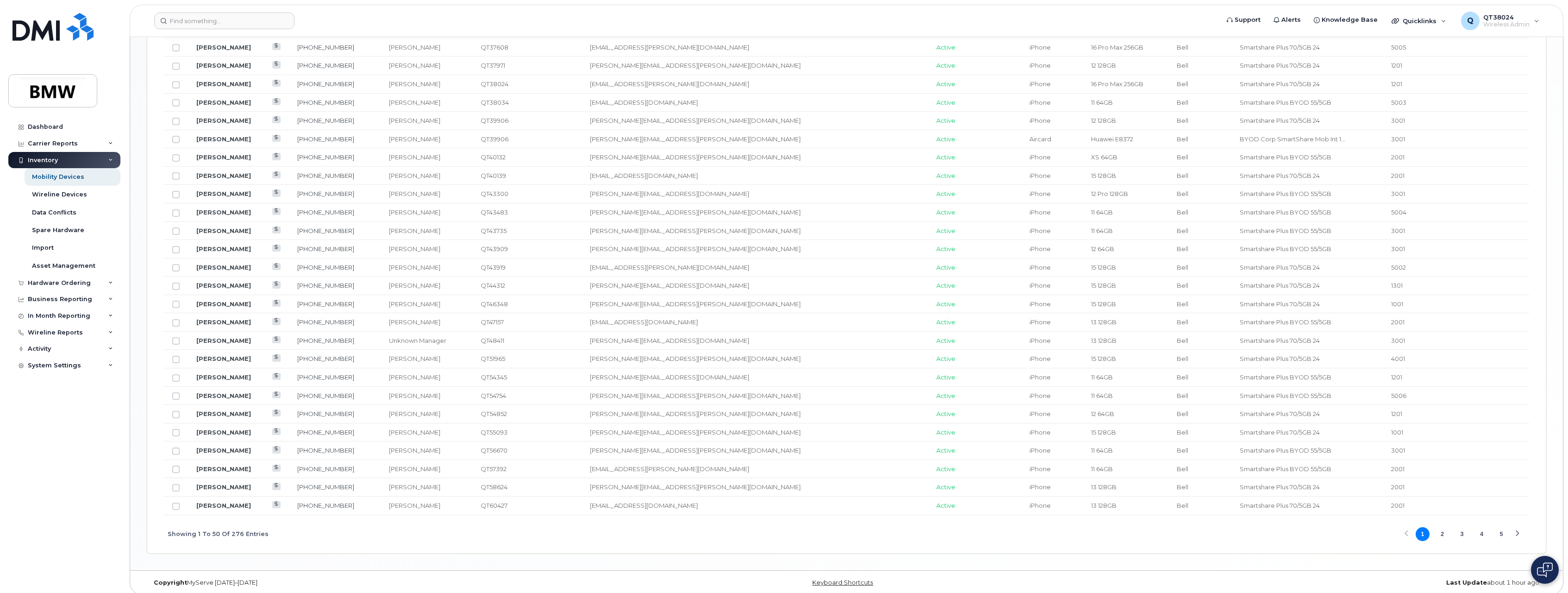
scroll to position [948, 0]
click at [1481, 527] on button "4" at bounding box center [1482, 527] width 14 height 14
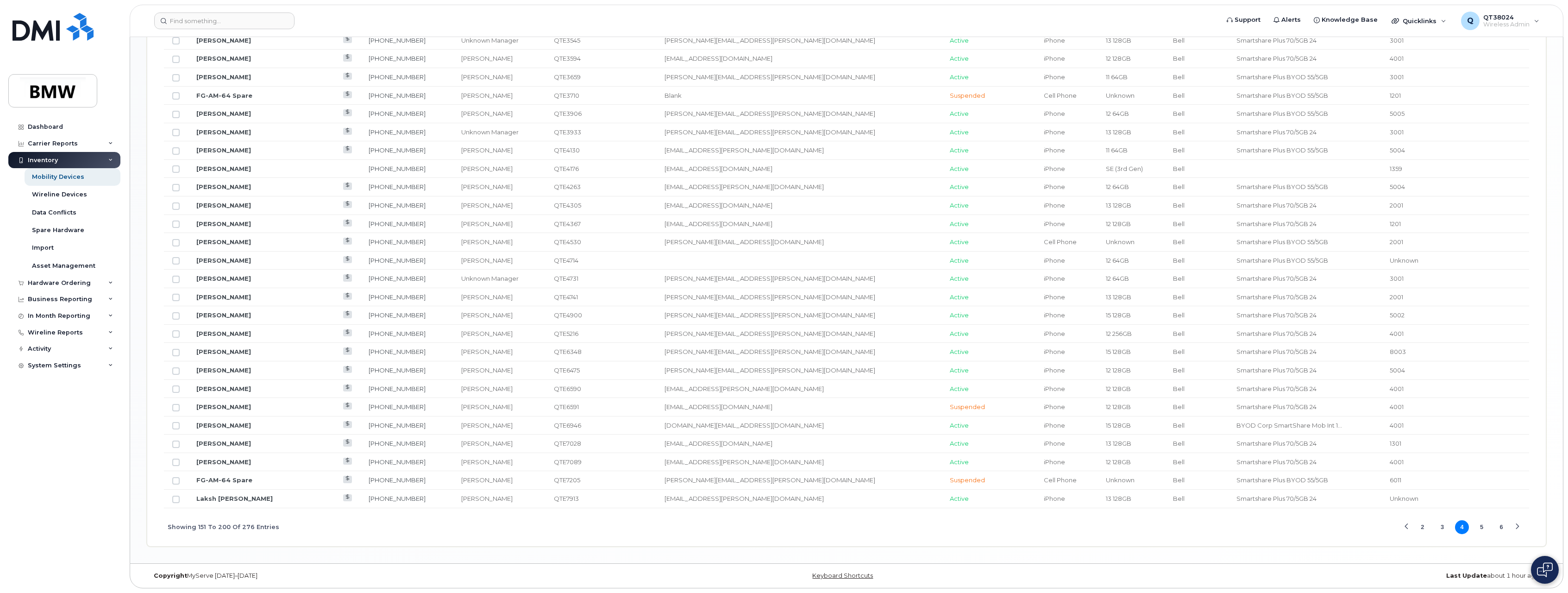
click at [1485, 525] on button "5" at bounding box center [1482, 527] width 14 height 14
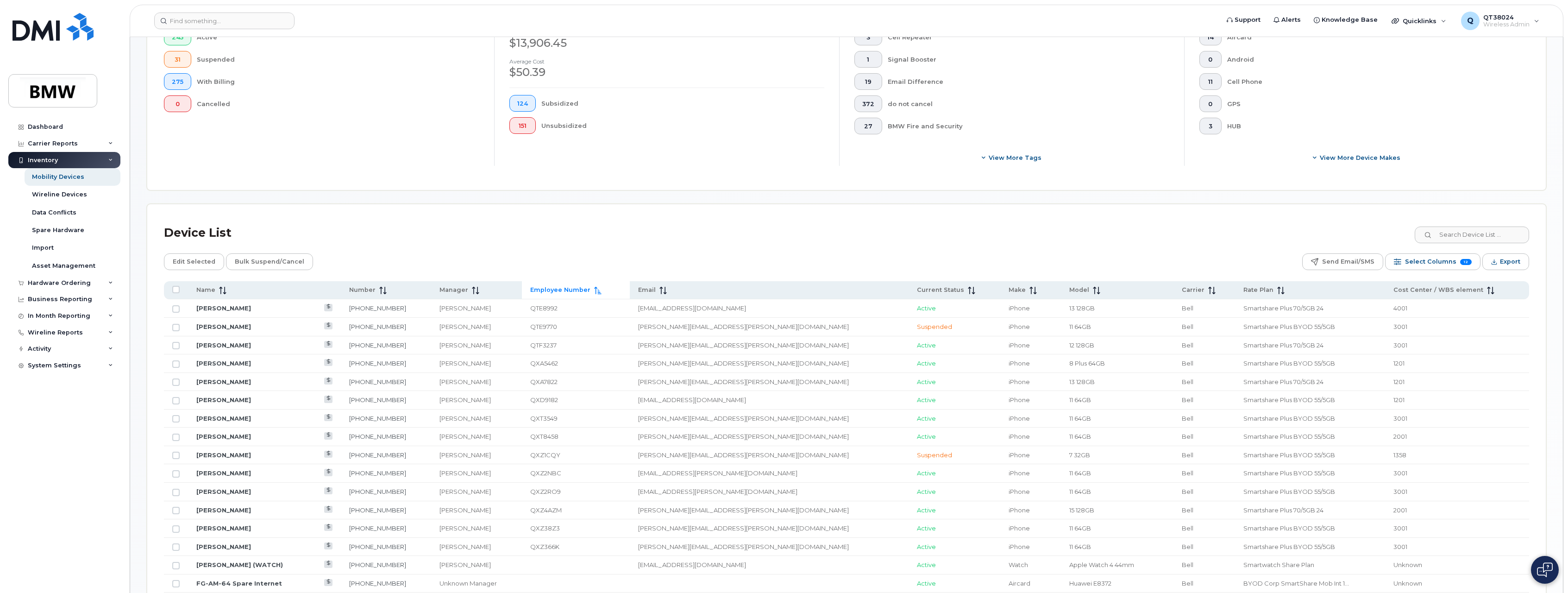
scroll to position [207, 0]
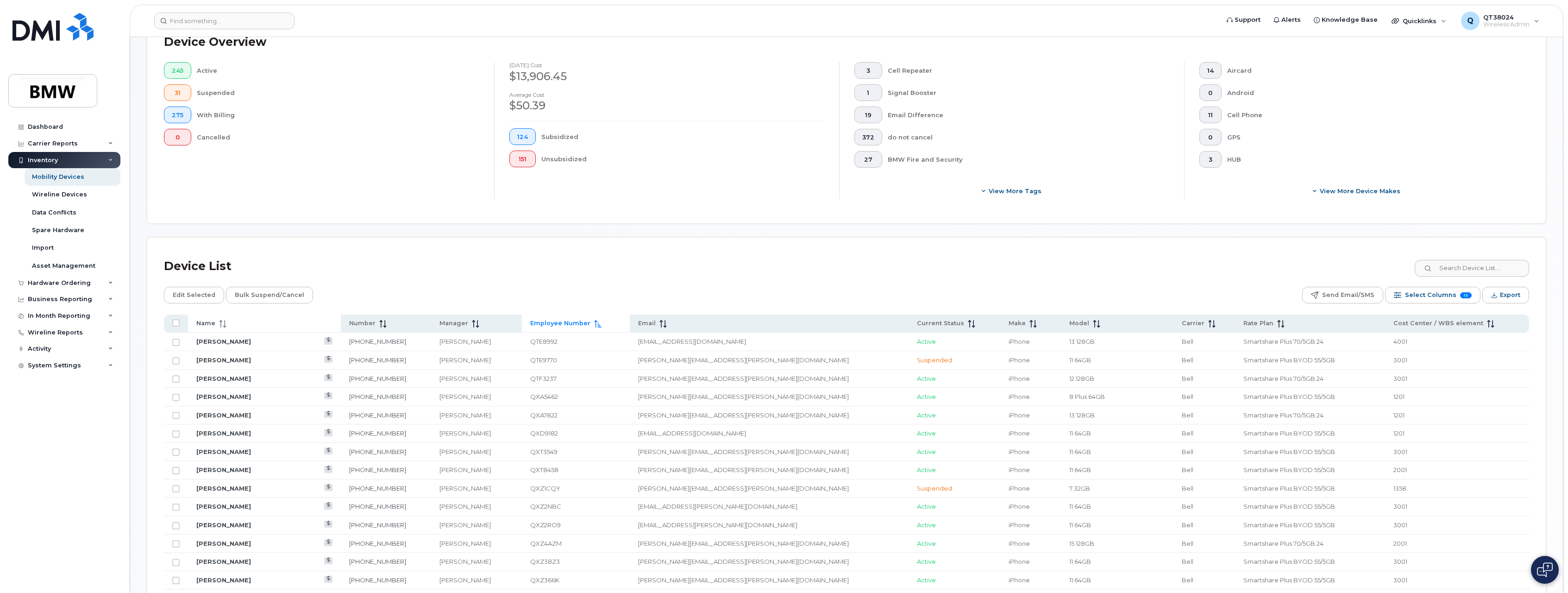
click at [213, 321] on span "Name" at bounding box center [206, 323] width 19 height 9
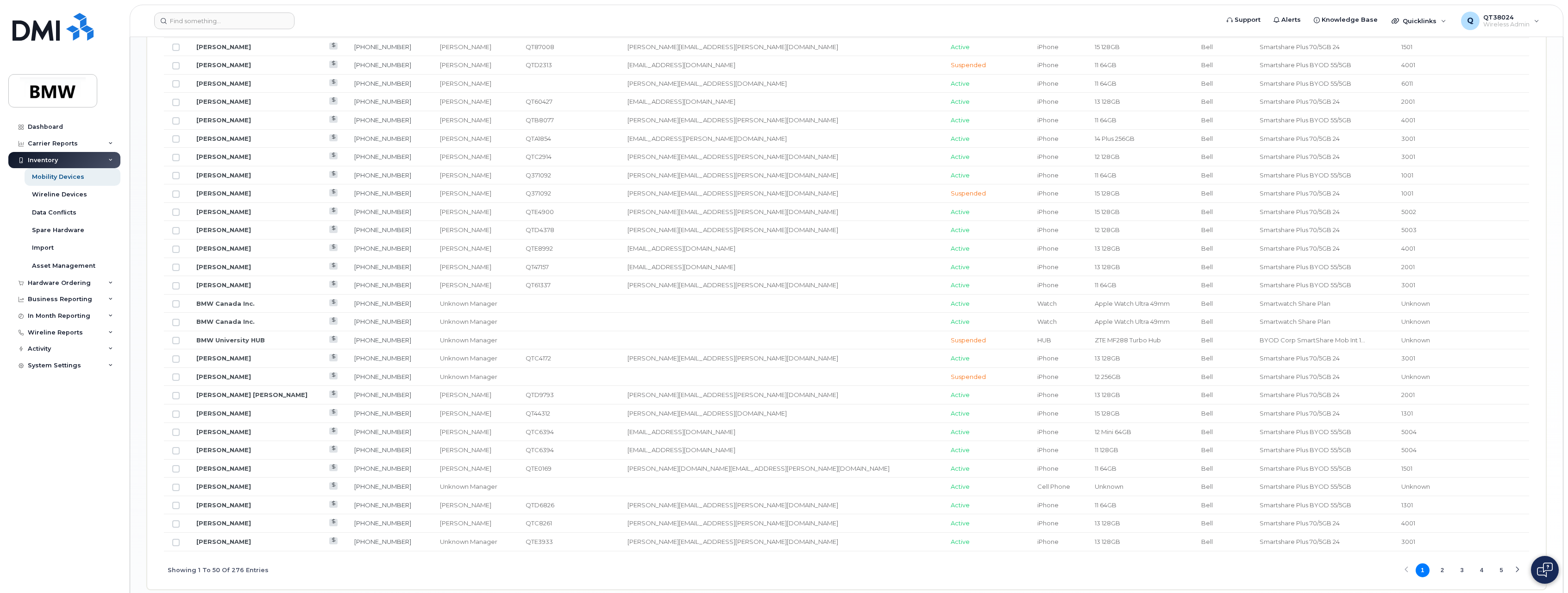
scroll to position [948, 0]
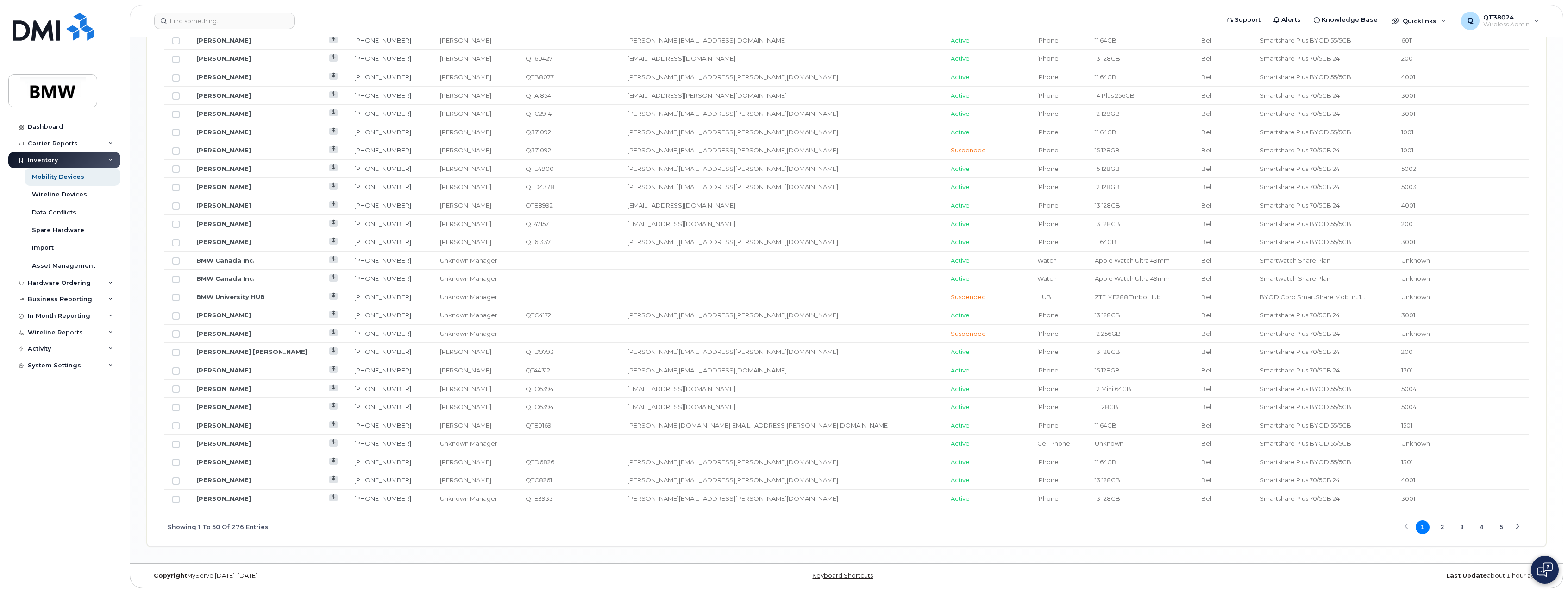
click at [1445, 529] on button "2" at bounding box center [1442, 527] width 14 height 14
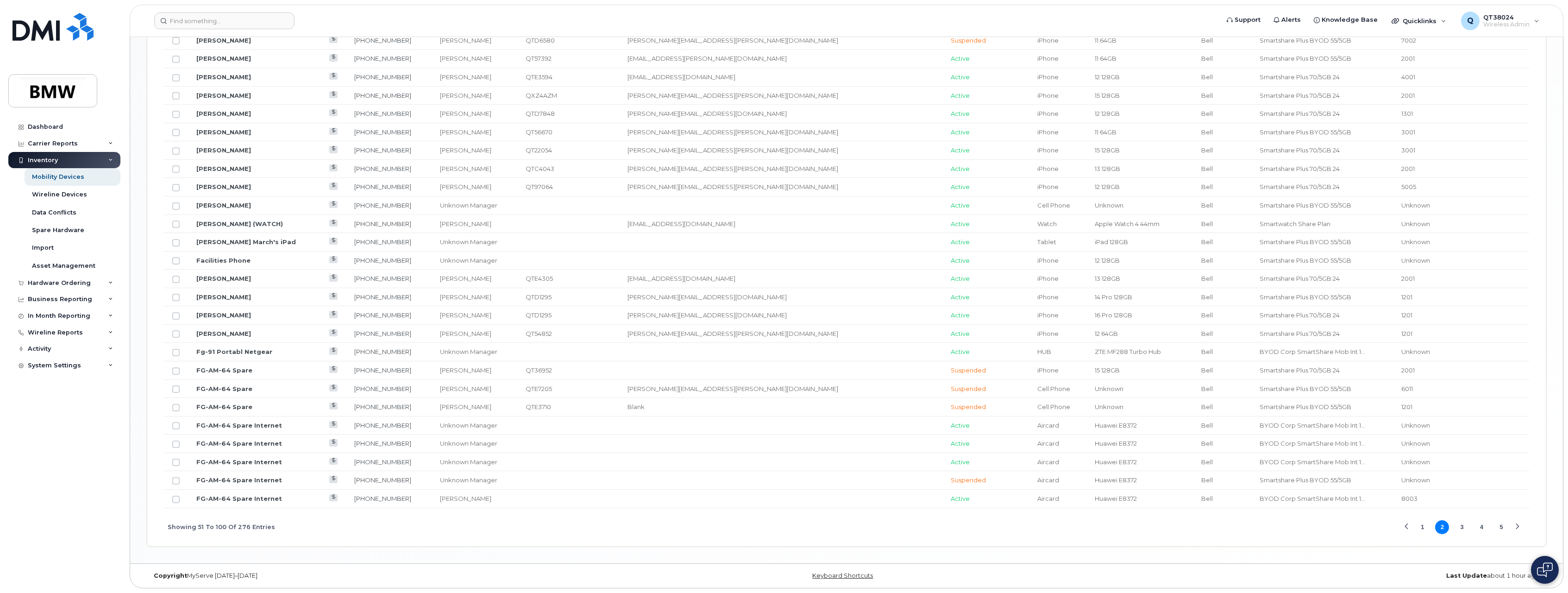
drag, startPoint x: 176, startPoint y: 425, endPoint x: 172, endPoint y: 428, distance: 5.0
click at [176, 425] on input "Row Unselected" at bounding box center [176, 426] width 7 height 7
checkbox input "true"
click at [173, 446] on input "Row Unselected" at bounding box center [176, 444] width 7 height 7
checkbox input "true"
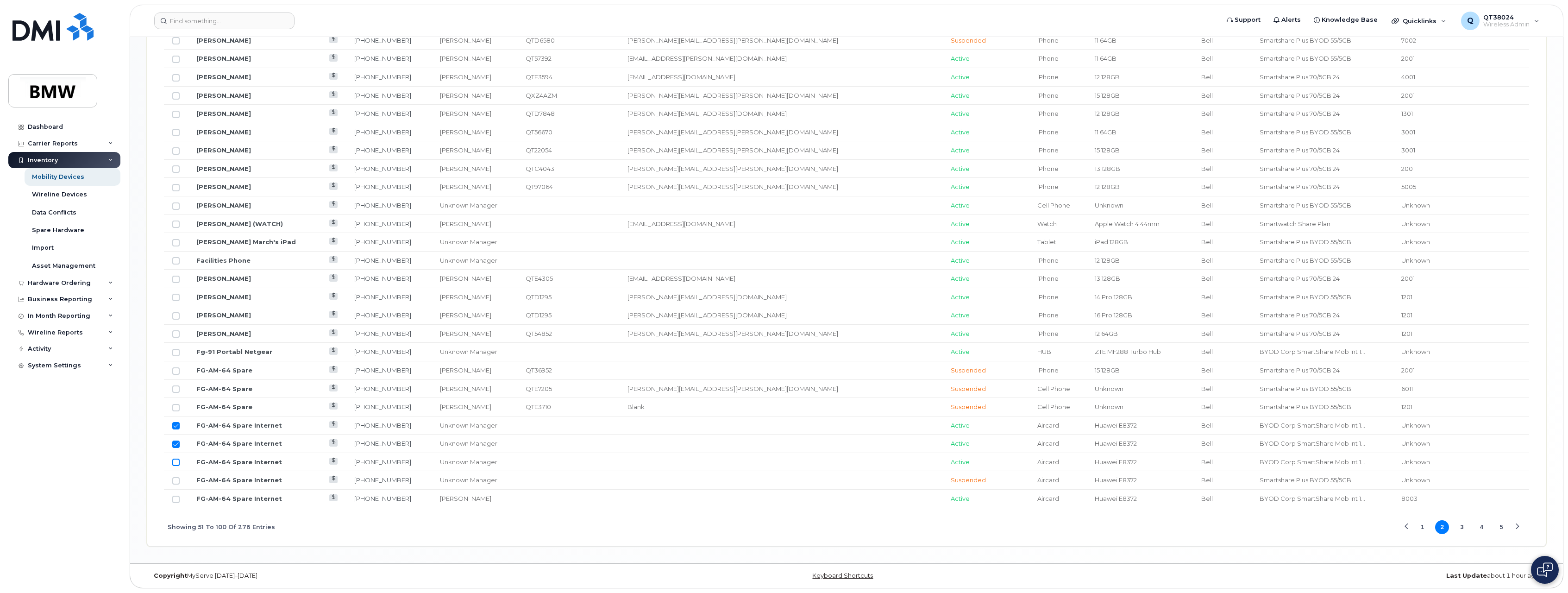
click at [174, 459] on input "Row Unselected" at bounding box center [176, 462] width 7 height 7
checkbox input "true"
click at [176, 500] on input "Row Unselected" at bounding box center [176, 500] width 7 height 7
checkbox input "true"
click at [1463, 531] on button "3" at bounding box center [1462, 527] width 14 height 14
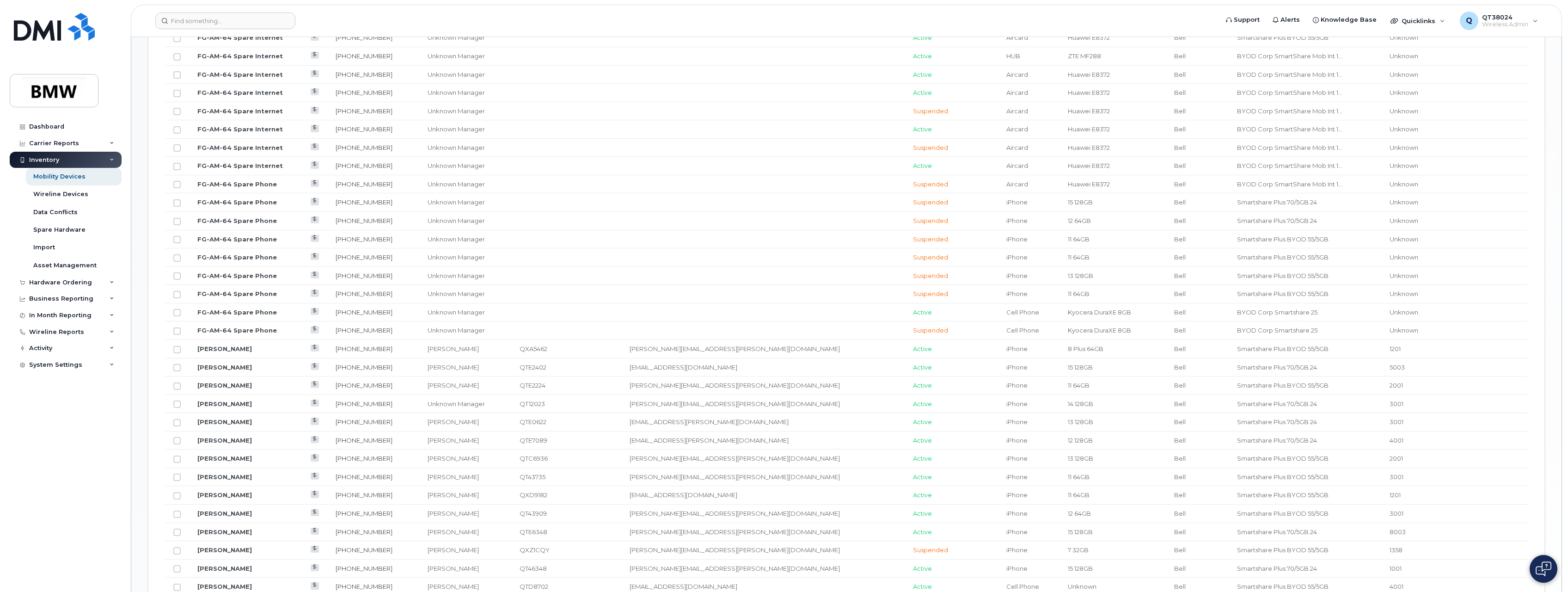
scroll to position [391, 0]
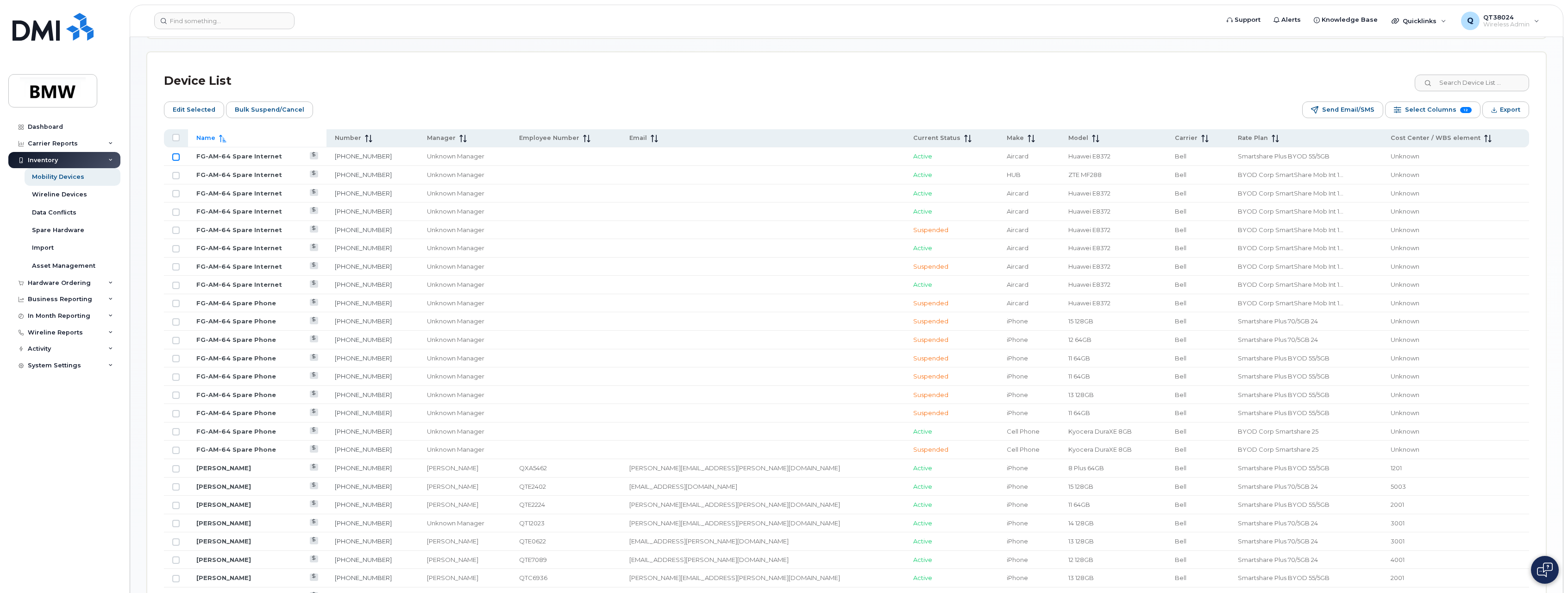
click at [175, 158] on input "Row Unselected" at bounding box center [176, 157] width 7 height 7
checkbox input "true"
click at [173, 173] on input "Row Unselected" at bounding box center [176, 176] width 7 height 7
checkbox input "true"
drag, startPoint x: 174, startPoint y: 188, endPoint x: 173, endPoint y: 193, distance: 5.1
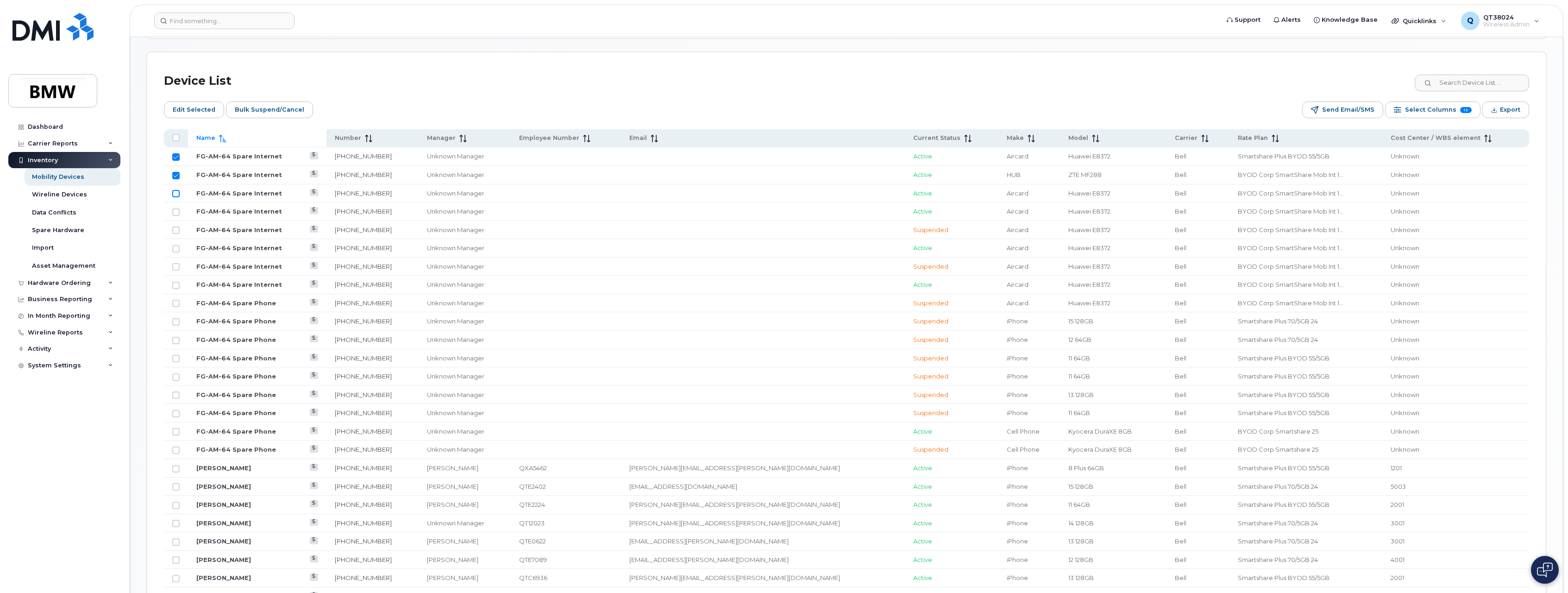
click at [173, 189] on td at bounding box center [176, 193] width 24 height 18
click at [174, 194] on input "Row Unselected" at bounding box center [176, 193] width 7 height 7
checkbox input "true"
click at [174, 211] on input "Row Unselected" at bounding box center [176, 212] width 7 height 7
checkbox input "true"
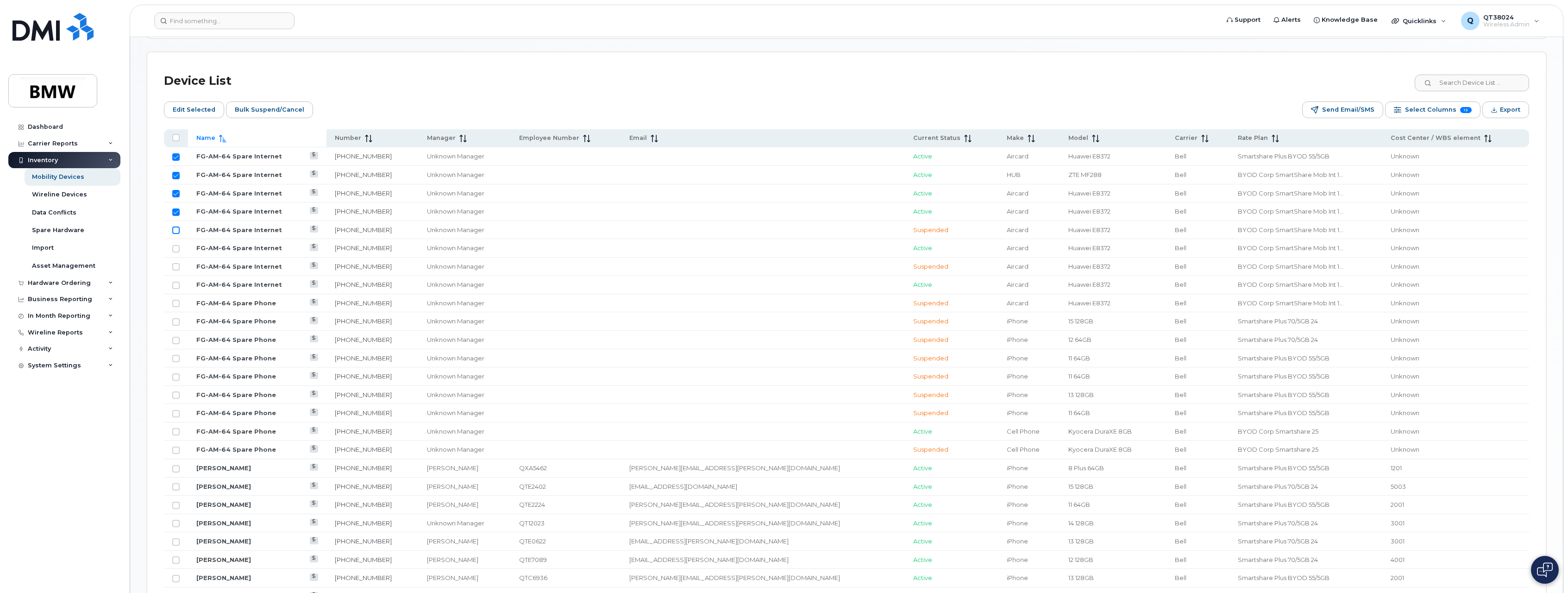
click at [176, 226] on input "Row Unselected" at bounding box center [176, 230] width 7 height 7
checkbox input "true"
click at [173, 245] on input "Row Unselected" at bounding box center [176, 249] width 7 height 7
checkbox input "true"
click at [173, 262] on td at bounding box center [176, 267] width 24 height 18
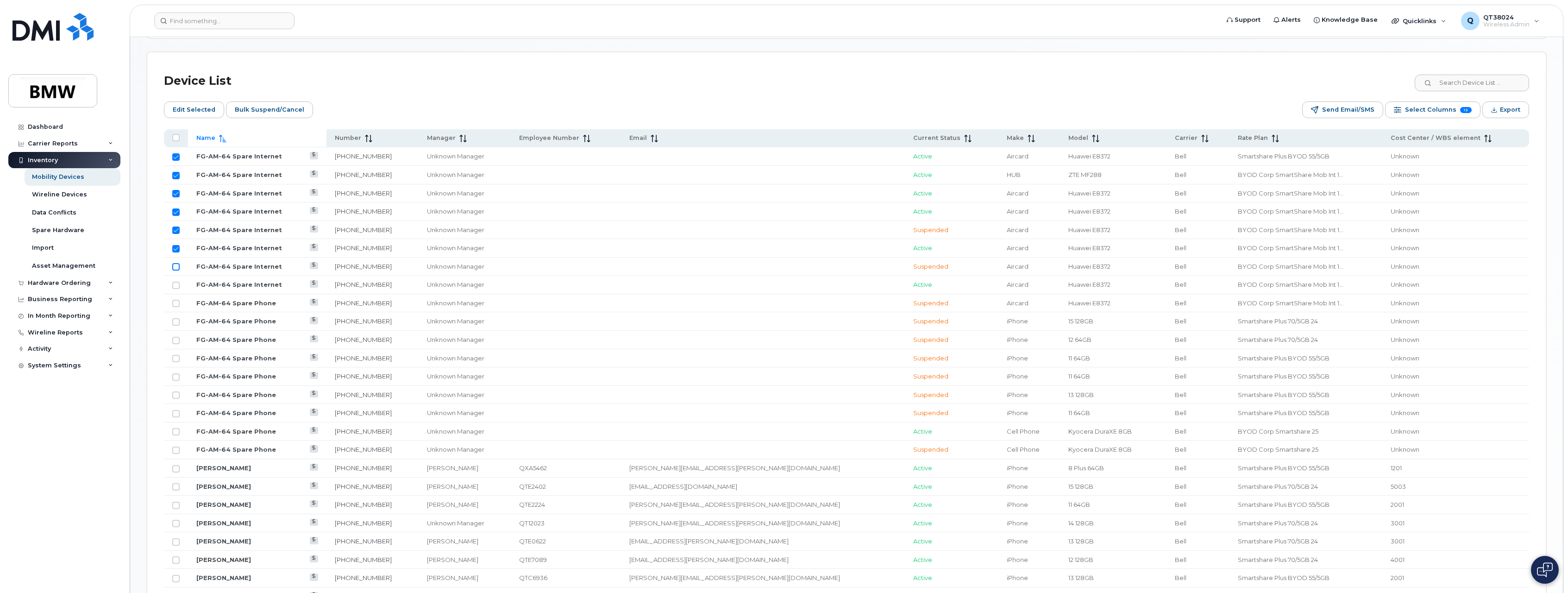
click at [174, 267] on input "Row Unselected" at bounding box center [176, 267] width 7 height 7
checkbox input "true"
click at [175, 288] on input "Row Unselected" at bounding box center [176, 286] width 7 height 7
checkbox input "true"
click at [236, 113] on span "Bulk Suspend/Cancel" at bounding box center [270, 110] width 70 height 14
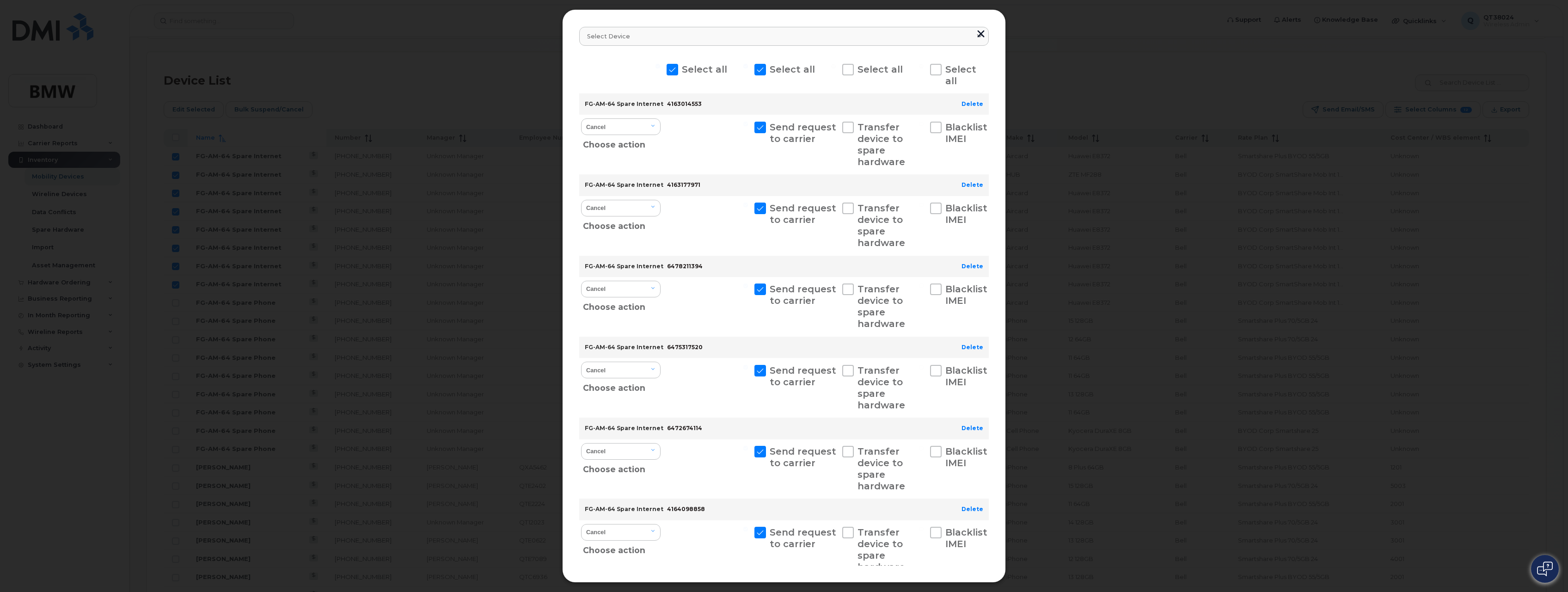
scroll to position [0, 0]
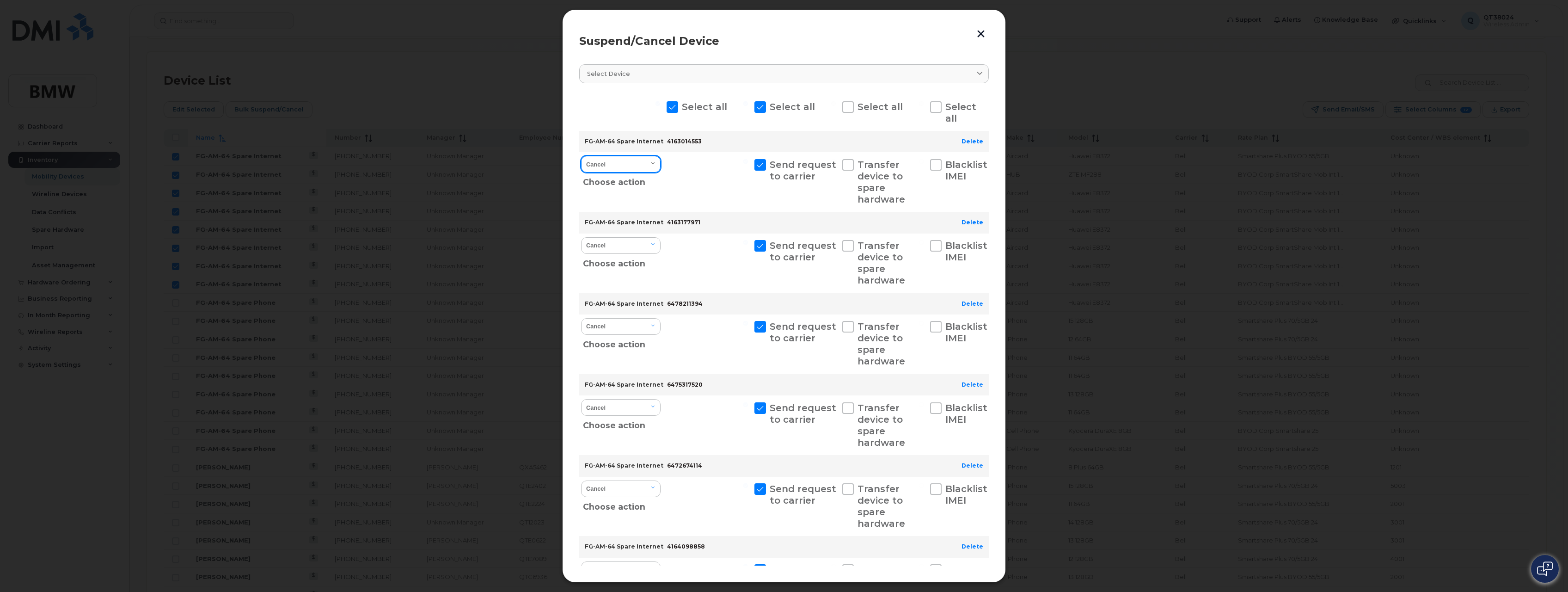
click at [651, 165] on select "Cancel Suspend - Extend Suspension Suspend - Reduced Rate Suspend - Full Rate S…" at bounding box center [621, 164] width 80 height 16
select select "[object Object]"
click at [581, 156] on select "Cancel Suspend - Extend Suspension Suspend - Reduced Rate Suspend - Full Rate S…" at bounding box center [621, 164] width 80 height 16
click at [615, 254] on div "Choose action" at bounding box center [622, 261] width 78 height 18
click at [616, 249] on select "Cancel Suspend - Extend Suspension Suspend - Reduced Rate Suspend - Full Rate S…" at bounding box center [621, 245] width 80 height 16
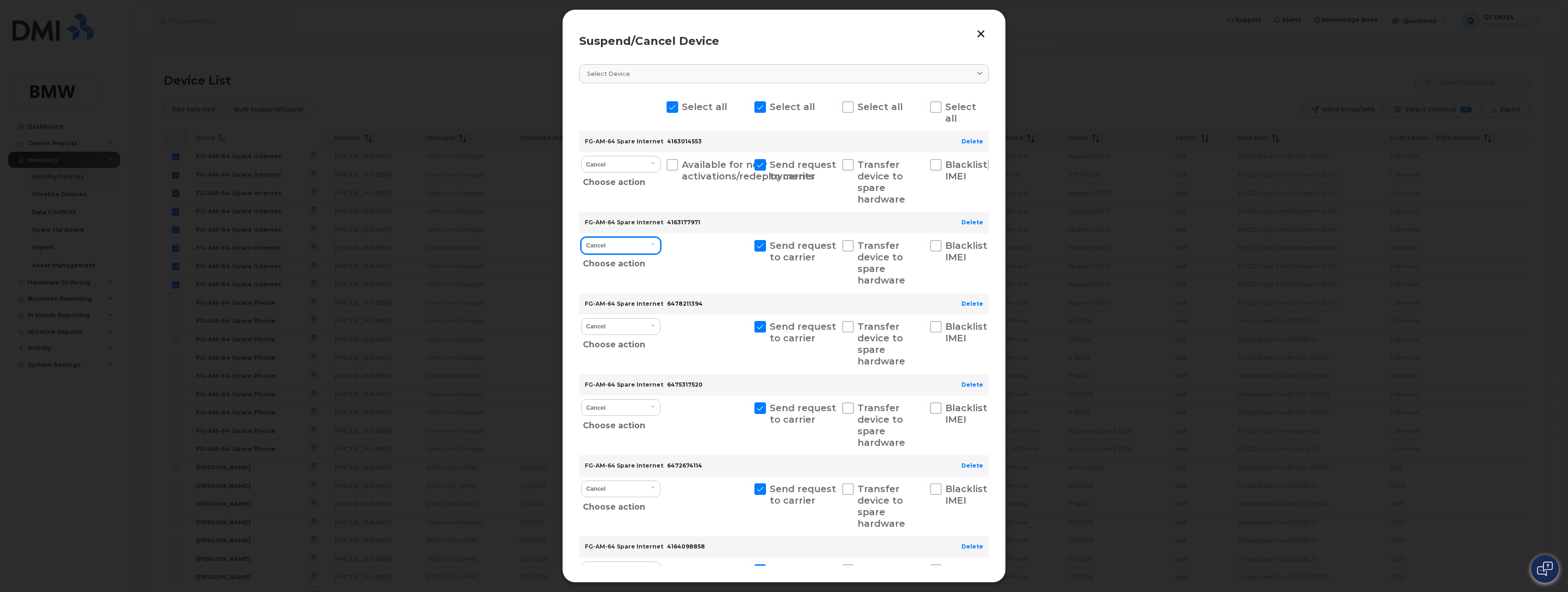
select select "[object Object]"
click at [581, 238] on select "Cancel Suspend - Extend Suspension Suspend - Reduced Rate Suspend - Full Rate S…" at bounding box center [621, 245] width 80 height 16
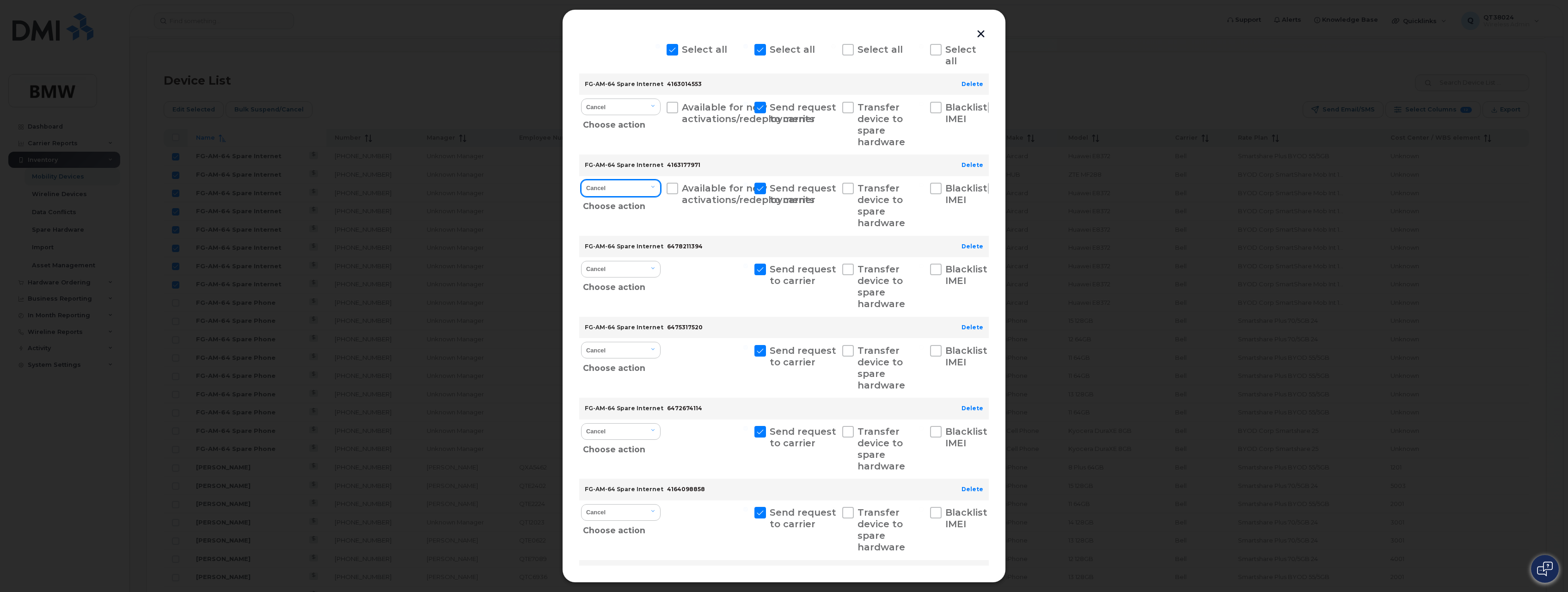
scroll to position [93, 0]
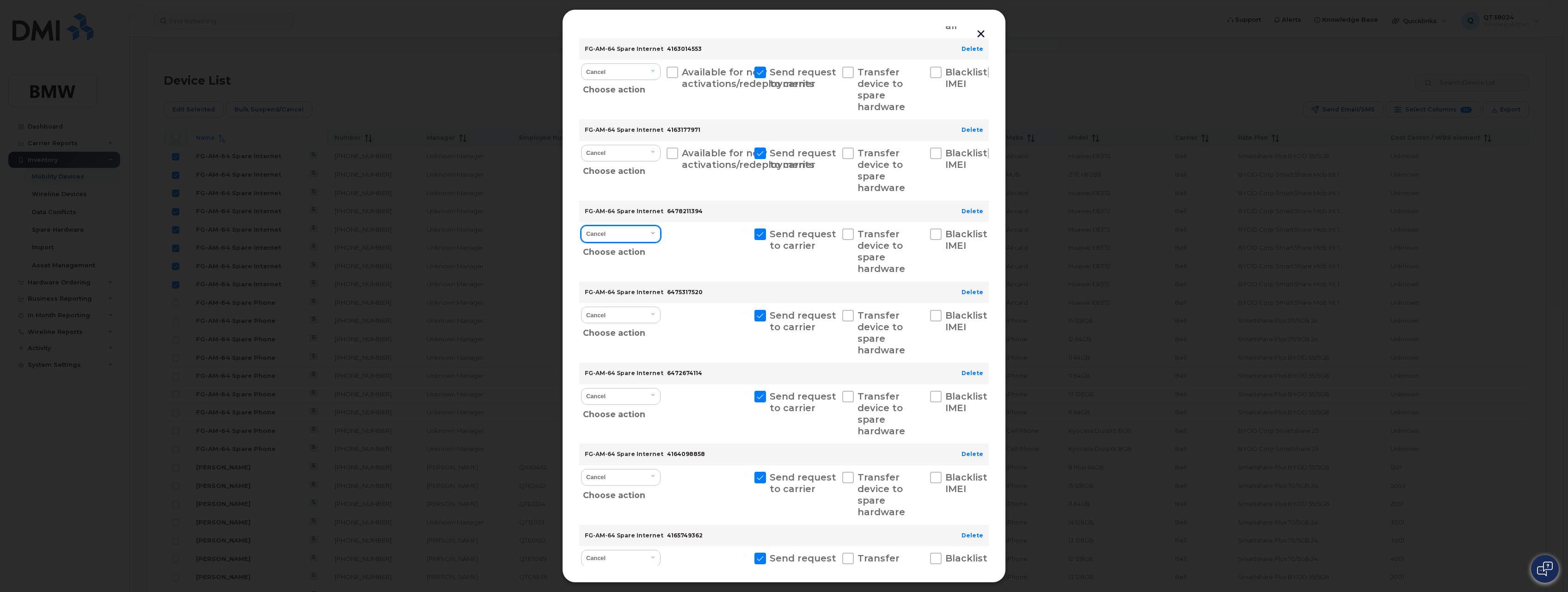
click at [615, 230] on select "Cancel Suspend - Extend Suspension Suspend - Reduced Rate Suspend - Full Rate S…" at bounding box center [621, 234] width 80 height 16
select select "[object Object]"
click at [581, 226] on select "Cancel Suspend - Extend Suspension Suspend - Reduced Rate Suspend - Full Rate S…" at bounding box center [621, 234] width 80 height 16
click at [606, 309] on select "Cancel Suspend - Extend Suspension Suspend - Reduced Rate Suspend - Full Rate S…" at bounding box center [621, 315] width 80 height 16
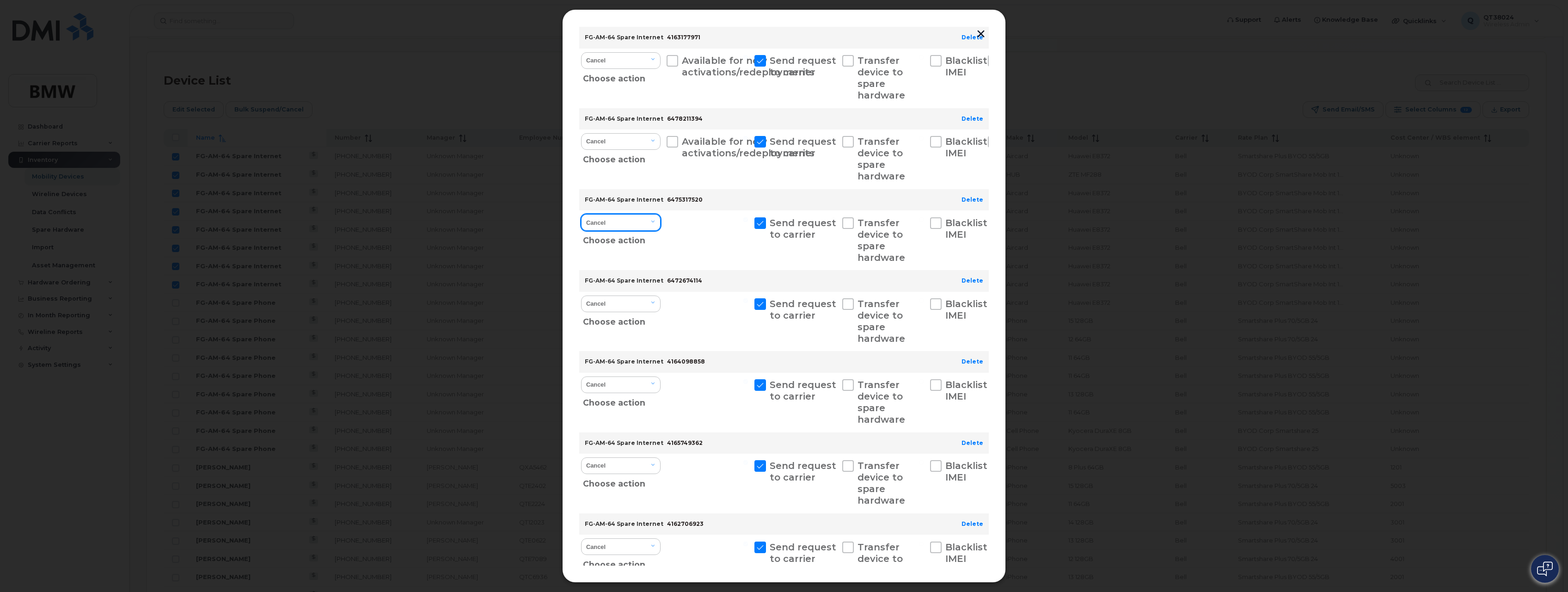
click at [608, 231] on select "Cancel Suspend - Extend Suspension Suspend - Reduced Rate Suspend - Full Rate S…" at bounding box center [621, 222] width 80 height 16
select select "[object Object]"
click at [581, 214] on select "Cancel Suspend - Extend Suspension Suspend - Reduced Rate Suspend - Full Rate S…" at bounding box center [621, 222] width 80 height 16
click at [604, 291] on div "FG-AM-64 Spare Internet 6472674114" at bounding box center [760, 281] width 354 height 21
click at [606, 303] on select "Cancel Suspend - Extend Suspension Suspend - Reduced Rate Suspend - Full Rate S…" at bounding box center [621, 303] width 80 height 16
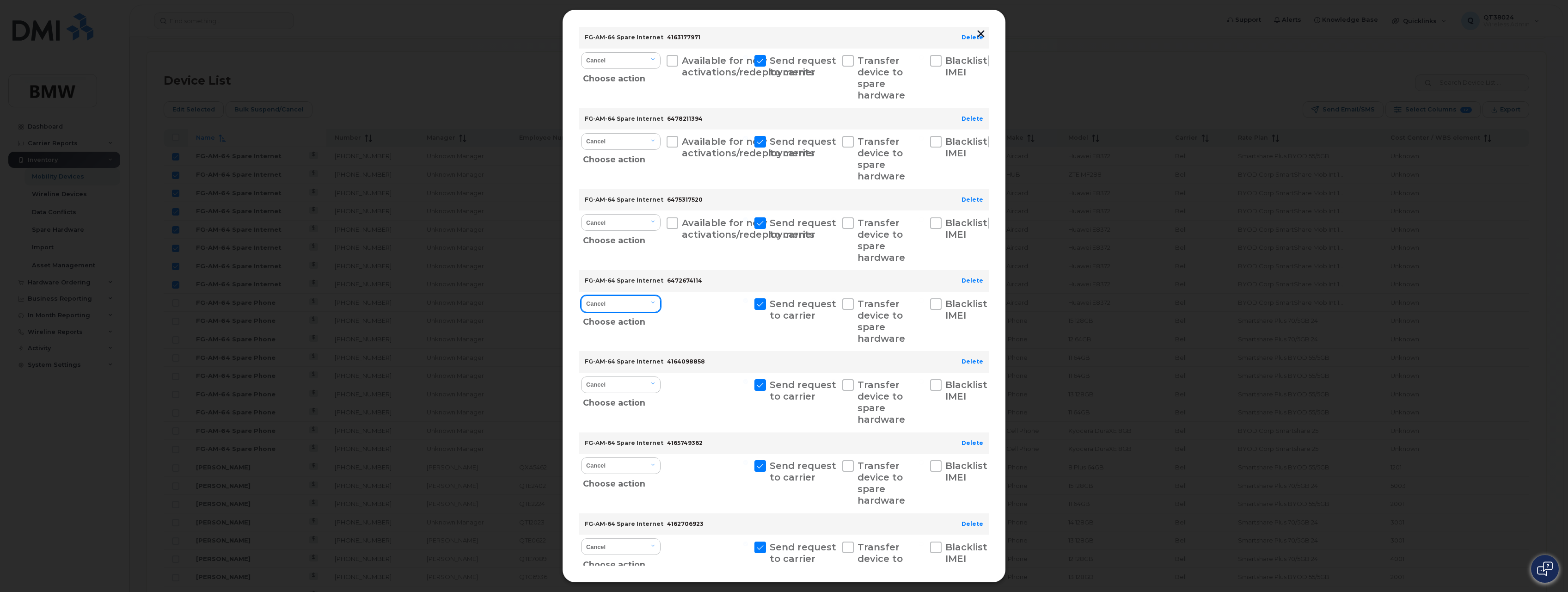
select select "[object Object]"
click at [581, 295] on select "Cancel Suspend - Extend Suspension Suspend - Reduced Rate Suspend - Full Rate S…" at bounding box center [621, 303] width 80 height 16
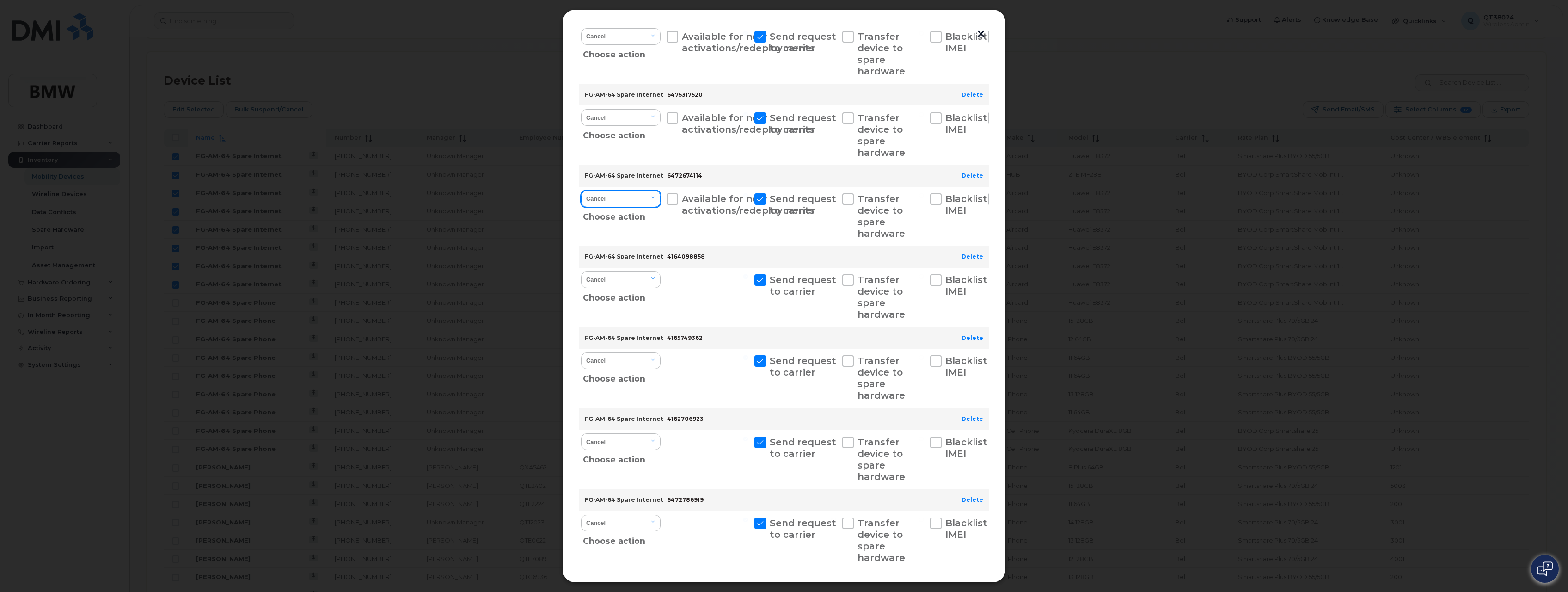
scroll to position [324, 0]
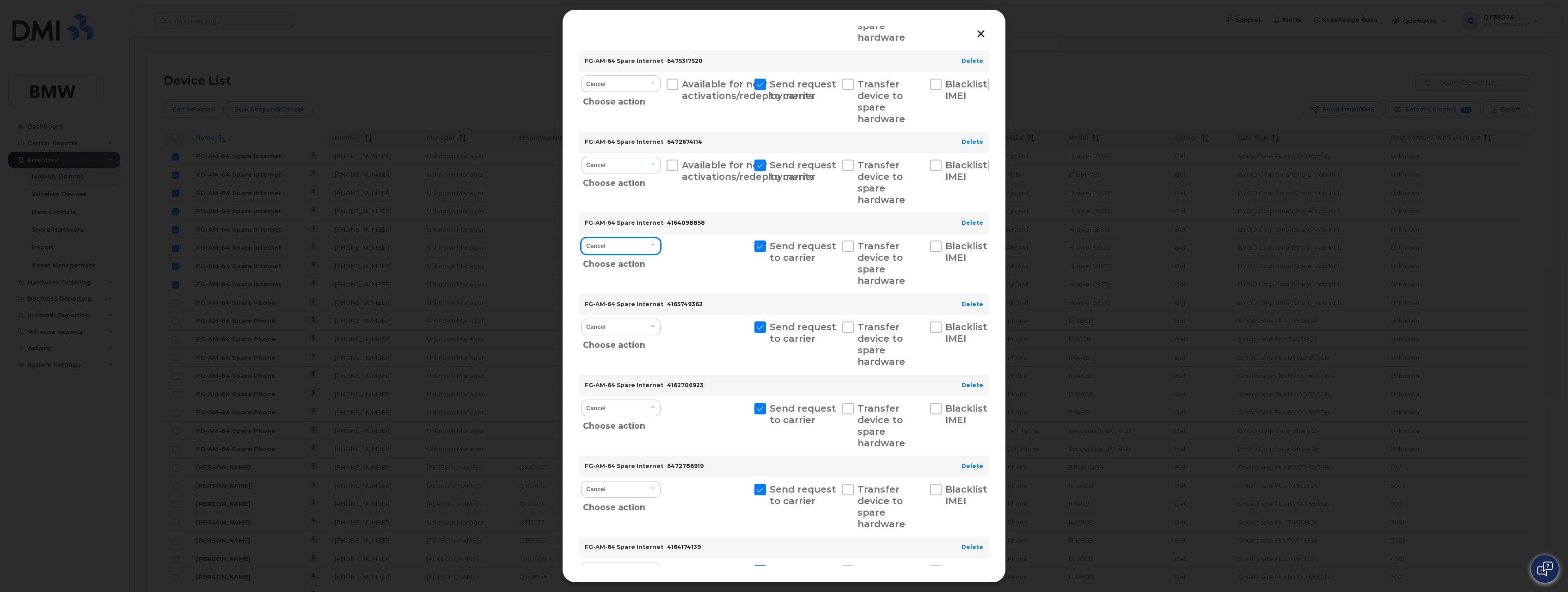
click at [615, 252] on select "Cancel Suspend - Extend Suspension Suspend - Reduced Rate Suspend - Full Rate S…" at bounding box center [621, 245] width 80 height 16
select select "[object Object]"
click at [581, 238] on select "Cancel Suspend - Extend Suspension Suspend - Reduced Rate Suspend - Full Rate S…" at bounding box center [621, 245] width 80 height 16
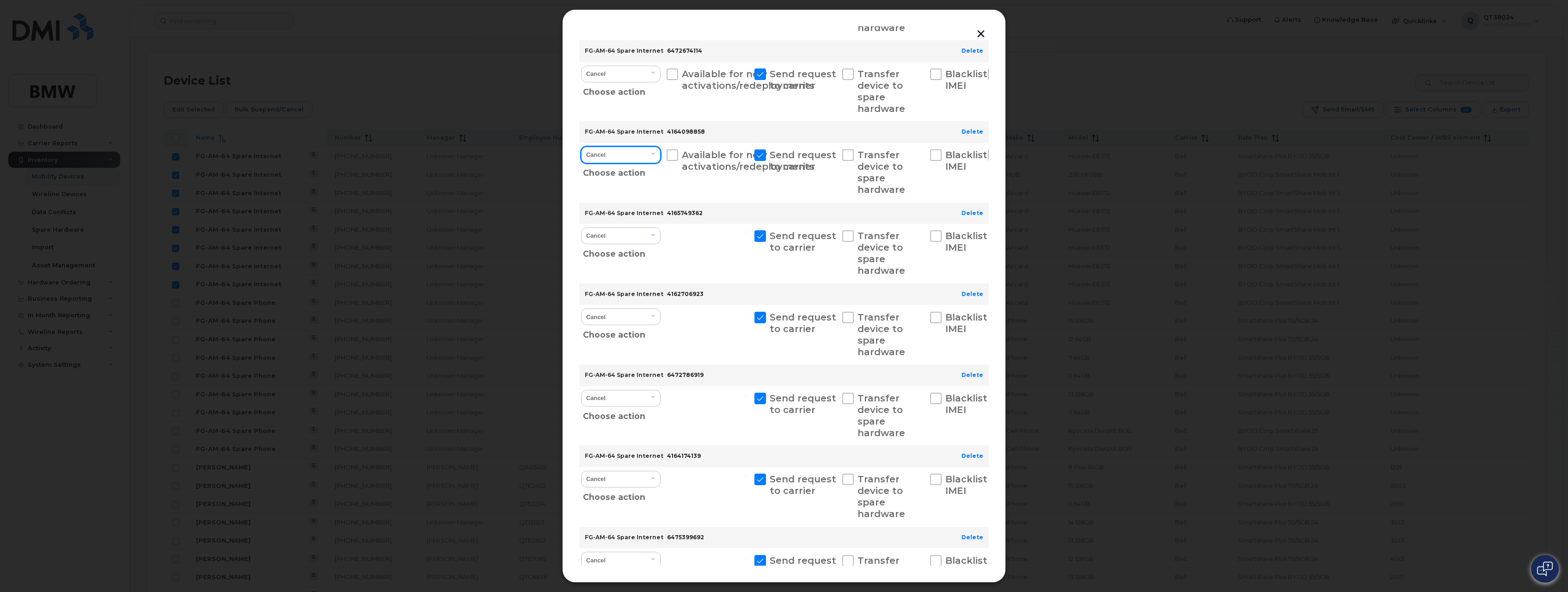
scroll to position [416, 0]
click at [618, 241] on select "Cancel Suspend - Extend Suspension Suspend - Reduced Rate Suspend - Full Rate S…" at bounding box center [621, 234] width 80 height 16
select select "[object Object]"
click at [581, 226] on select "Cancel Suspend - Extend Suspension Suspend - Reduced Rate Suspend - Full Rate S…" at bounding box center [621, 234] width 80 height 16
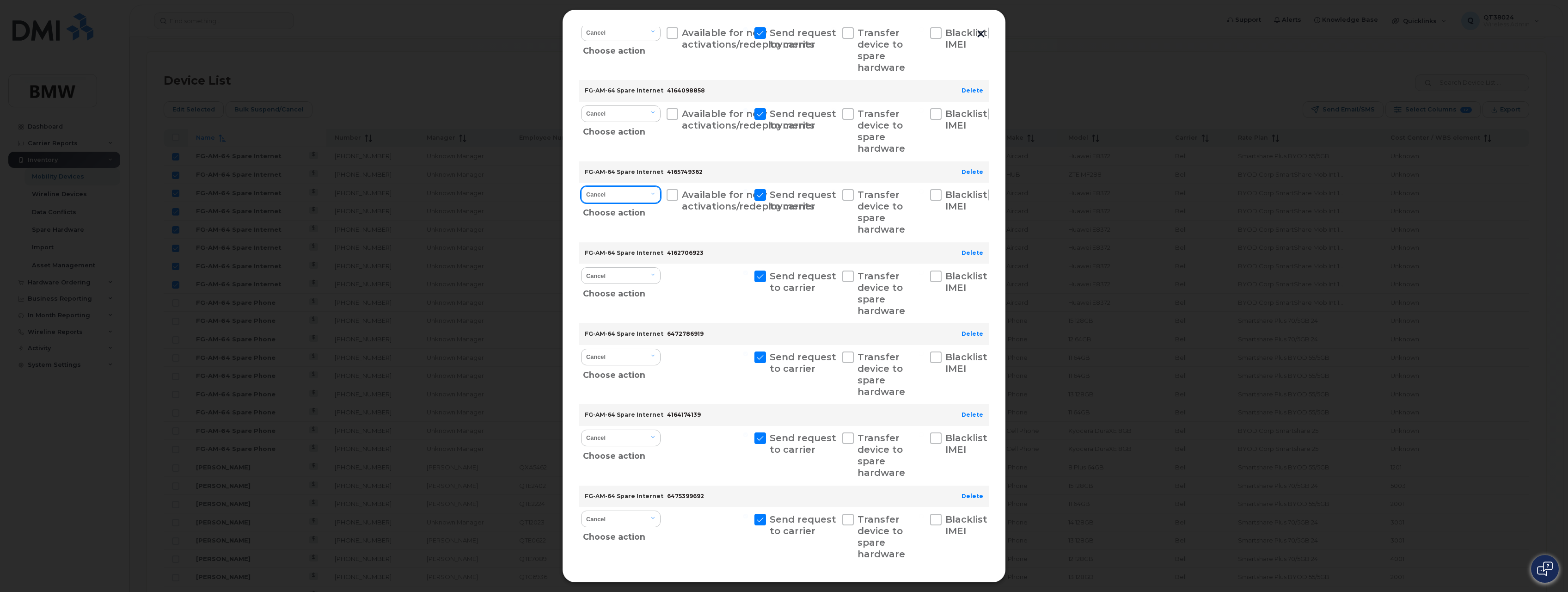
scroll to position [509, 0]
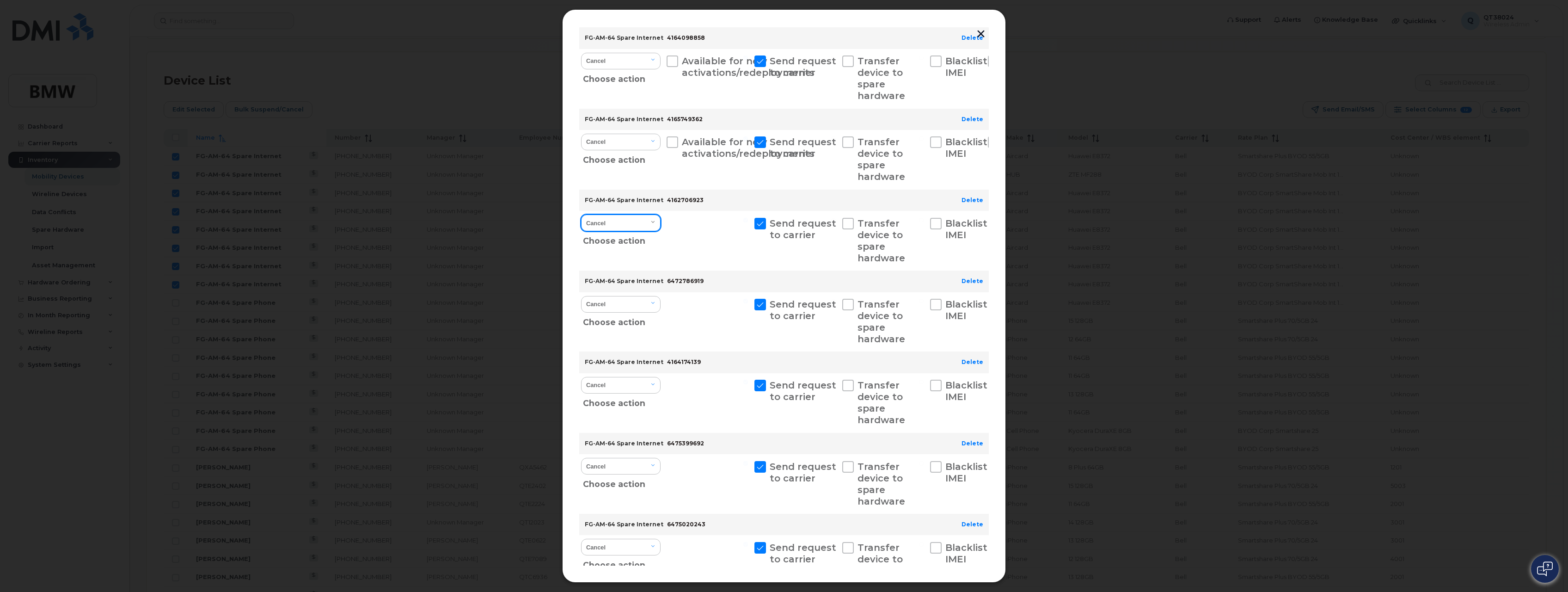
click at [617, 228] on select "Cancel Suspend - Extend Suspension Suspend - Reduced Rate Suspend - Full Rate S…" at bounding box center [621, 222] width 80 height 16
select select "[object Object]"
click at [581, 214] on select "Cancel Suspend - Extend Suspension Suspend - Reduced Rate Suspend - Full Rate S…" at bounding box center [621, 222] width 80 height 16
click at [611, 306] on select "Cancel Suspend - Extend Suspension Suspend - Reduced Rate Suspend - Full Rate S…" at bounding box center [621, 304] width 80 height 16
select select "[object Object]"
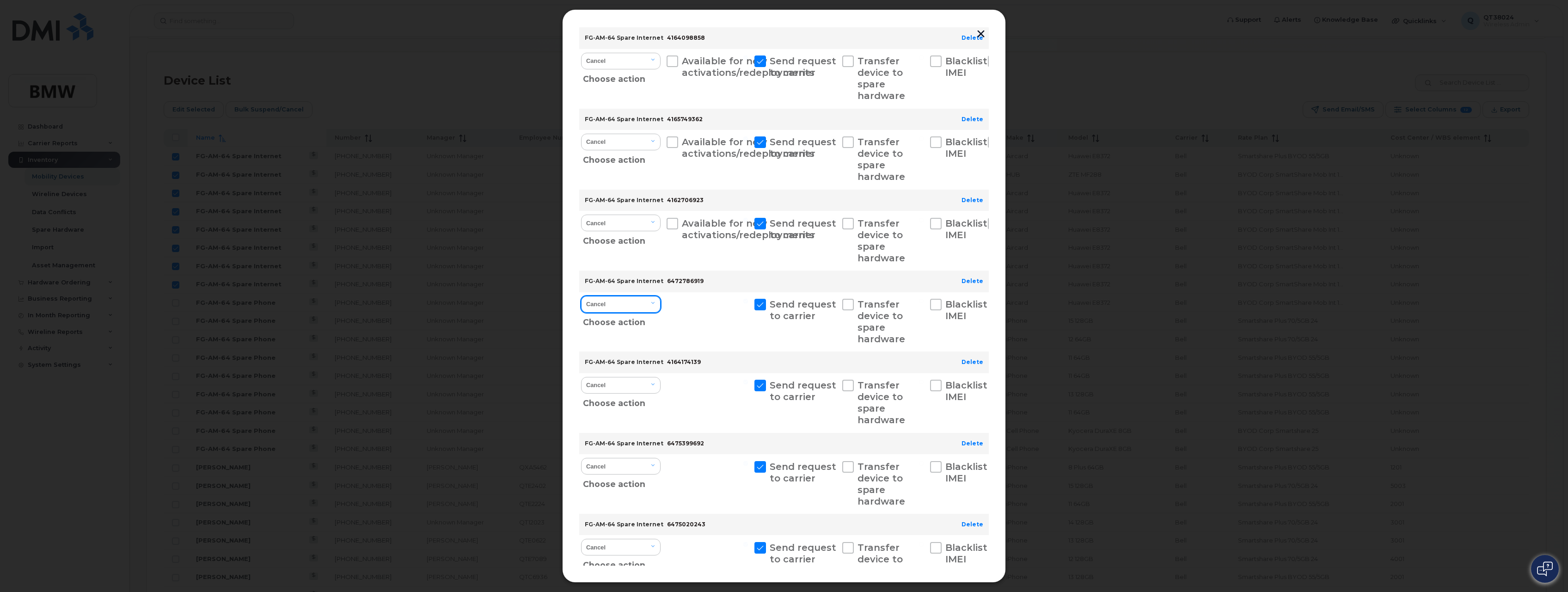
click at [581, 296] on select "Cancel Suspend - Extend Suspension Suspend - Reduced Rate Suspend - Full Rate S…" at bounding box center [621, 304] width 80 height 16
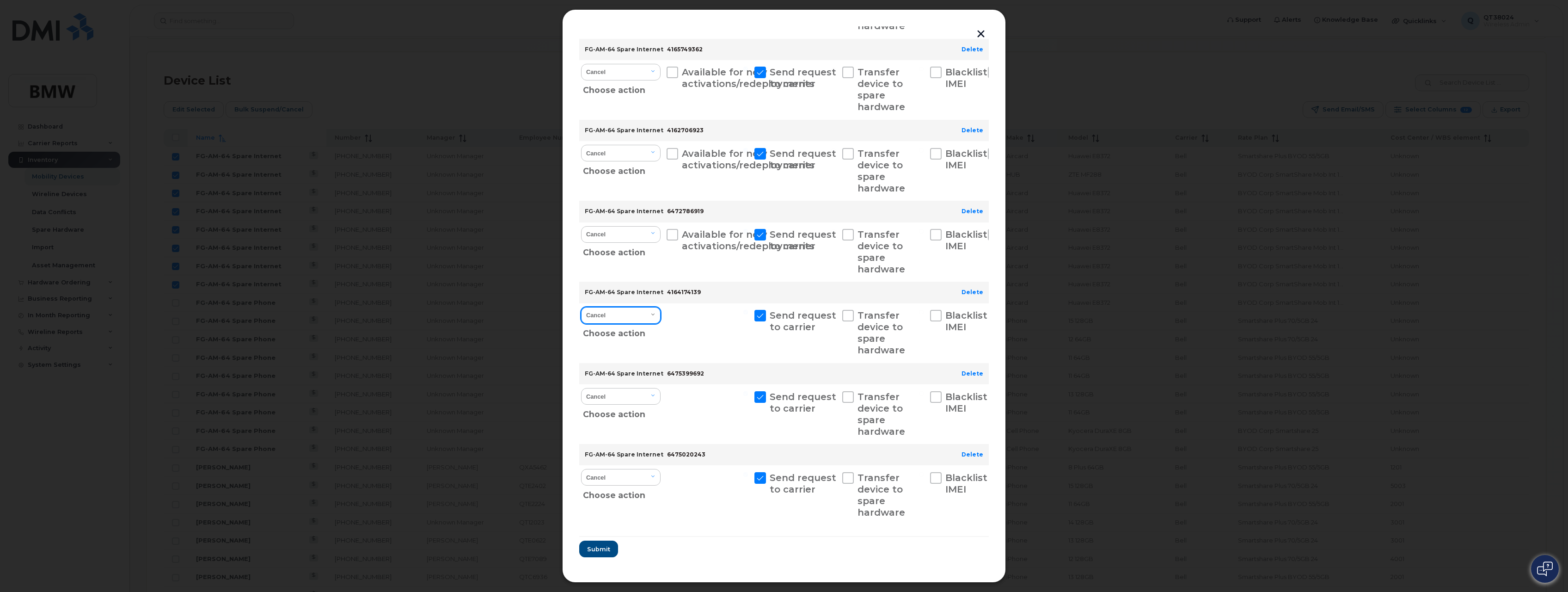
click at [620, 317] on select "Cancel Suspend - Extend Suspension Suspend - Reduced Rate Suspend - Full Rate S…" at bounding box center [621, 315] width 80 height 16
select select "[object Object]"
click at [581, 307] on select "Cancel Suspend - Extend Suspension Suspend - Reduced Rate Suspend - Full Rate S…" at bounding box center [621, 315] width 80 height 16
click at [602, 397] on select "Cancel Suspend - Extend Suspension Reactivate" at bounding box center [621, 396] width 80 height 16
select select "[object Object]"
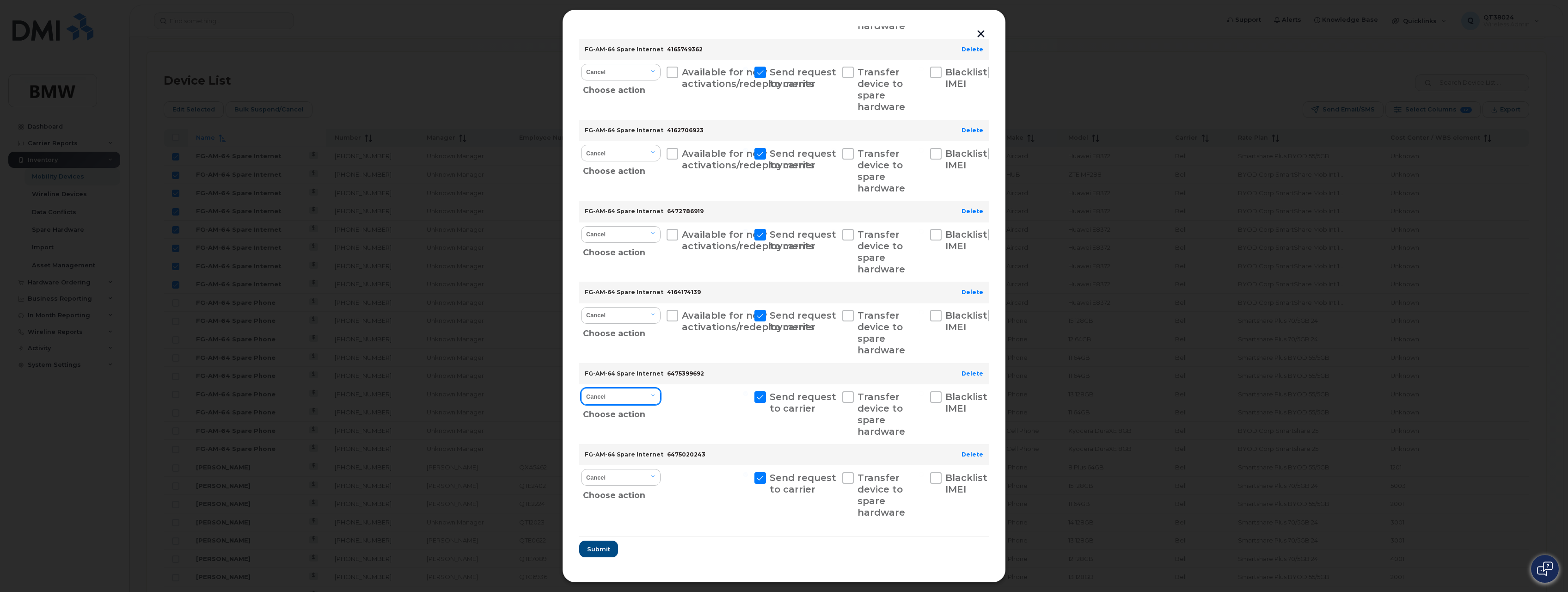
click at [581, 388] on select "Cancel Suspend - Extend Suspension Reactivate" at bounding box center [621, 396] width 80 height 16
click at [607, 476] on select "Cancel Suspend - Extend Suspension Reactivate" at bounding box center [621, 477] width 80 height 16
select select "[object Object]"
click at [581, 469] on select "Cancel Suspend - Extend Suspension Reactivate" at bounding box center [621, 477] width 80 height 16
click at [601, 546] on span "Submit" at bounding box center [598, 549] width 23 height 9
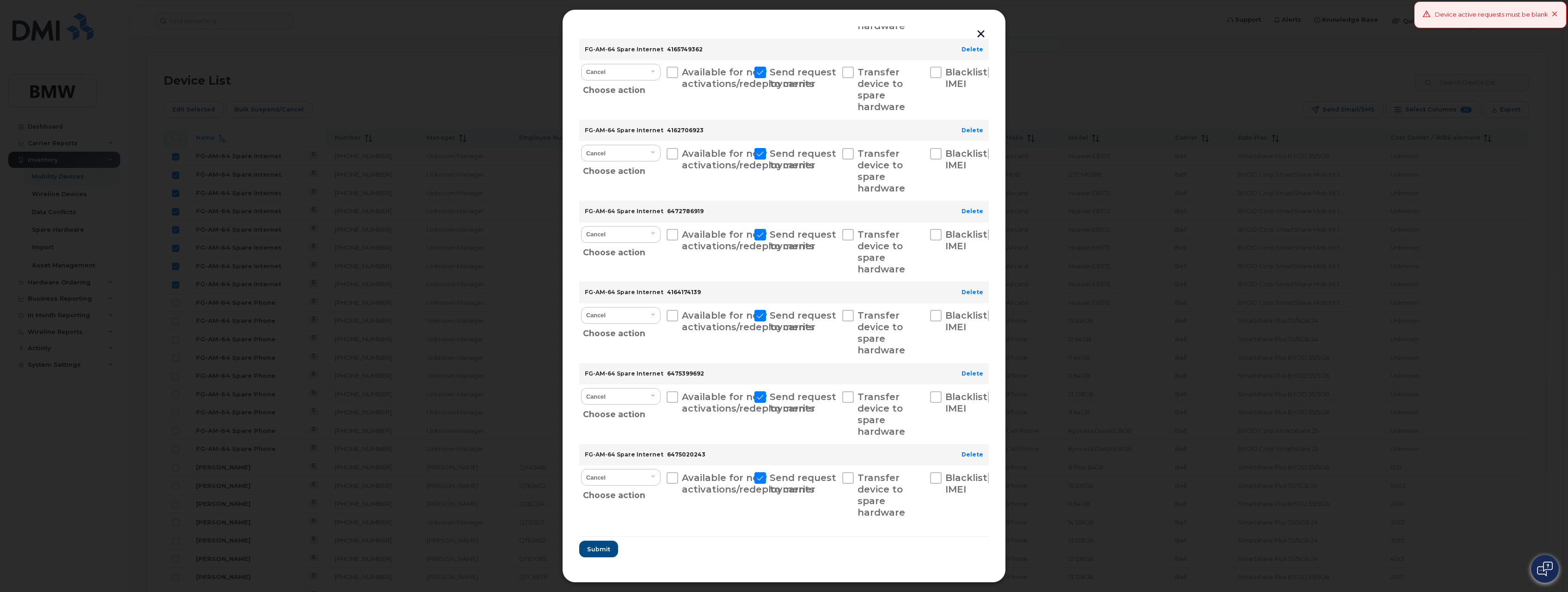
click at [977, 33] on button "button" at bounding box center [981, 33] width 14 height 15
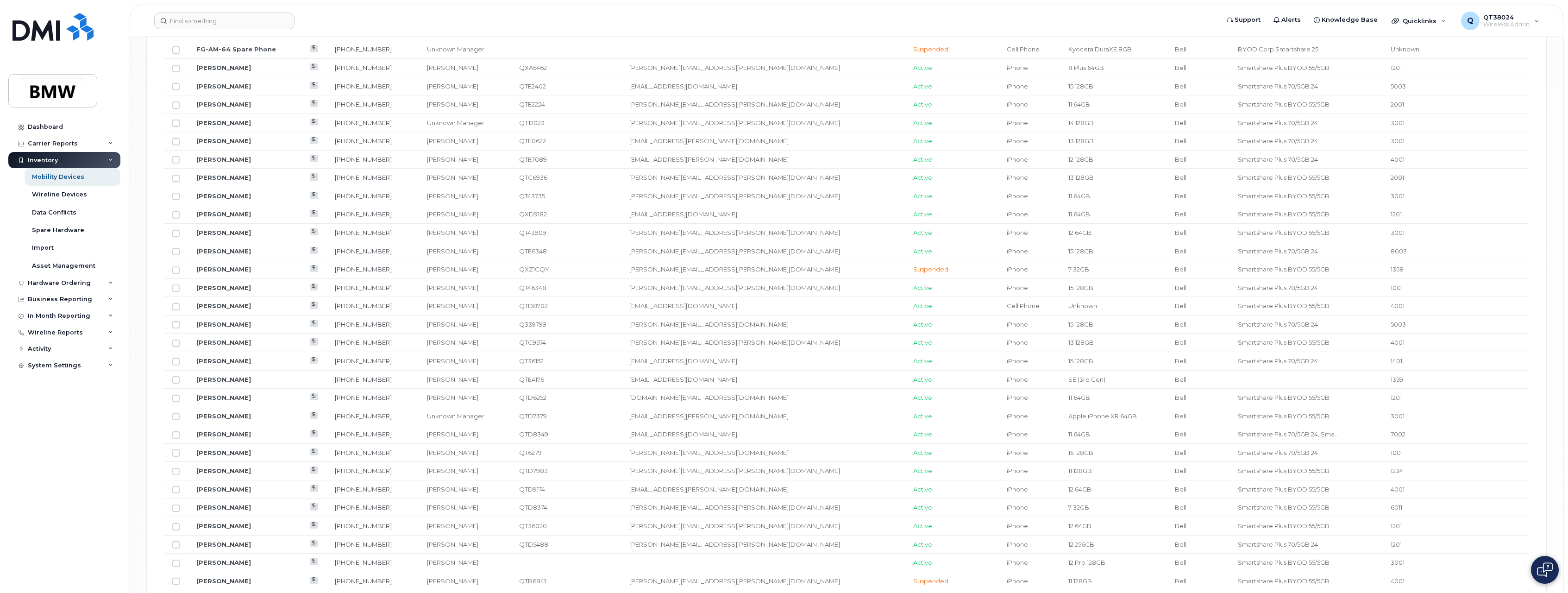
scroll to position [763, 0]
